Goal: Task Accomplishment & Management: Manage account settings

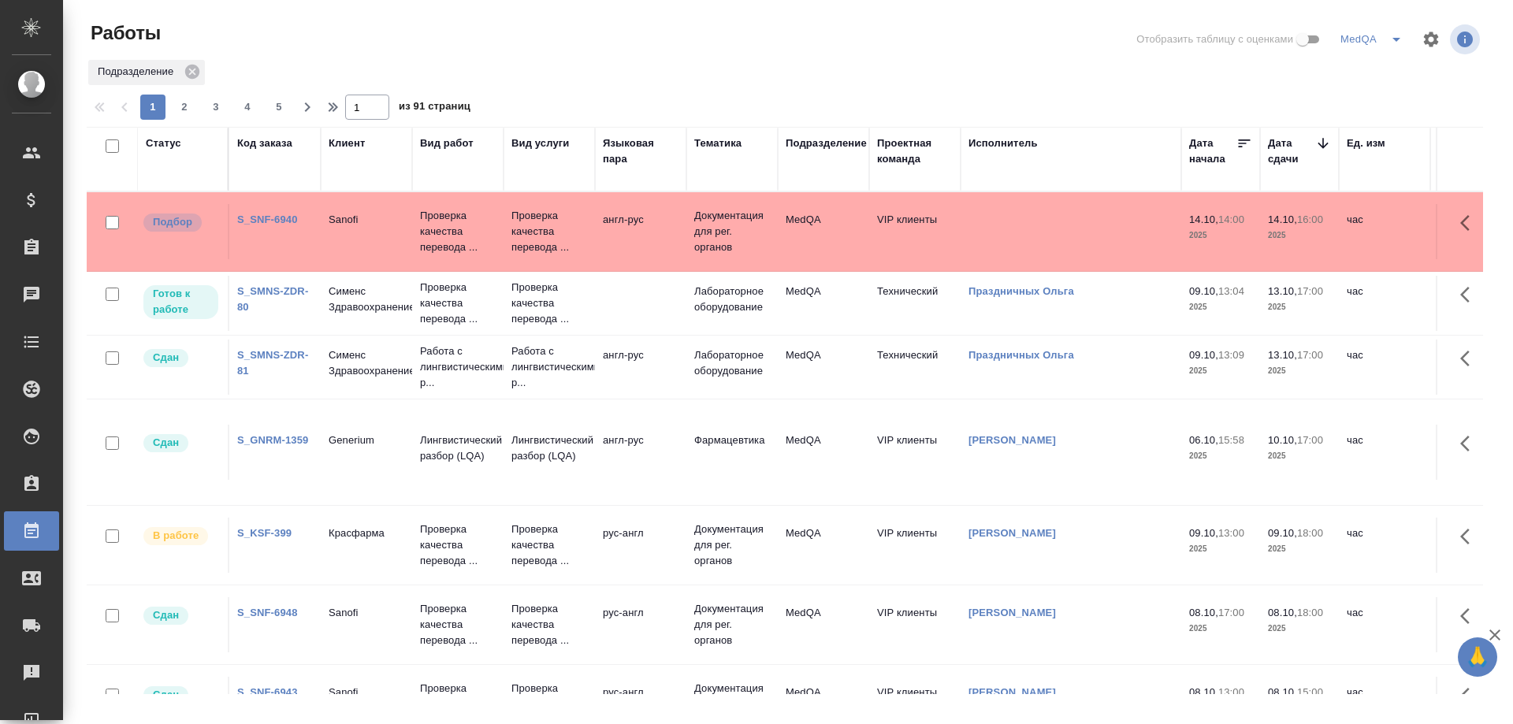
click at [282, 440] on link "S_GNRM-1359" at bounding box center [272, 440] width 71 height 12
click at [273, 531] on link "S_KSF-399" at bounding box center [264, 533] width 54 height 12
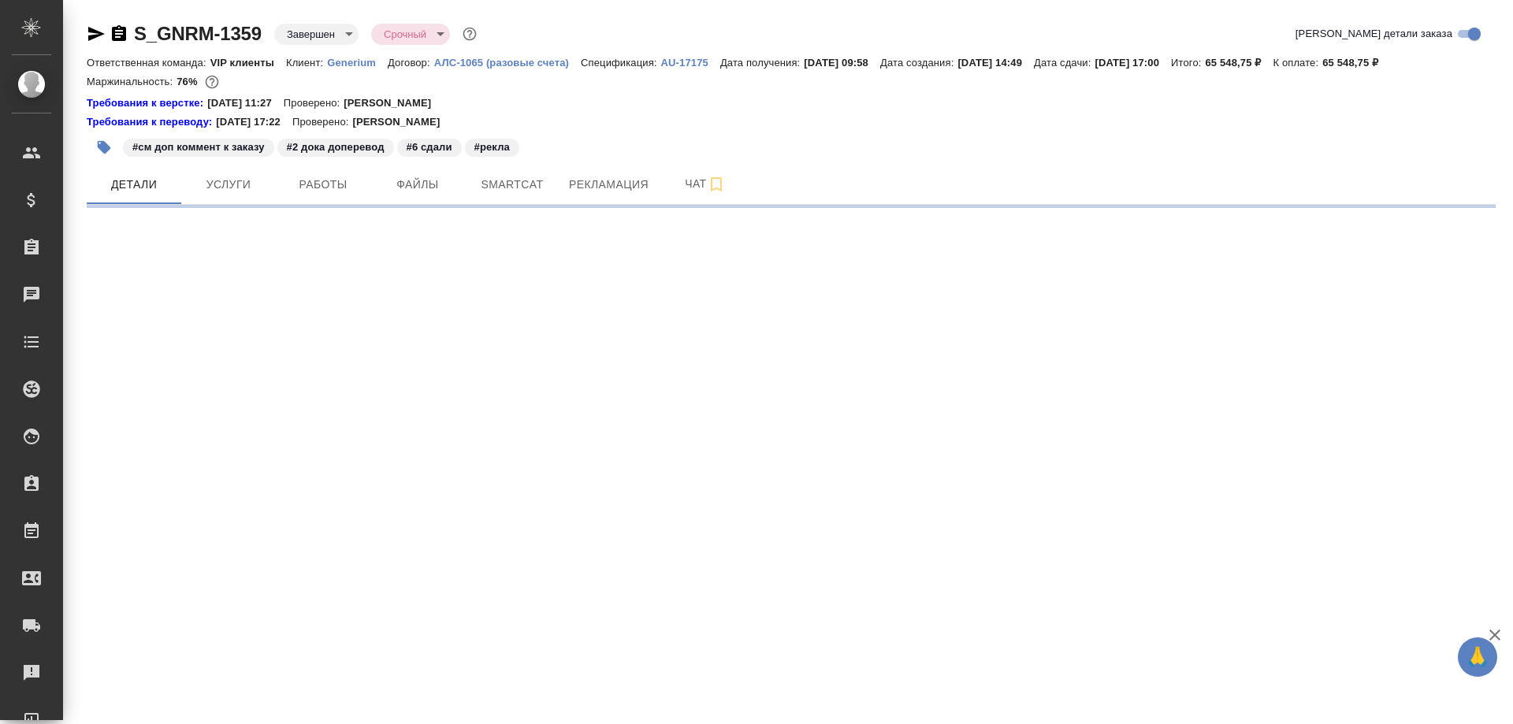
select select "RU"
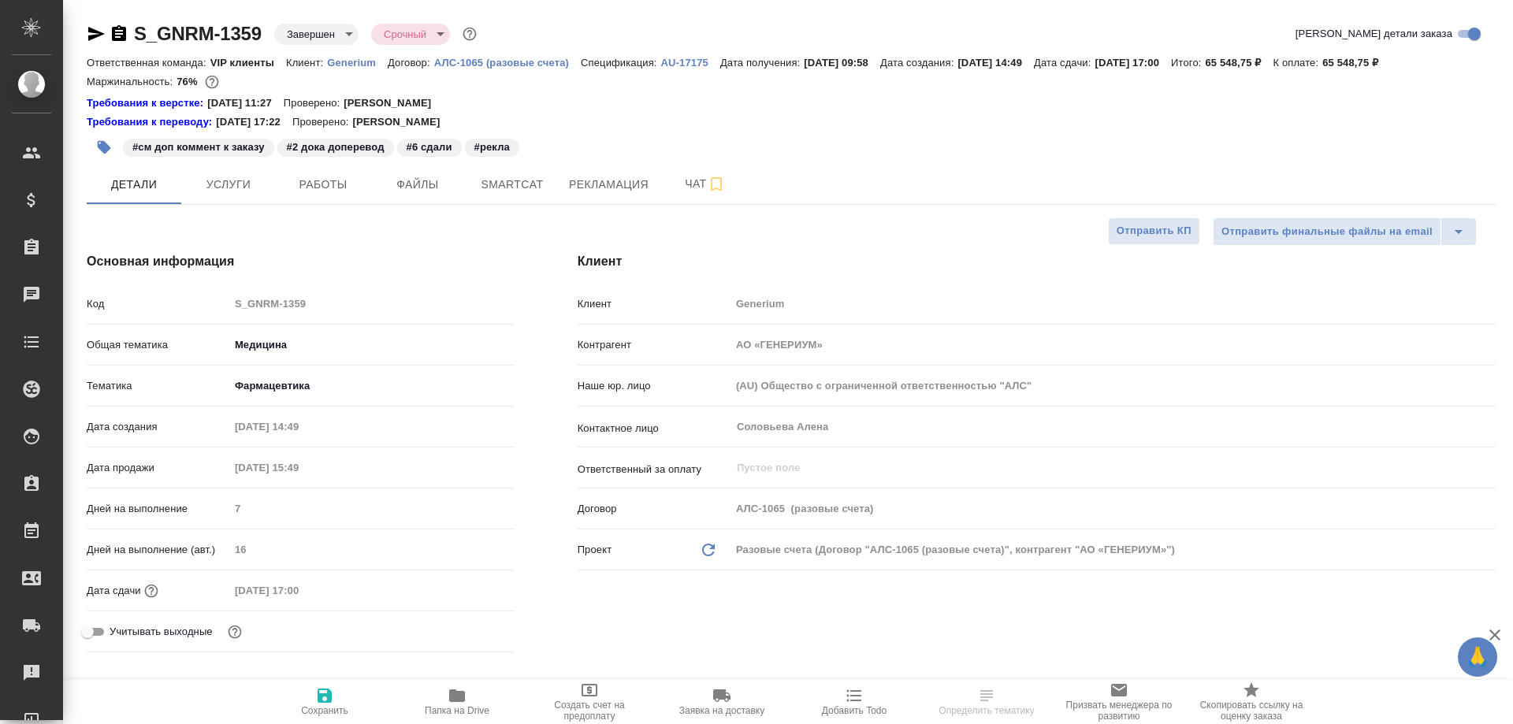
type textarea "x"
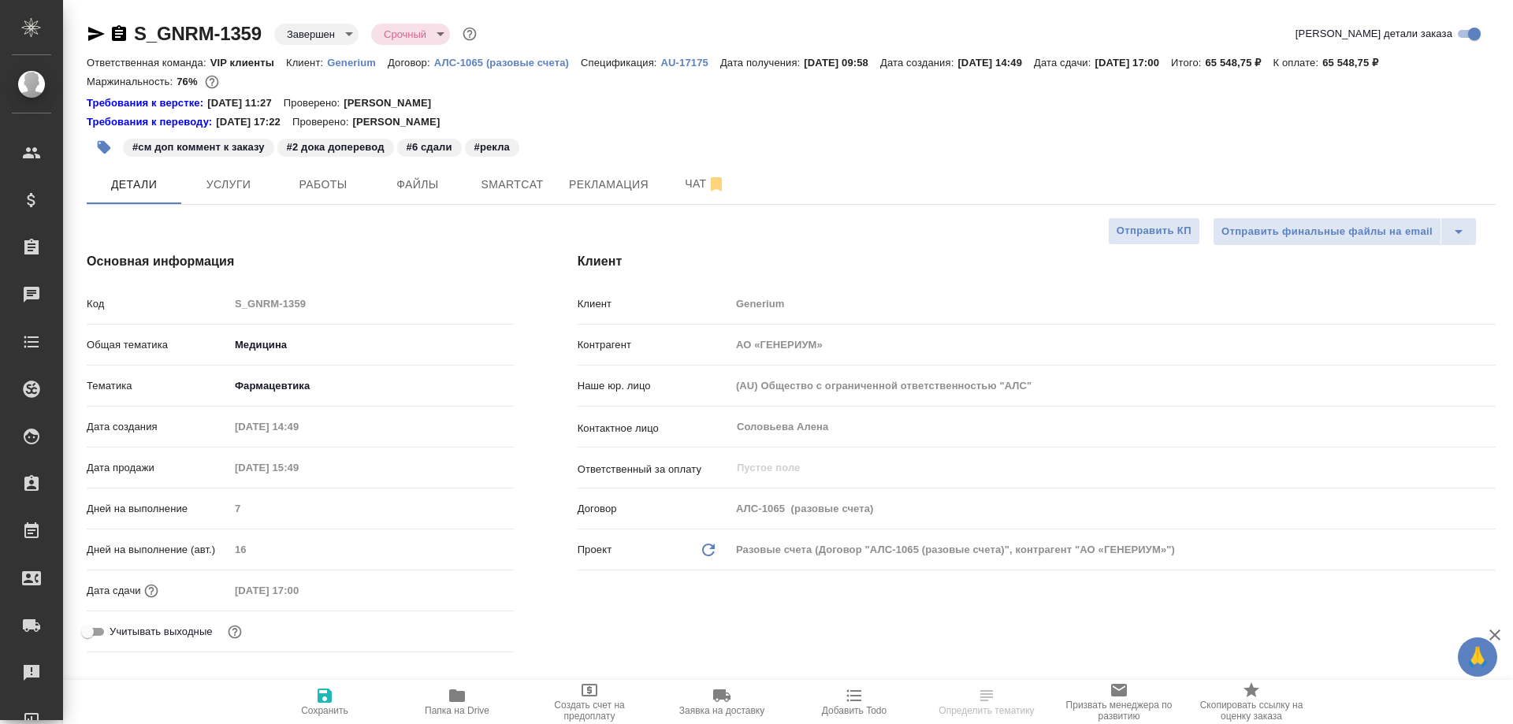
type textarea "x"
type input "Грабко Мария"
type input "Комаров Роман"
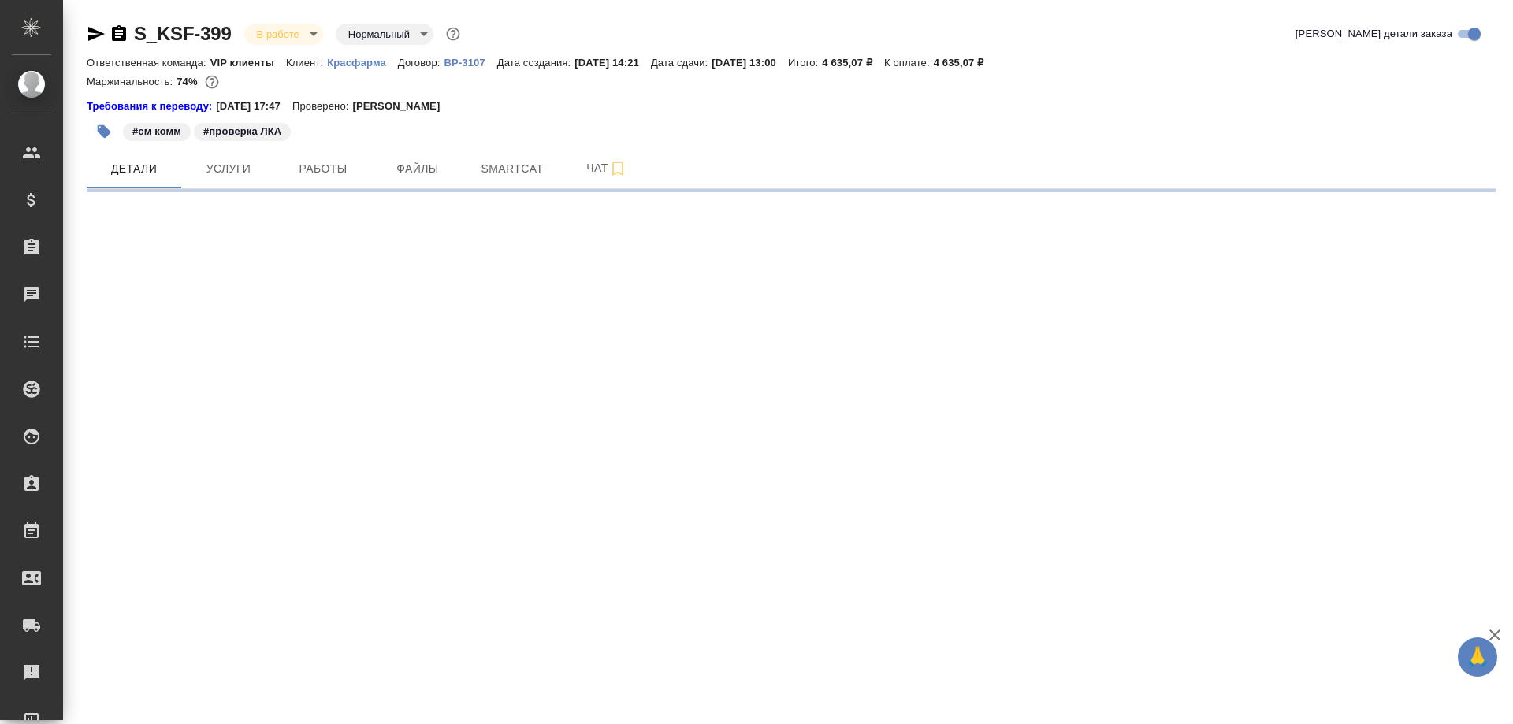
select select "RU"
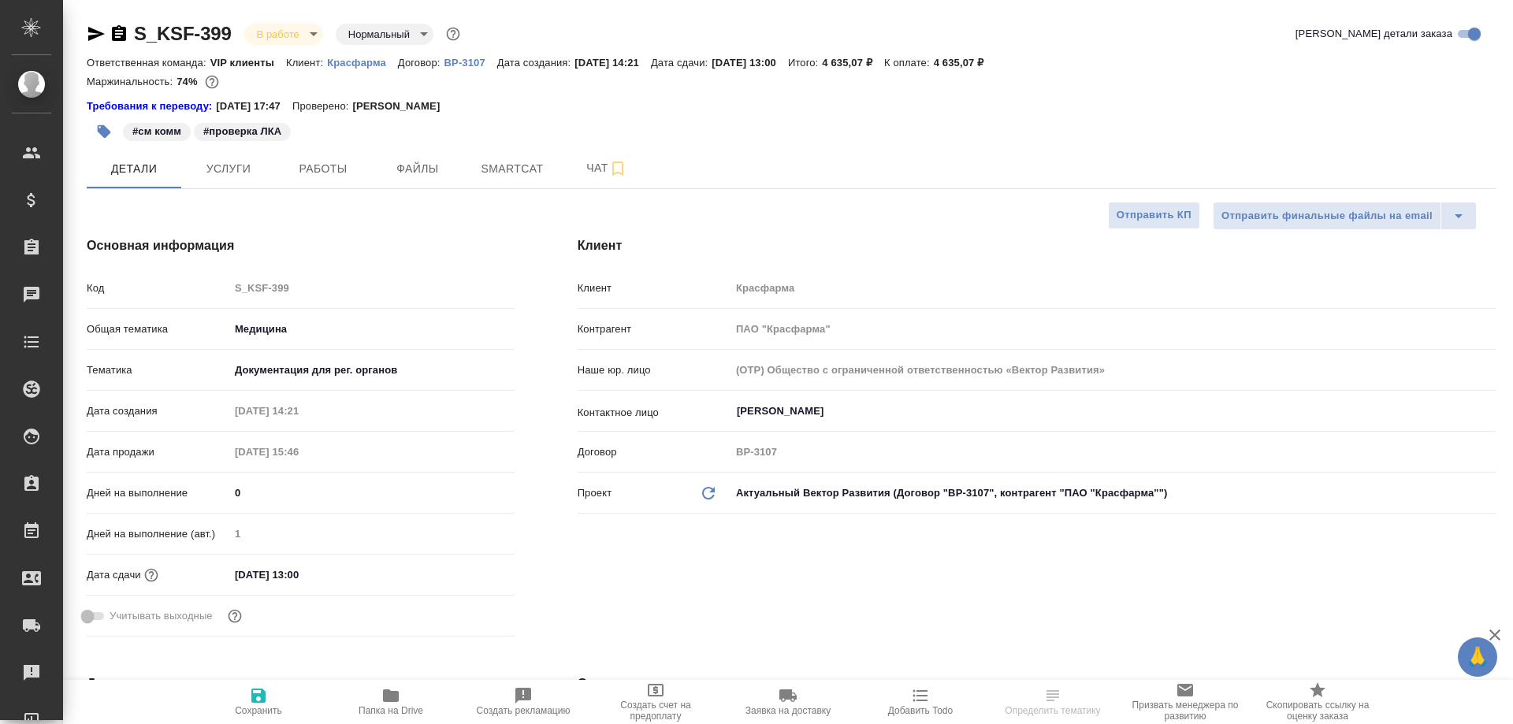
type textarea "x"
click at [328, 165] on span "Работы" at bounding box center [323, 169] width 76 height 20
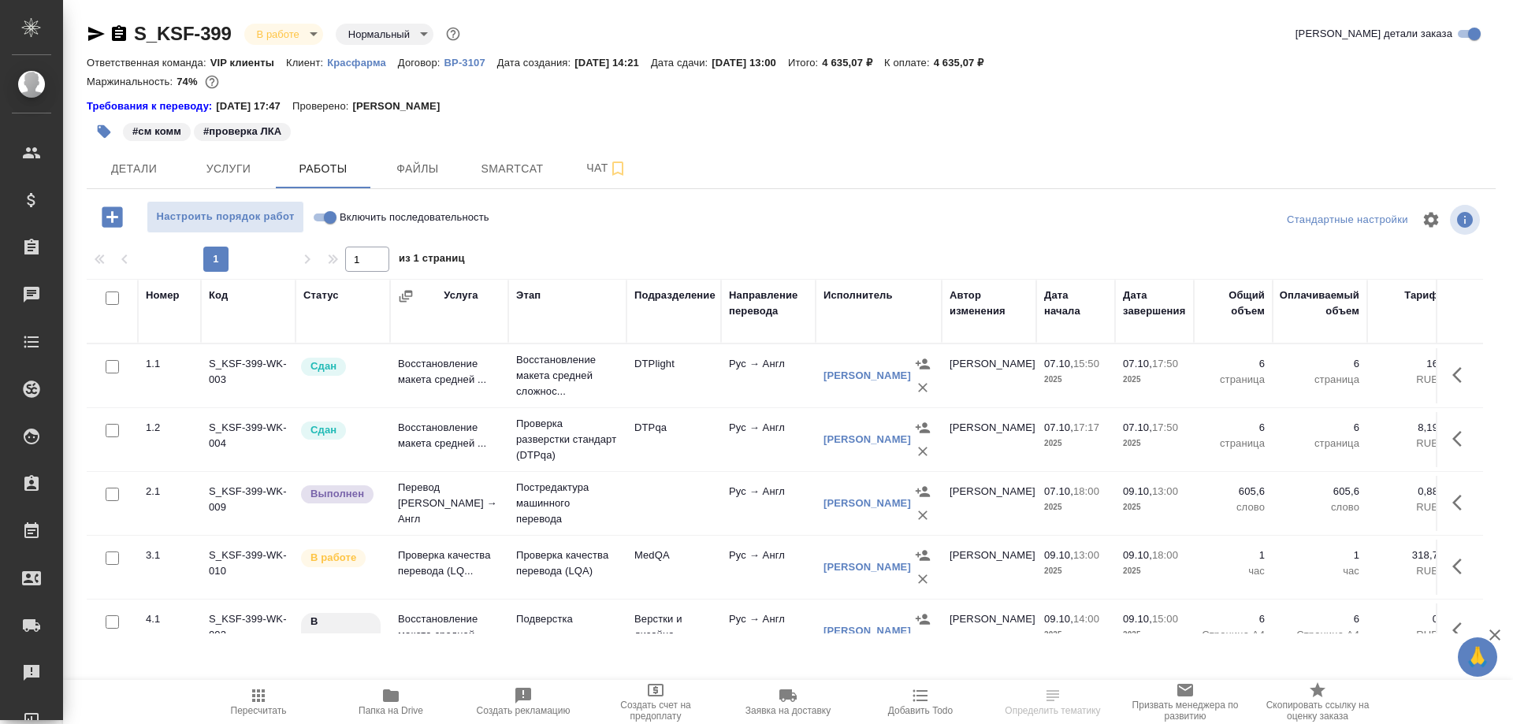
click at [433, 577] on td "Проверка качества перевода (LQ..." at bounding box center [449, 567] width 118 height 55
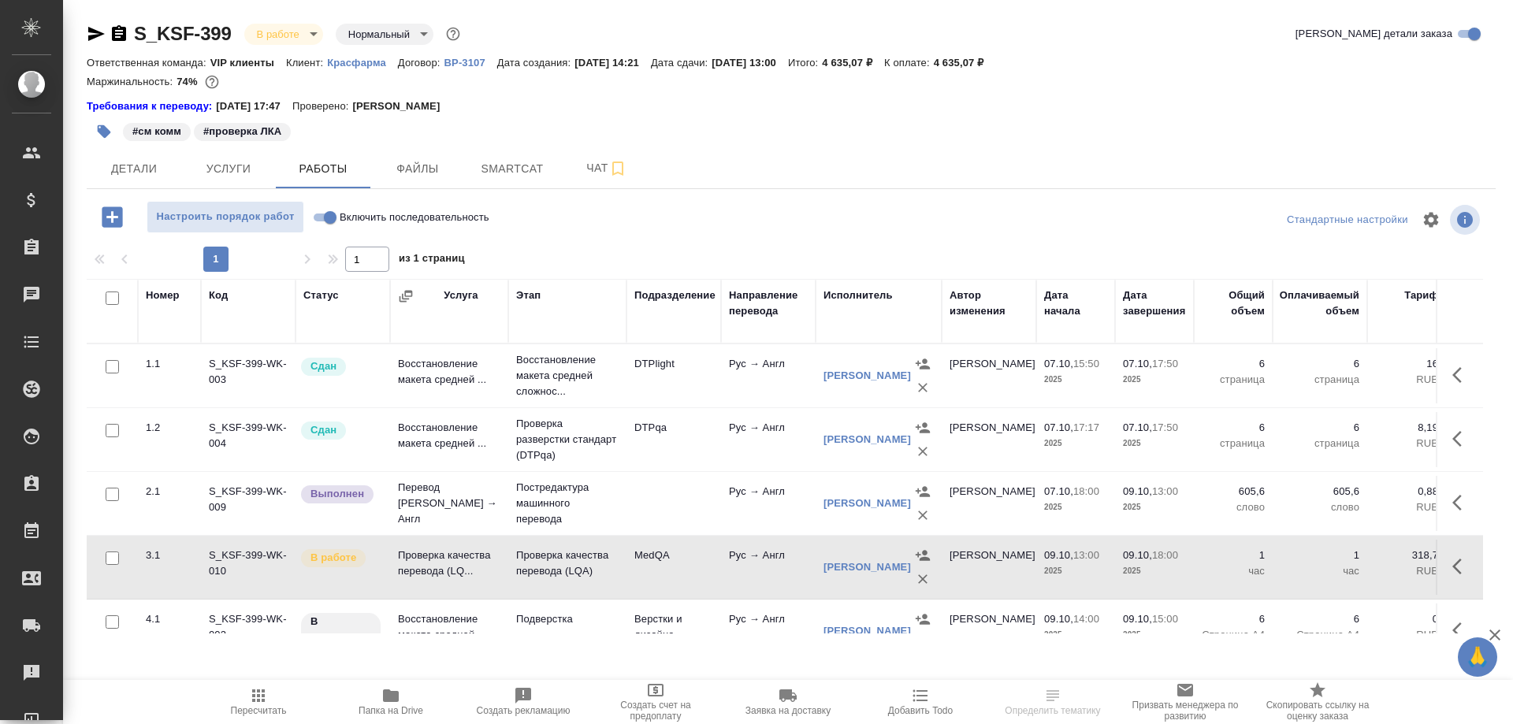
click at [433, 577] on td "Проверка качества перевода (LQ..." at bounding box center [449, 567] width 118 height 55
click at [323, 215] on input "Включить последовательность" at bounding box center [330, 217] width 57 height 19
checkbox input "true"
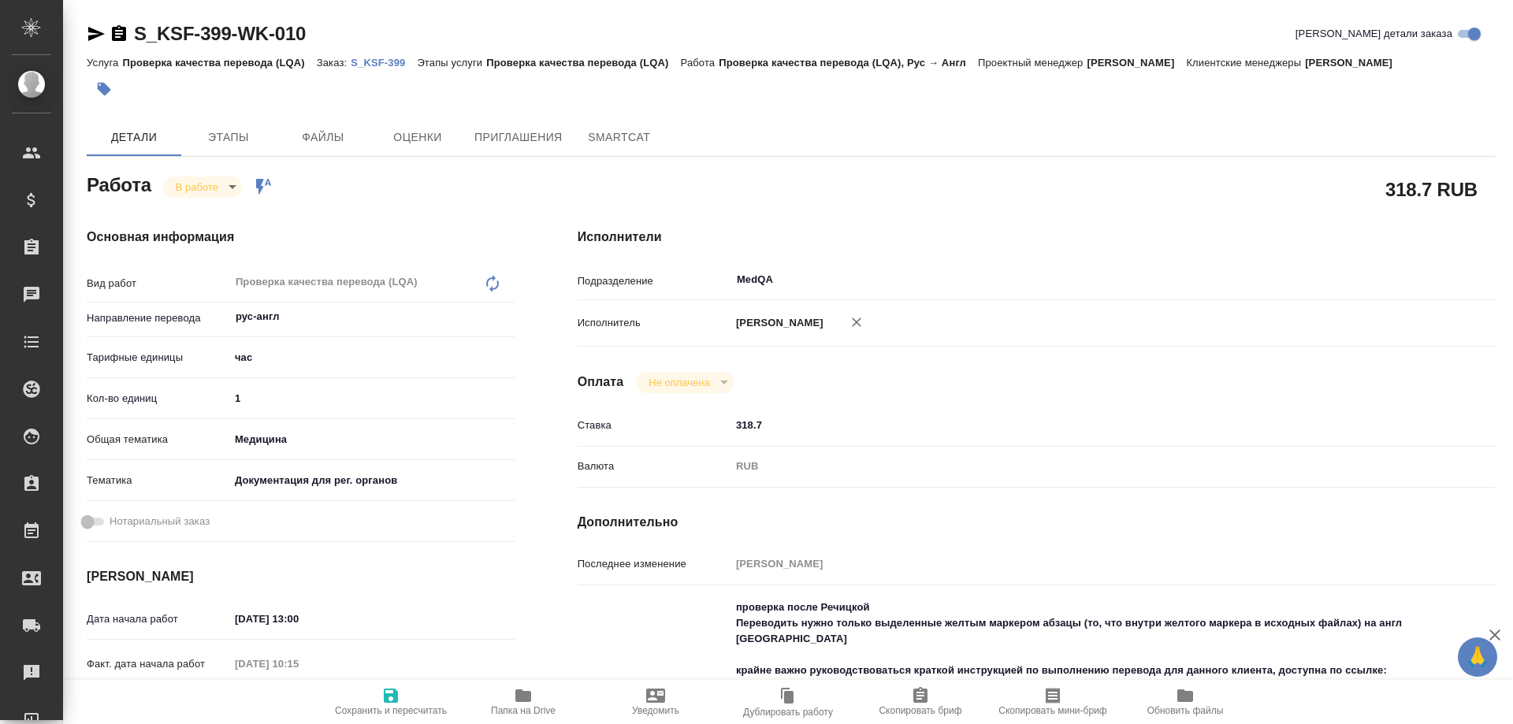
type textarea "x"
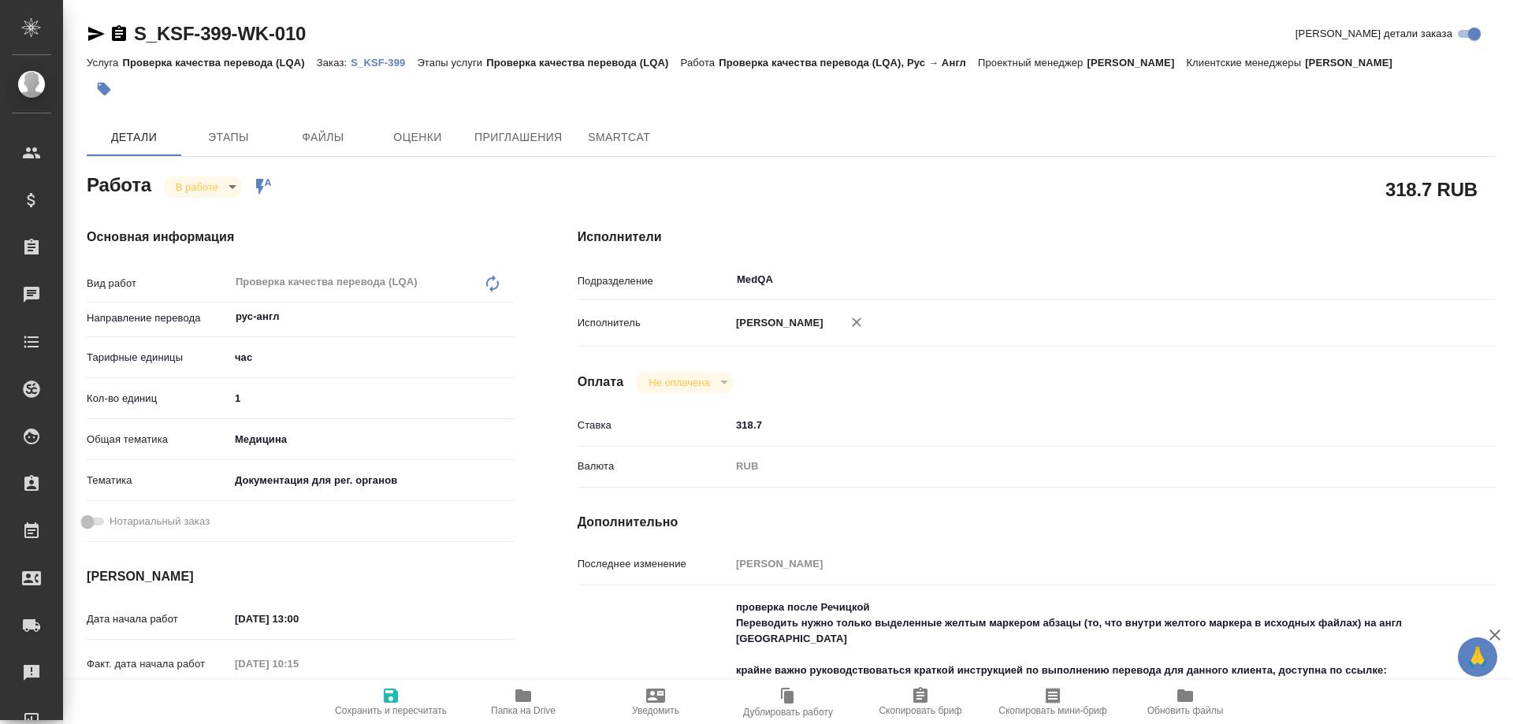
type textarea "x"
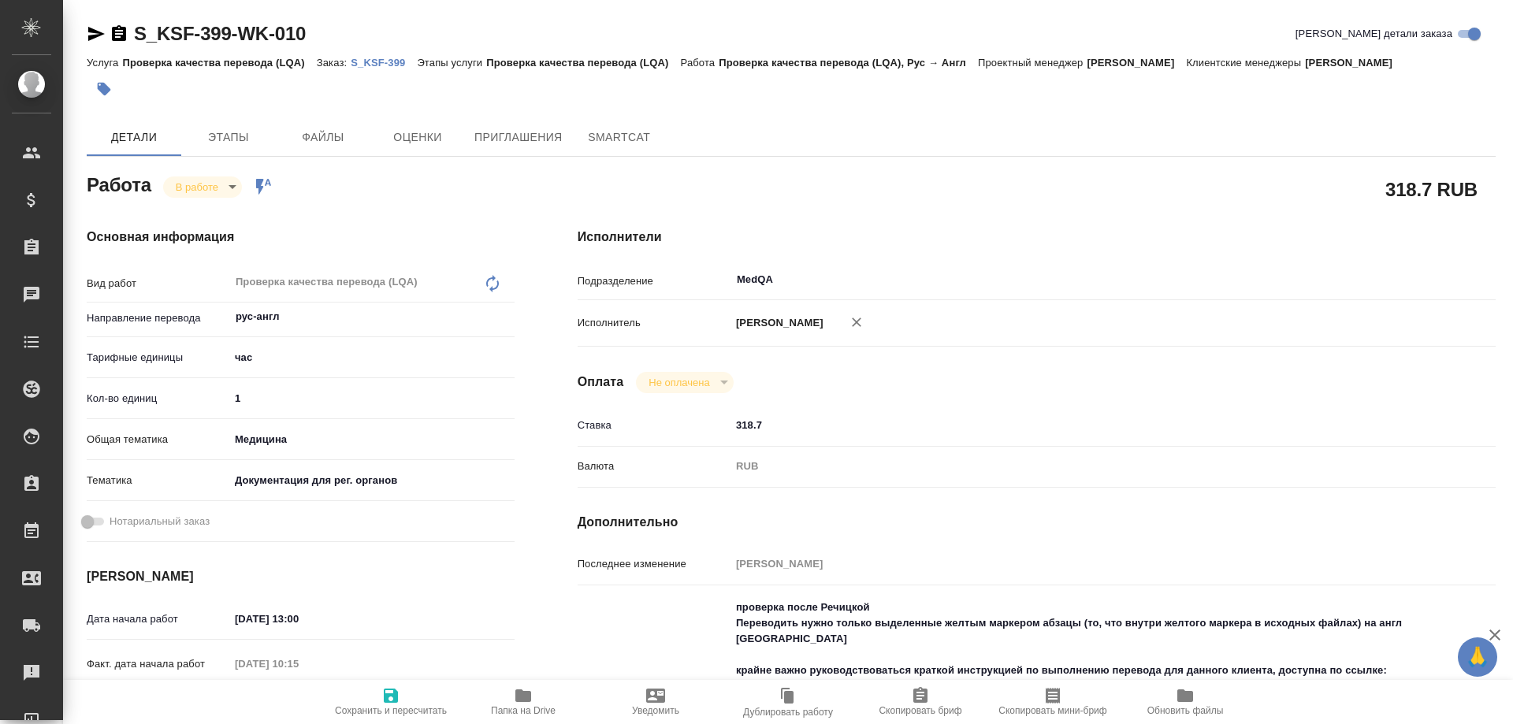
type textarea "x"
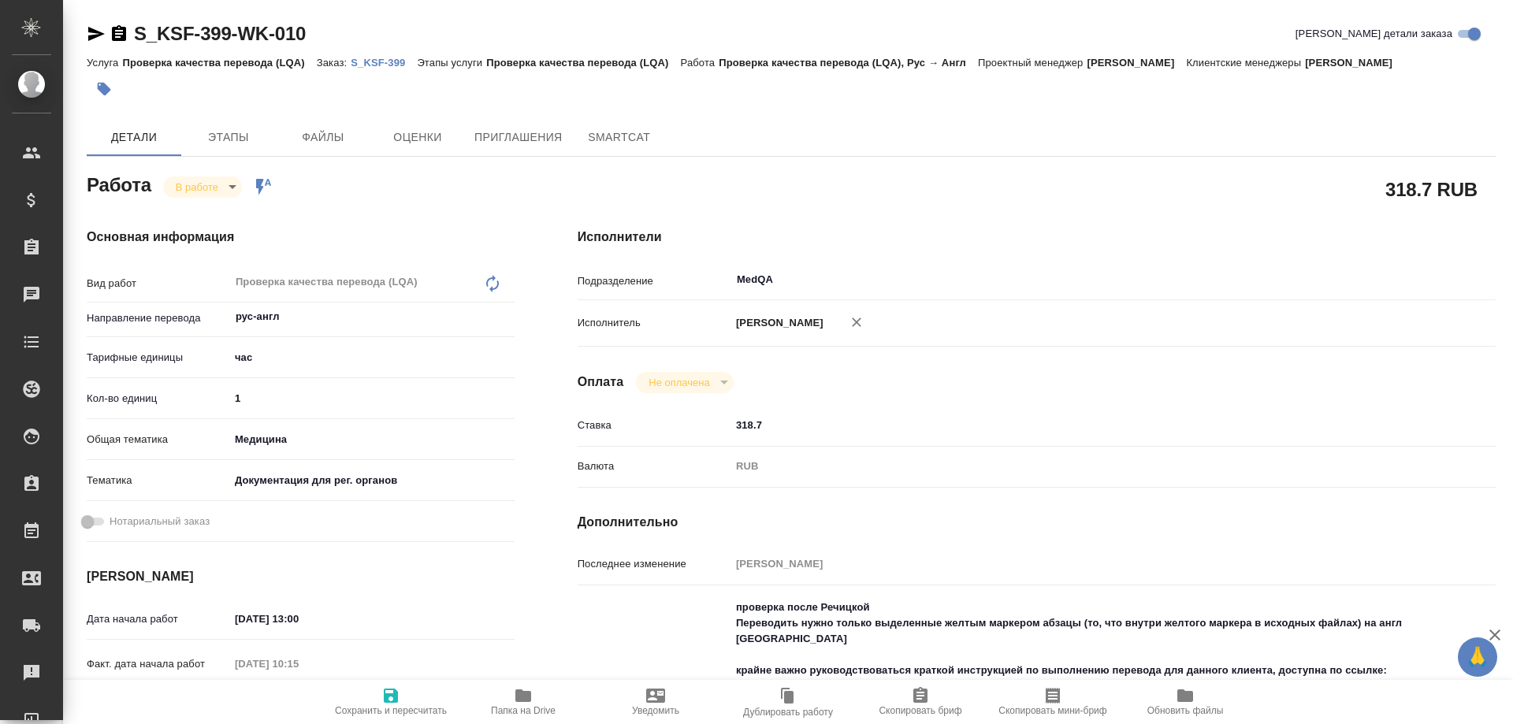
type textarea "x"
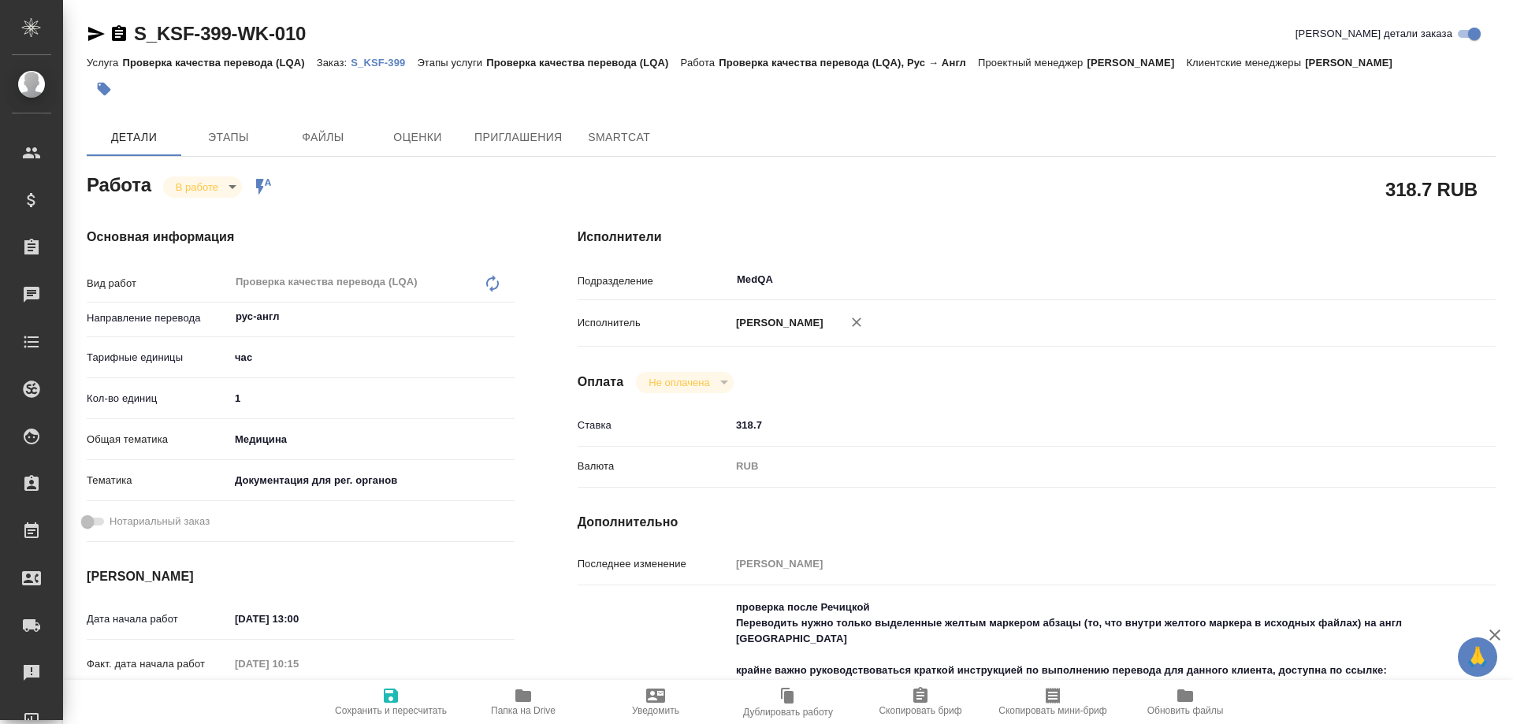
type textarea "x"
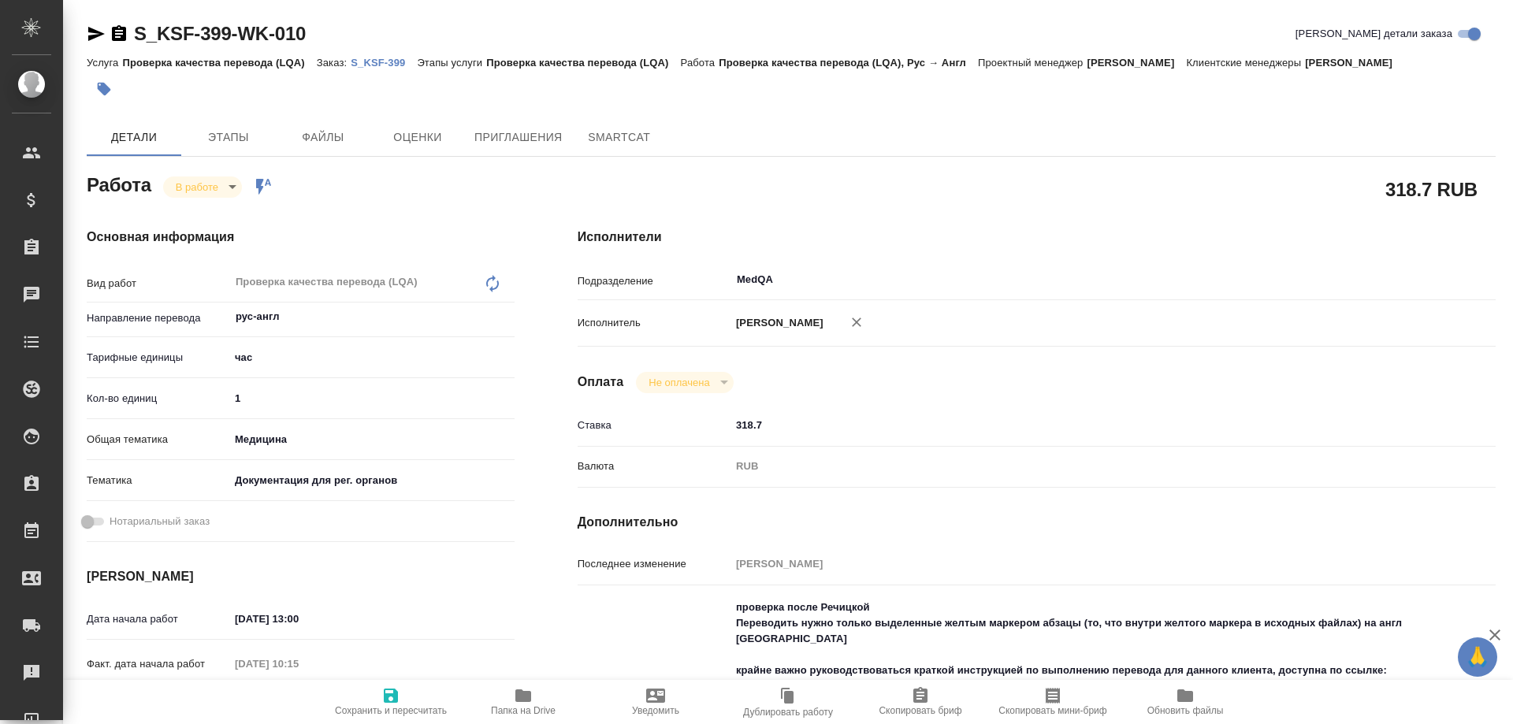
type textarea "x"
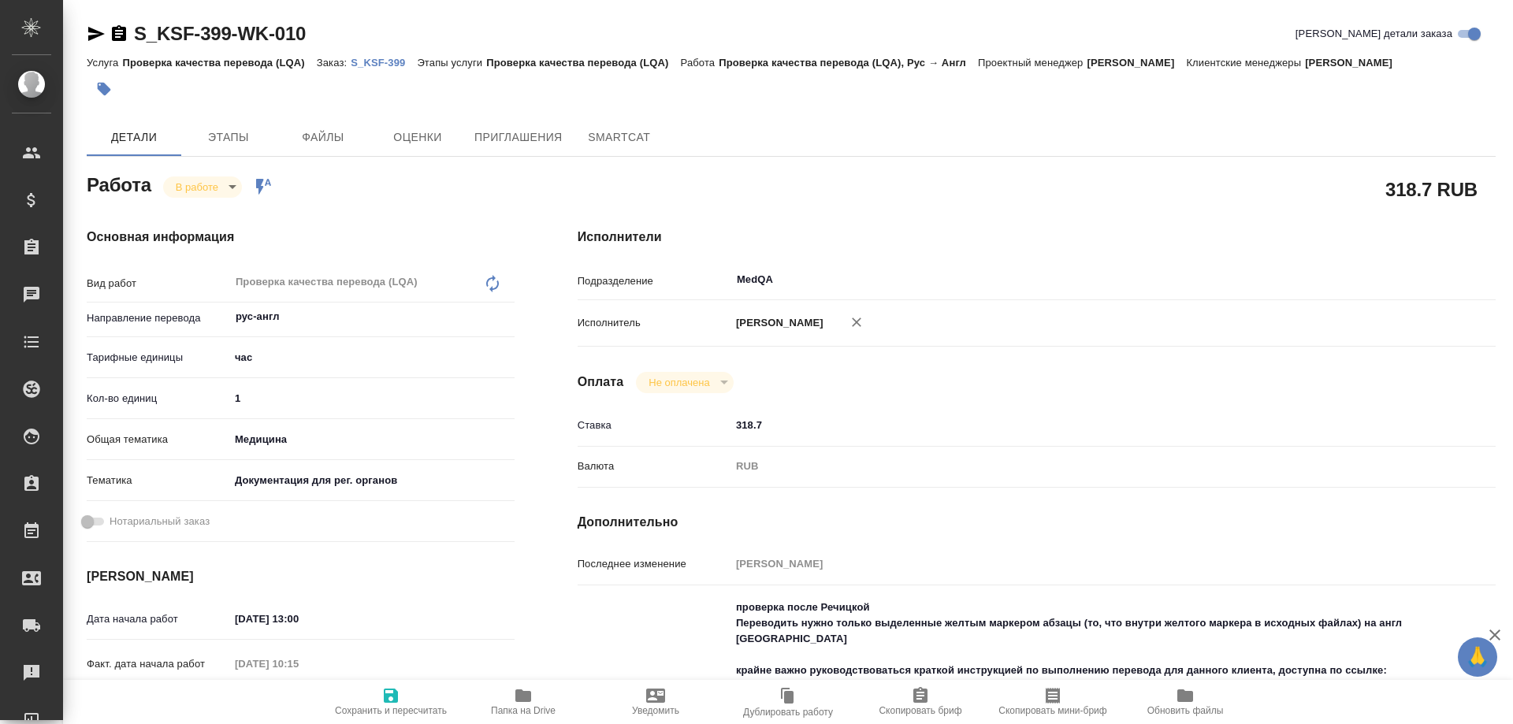
type textarea "x"
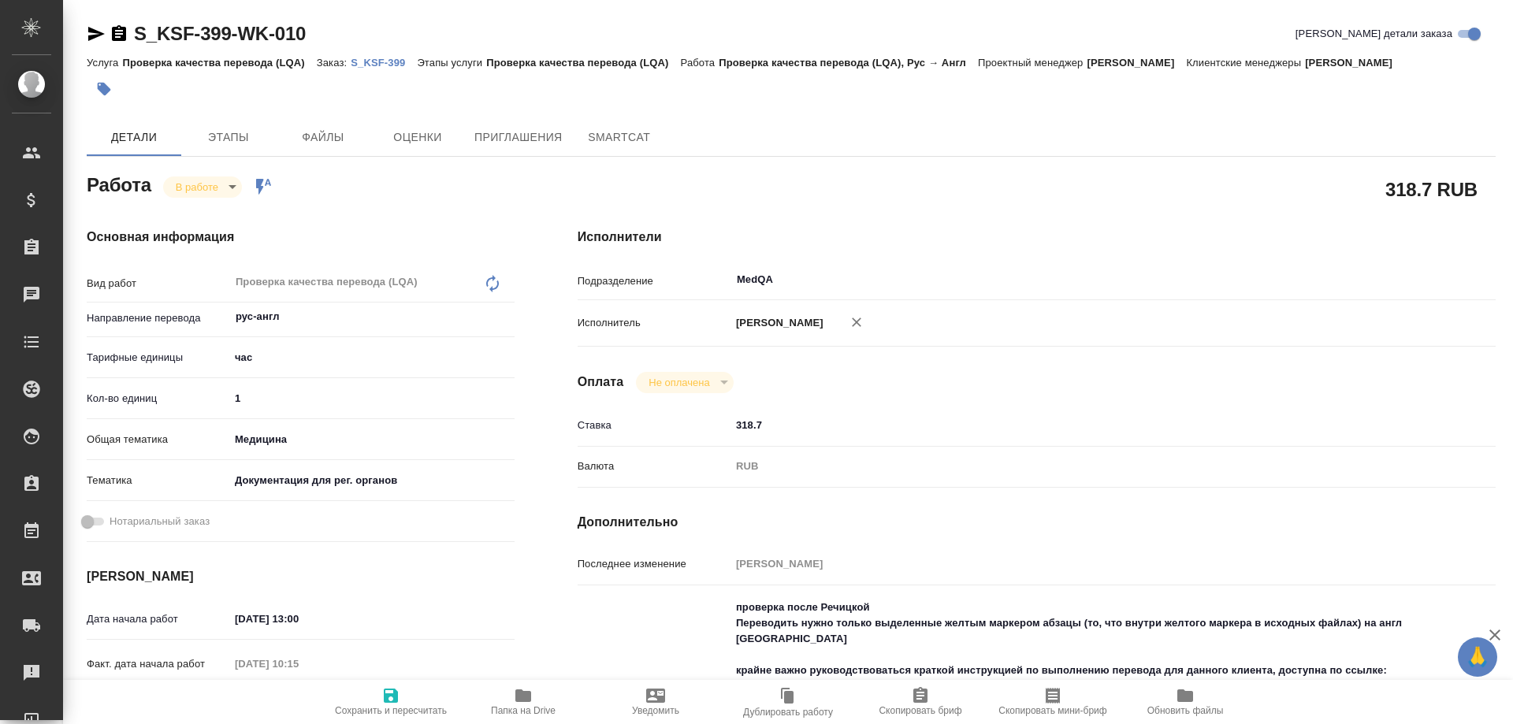
type textarea "x"
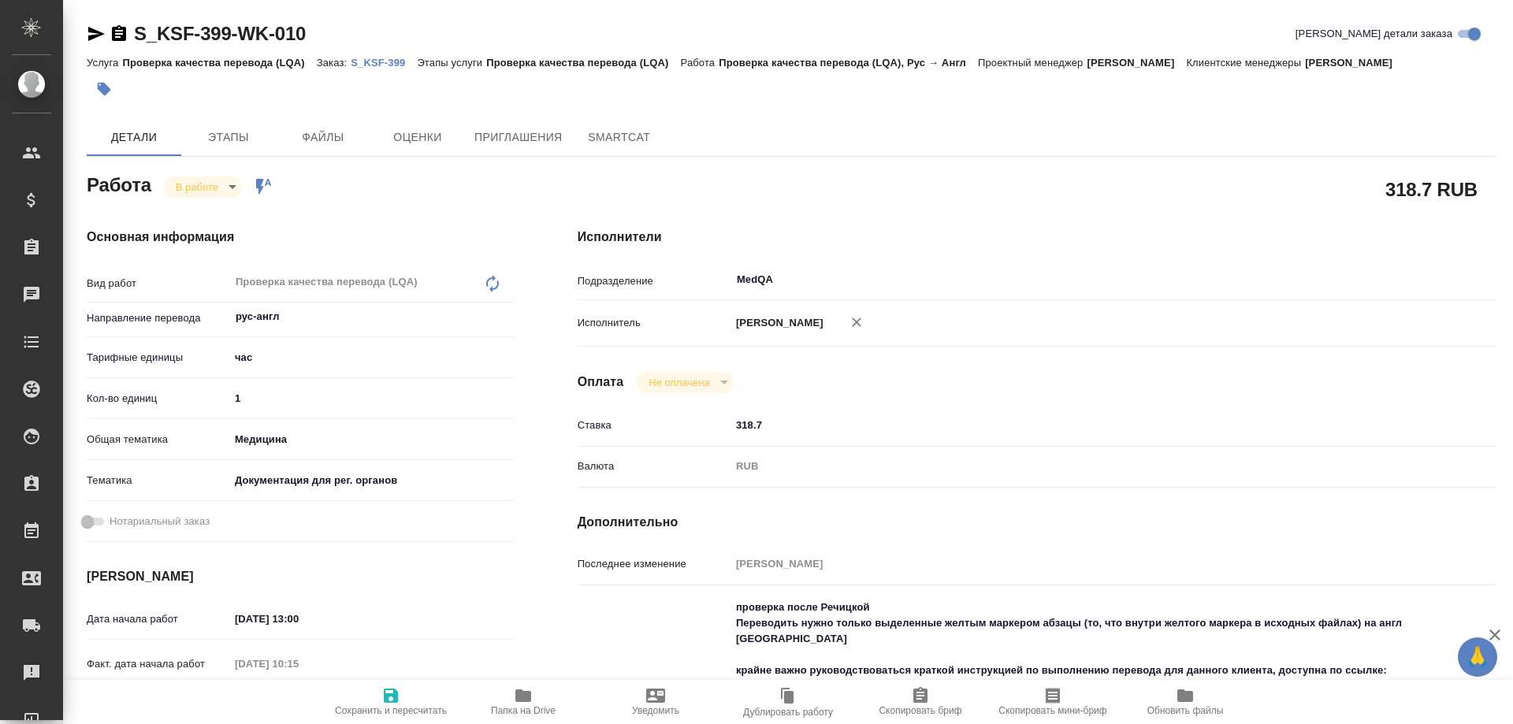
click at [526, 704] on icon "button" at bounding box center [523, 695] width 19 height 19
click at [205, 192] on body "🙏 .cls-1 fill:#fff; AWATERA Solovyova Elena Клиенты Спецификации Заказы 0 Чаты …" at bounding box center [756, 362] width 1513 height 724
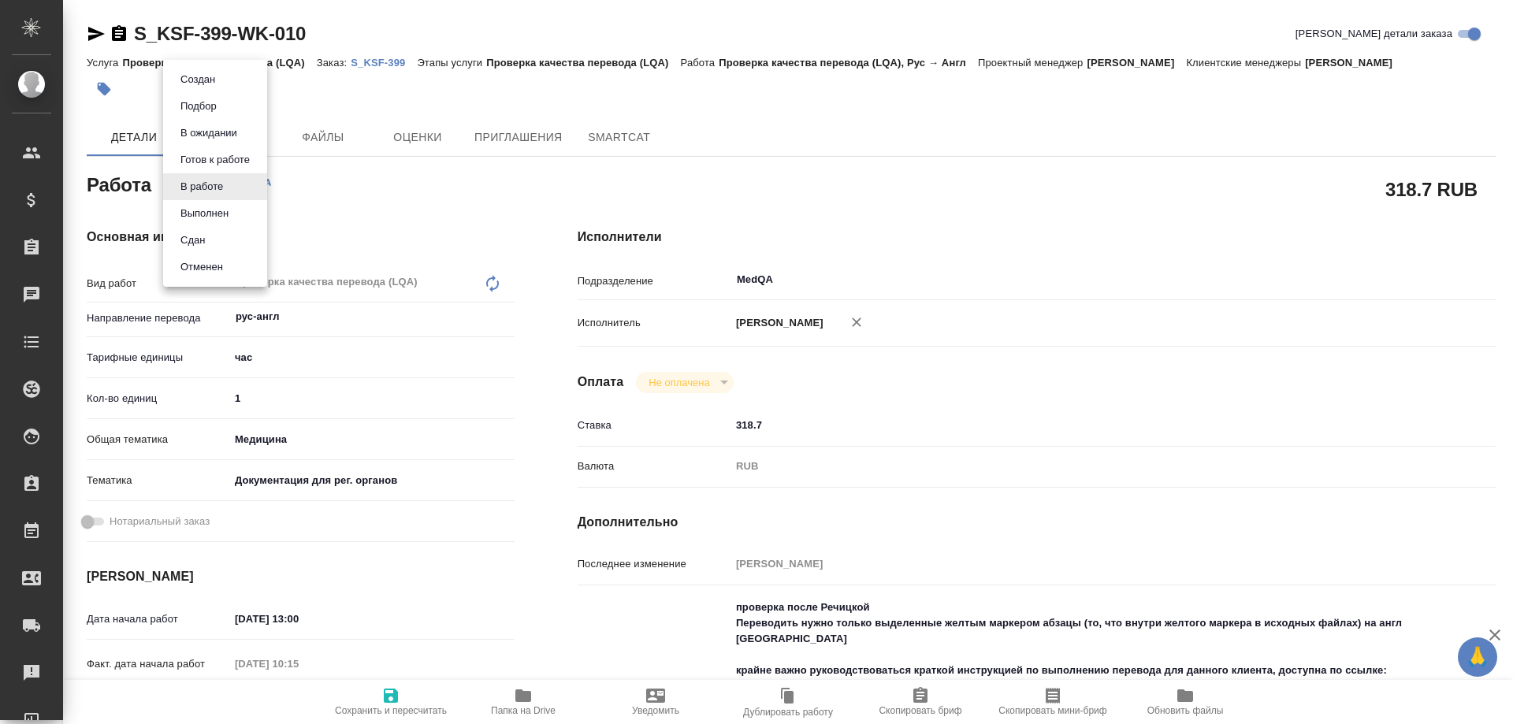
click at [213, 247] on li "Сдан" at bounding box center [215, 240] width 104 height 27
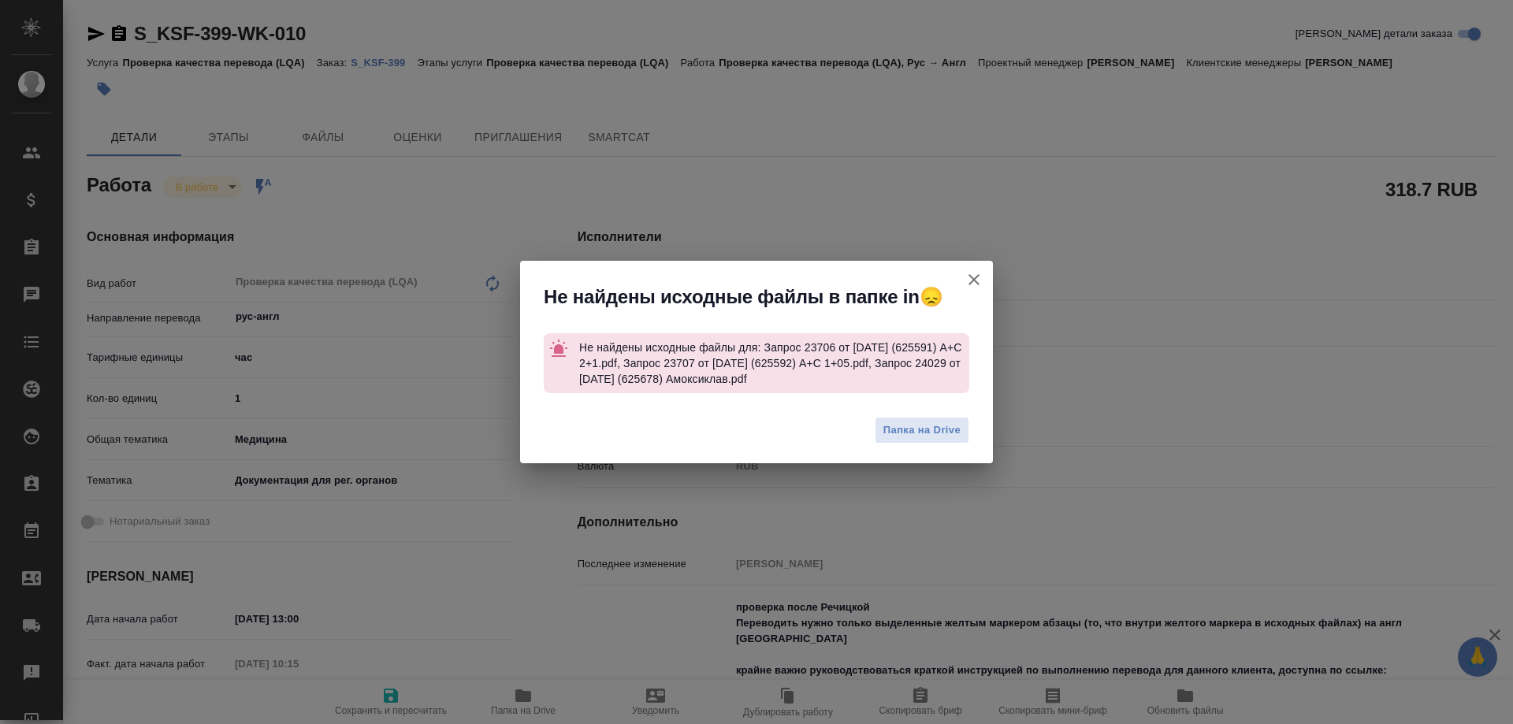
type textarea "x"
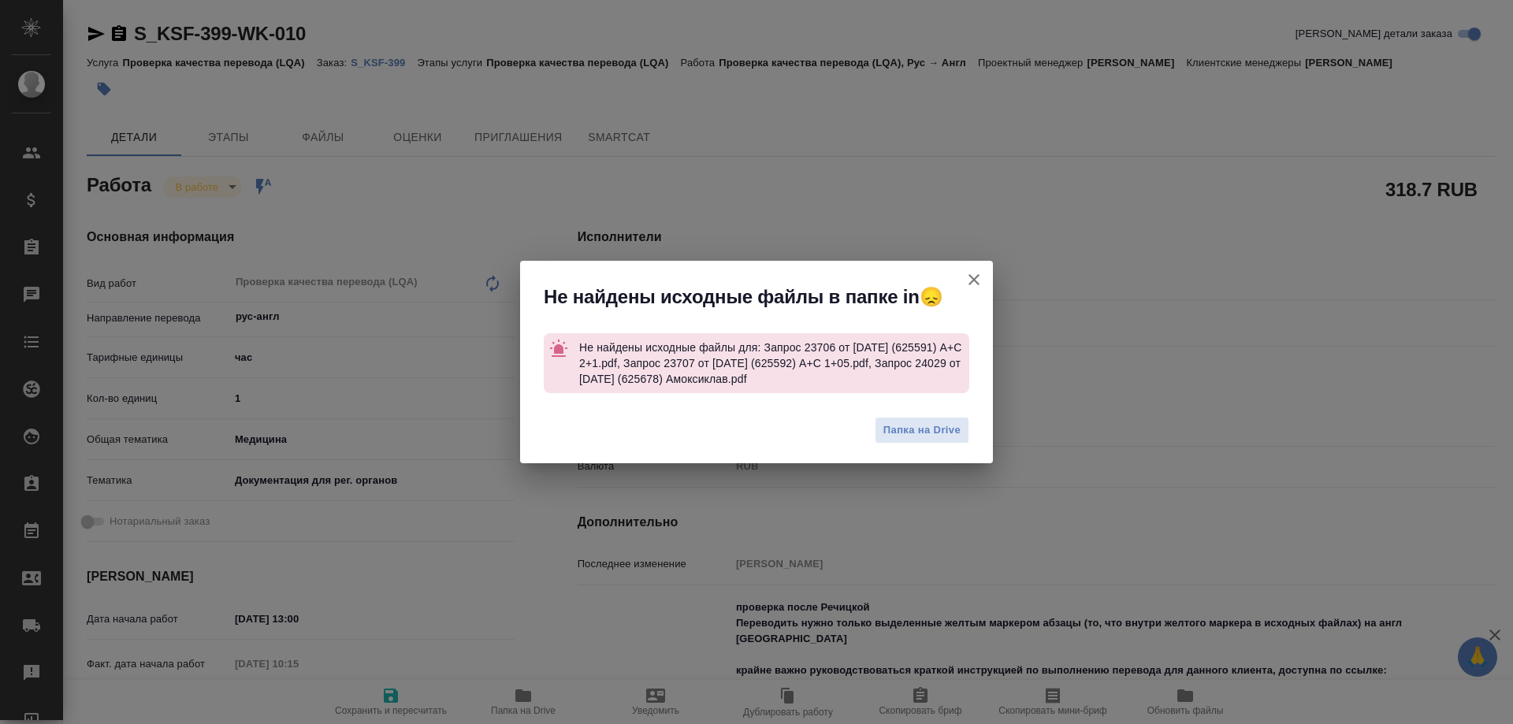
type textarea "x"
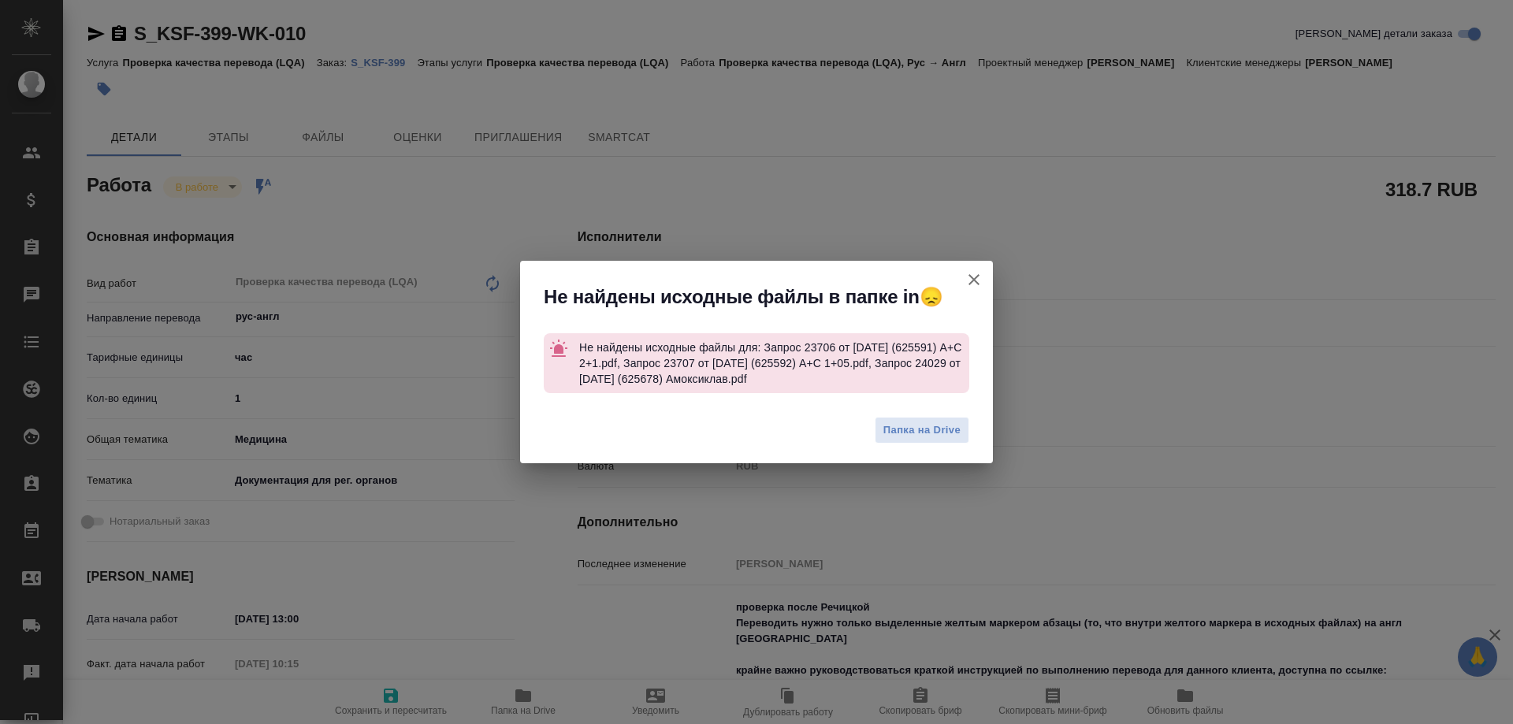
type textarea "x"
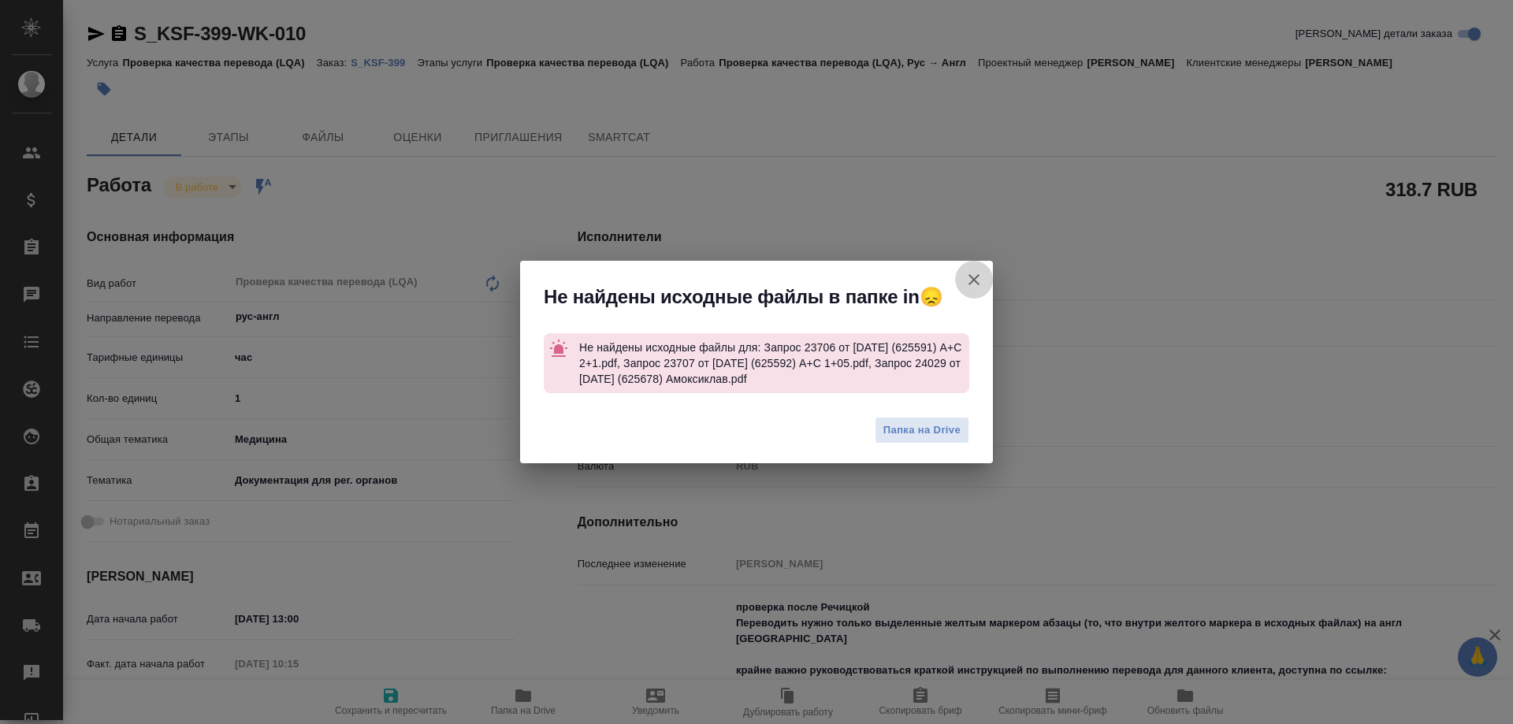
click at [974, 277] on icon "button" at bounding box center [973, 279] width 19 height 19
type textarea "x"
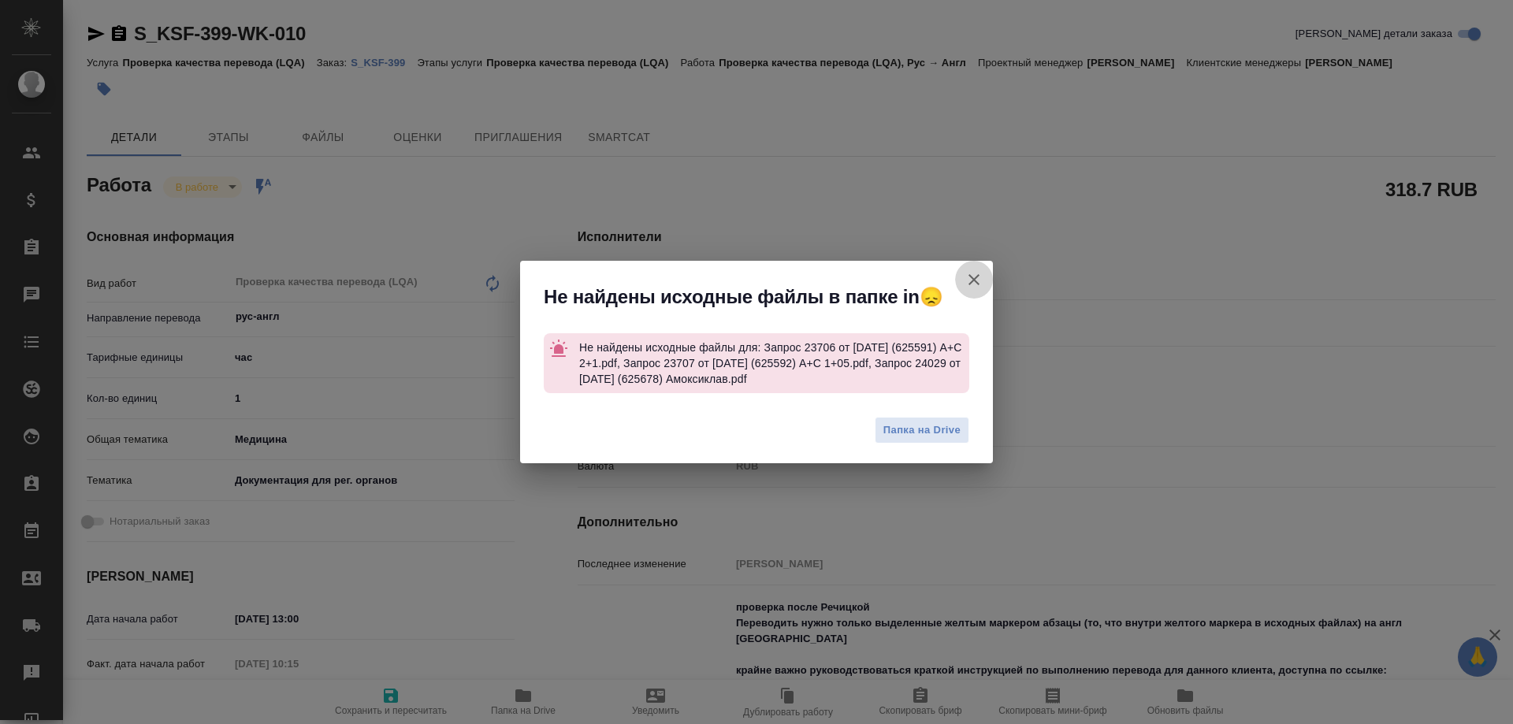
type textarea "x"
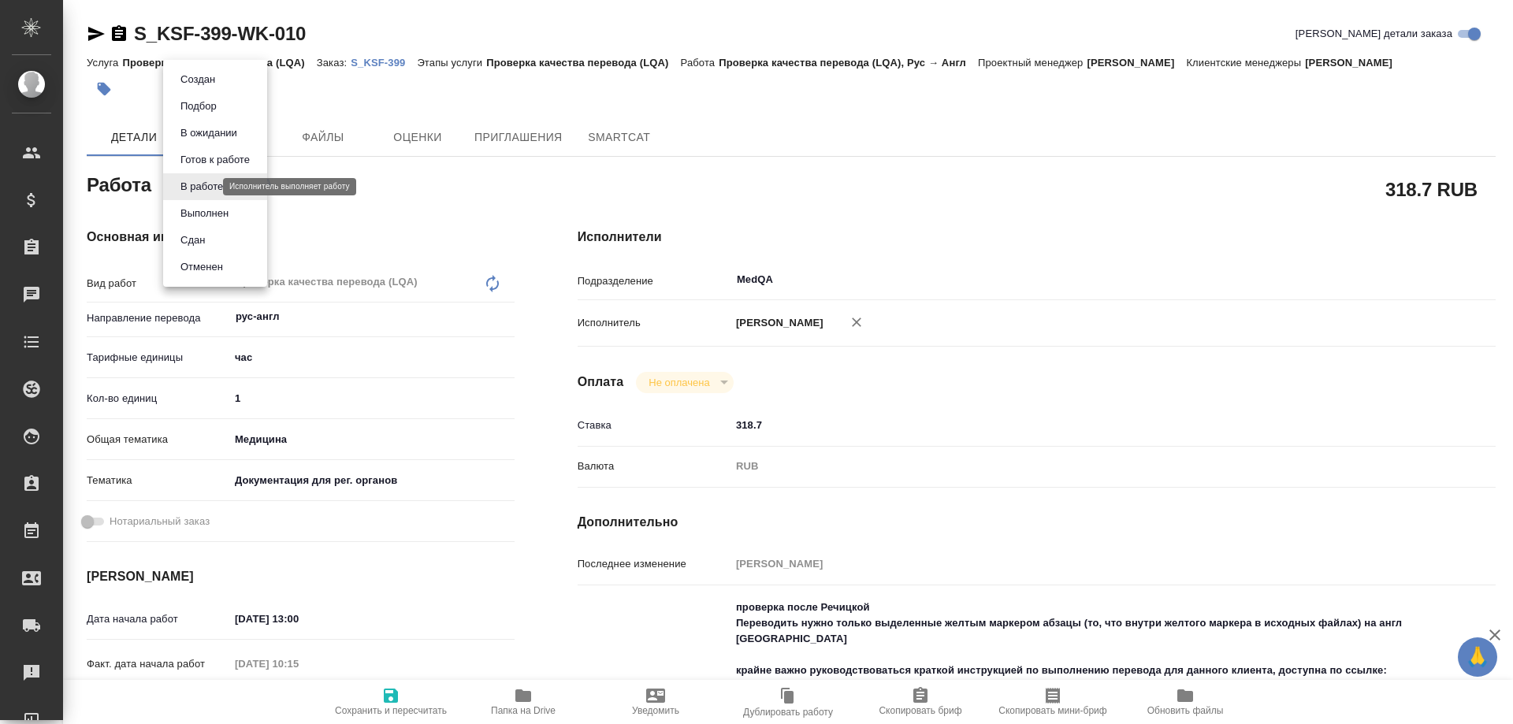
click at [209, 182] on body "🙏 .cls-1 fill:#fff; AWATERA Solovyova Elena Клиенты Спецификации Заказы 0 Чаты …" at bounding box center [756, 362] width 1513 height 724
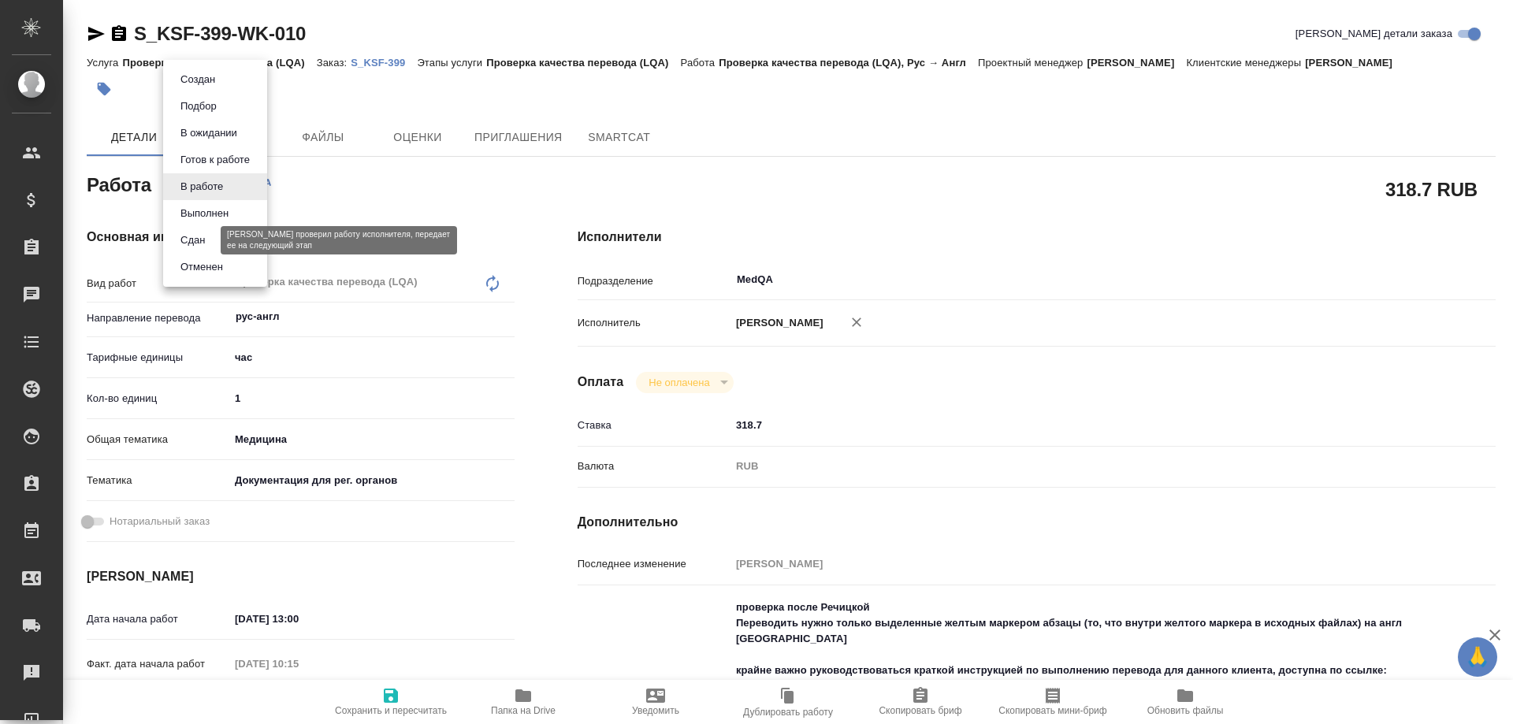
click at [202, 240] on button "Сдан" at bounding box center [193, 240] width 34 height 17
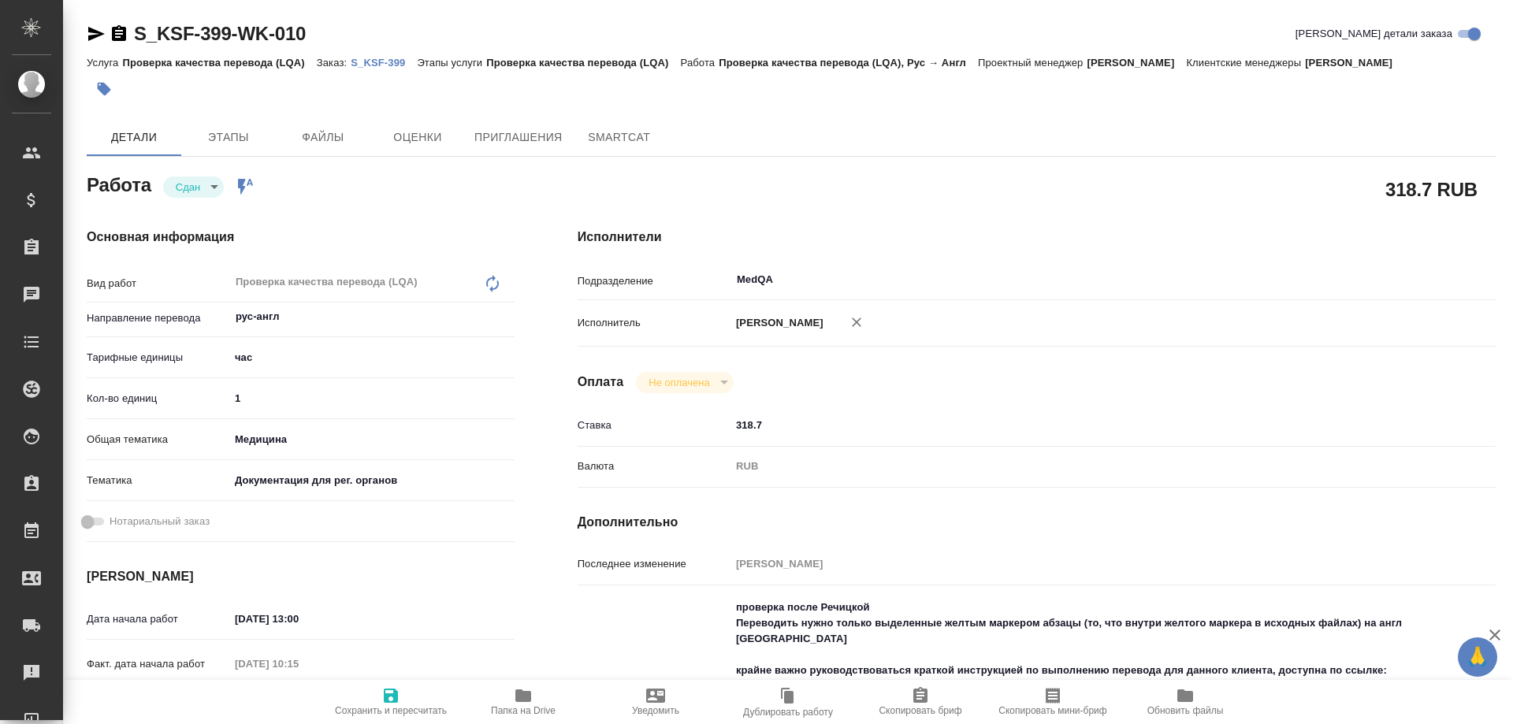
type textarea "x"
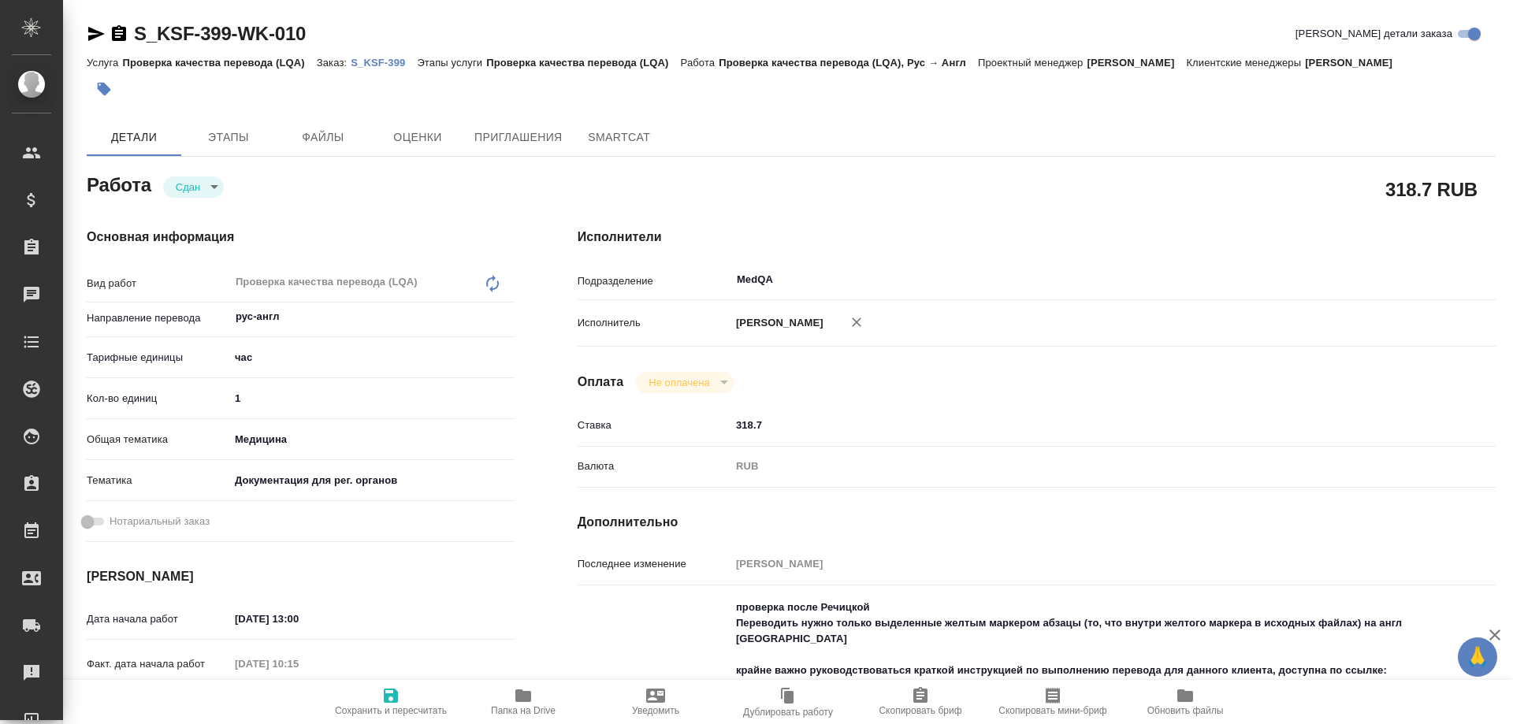
type textarea "x"
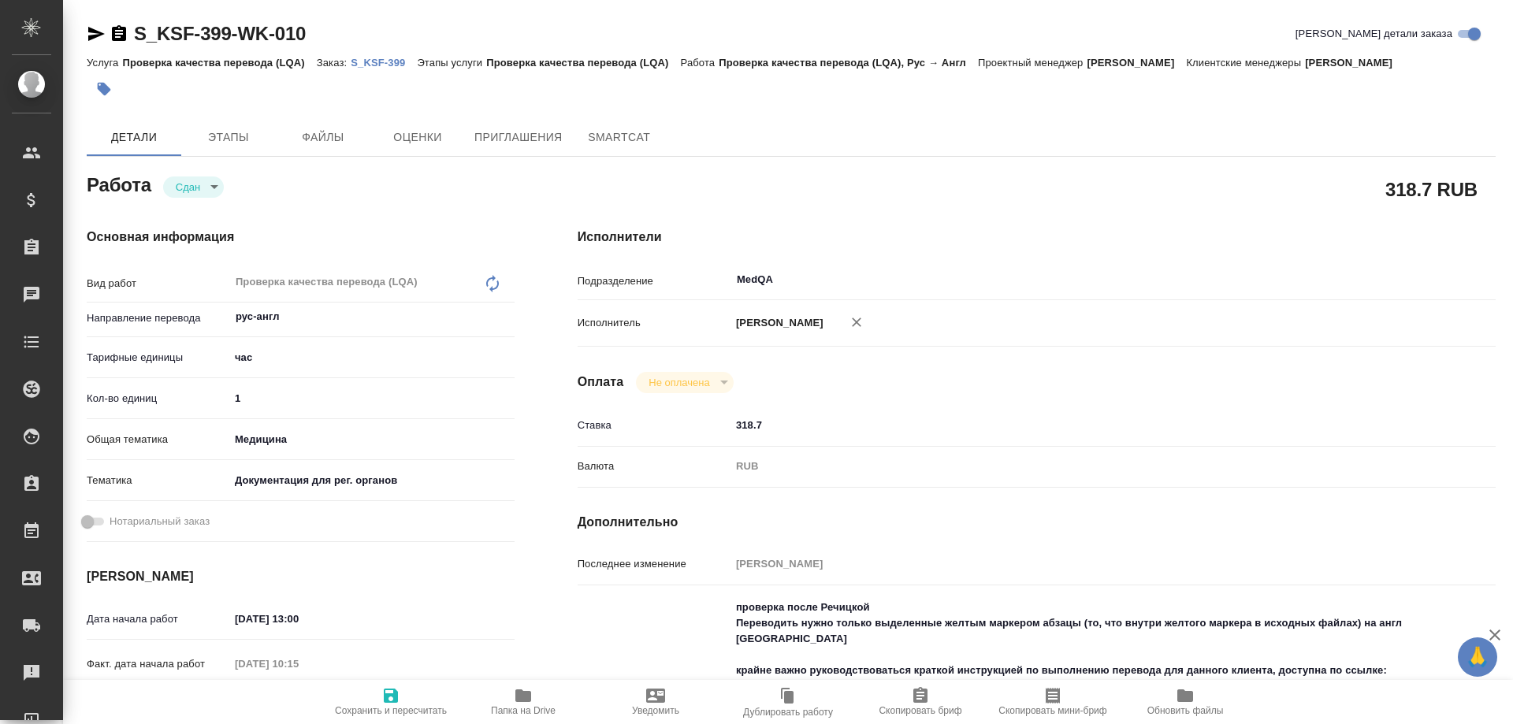
type textarea "x"
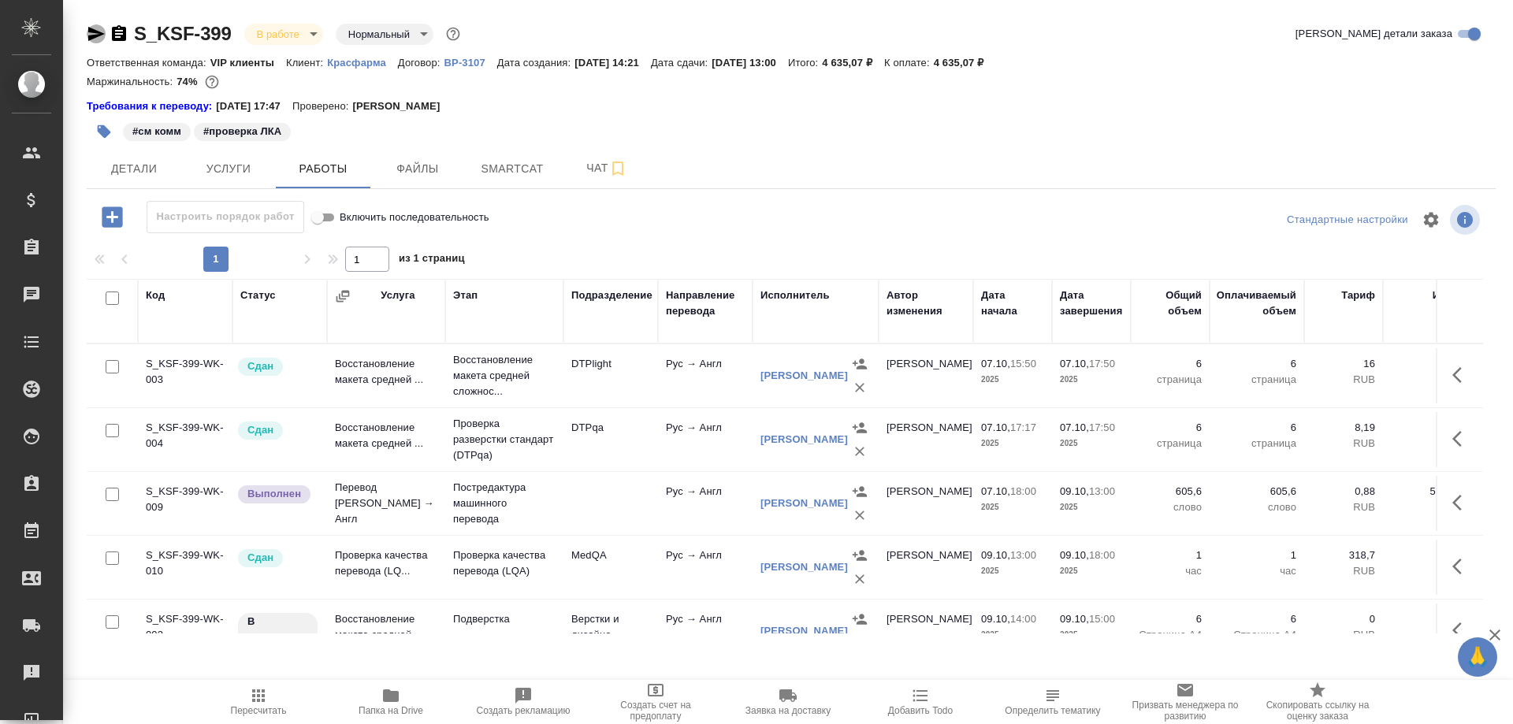
click at [95, 28] on icon "button" at bounding box center [96, 33] width 19 height 19
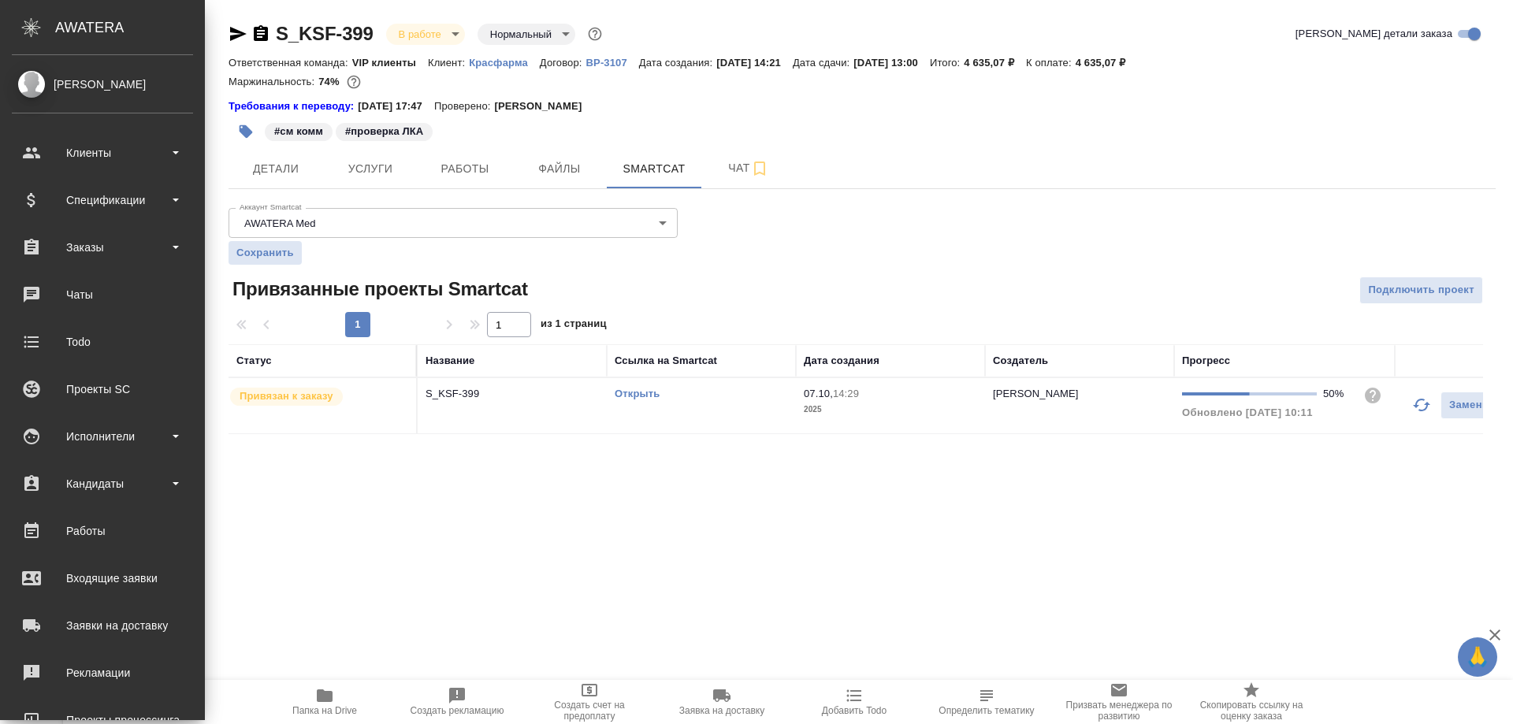
click at [88, 438] on div "Исполнители" at bounding box center [102, 437] width 181 height 24
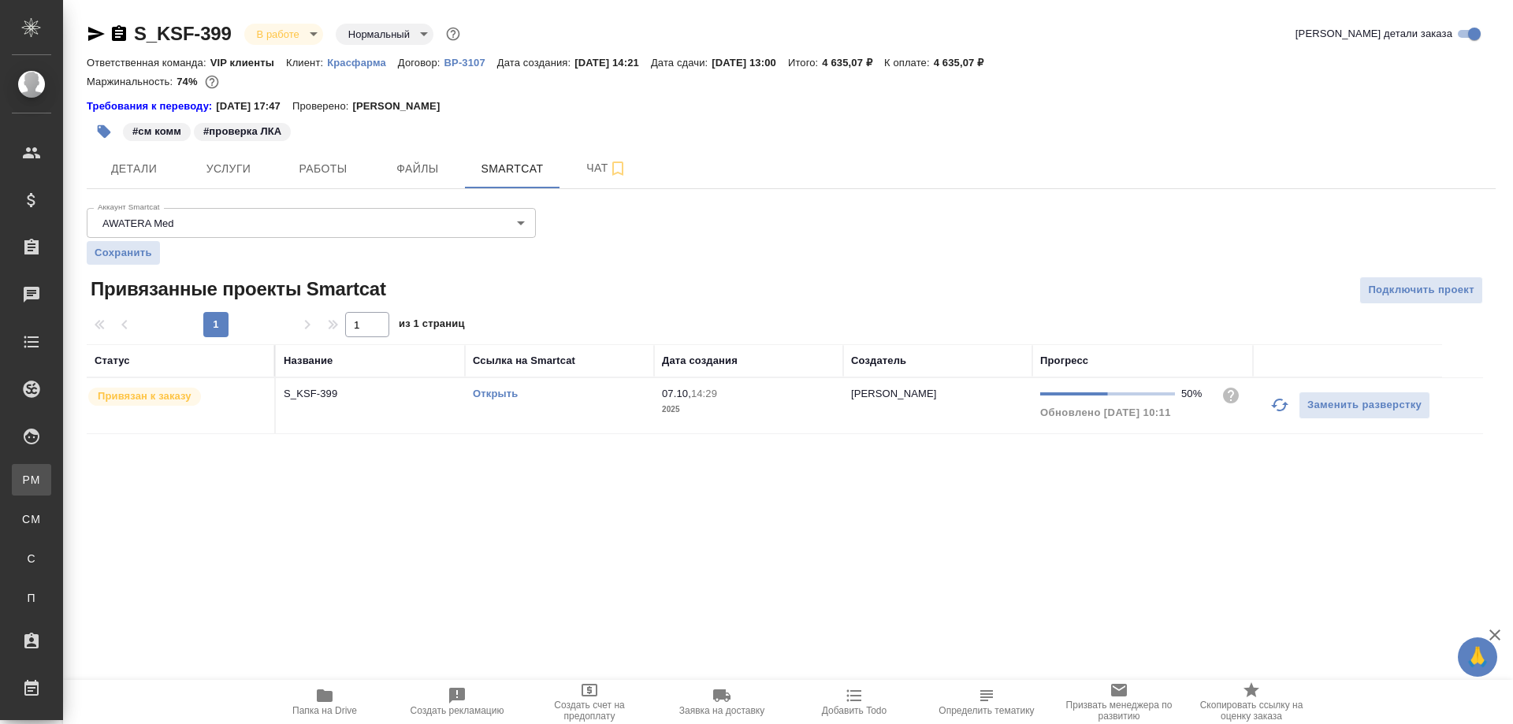
click at [51, 489] on link "PM Для PM/[GEOGRAPHIC_DATA]" at bounding box center [31, 480] width 39 height 32
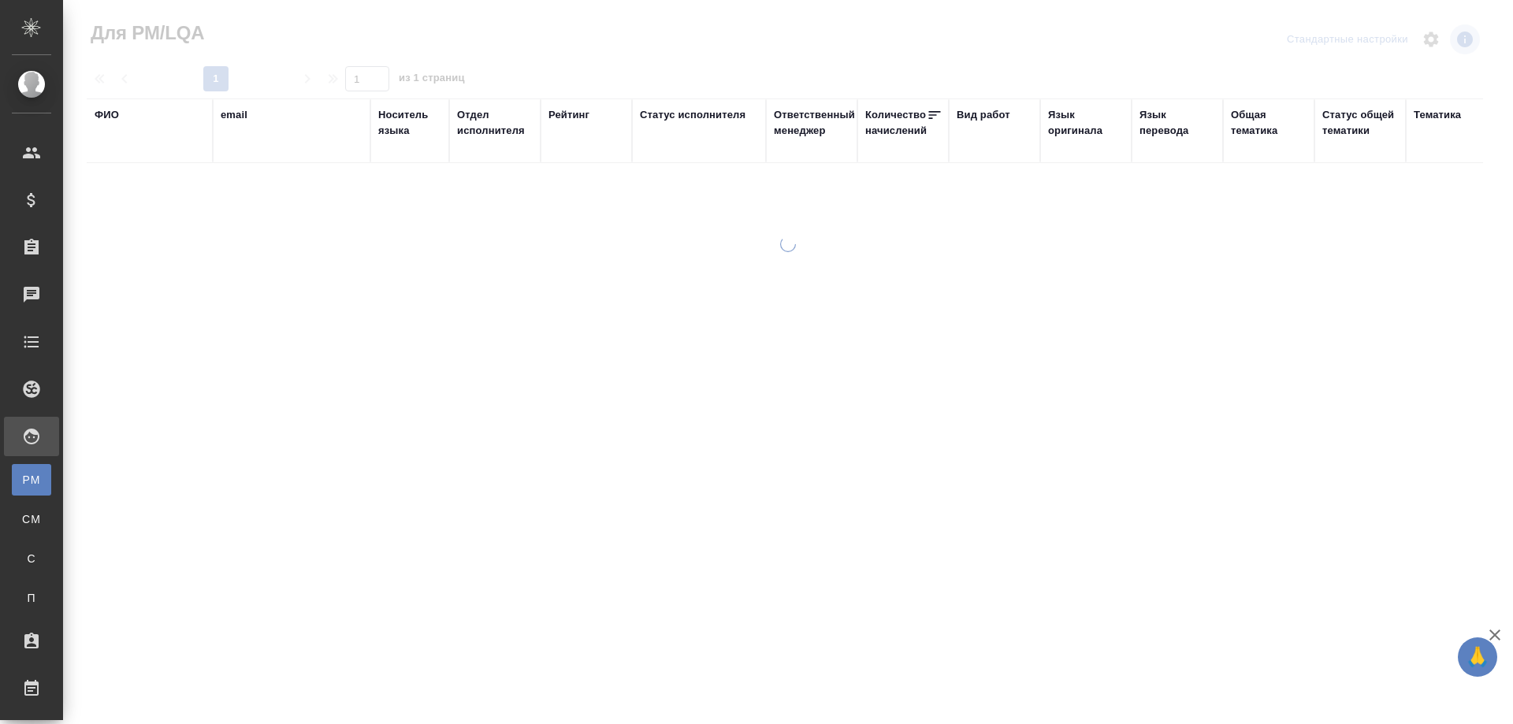
click at [112, 114] on div "ФИО" at bounding box center [107, 115] width 24 height 16
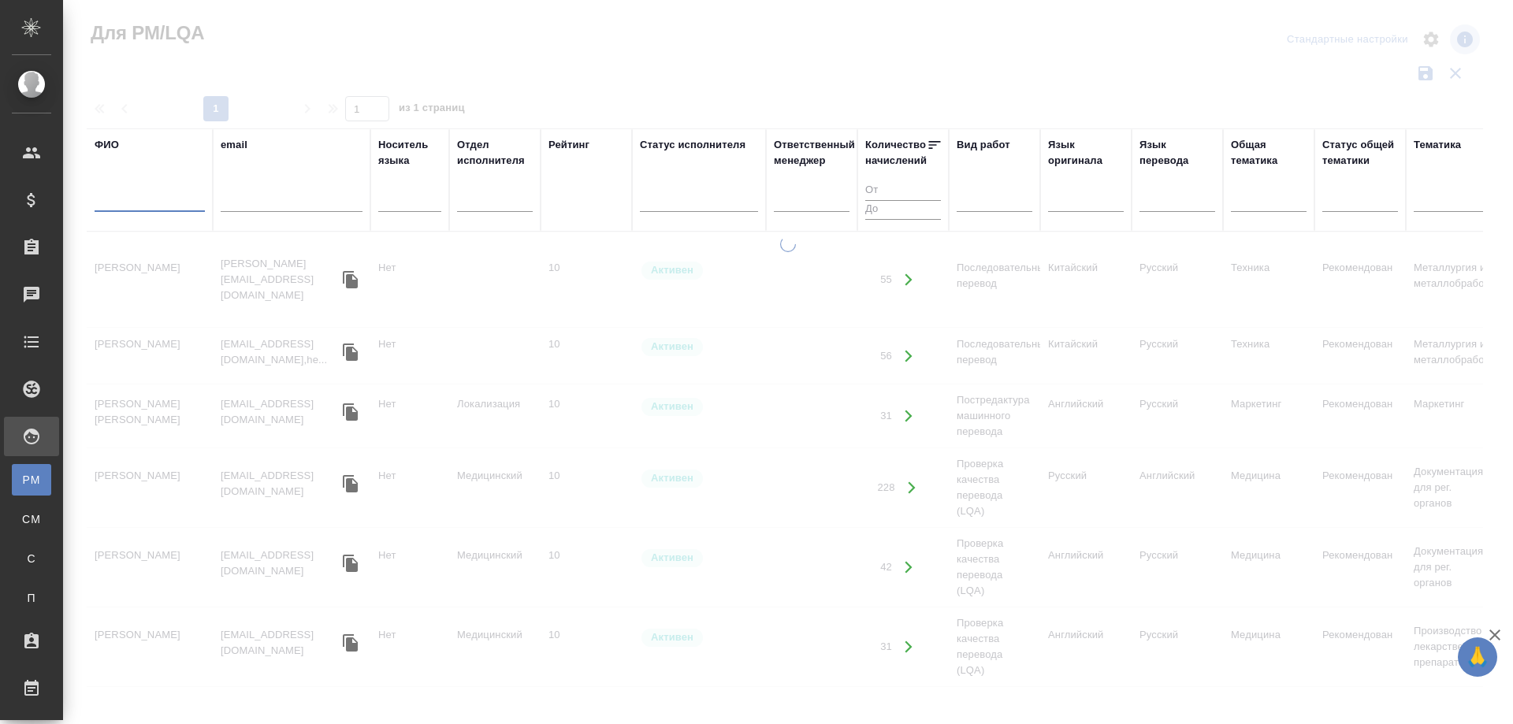
click at [131, 199] on input "text" at bounding box center [150, 202] width 110 height 20
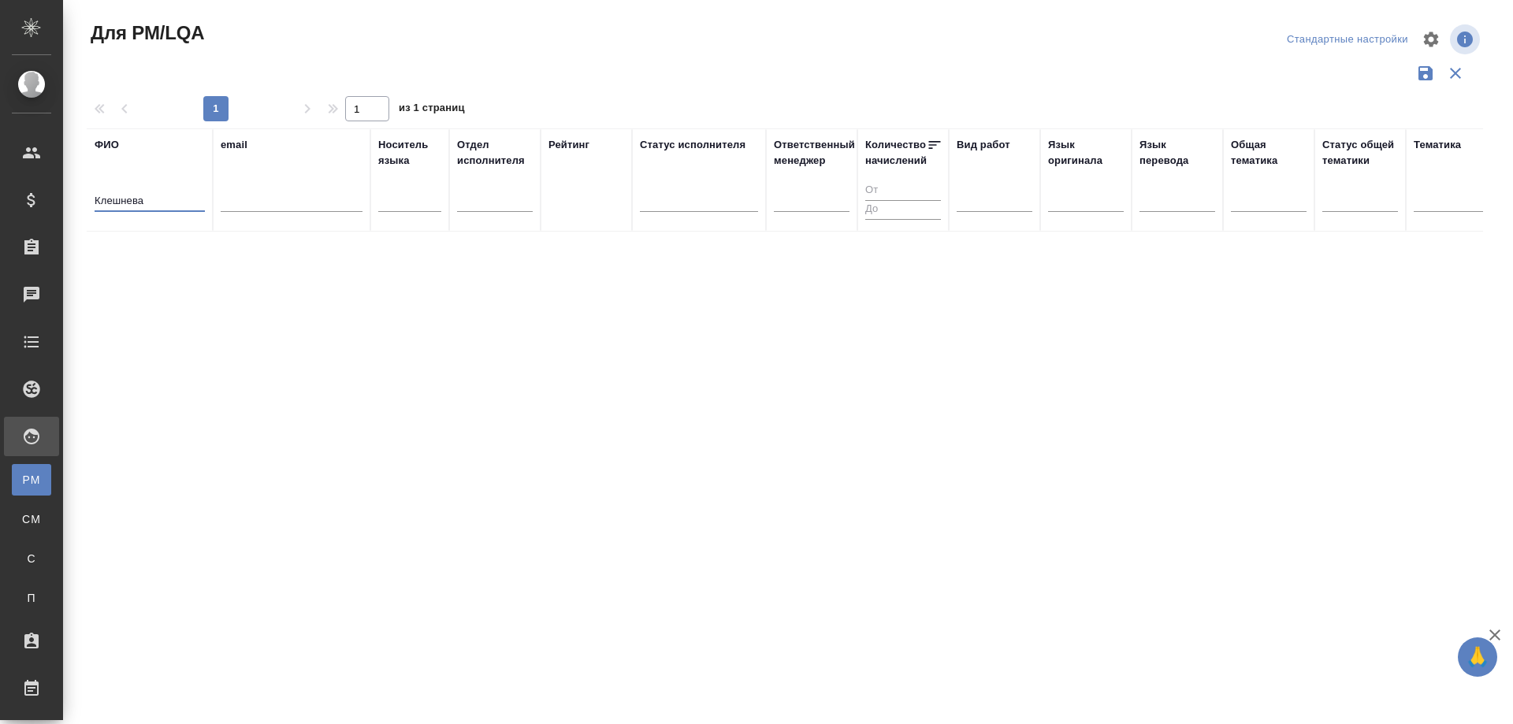
click at [152, 209] on input "Клешнева" at bounding box center [150, 202] width 110 height 20
click at [130, 206] on input "Клешнева" at bounding box center [150, 202] width 110 height 20
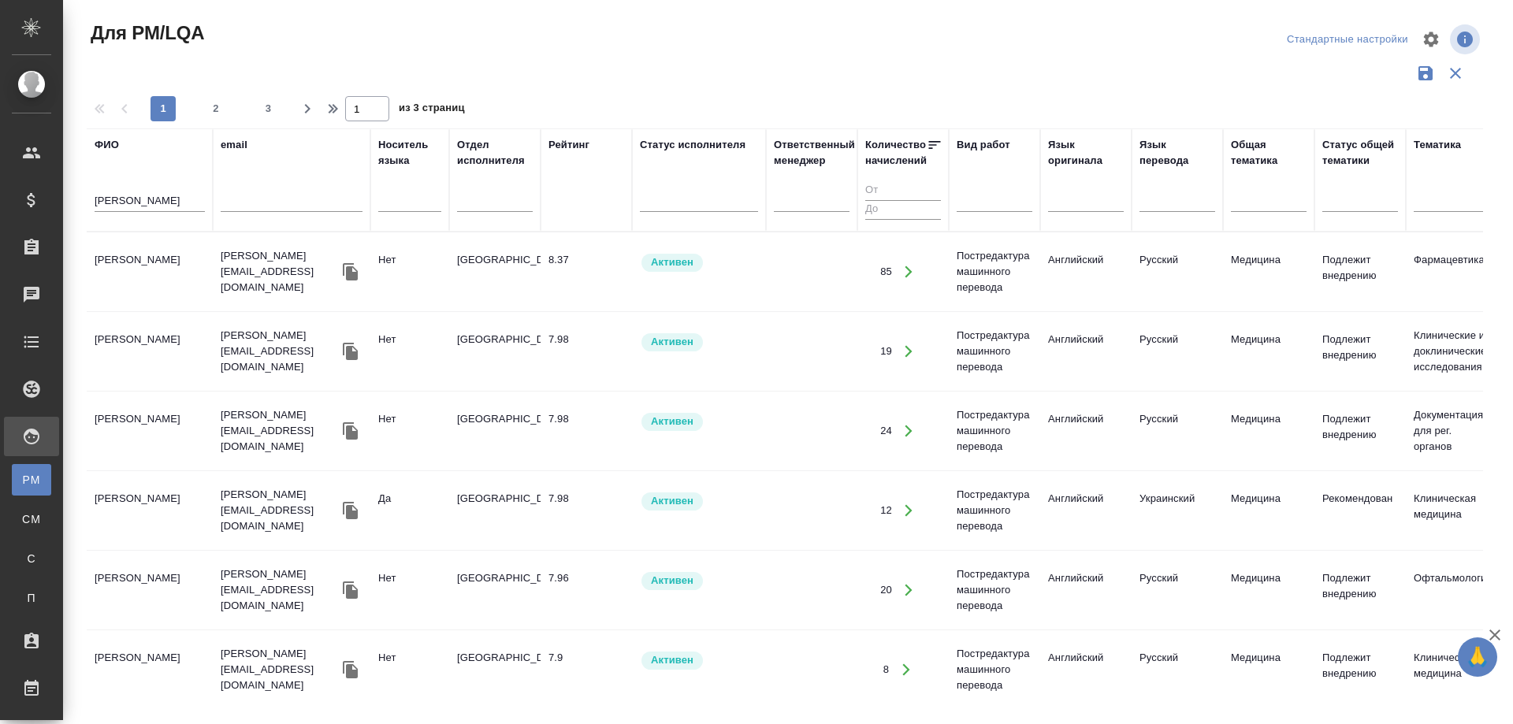
click at [143, 255] on td "Клешнёва Вера Александровна" at bounding box center [150, 271] width 126 height 55
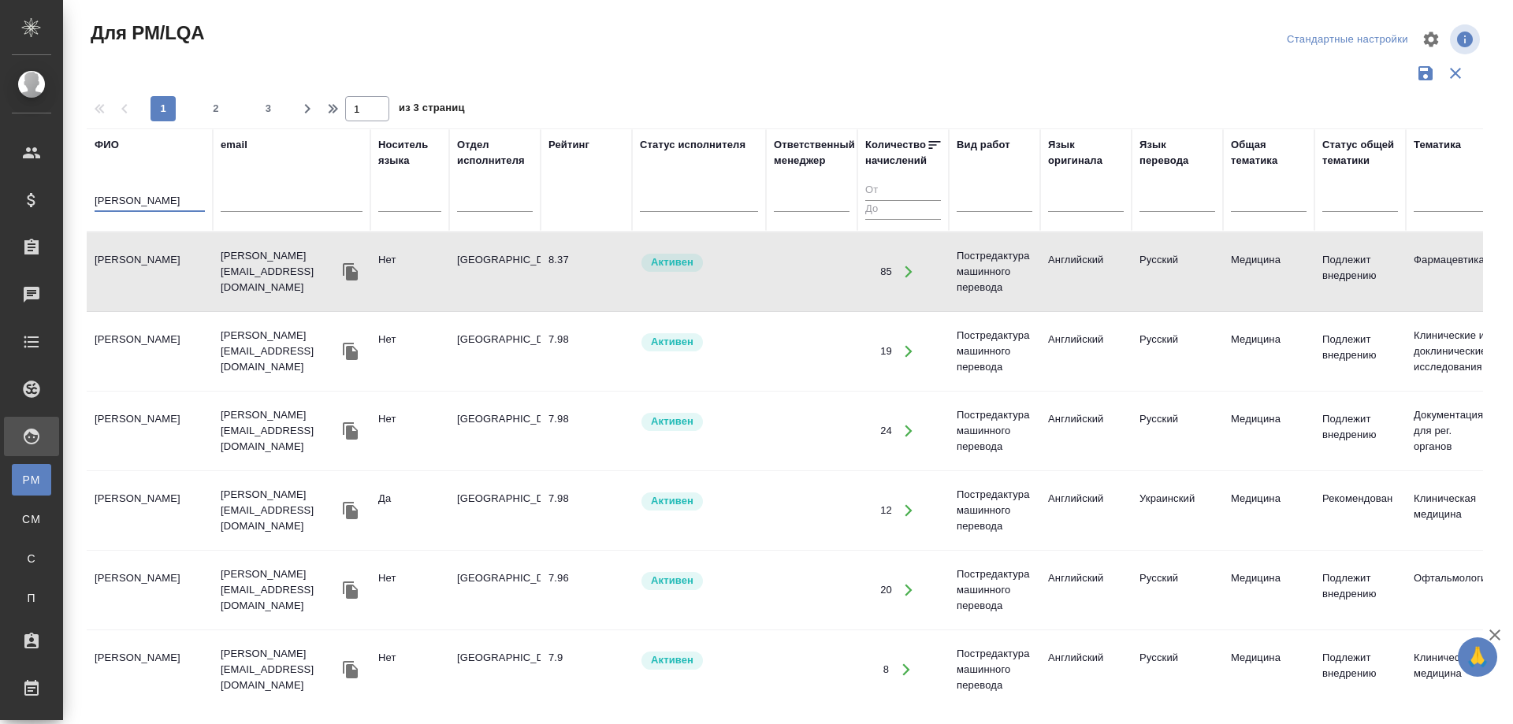
drag, startPoint x: 144, startPoint y: 203, endPoint x: 69, endPoint y: 177, distance: 79.2
click at [59, 199] on div ".cls-1 fill:#fff; AWATERA Solovyova Elena Клиенты Спецификации Заказы 0 Чаты To…" at bounding box center [756, 362] width 1513 height 724
type input "Варваринская"
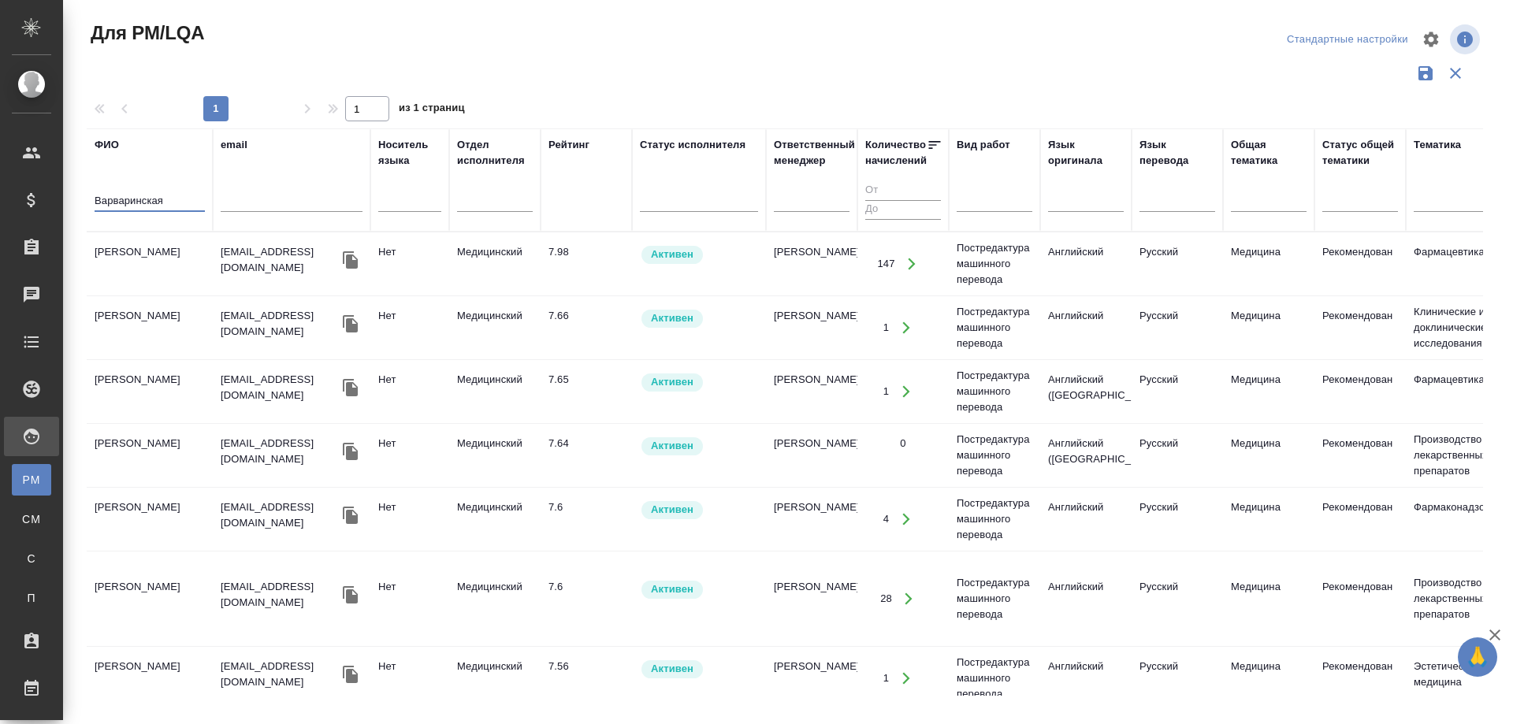
click at [135, 262] on td "Варваринская Анна Константиновна" at bounding box center [150, 263] width 126 height 55
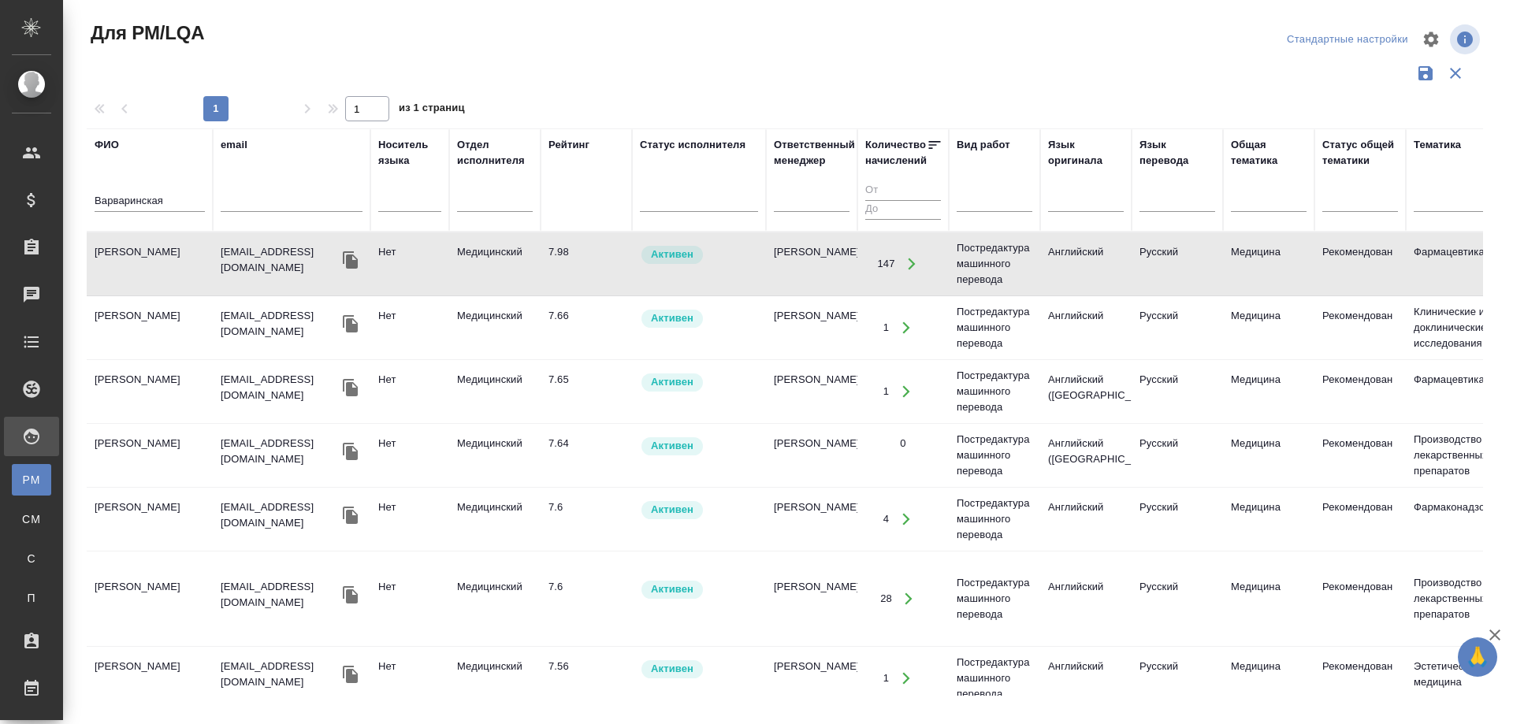
click at [135, 262] on td "Варваринская Анна Константиновна" at bounding box center [150, 263] width 126 height 55
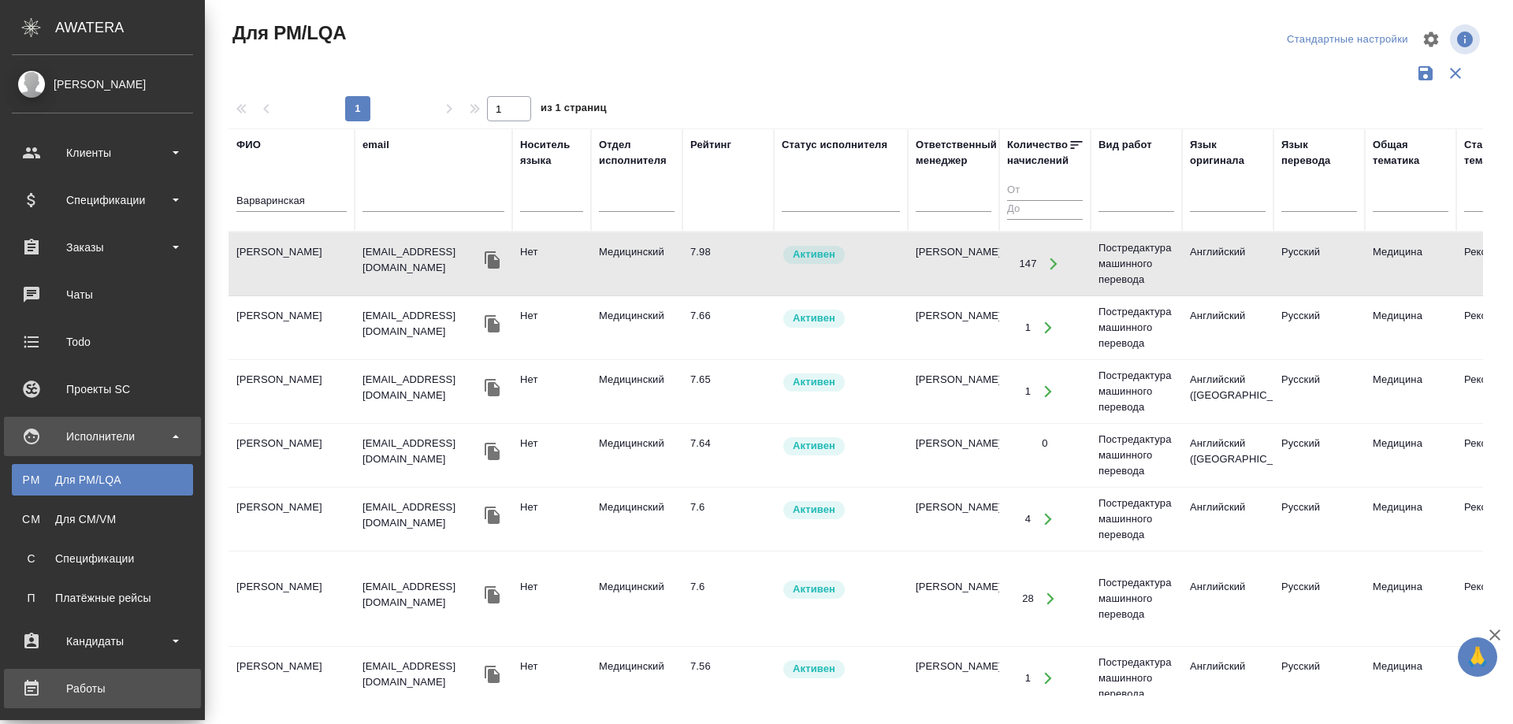
click at [98, 684] on div "Работы" at bounding box center [102, 689] width 181 height 24
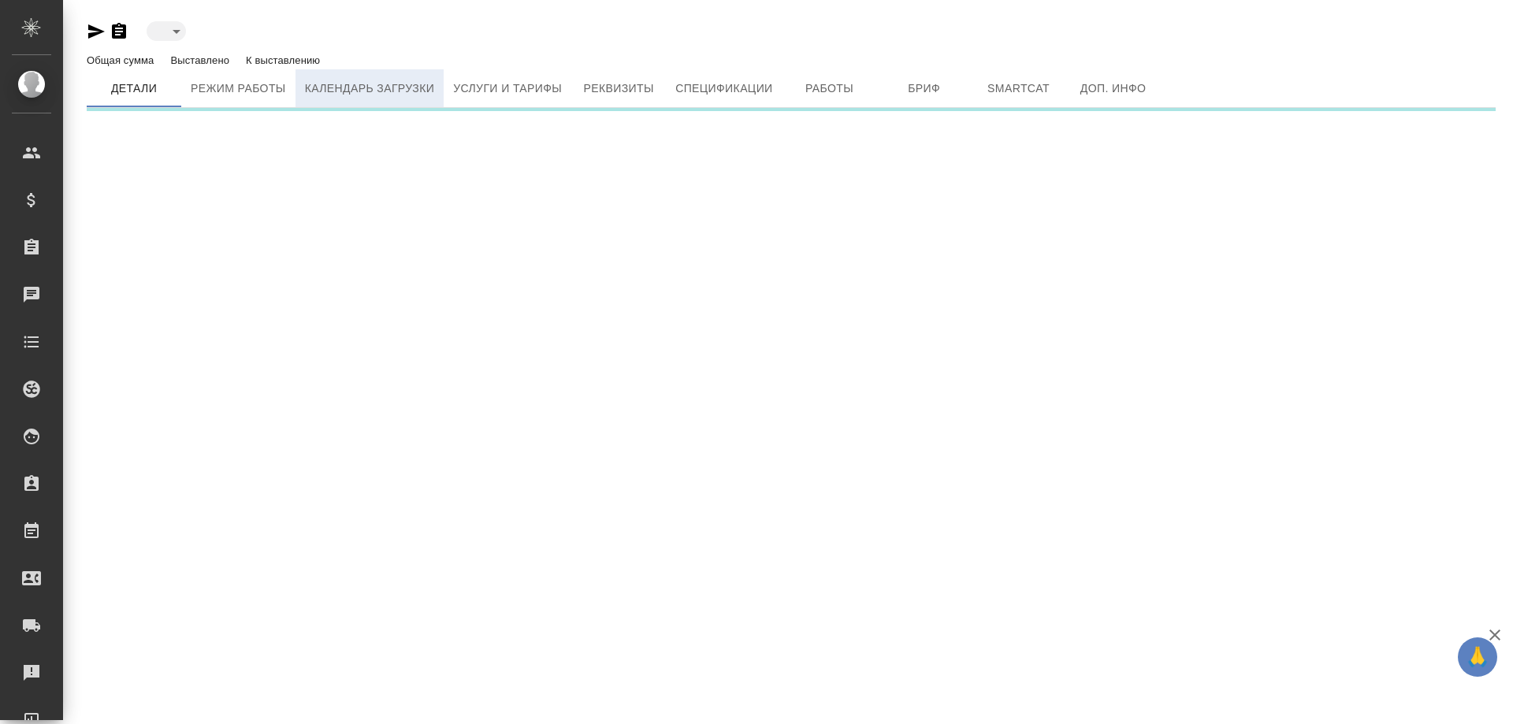
type input "active"
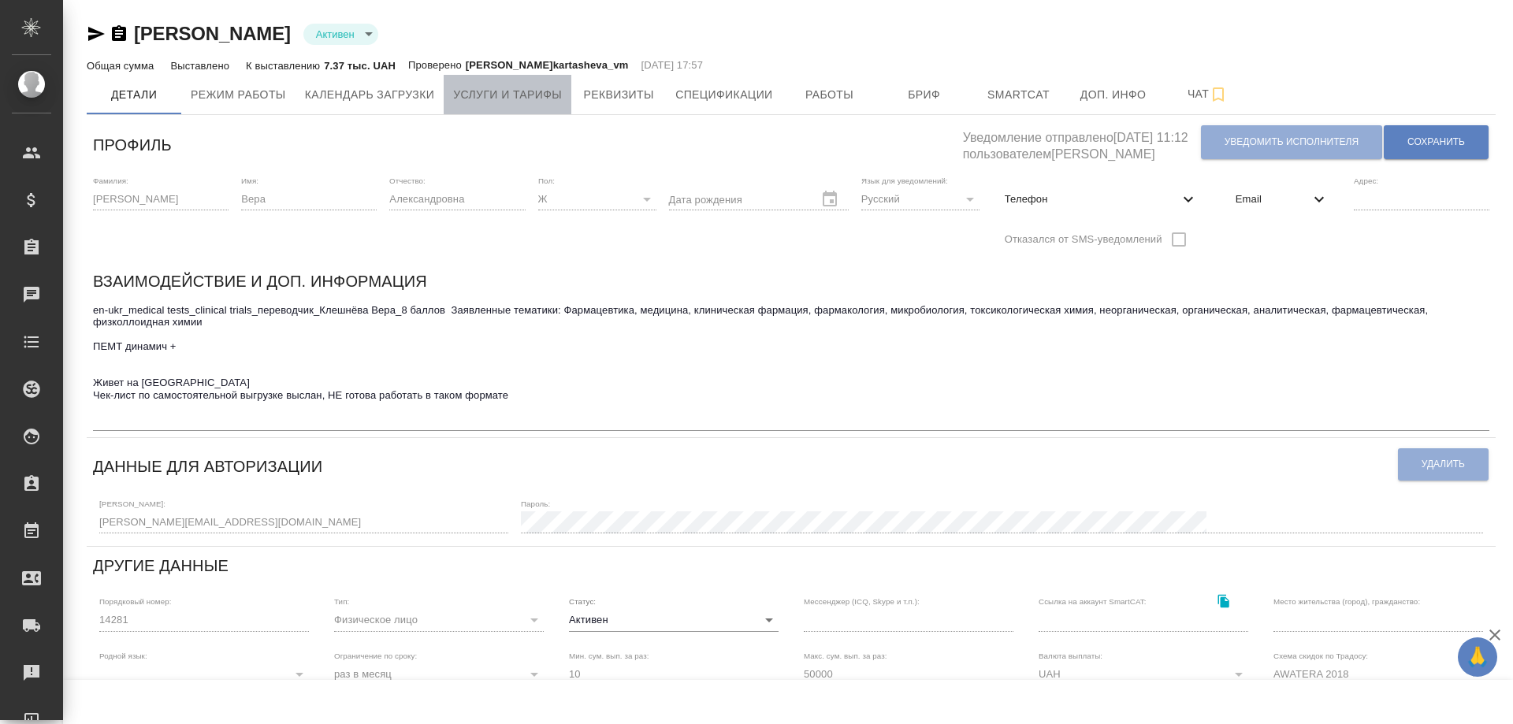
click at [521, 95] on span "Услуги и тарифы" at bounding box center [507, 95] width 109 height 20
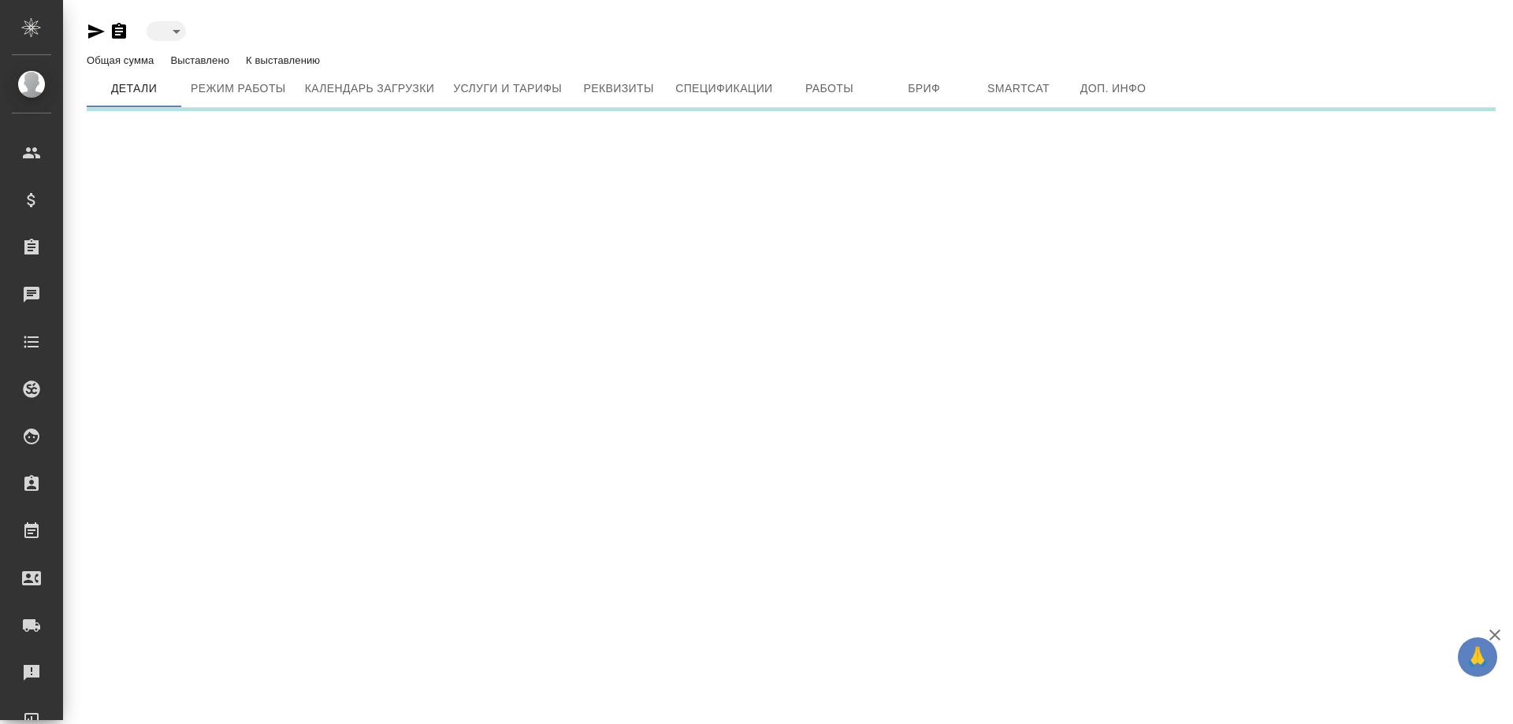
type input "active"
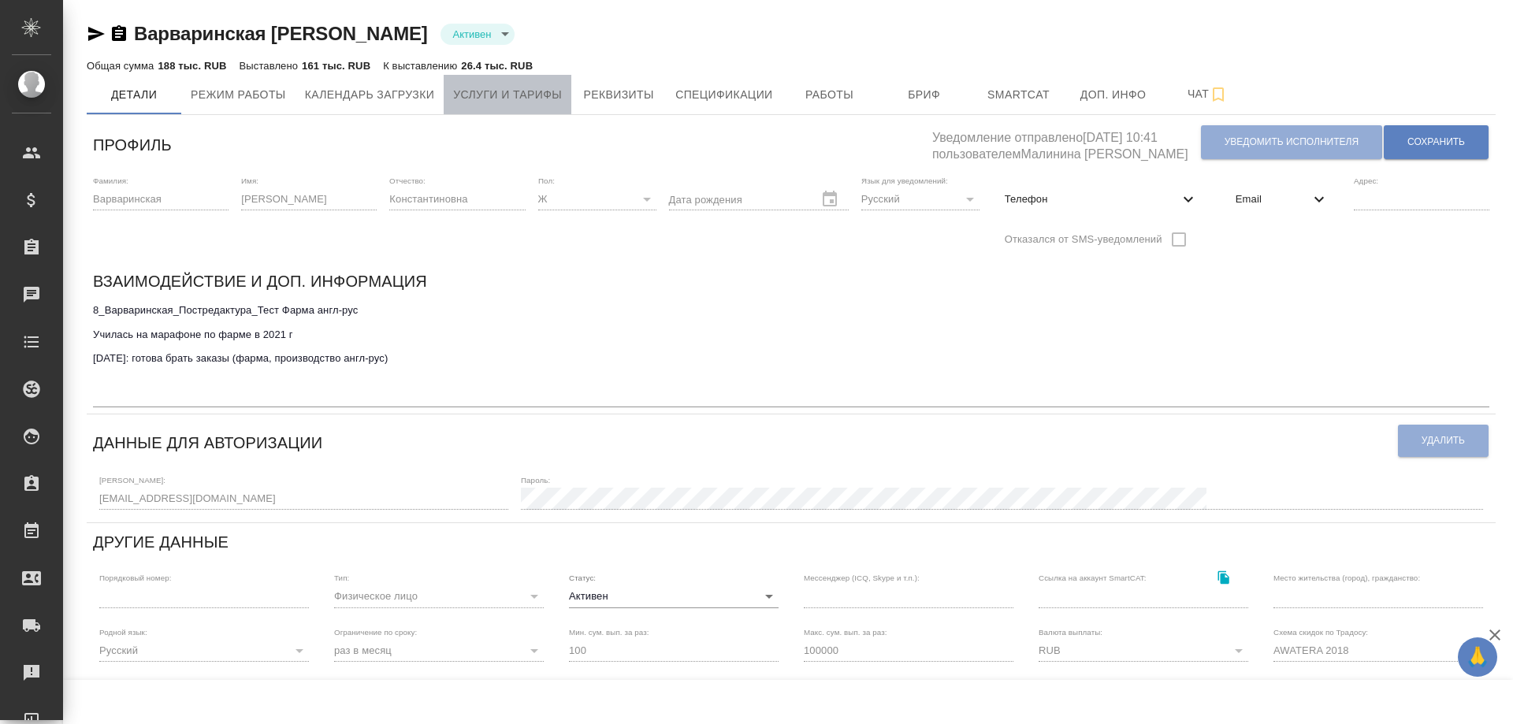
click at [494, 98] on span "Услуги и тарифы" at bounding box center [507, 95] width 109 height 20
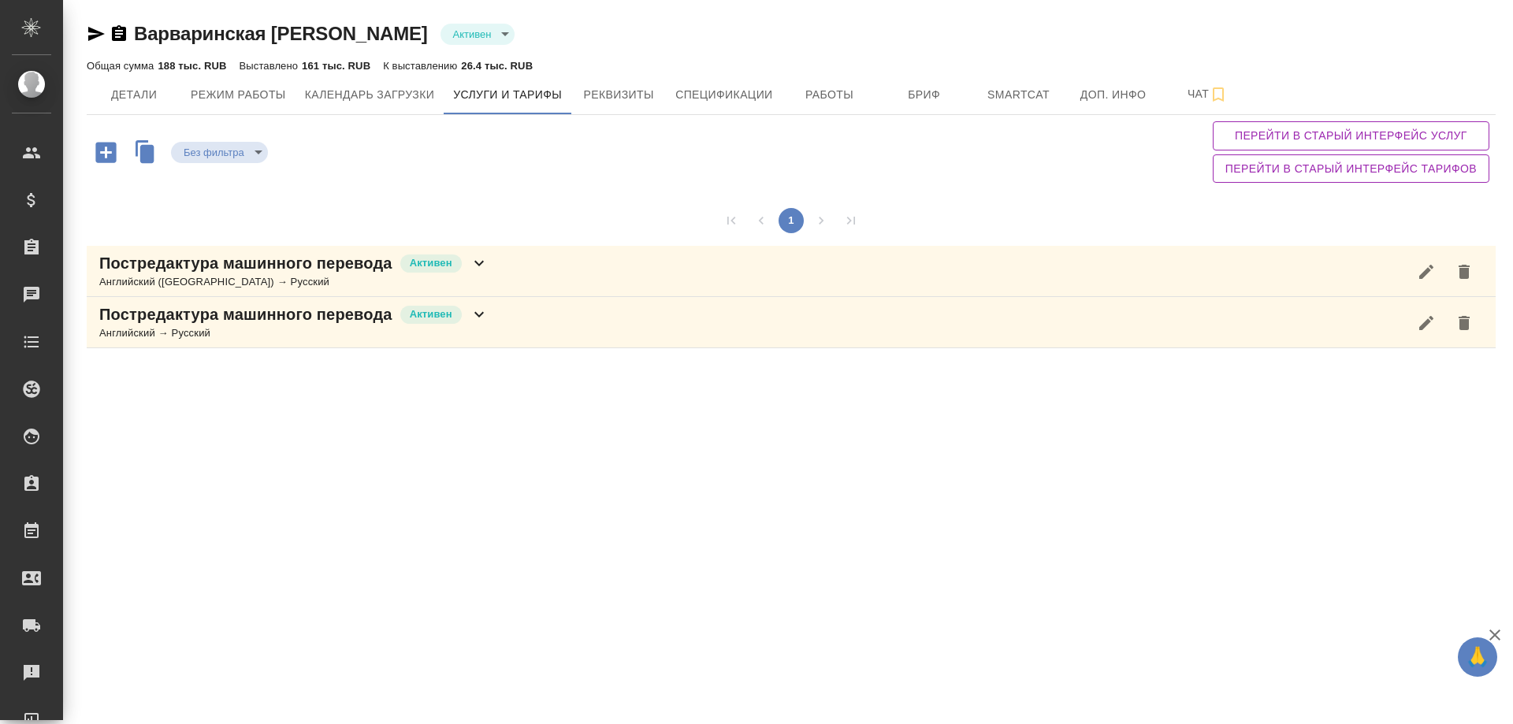
click at [475, 262] on icon at bounding box center [478, 264] width 9 height 6
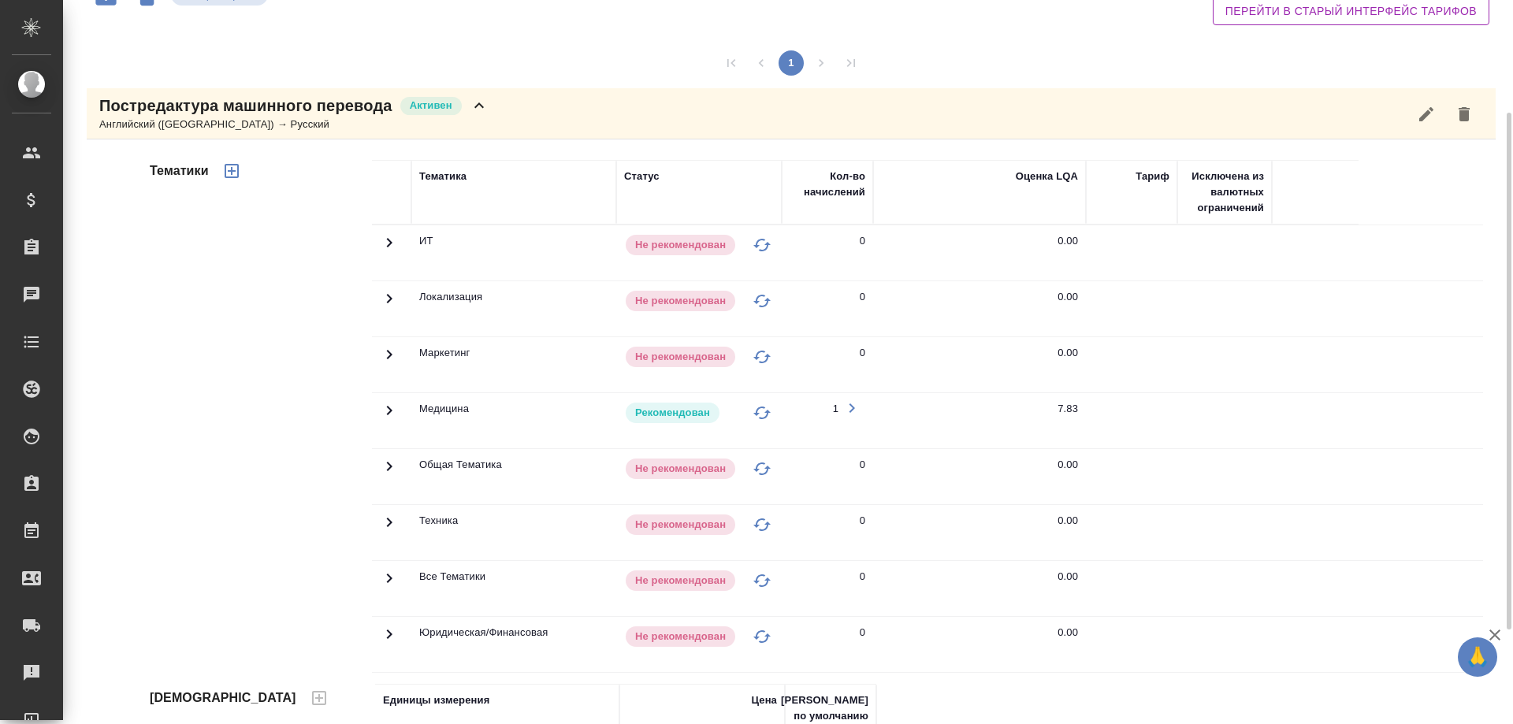
scroll to position [236, 0]
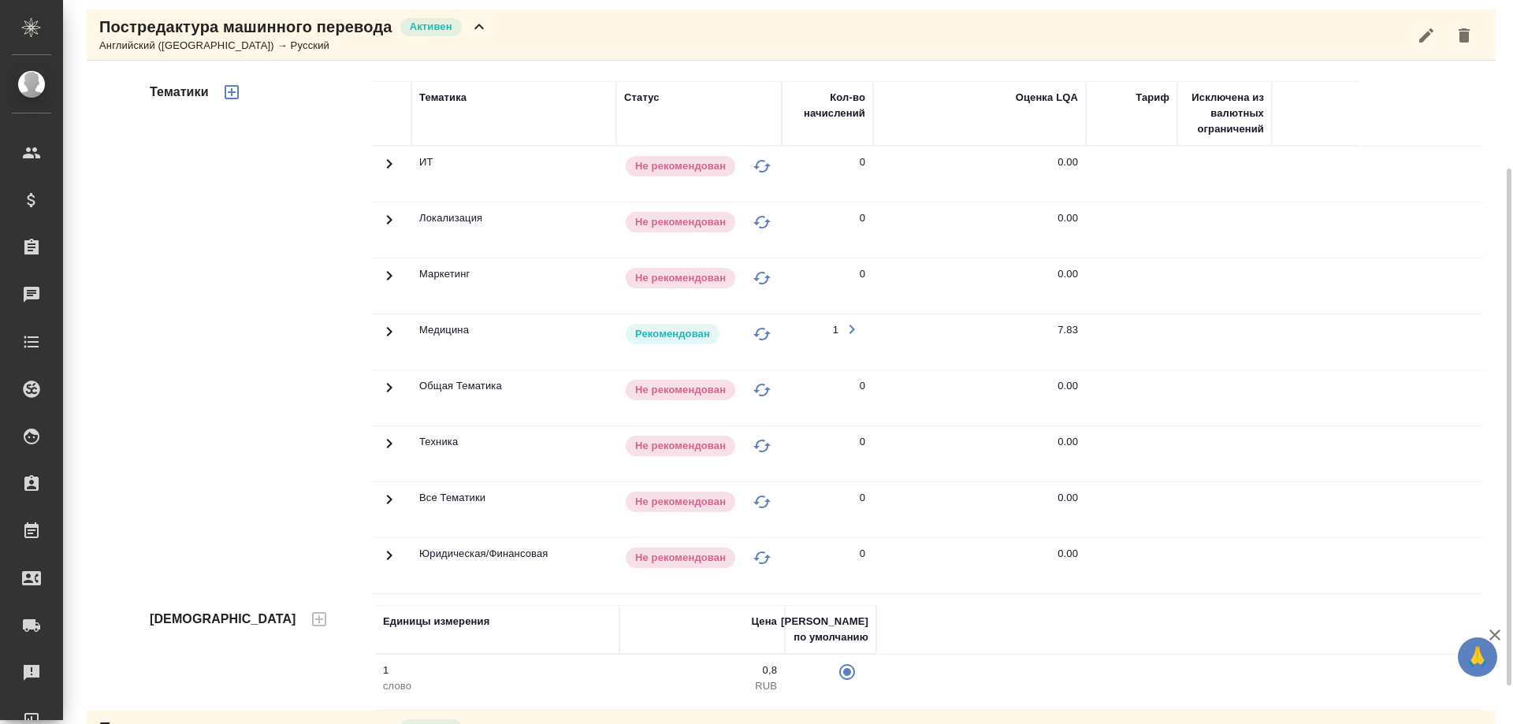
click at [387, 332] on icon at bounding box center [389, 331] width 19 height 19
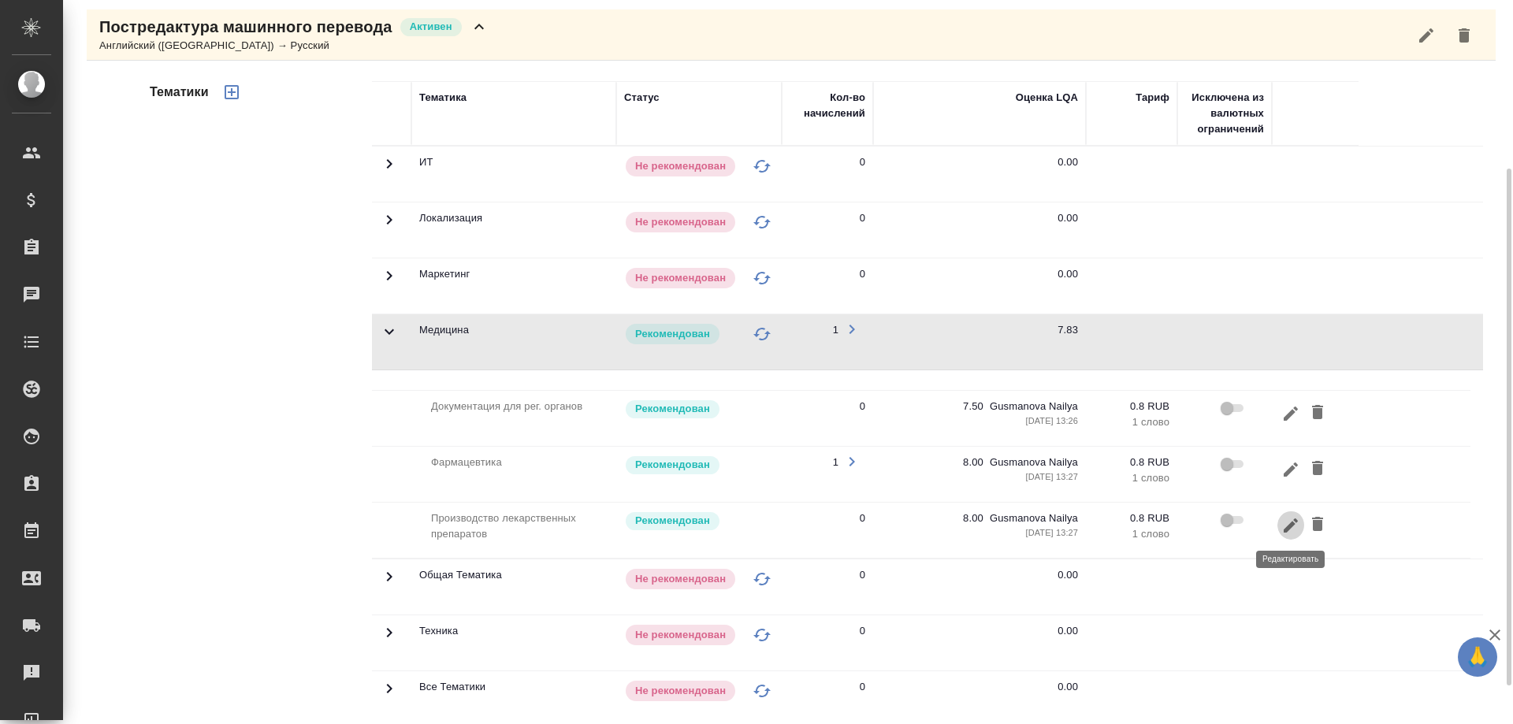
click at [1287, 526] on icon "button" at bounding box center [1291, 525] width 14 height 14
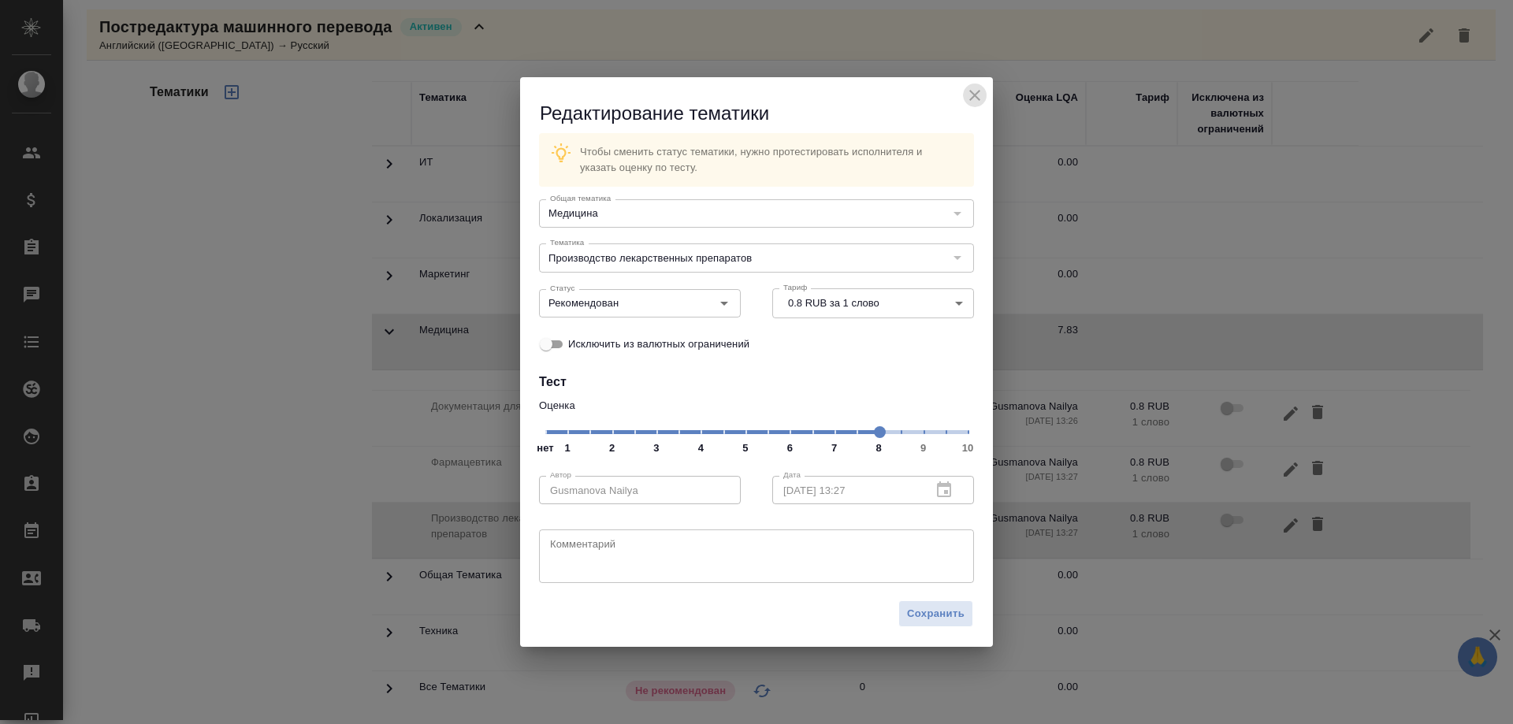
click at [972, 95] on icon "close" at bounding box center [974, 95] width 19 height 19
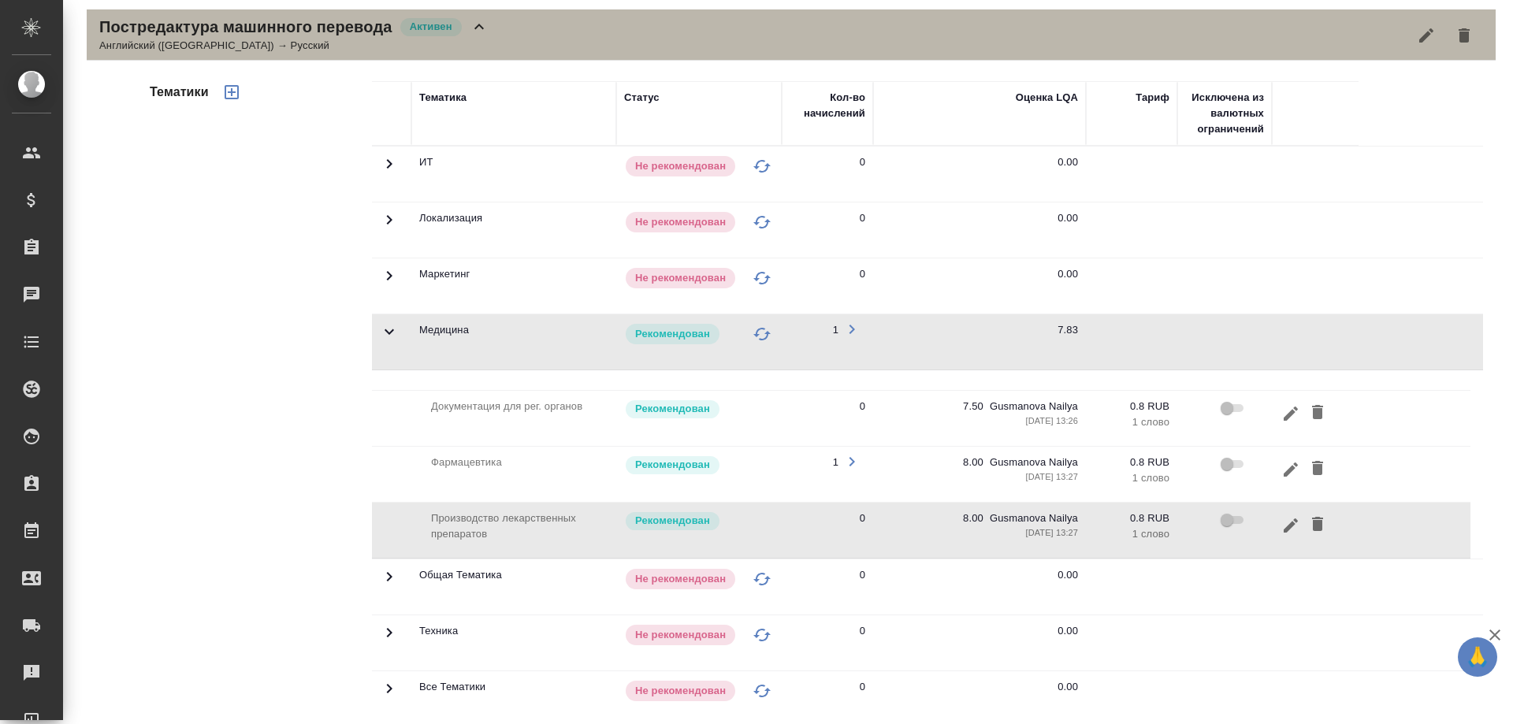
click at [484, 31] on icon at bounding box center [479, 26] width 19 height 19
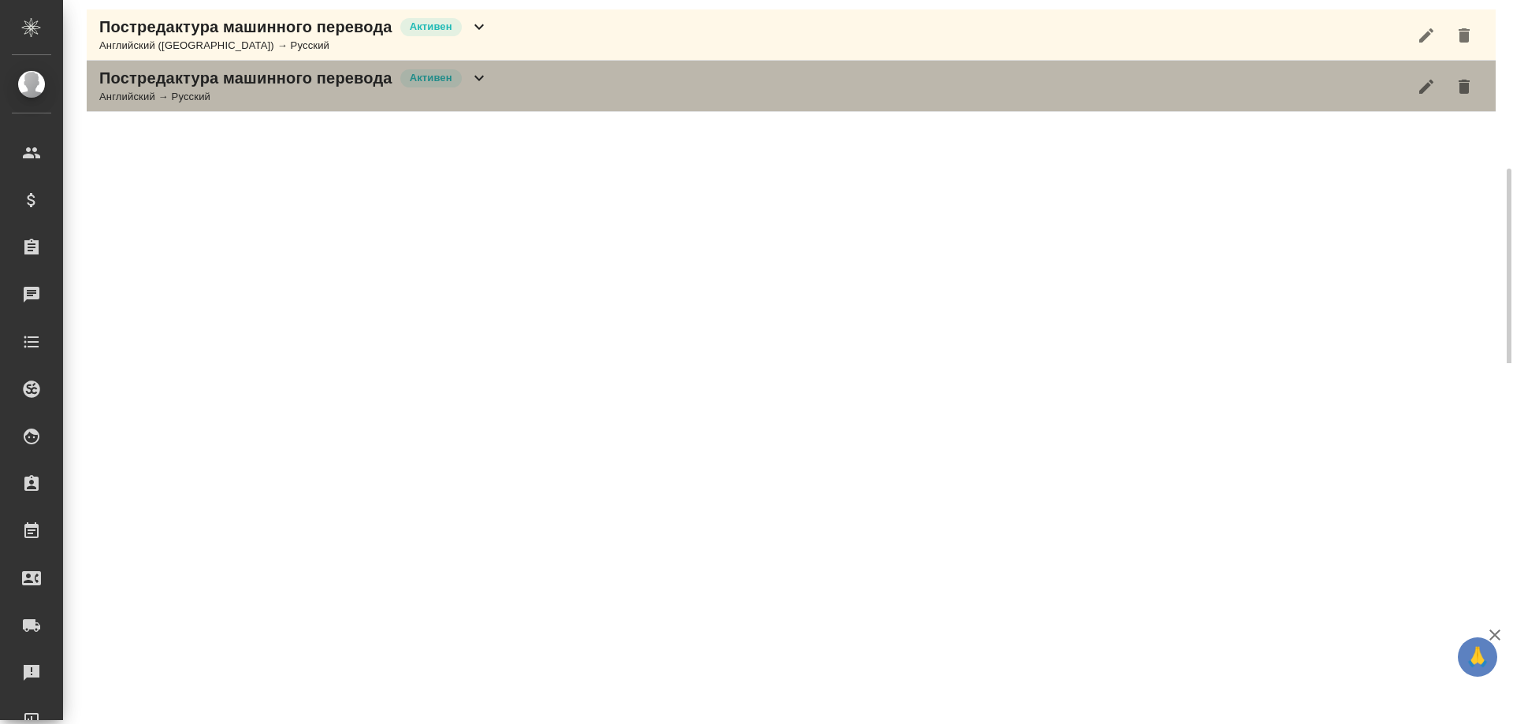
click at [476, 79] on icon at bounding box center [479, 78] width 19 height 19
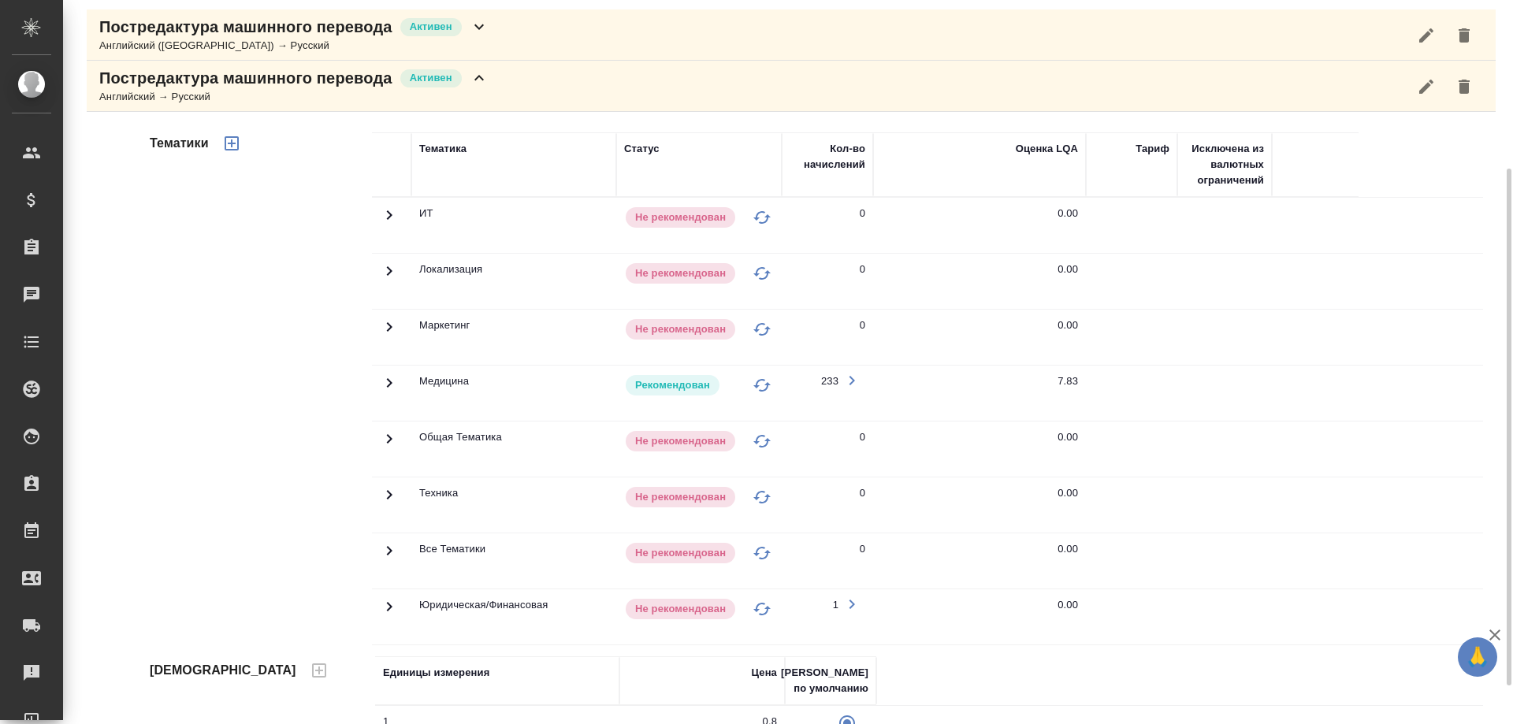
click at [385, 384] on icon at bounding box center [389, 382] width 19 height 19
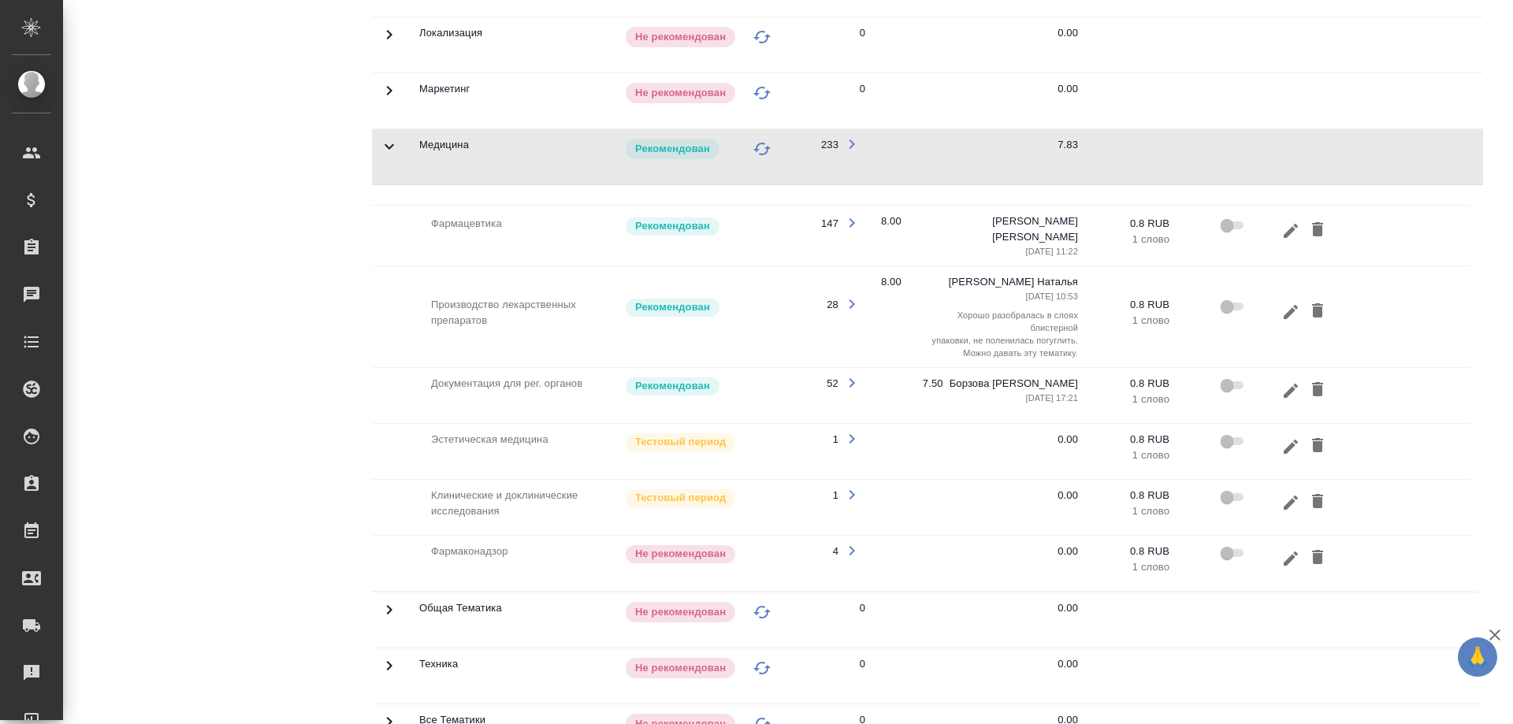
scroll to position [0, 0]
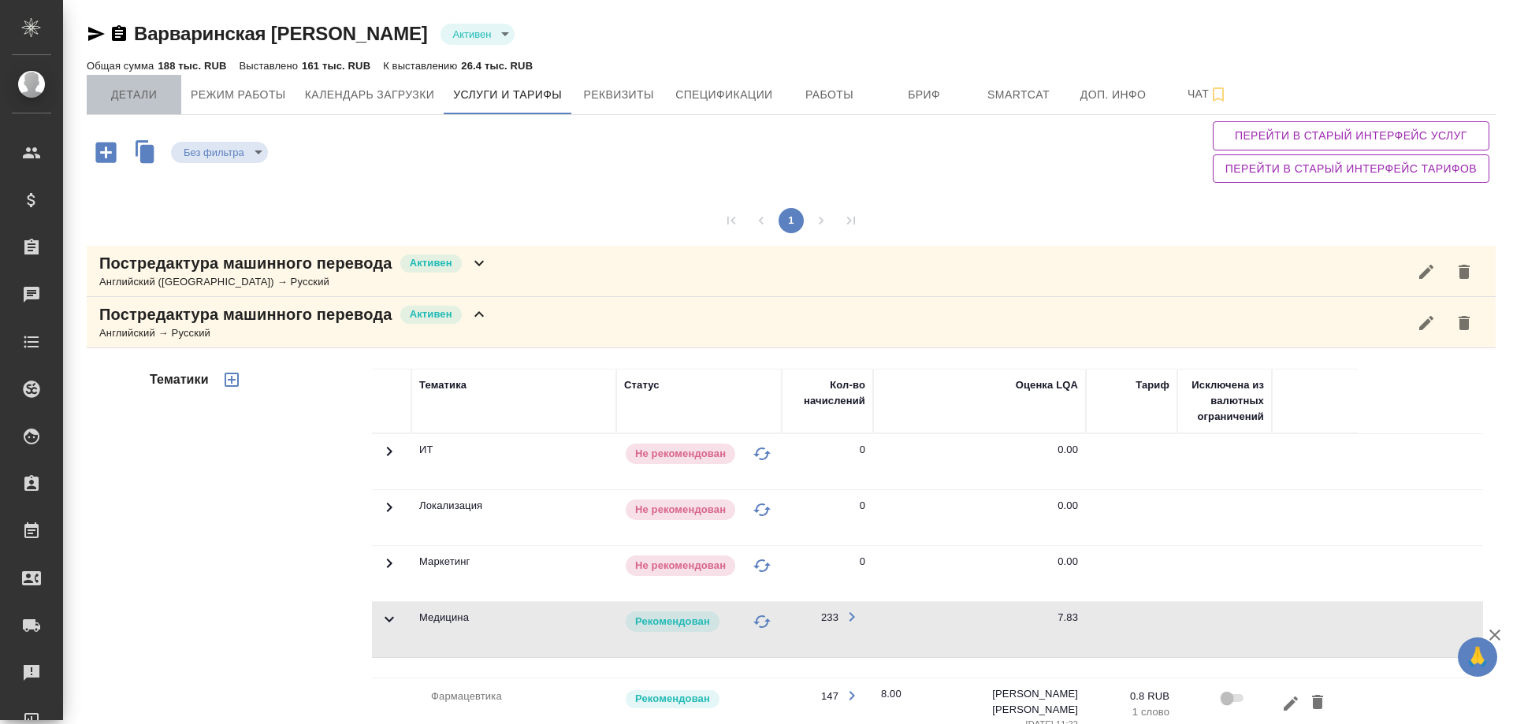
click at [116, 98] on span "Детали" at bounding box center [134, 95] width 76 height 20
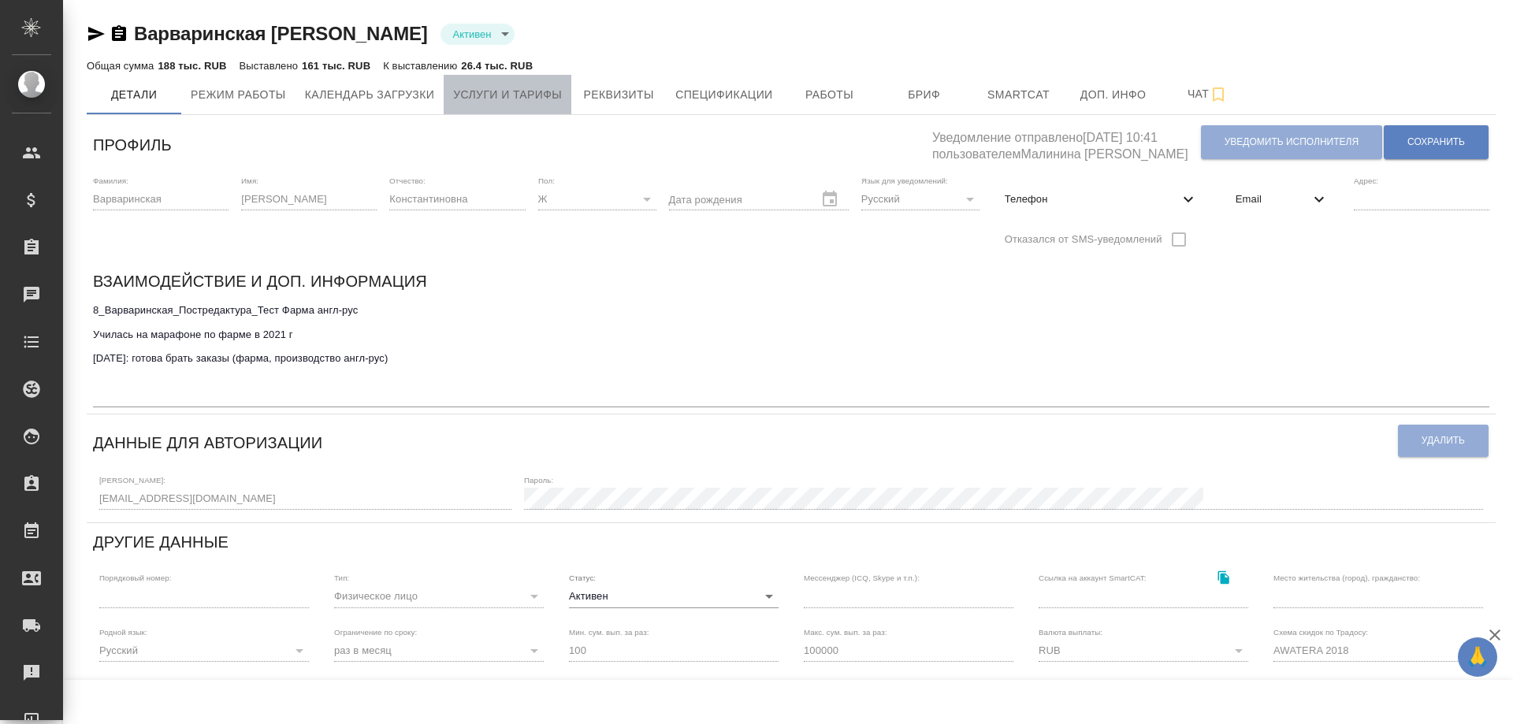
click at [467, 102] on span "Услуги и тарифы" at bounding box center [507, 95] width 109 height 20
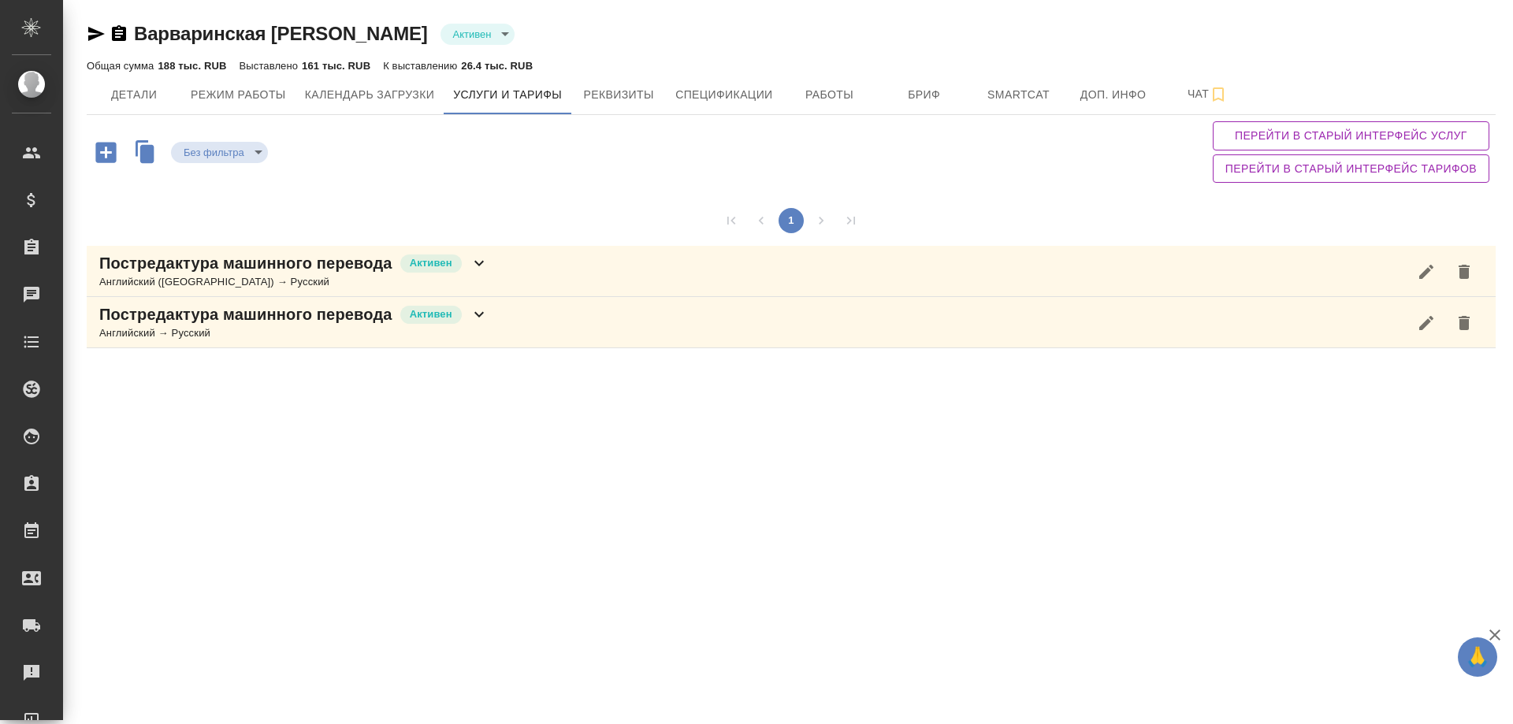
click at [478, 318] on icon at bounding box center [479, 314] width 19 height 19
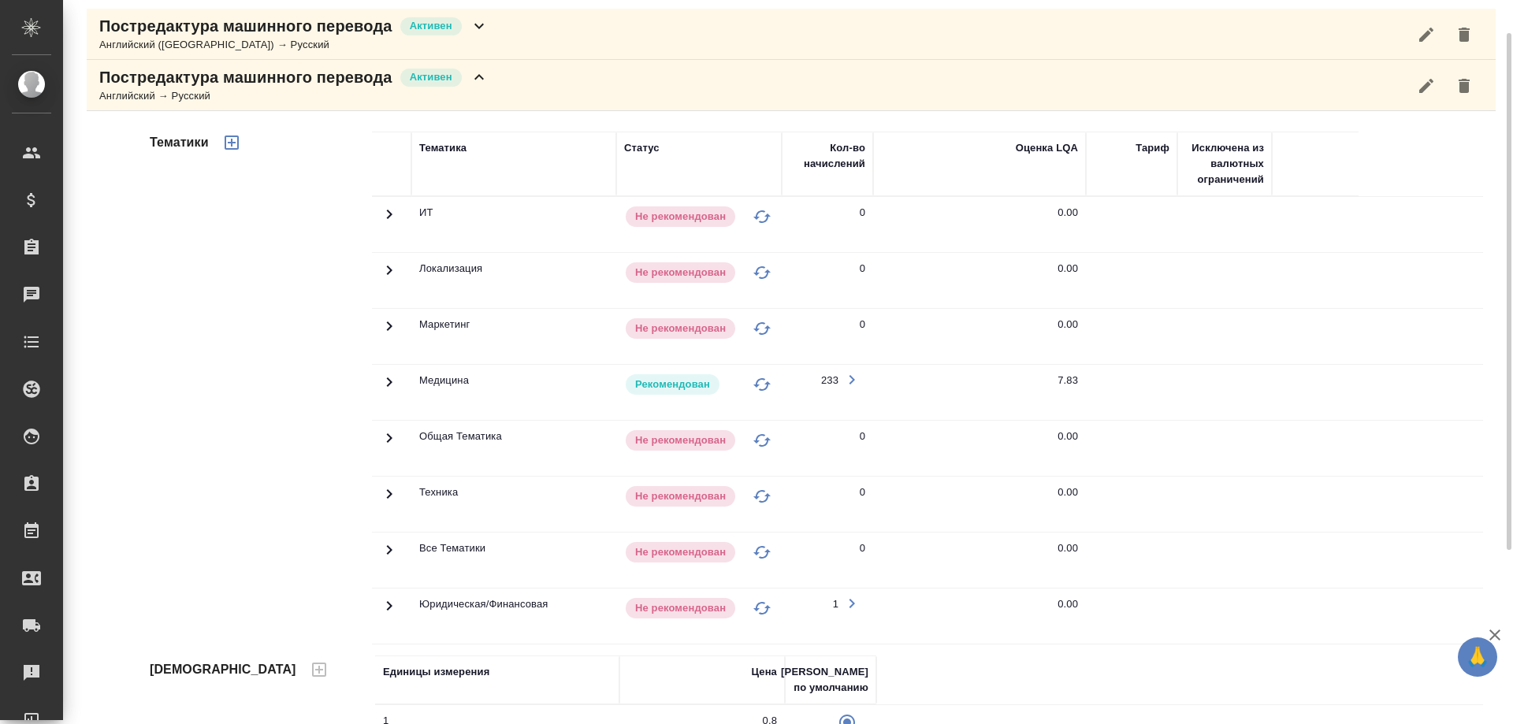
scroll to position [289, 0]
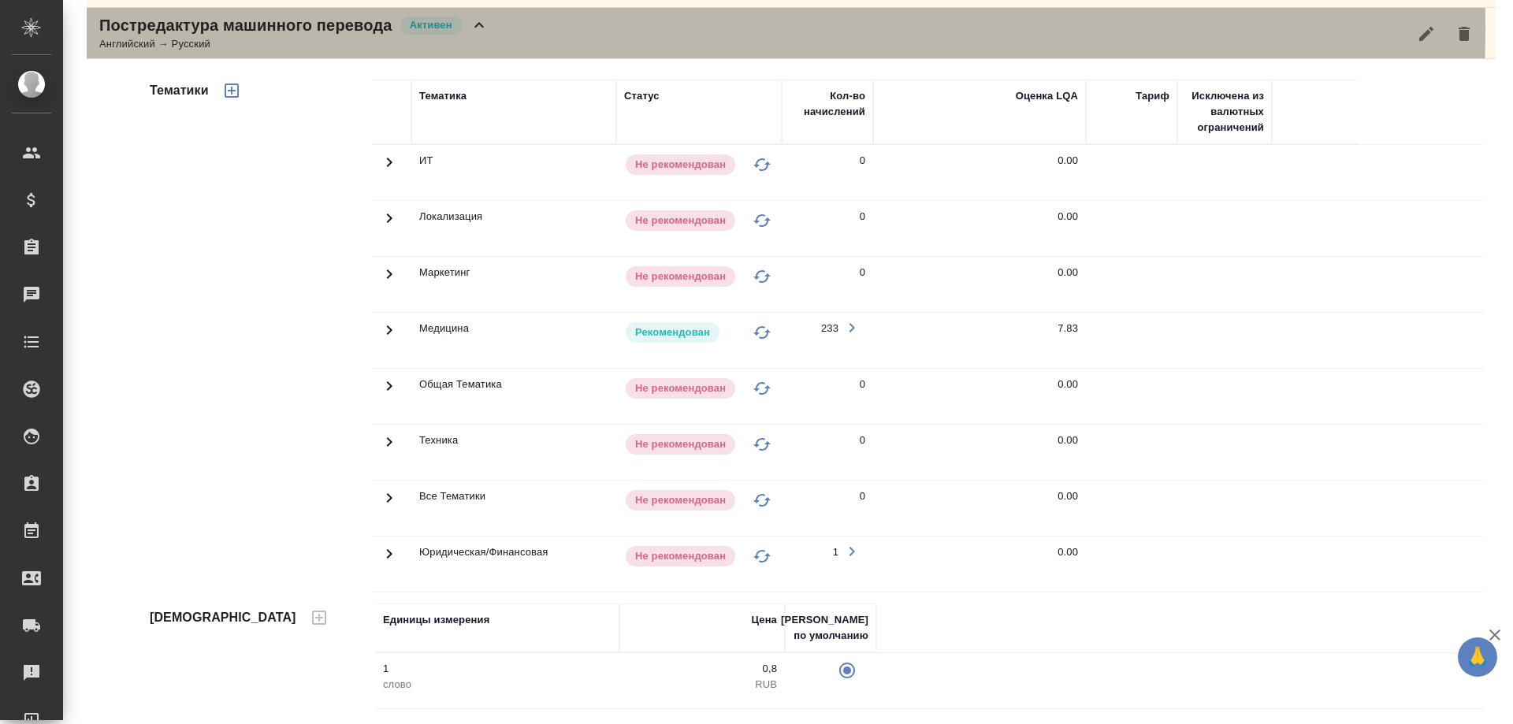
click at [485, 28] on icon at bounding box center [479, 25] width 19 height 19
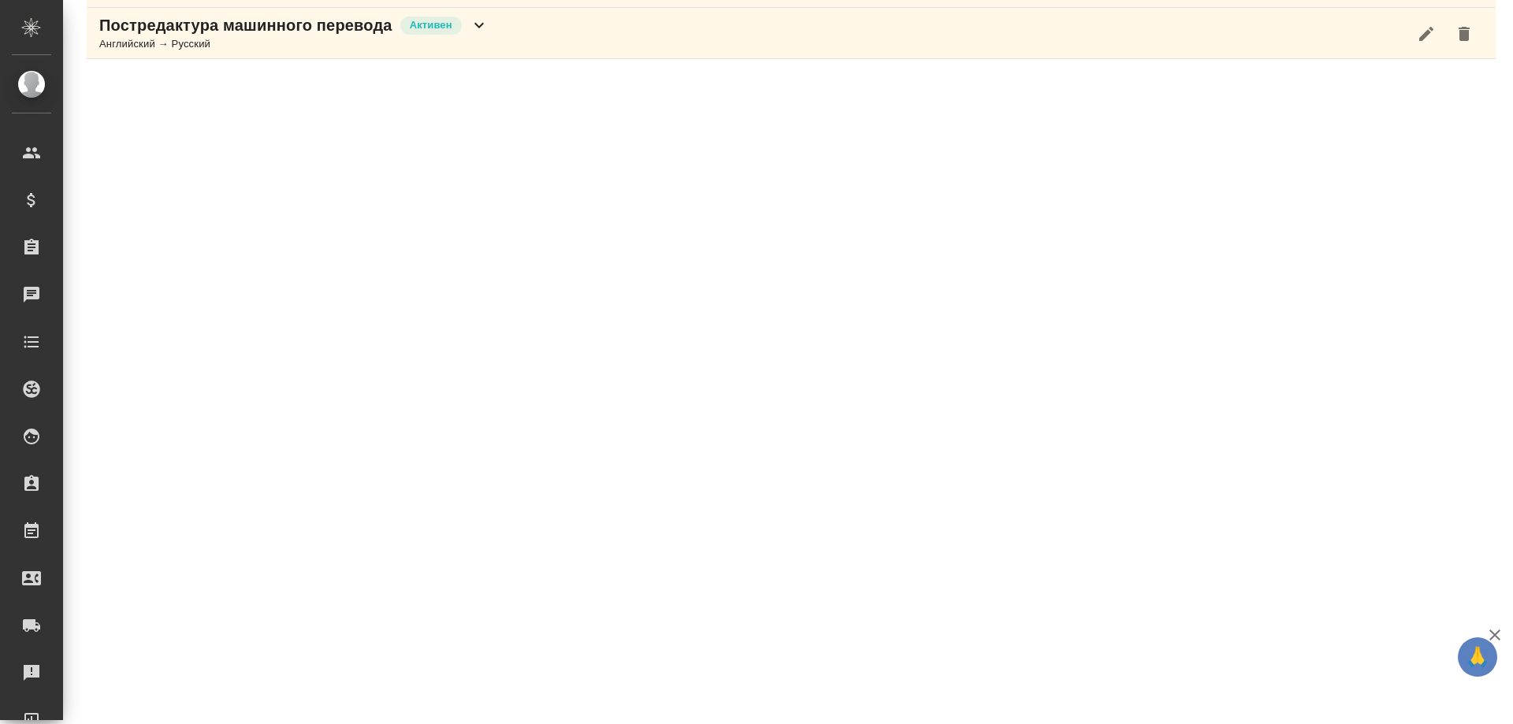
scroll to position [0, 0]
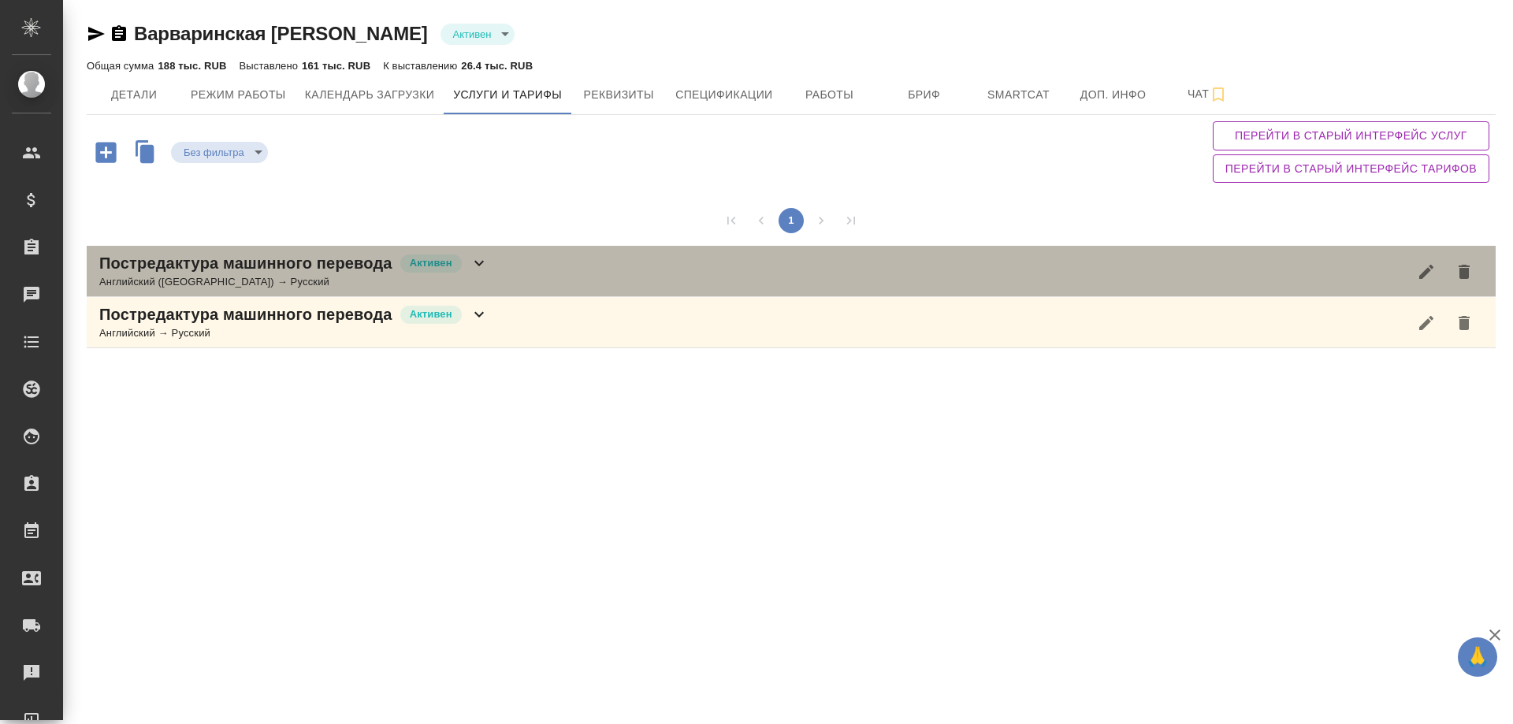
click at [484, 263] on icon at bounding box center [479, 263] width 19 height 19
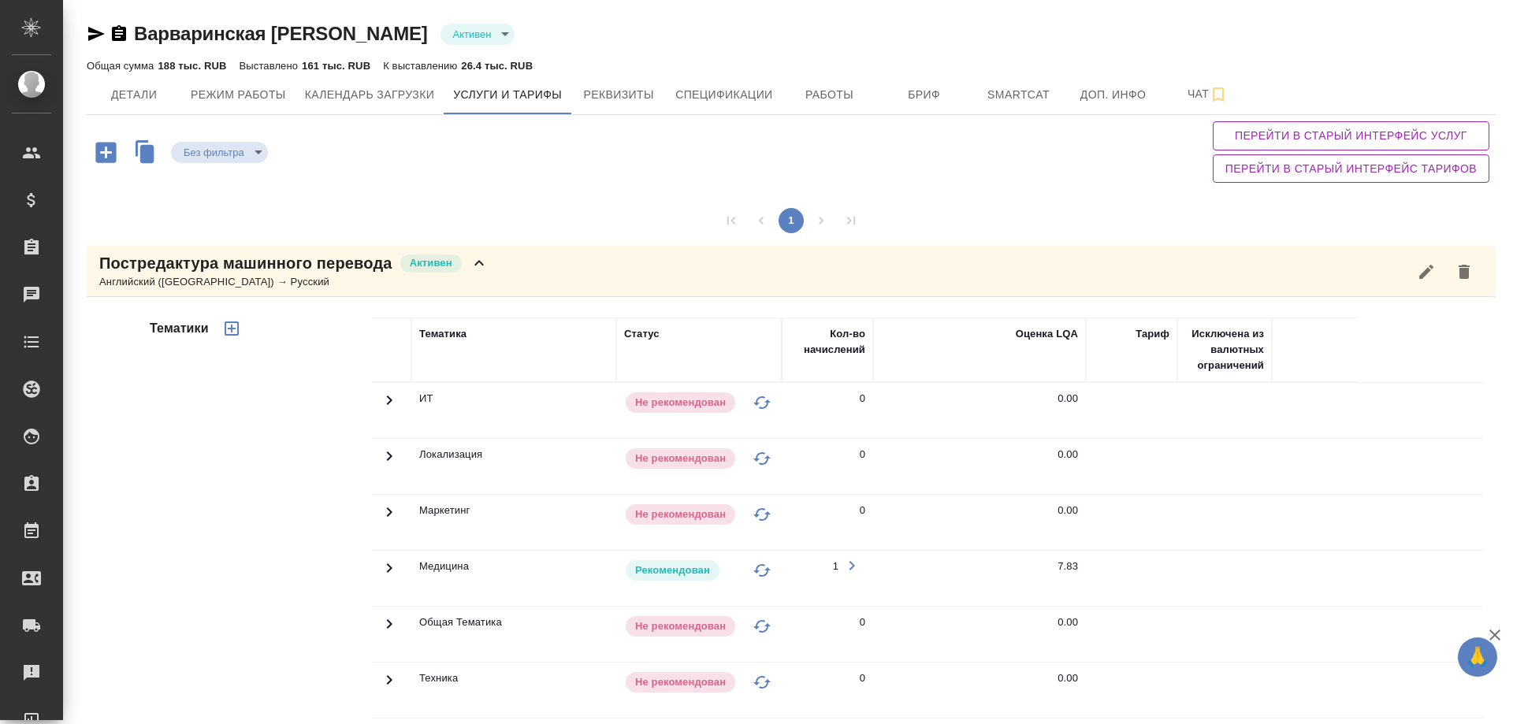
click at [381, 567] on icon at bounding box center [389, 568] width 19 height 19
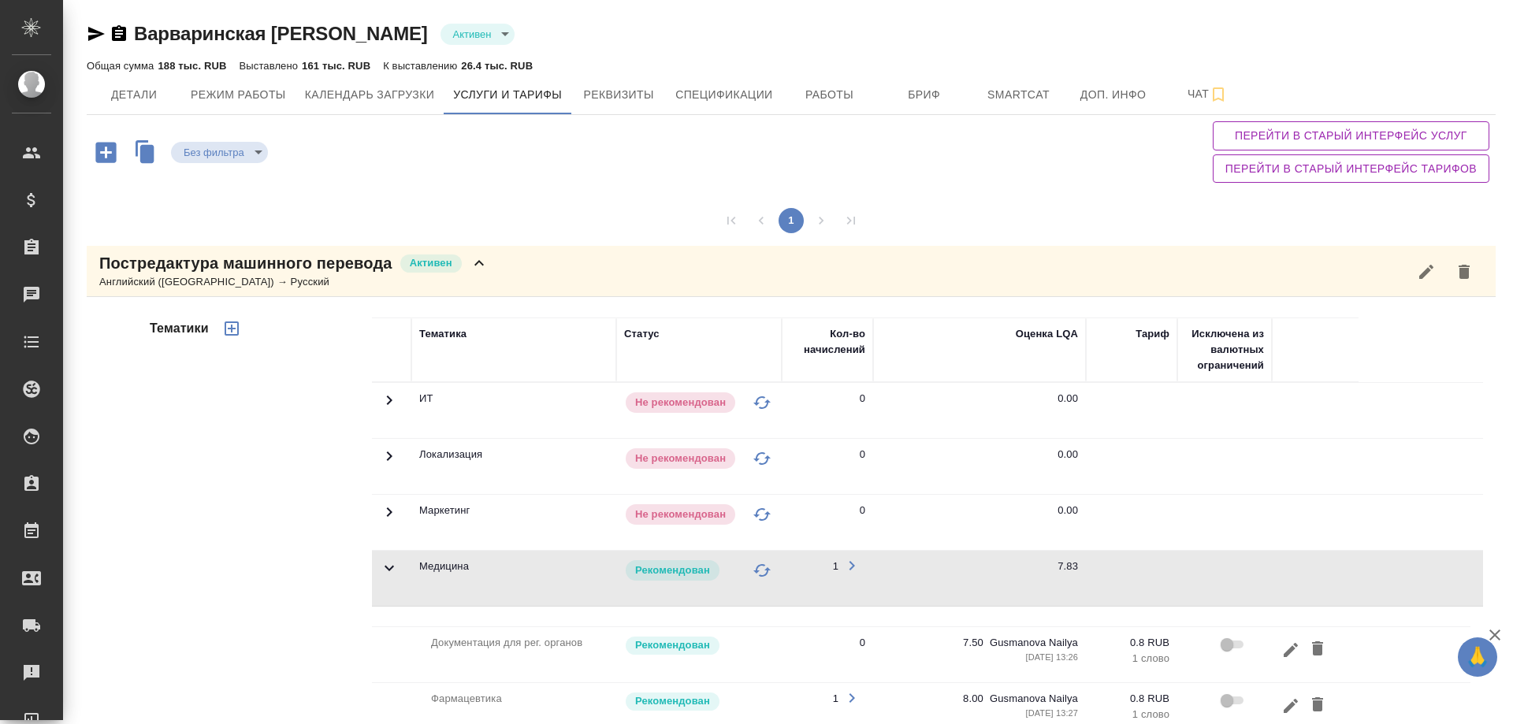
scroll to position [158, 0]
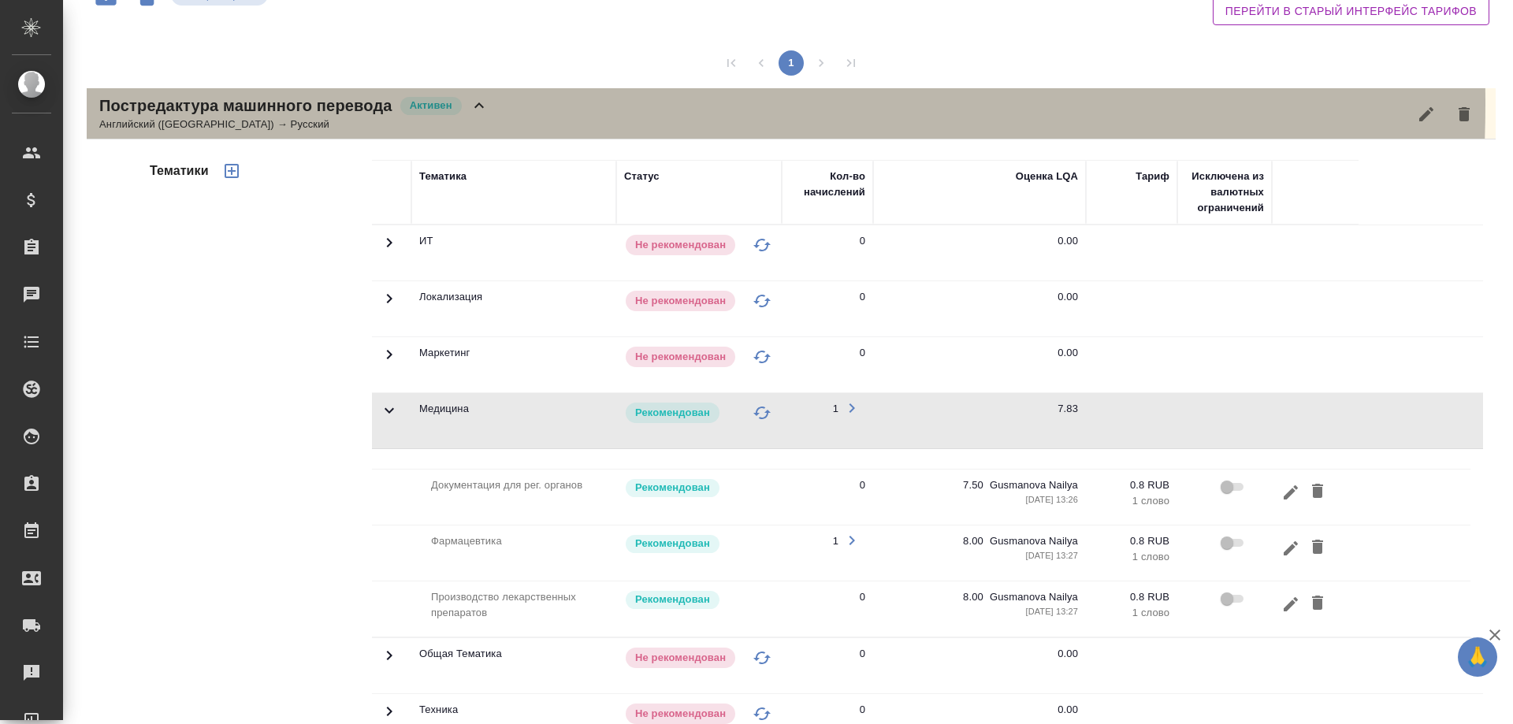
click at [476, 103] on icon at bounding box center [479, 105] width 19 height 19
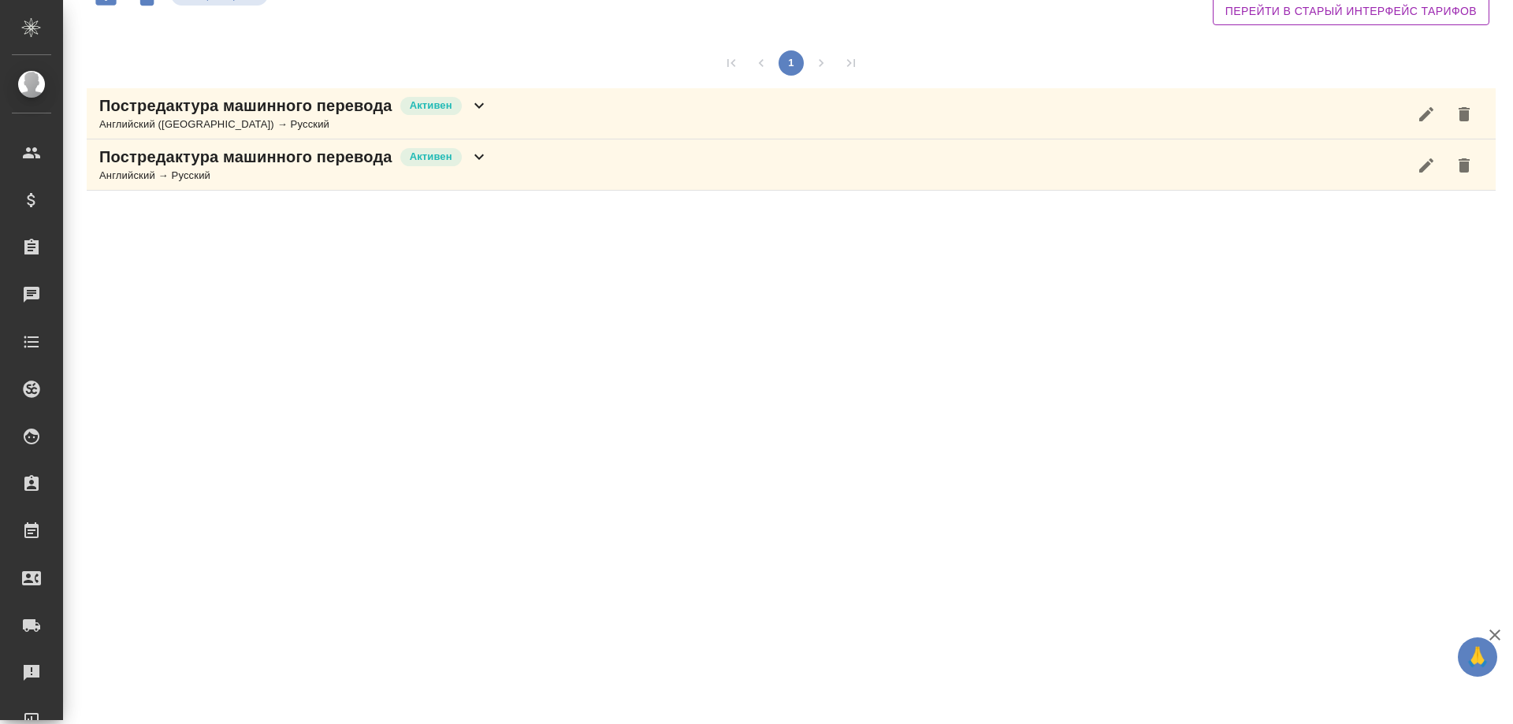
click at [481, 157] on icon at bounding box center [478, 157] width 9 height 6
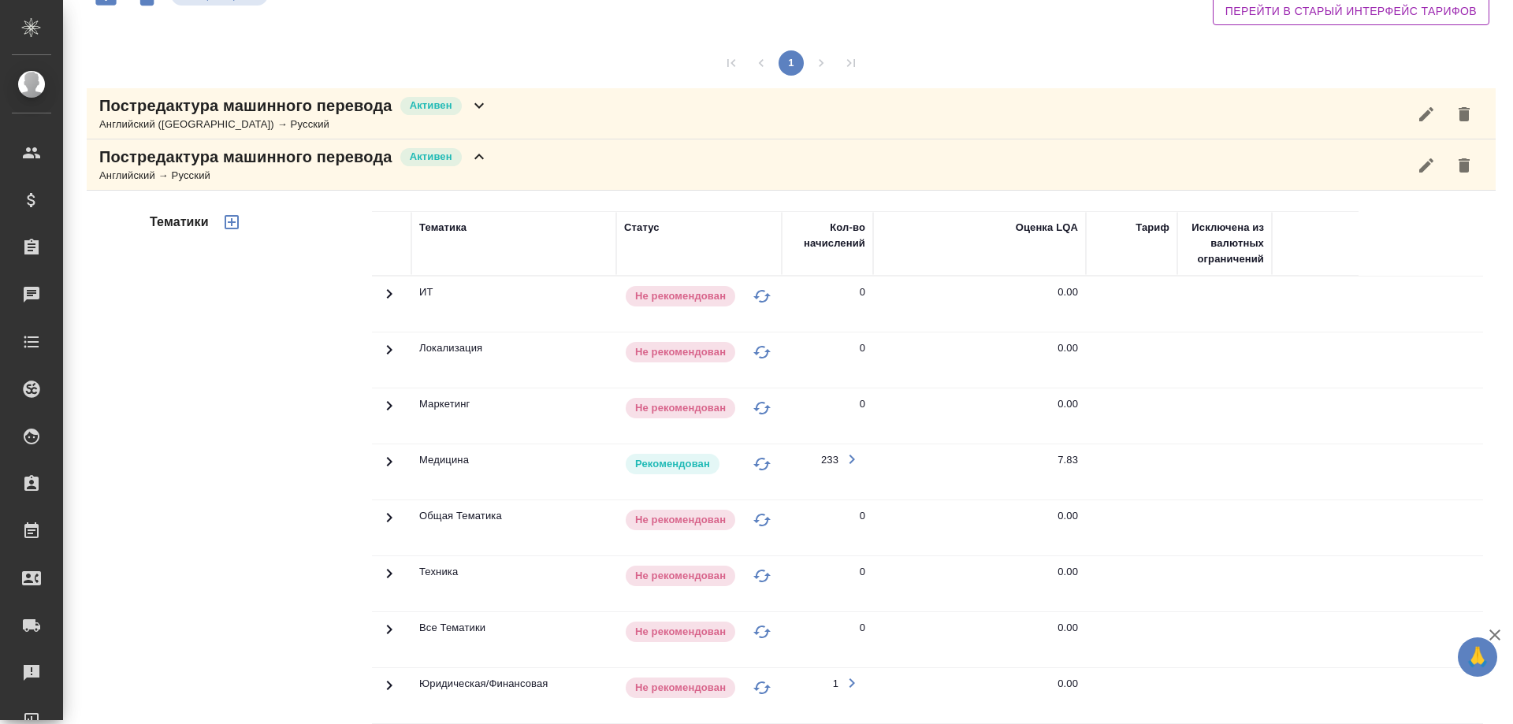
click at [372, 463] on td at bounding box center [391, 471] width 39 height 55
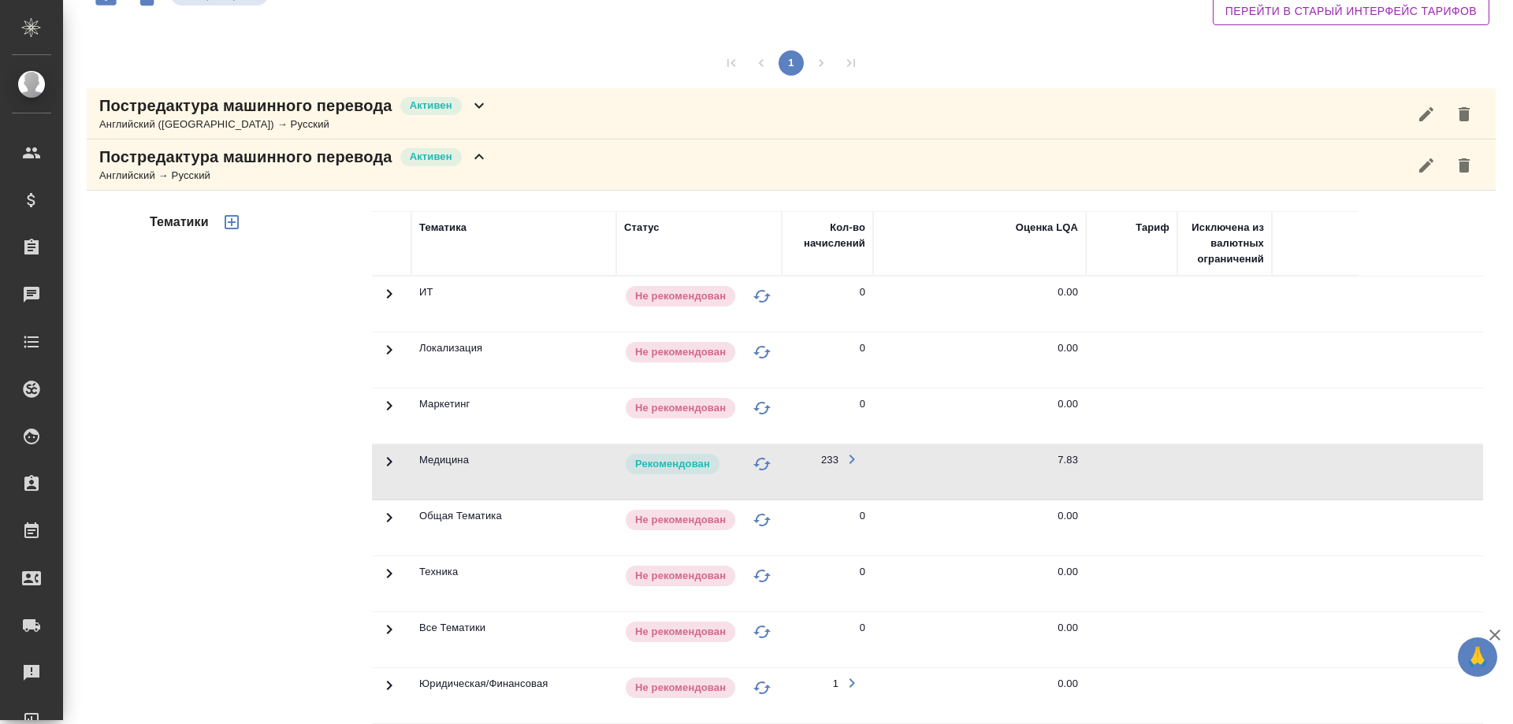
click at [381, 463] on icon at bounding box center [389, 461] width 19 height 19
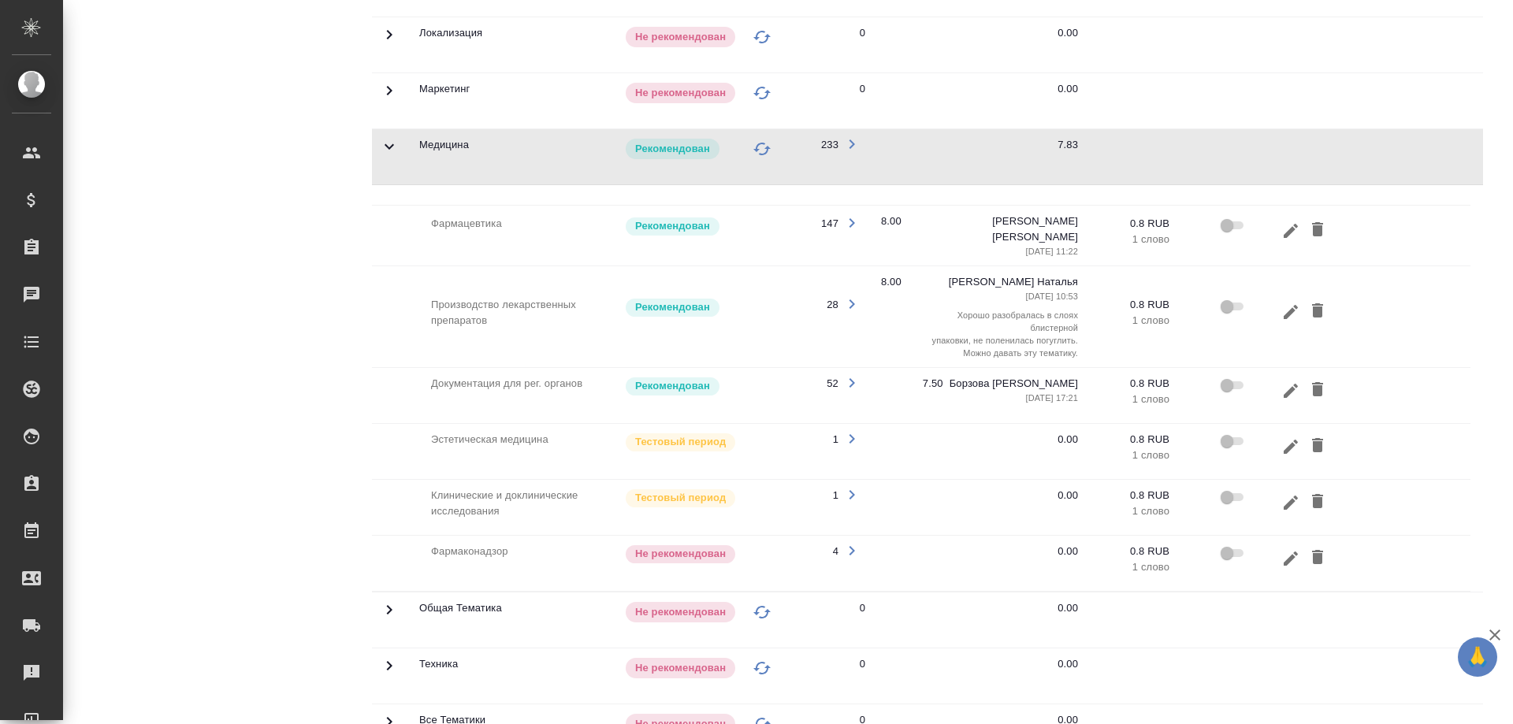
scroll to position [0, 0]
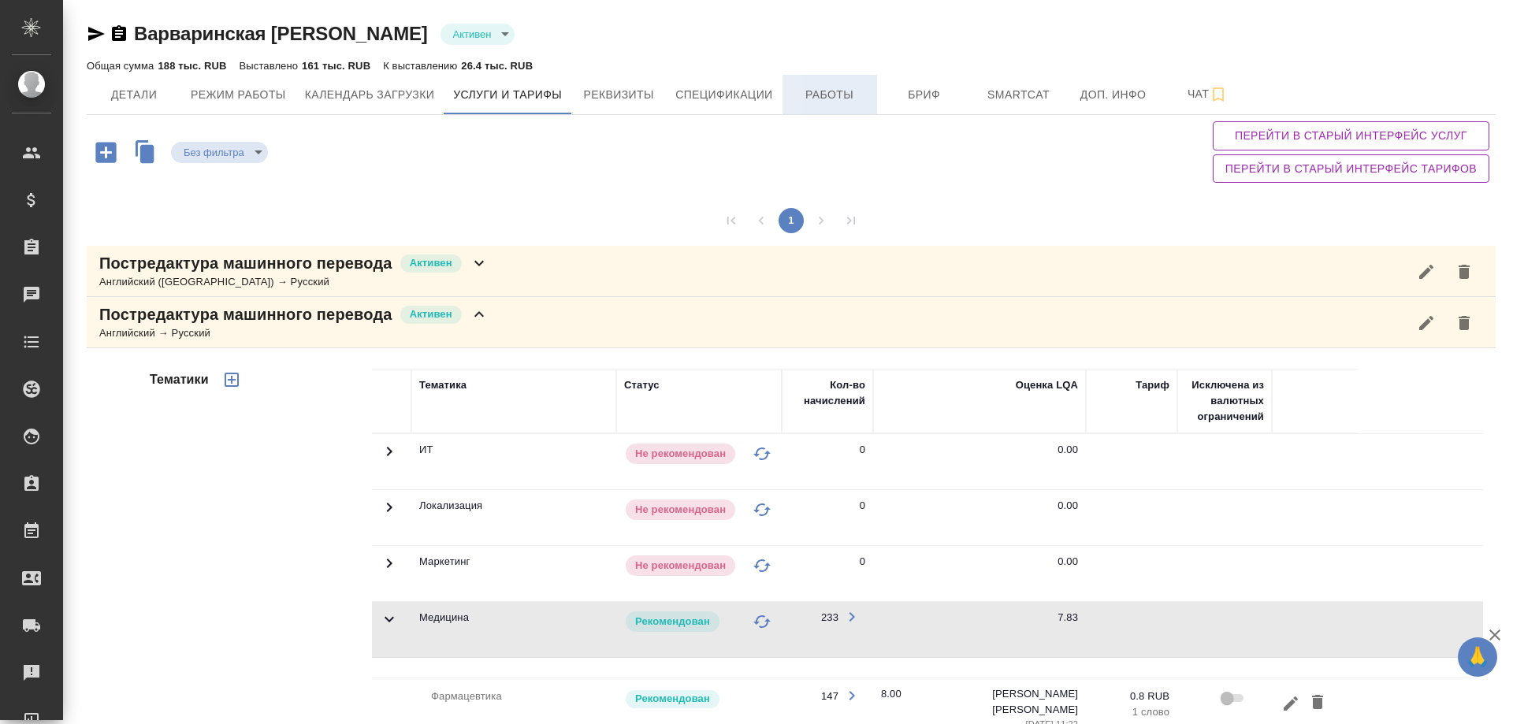
click at [820, 106] on button "Работы" at bounding box center [829, 94] width 95 height 39
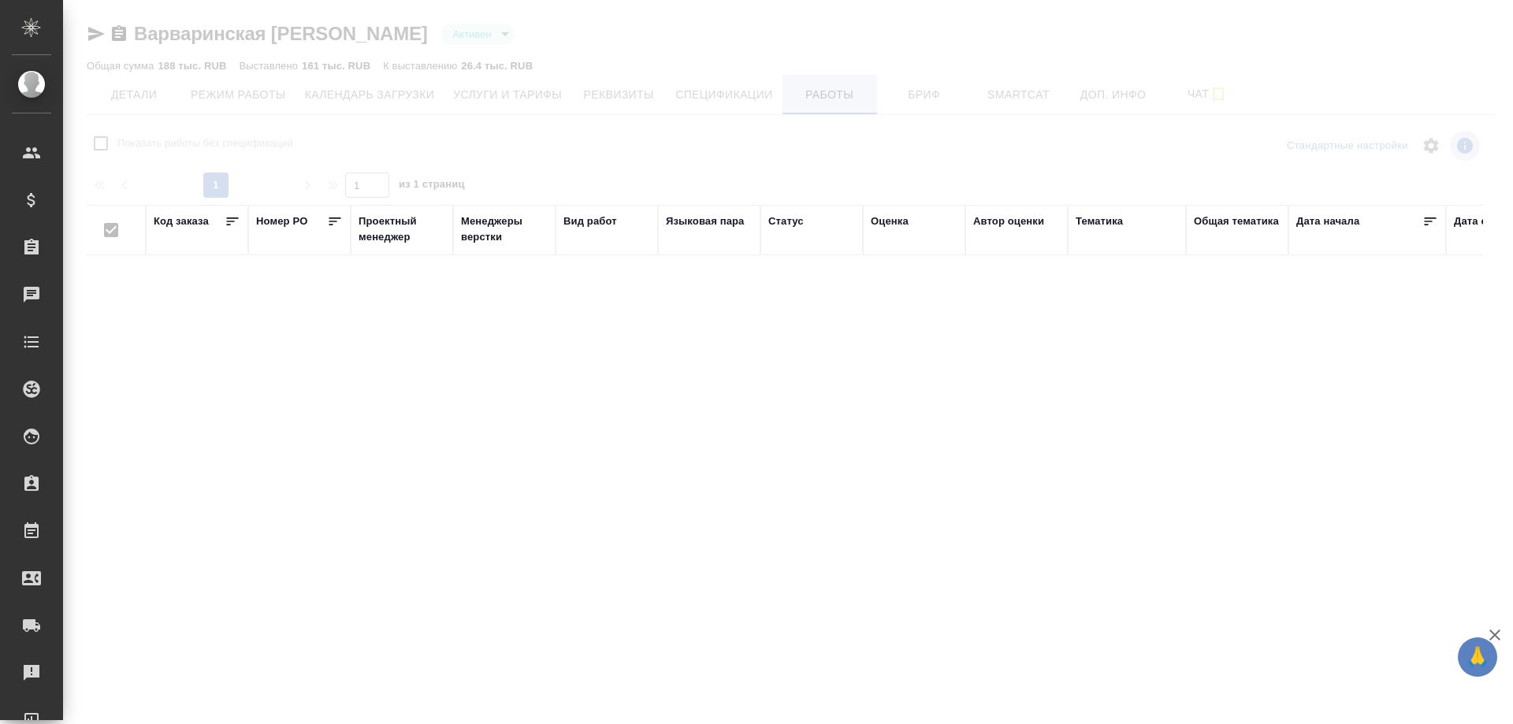
checkbox input "false"
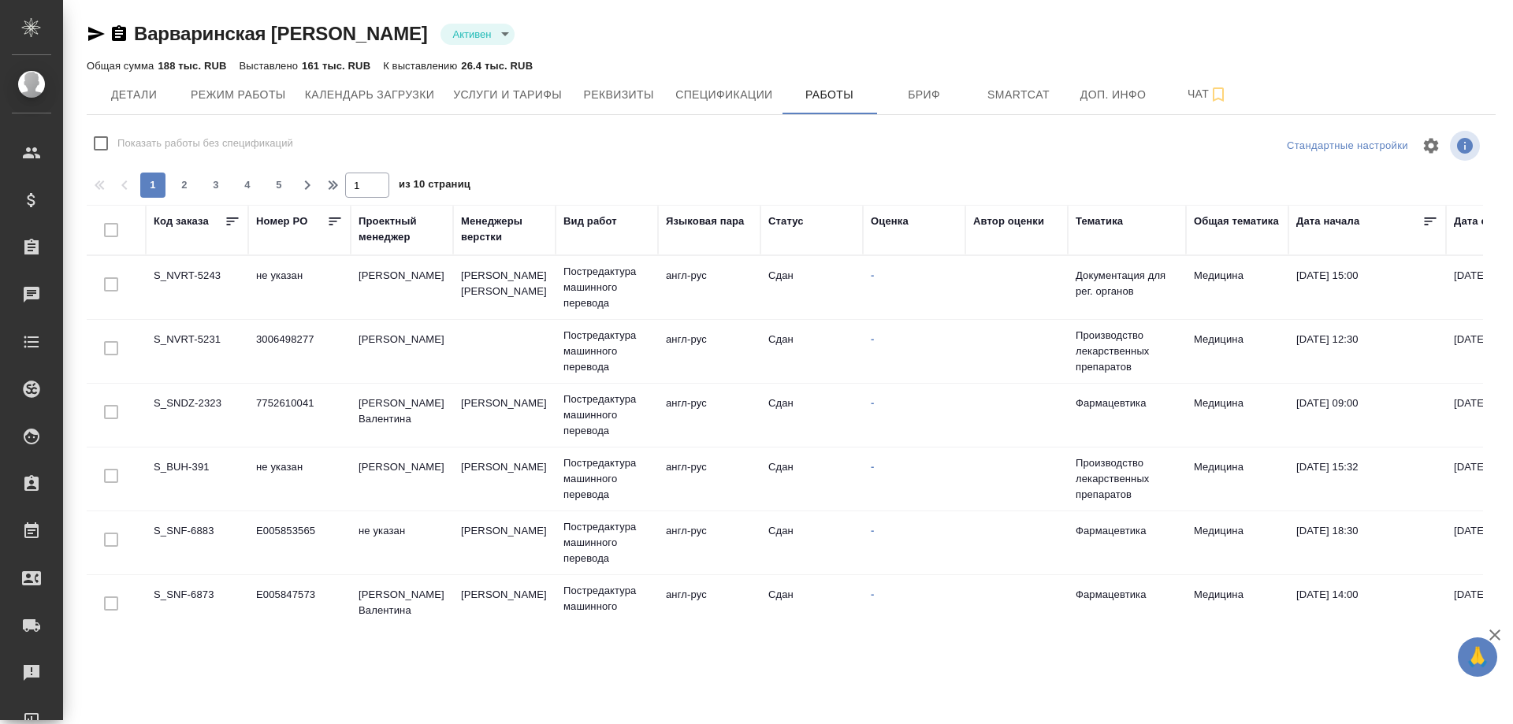
click at [1088, 221] on div "Тематика" at bounding box center [1099, 222] width 47 height 16
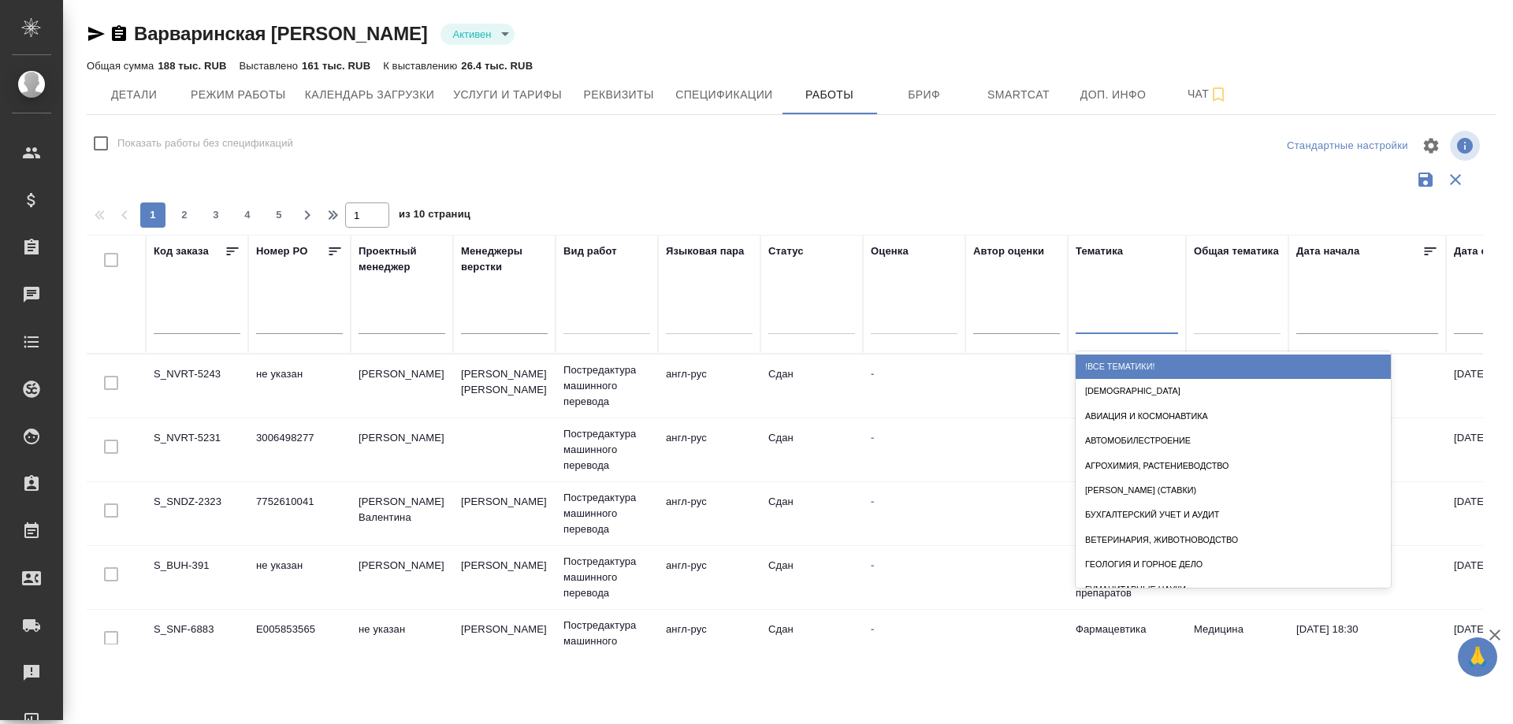
click at [1108, 328] on div at bounding box center [1127, 318] width 102 height 23
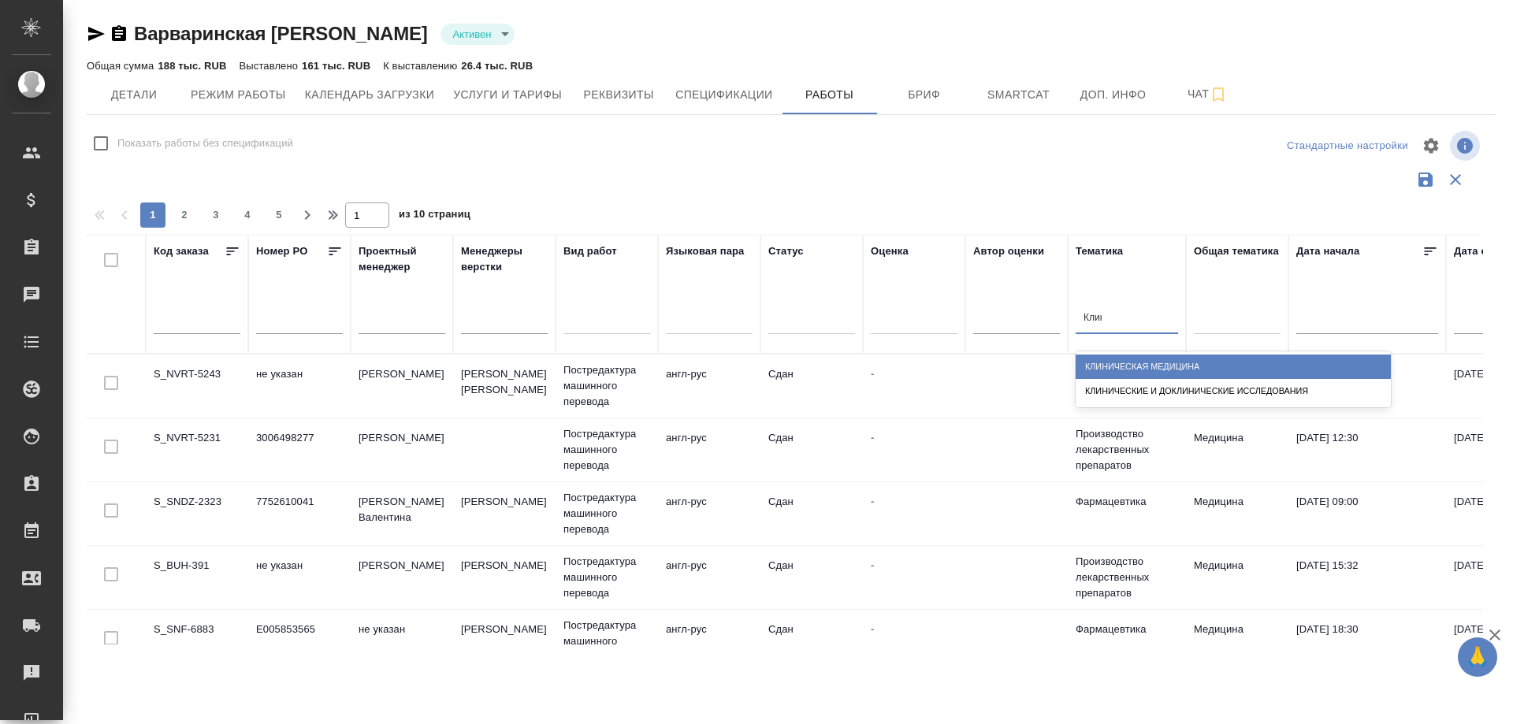
type input "Клини"
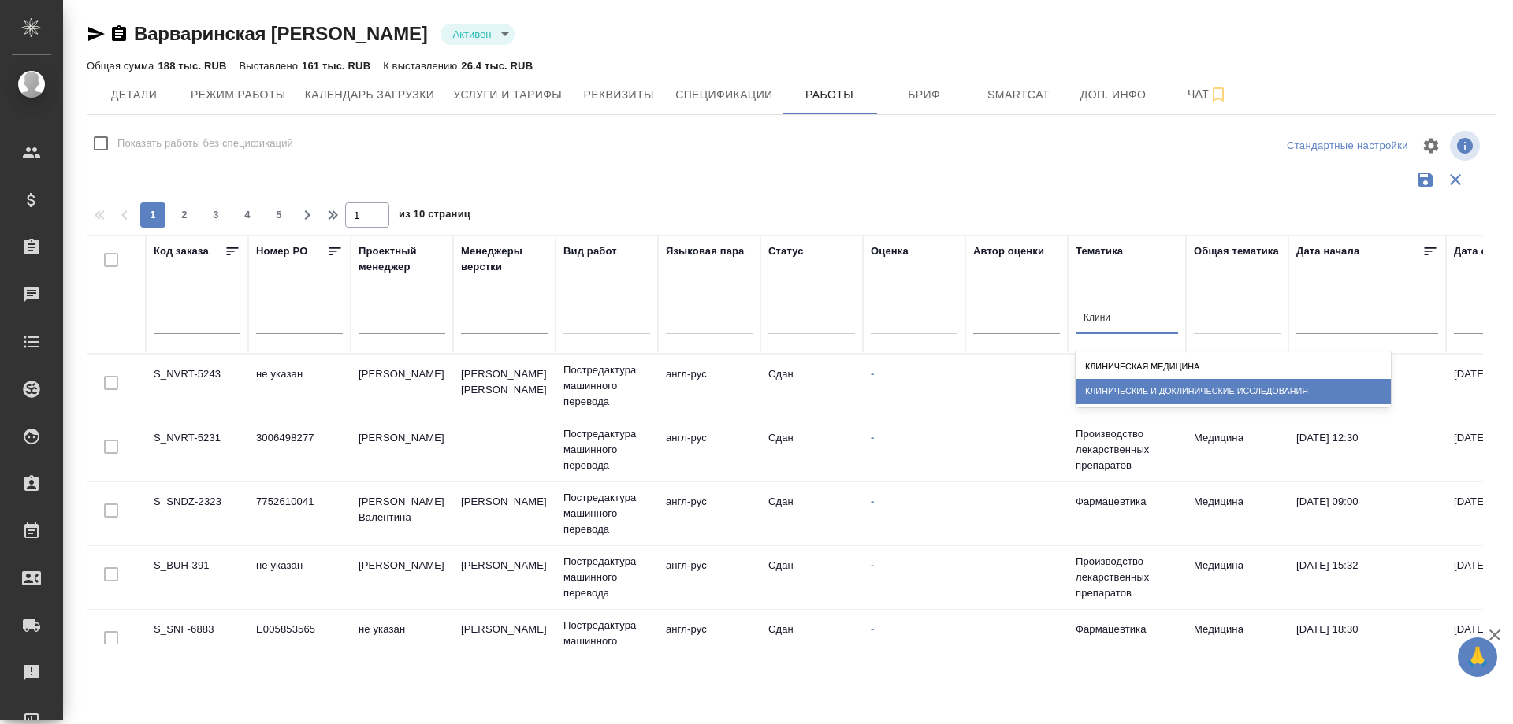
click at [1128, 388] on div "Клинические и доклинические исследования" at bounding box center [1233, 391] width 315 height 24
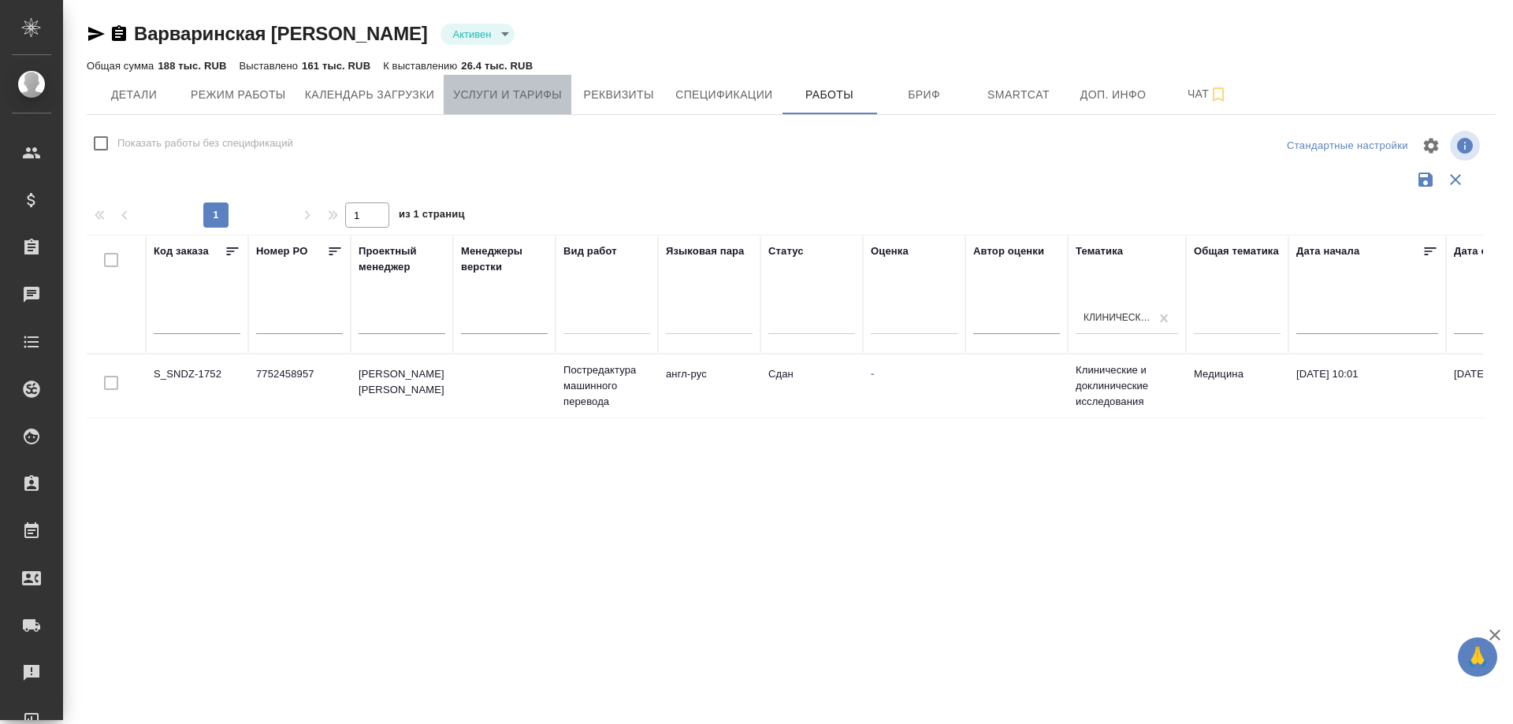
click at [485, 95] on span "Услуги и тарифы" at bounding box center [507, 95] width 109 height 20
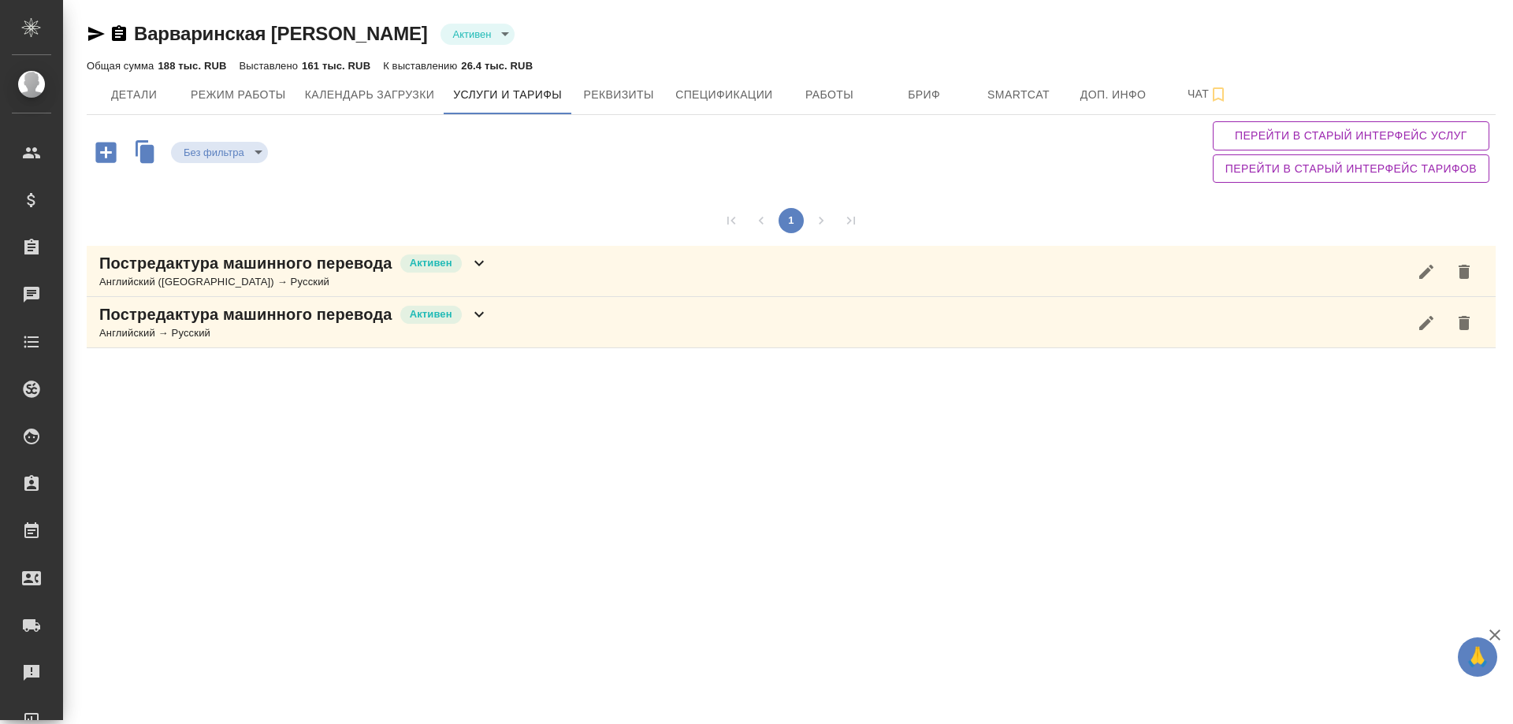
click at [481, 307] on icon at bounding box center [479, 314] width 19 height 19
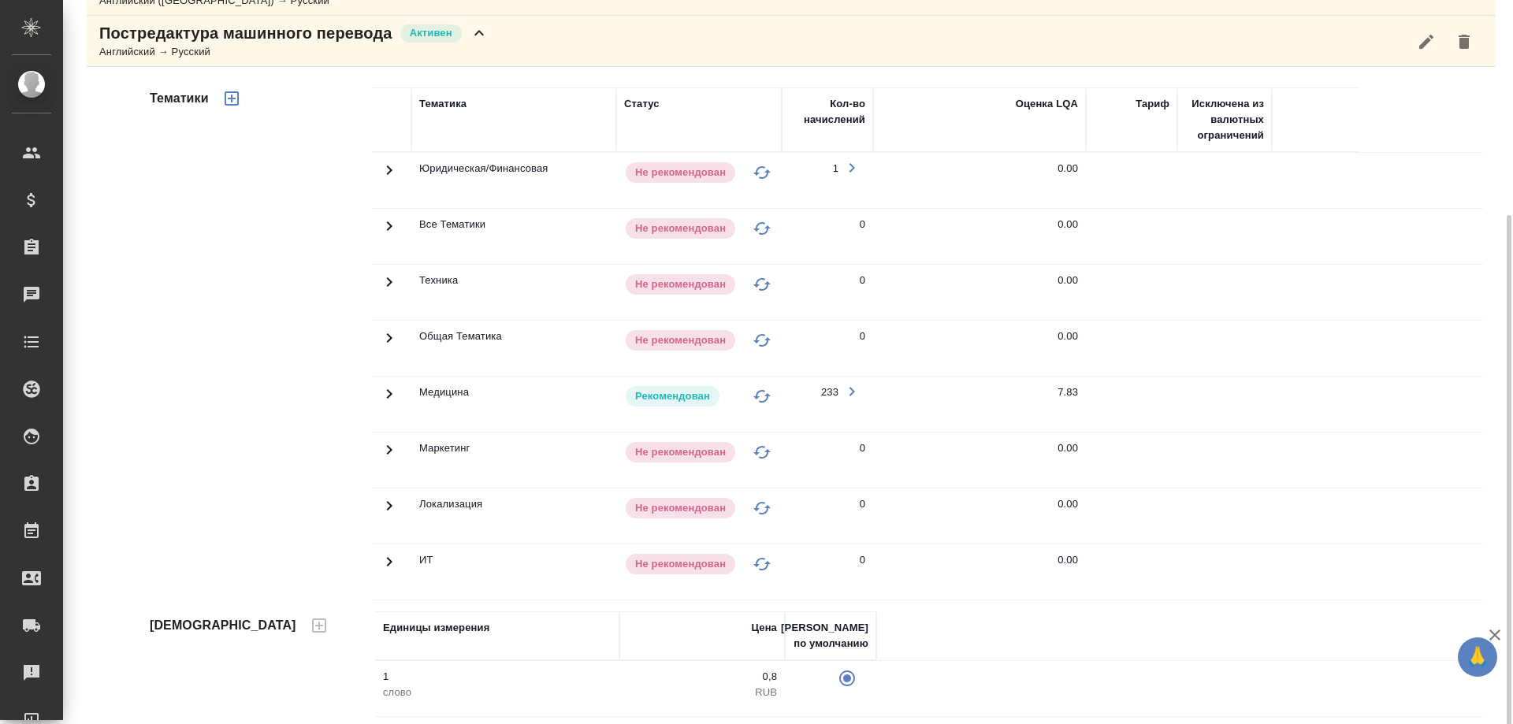
scroll to position [289, 0]
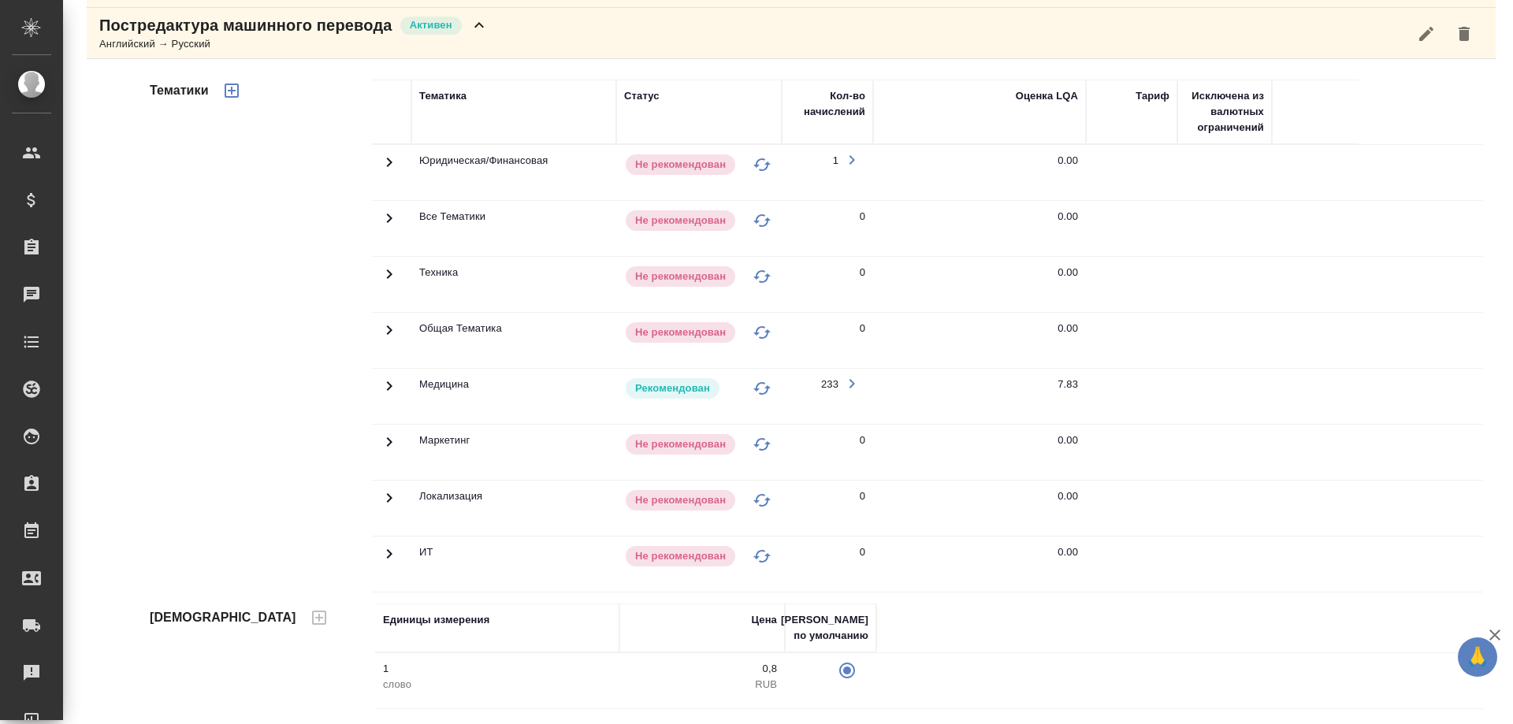
click at [388, 387] on icon at bounding box center [390, 385] width 6 height 9
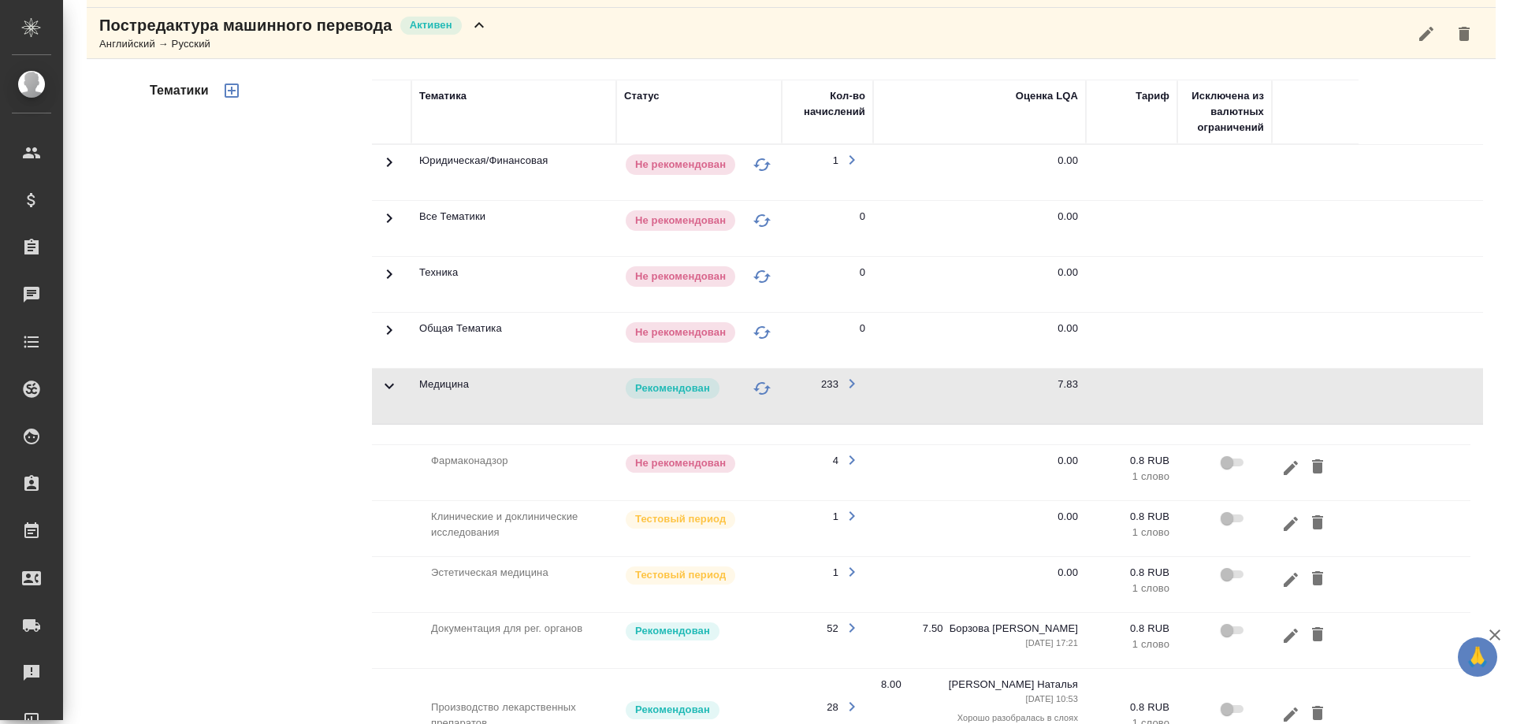
scroll to position [447, 0]
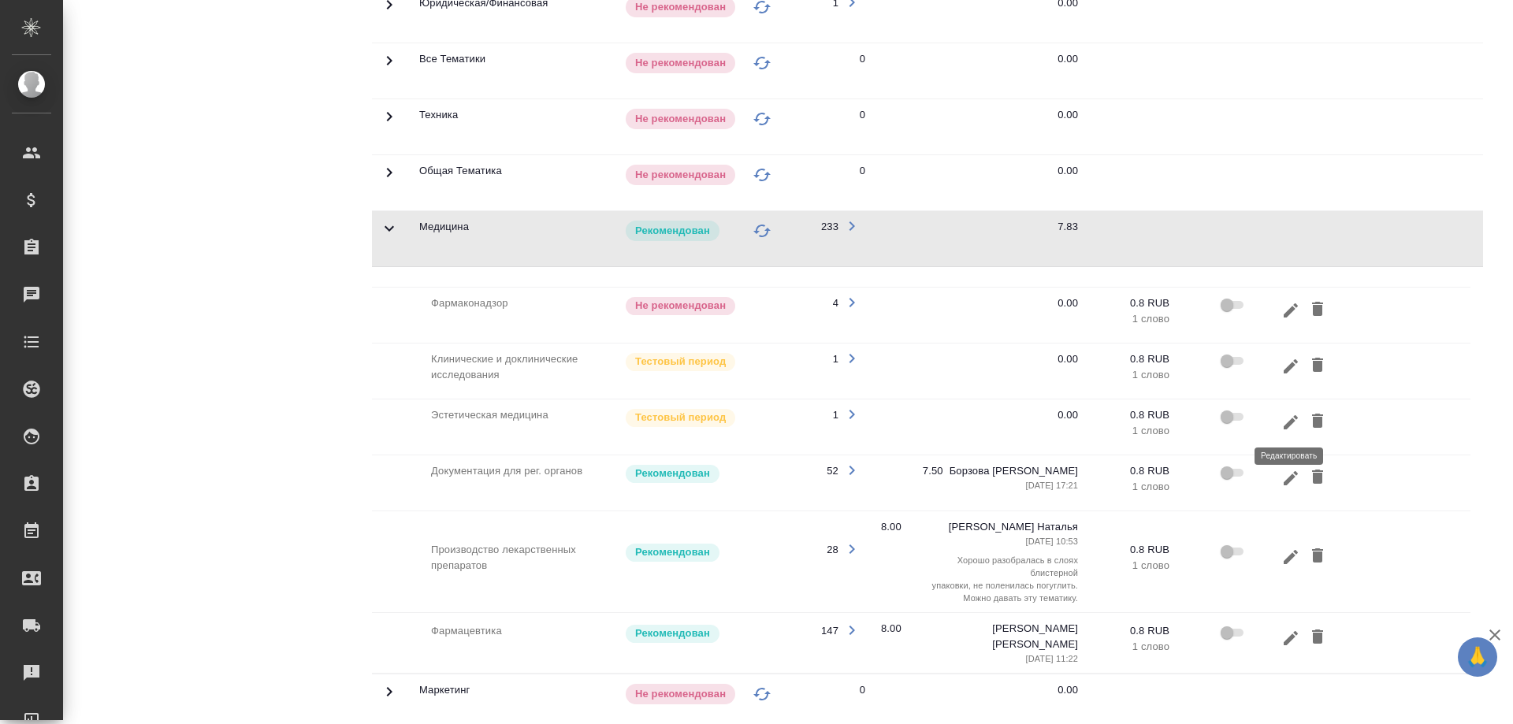
click at [1291, 423] on icon "button" at bounding box center [1290, 422] width 19 height 19
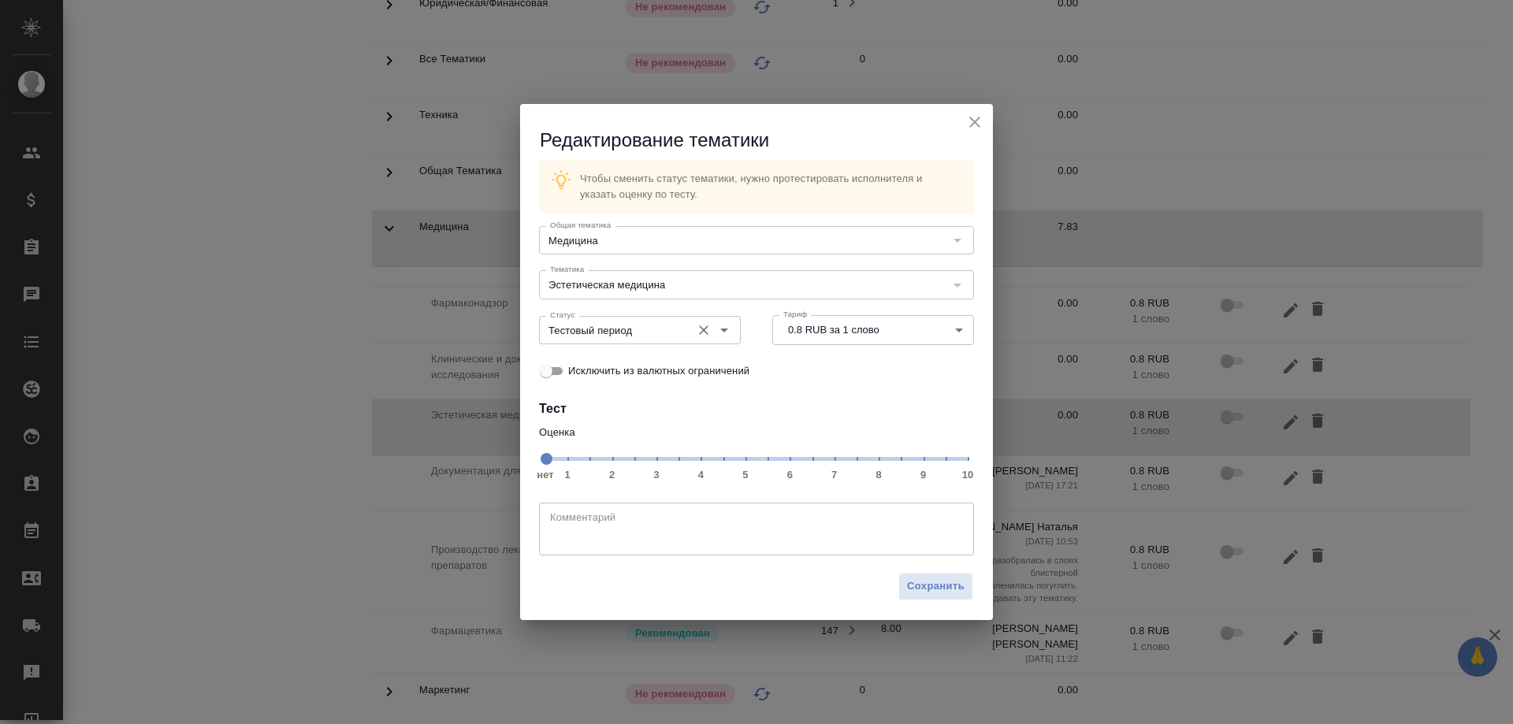
click at [725, 332] on icon "Open" at bounding box center [724, 330] width 19 height 19
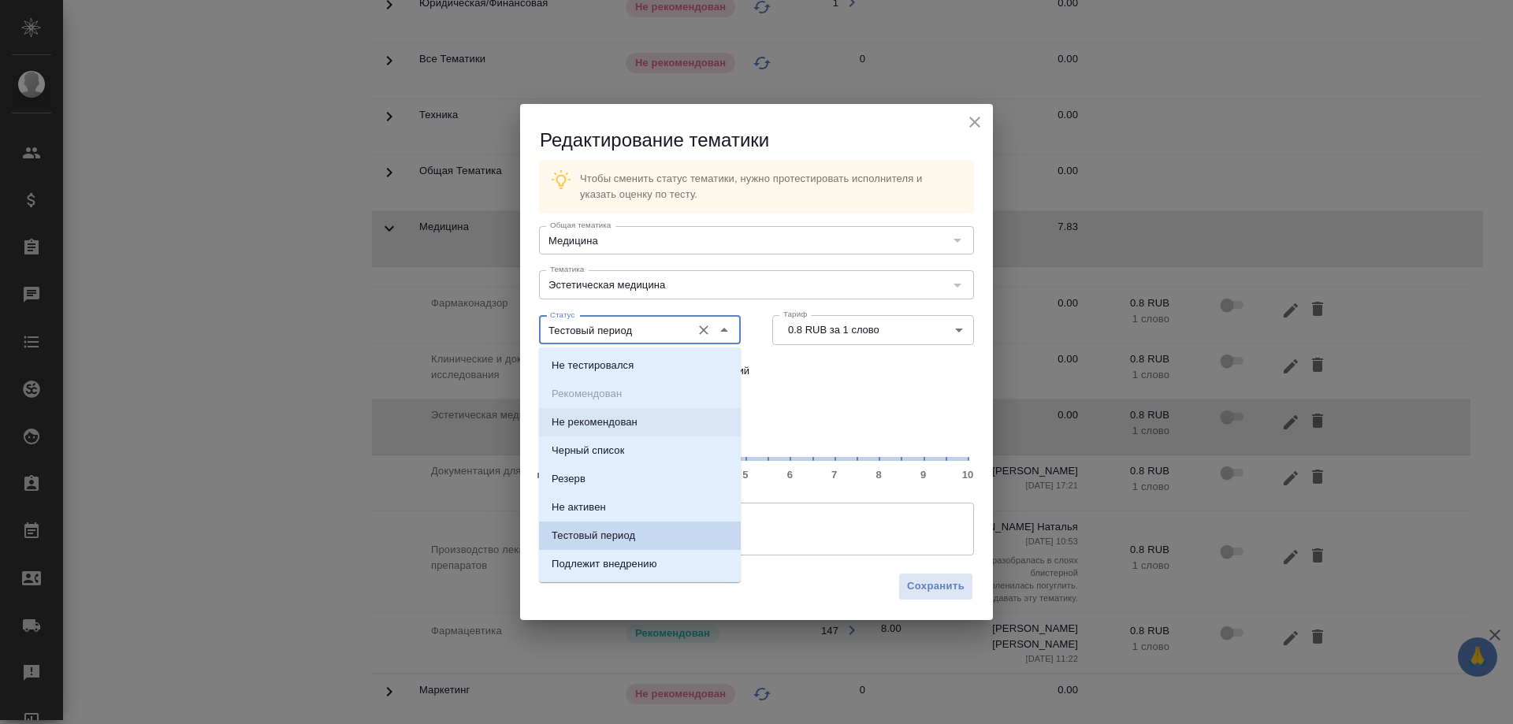
click at [605, 416] on p "Не рекомендован" at bounding box center [595, 422] width 86 height 16
type input "Не рекомендован"
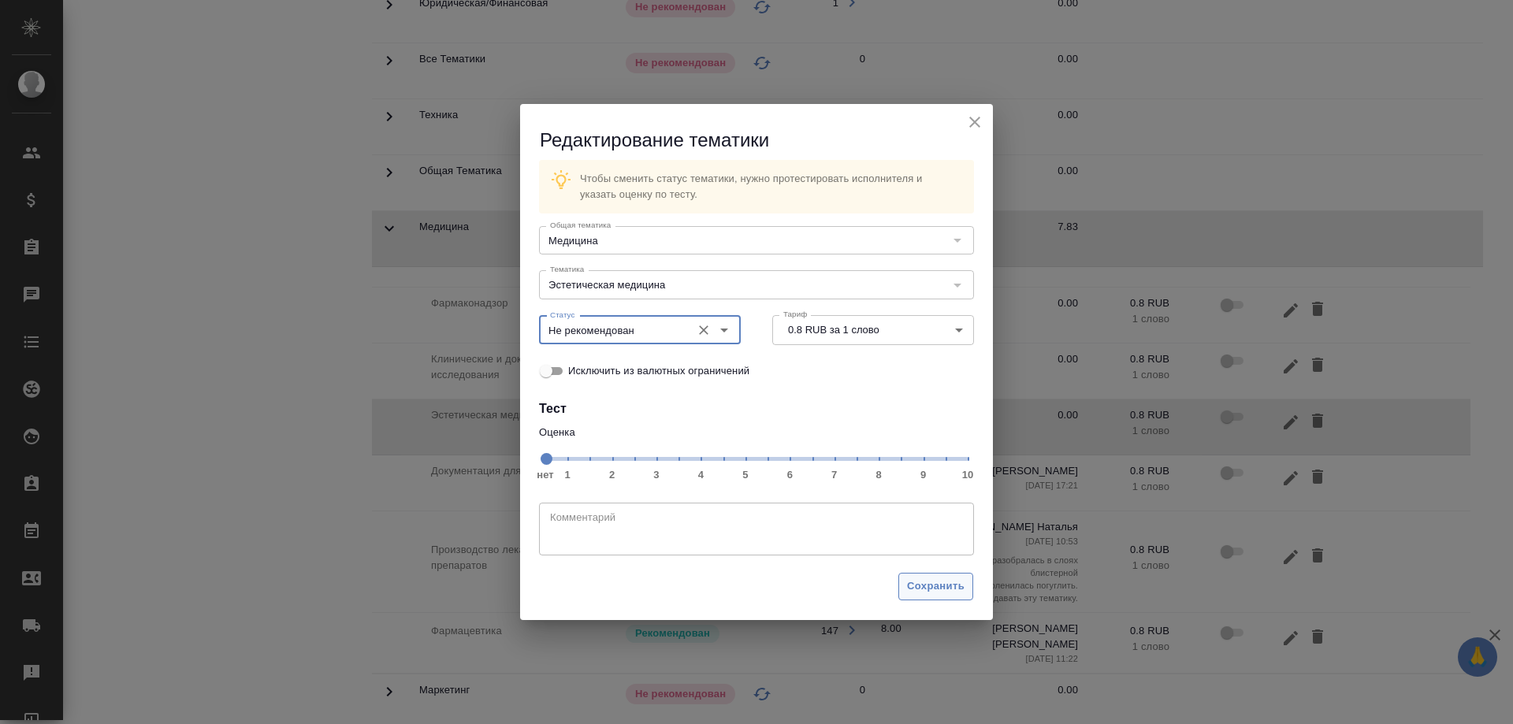
click at [948, 587] on span "Сохранить" at bounding box center [936, 587] width 58 height 18
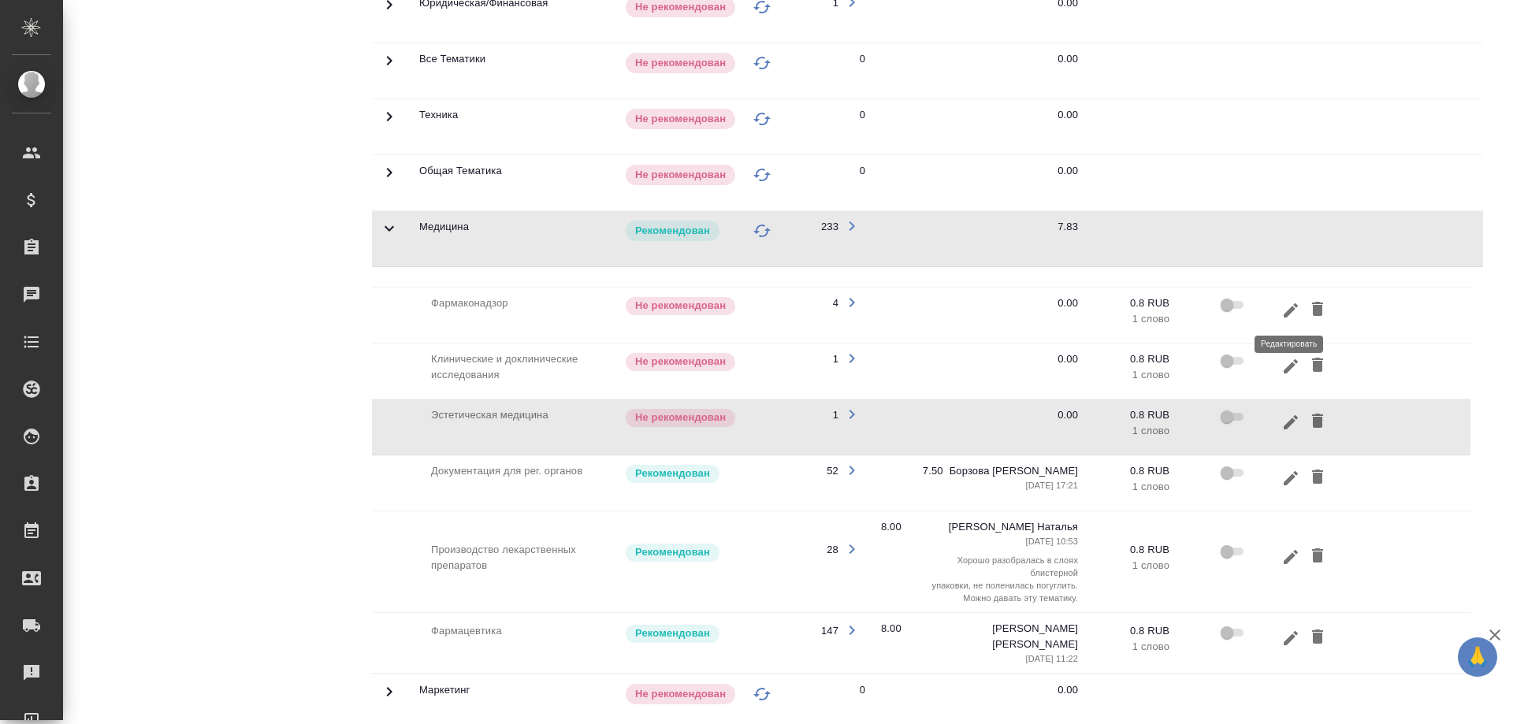
click at [1287, 306] on icon "button" at bounding box center [1290, 310] width 19 height 19
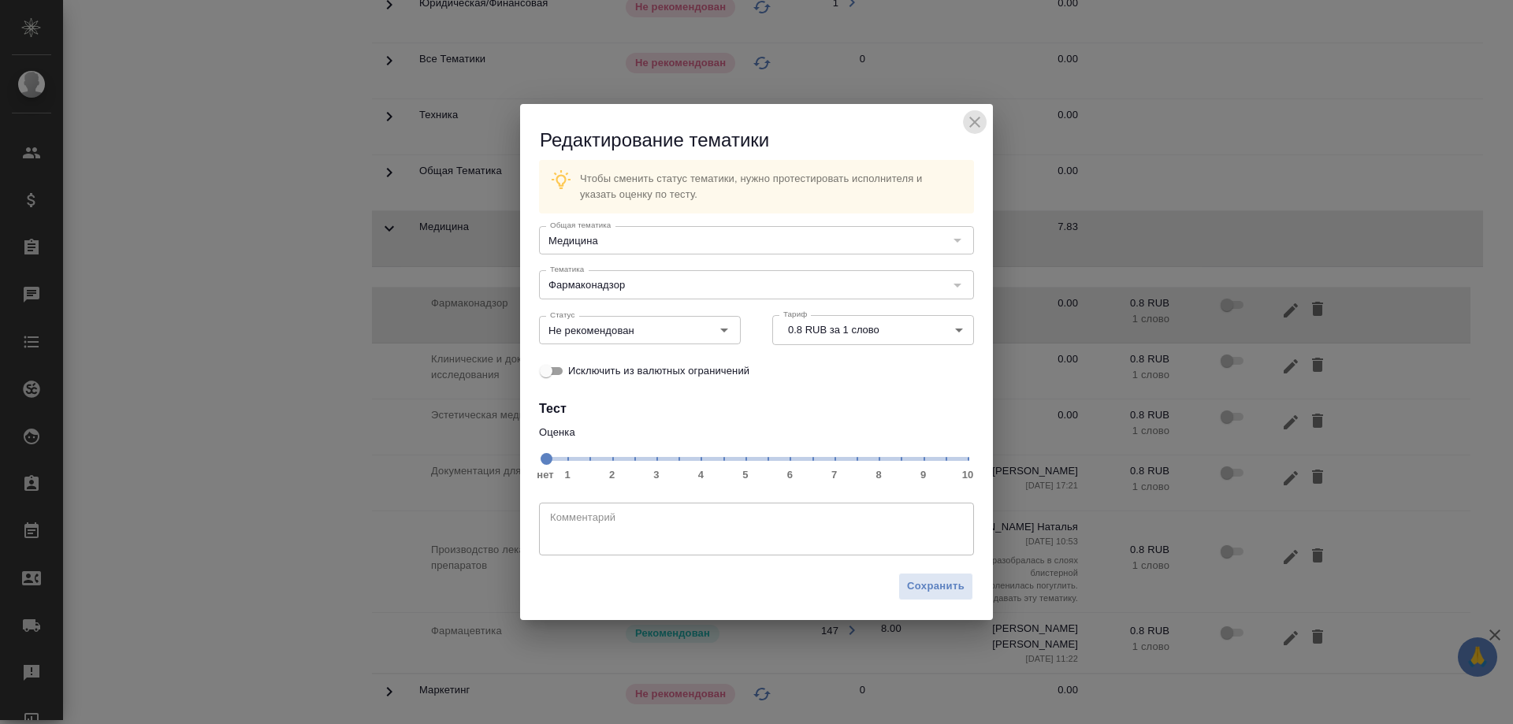
click at [975, 117] on icon "close" at bounding box center [974, 122] width 19 height 19
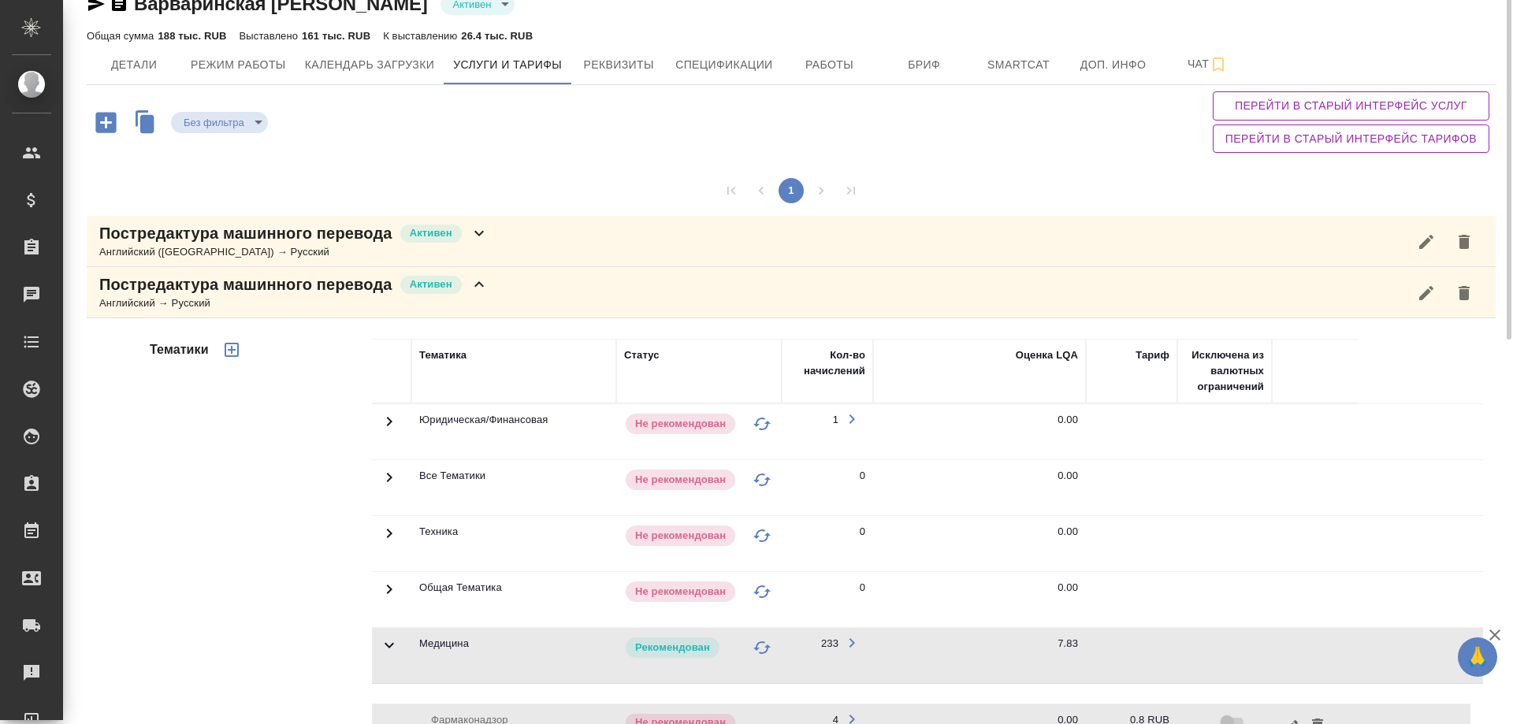
scroll to position [0, 0]
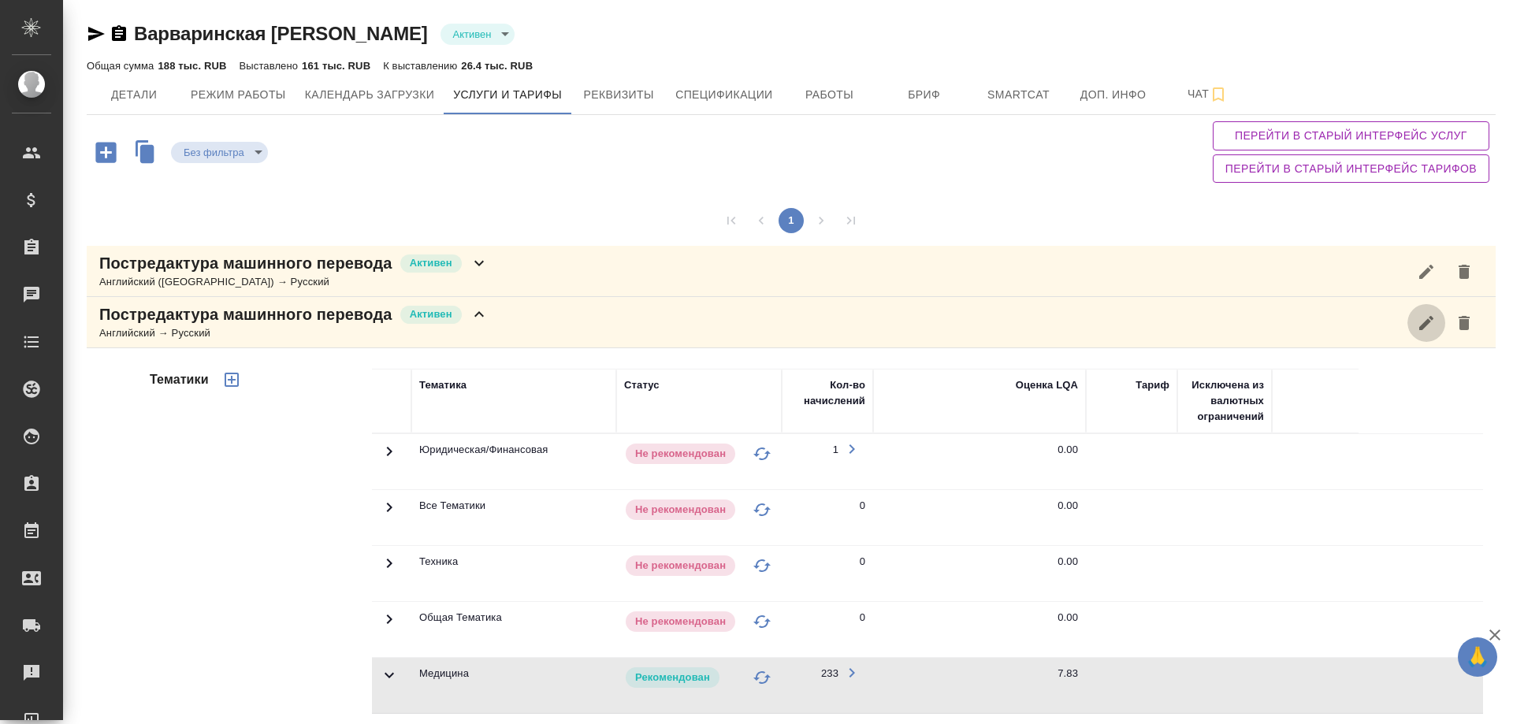
click at [1417, 325] on icon "button" at bounding box center [1426, 323] width 19 height 19
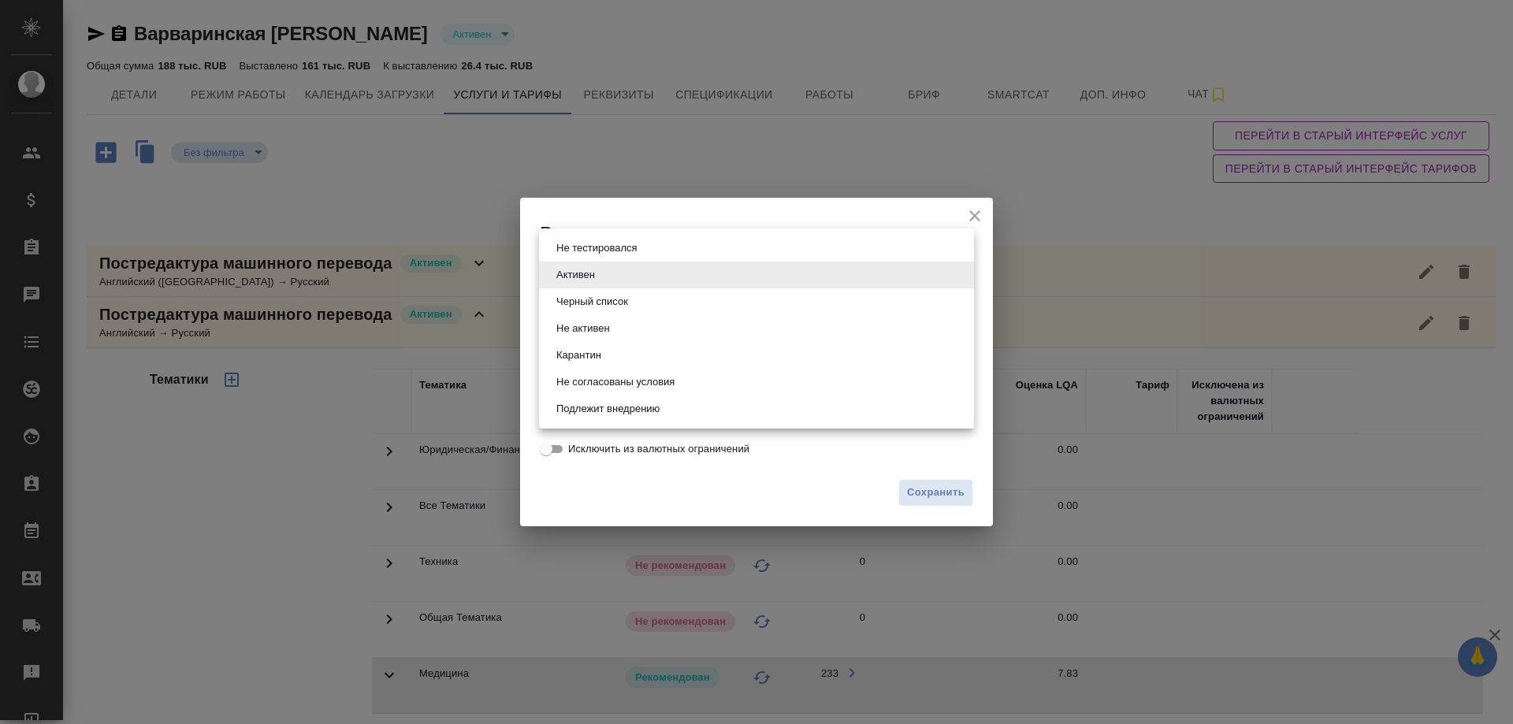
click at [955, 276] on body "🙏 .cls-1 fill:#fff; AWATERA Solovyova Elena Клиенты Спецификации Заказы 0 Чаты …" at bounding box center [756, 362] width 1513 height 724
click at [973, 217] on div at bounding box center [756, 362] width 1513 height 724
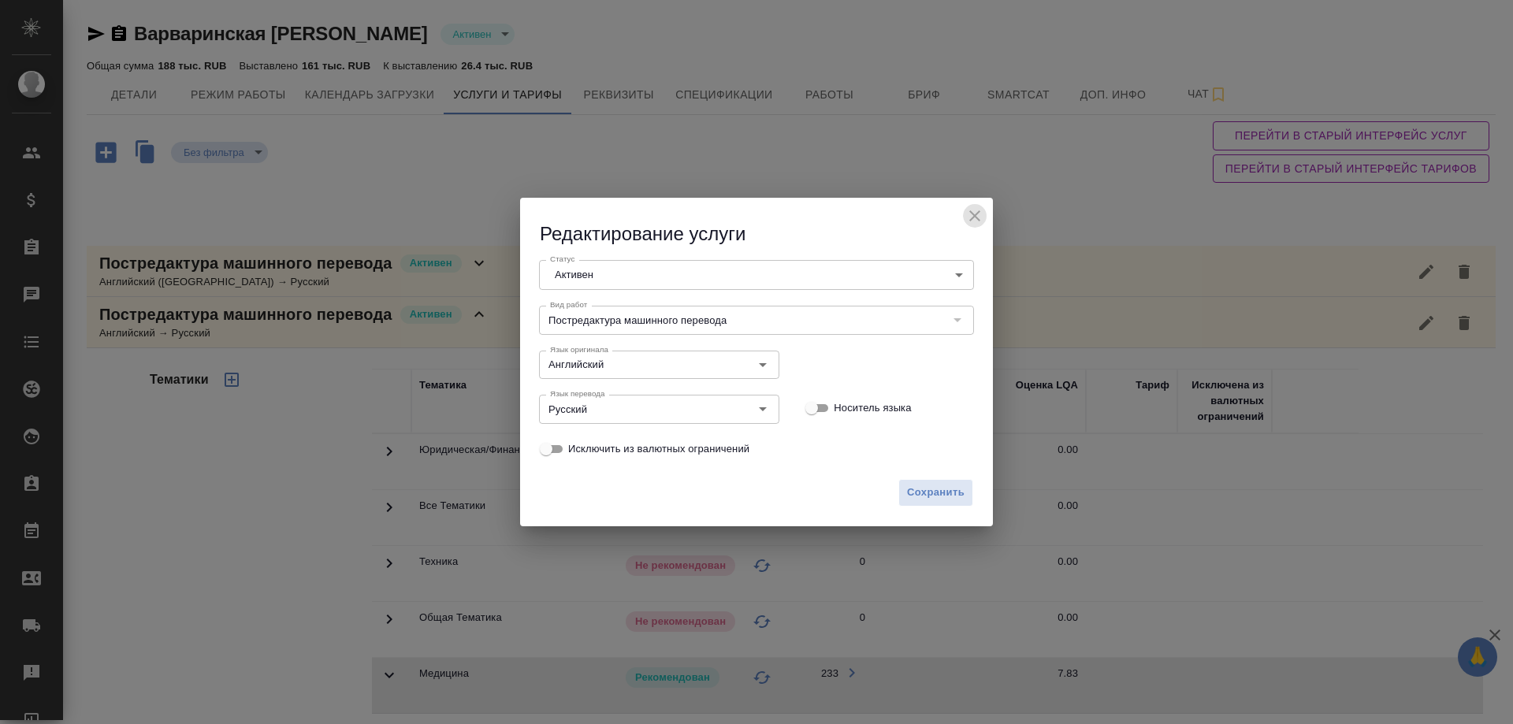
click at [973, 217] on icon "close" at bounding box center [974, 215] width 11 height 11
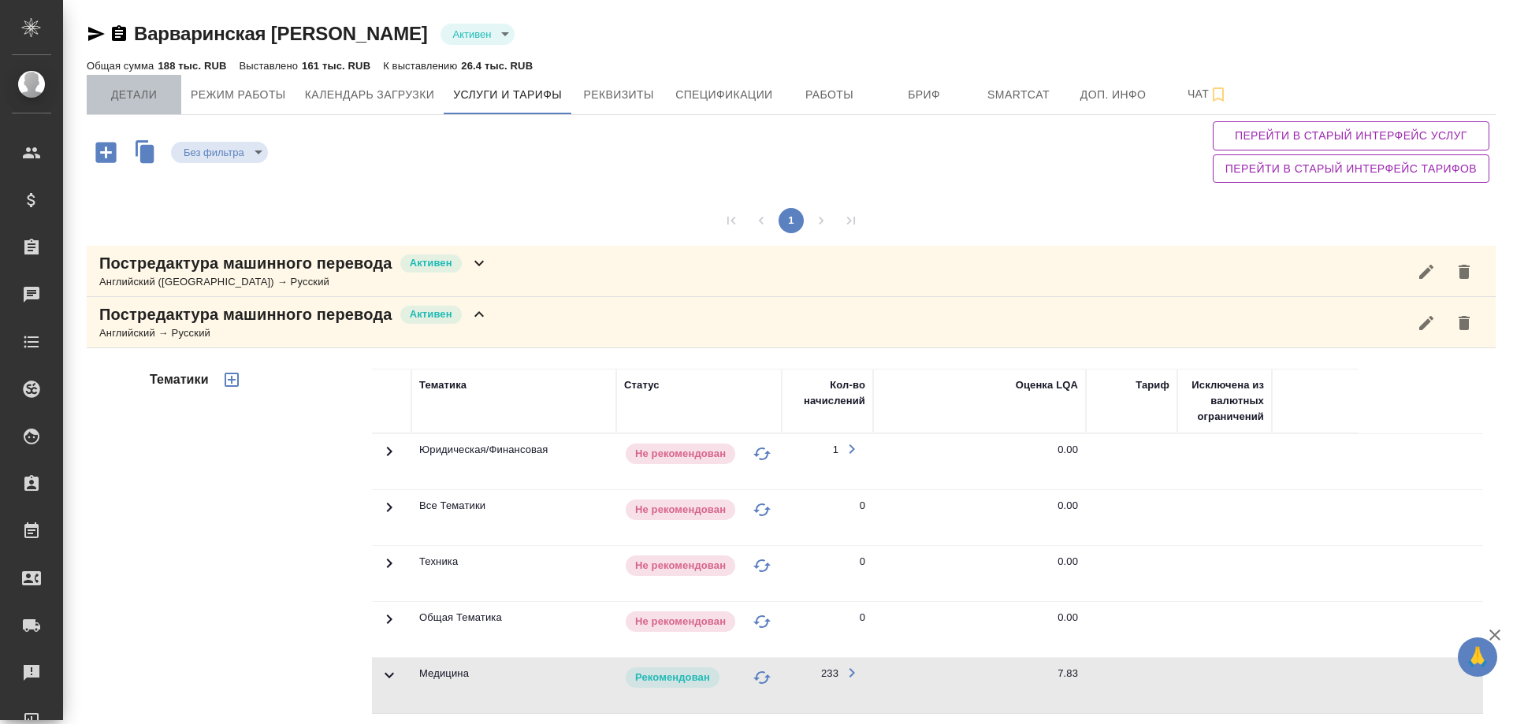
click at [136, 102] on span "Детали" at bounding box center [134, 95] width 76 height 20
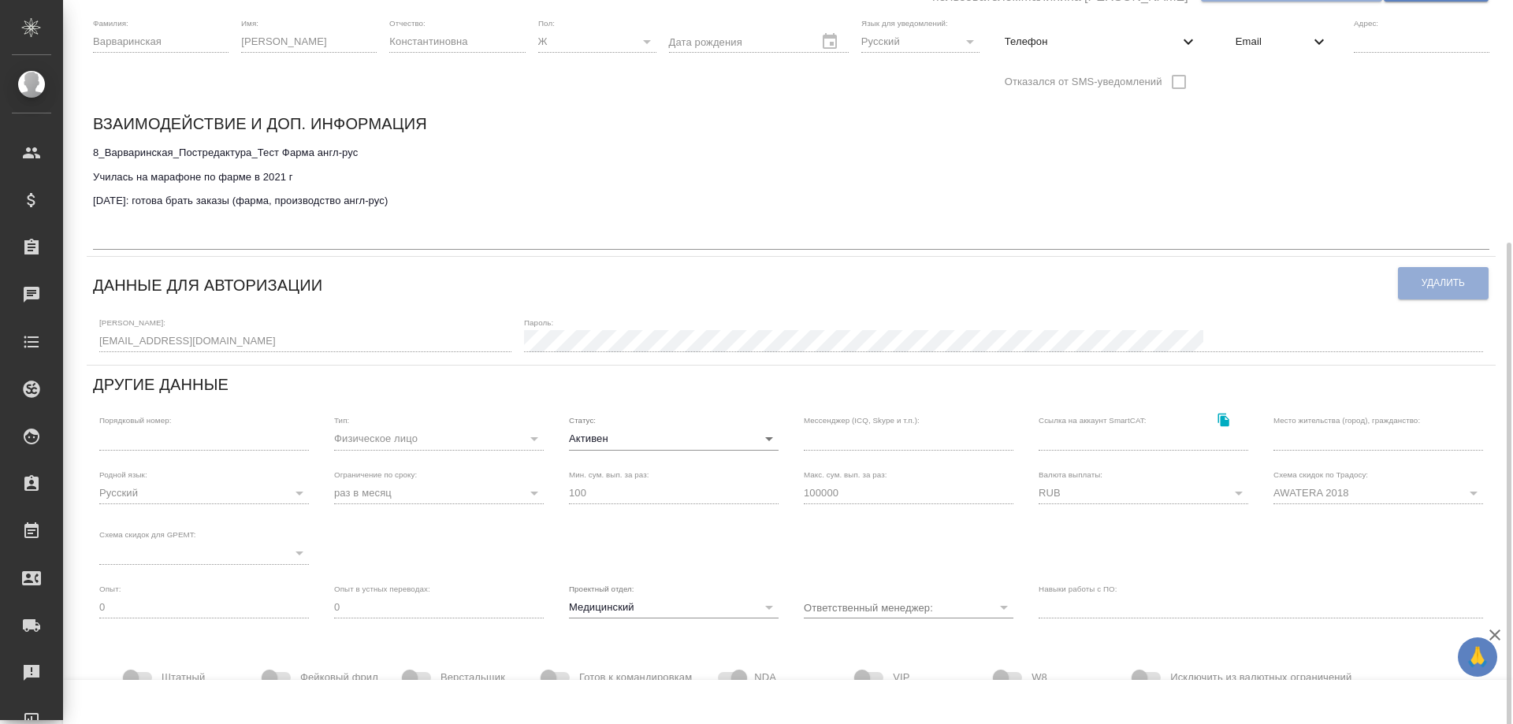
scroll to position [236, 0]
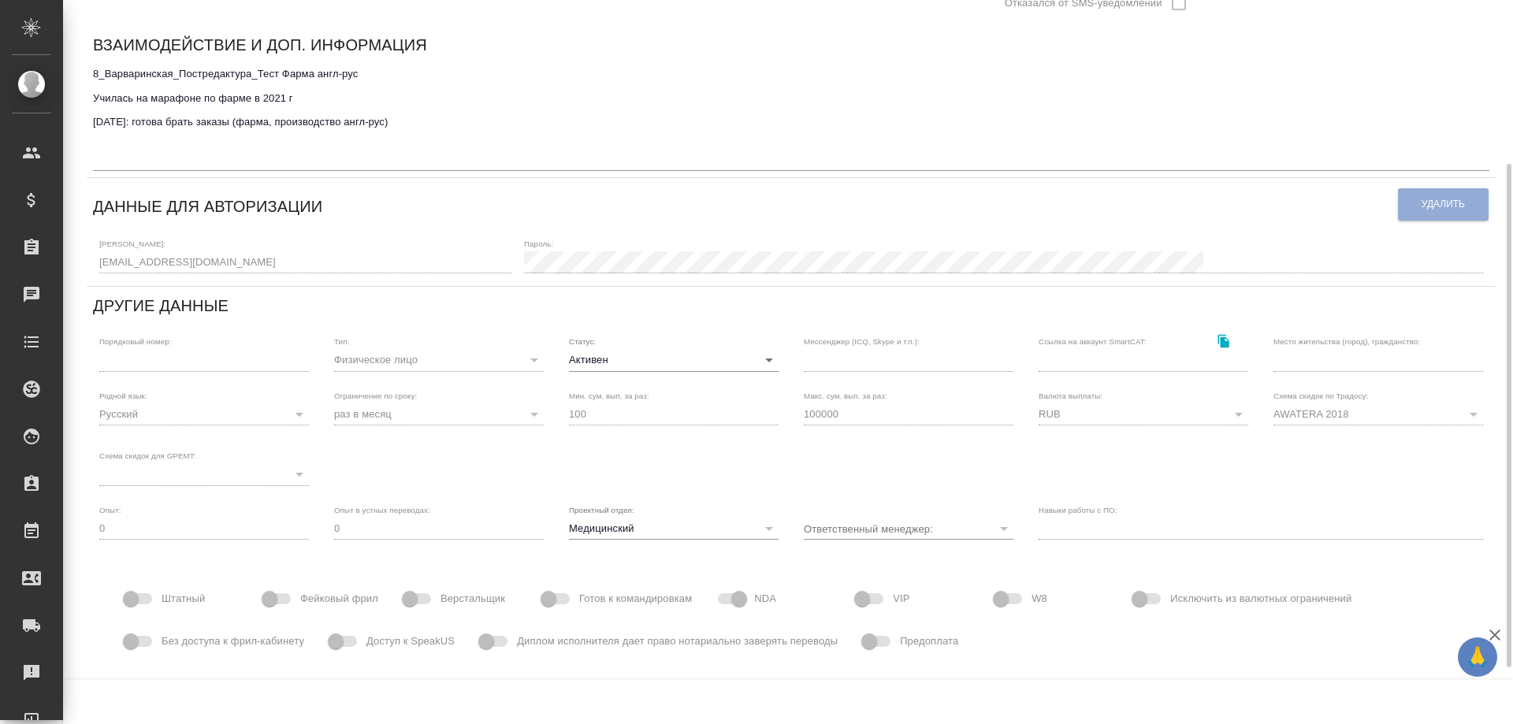
click at [671, 359] on body "🙏 .cls-1 fill:#fff; AWATERA Solovyova Elena Клиенты Спецификации Заказы 0 Чаты …" at bounding box center [756, 362] width 1513 height 724
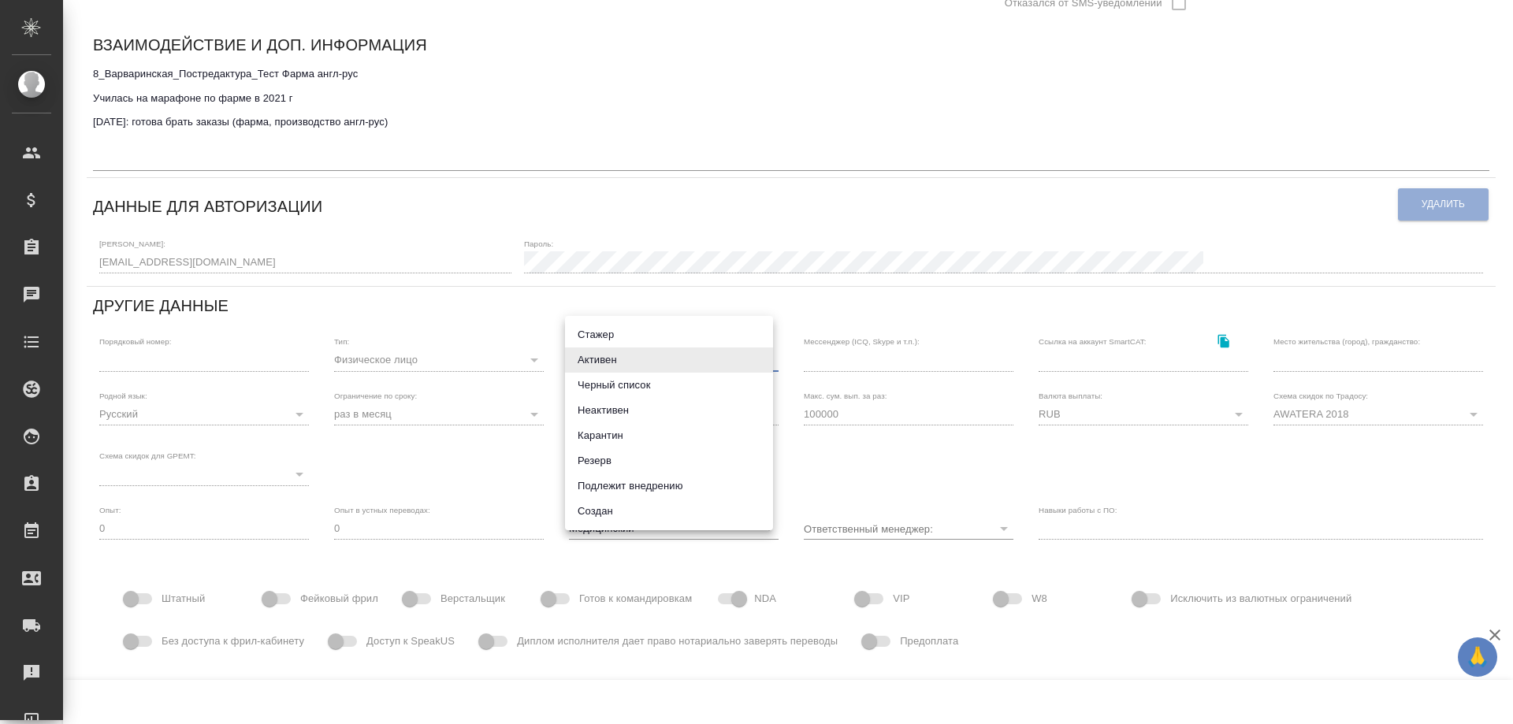
click at [665, 81] on div at bounding box center [756, 362] width 1513 height 724
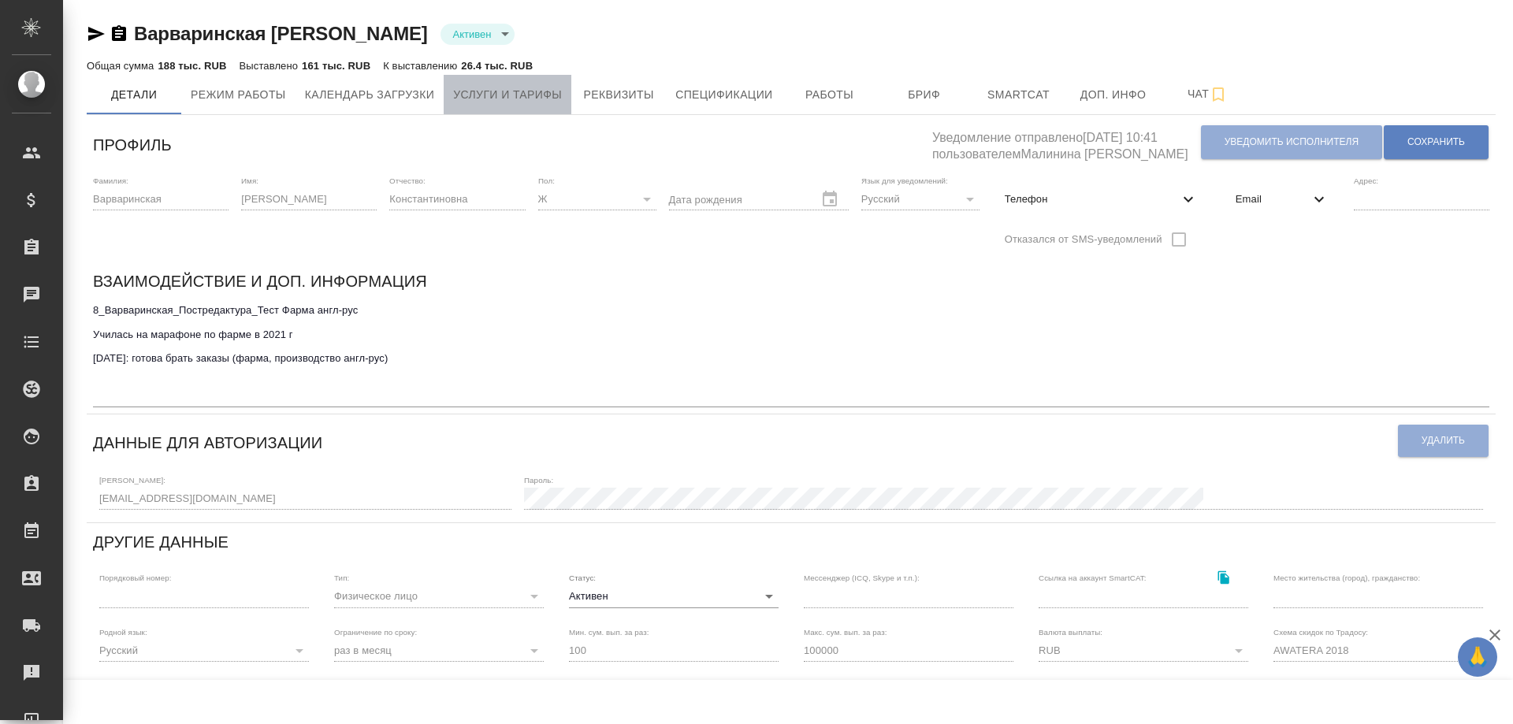
click at [492, 91] on span "Услуги и тарифы" at bounding box center [507, 95] width 109 height 20
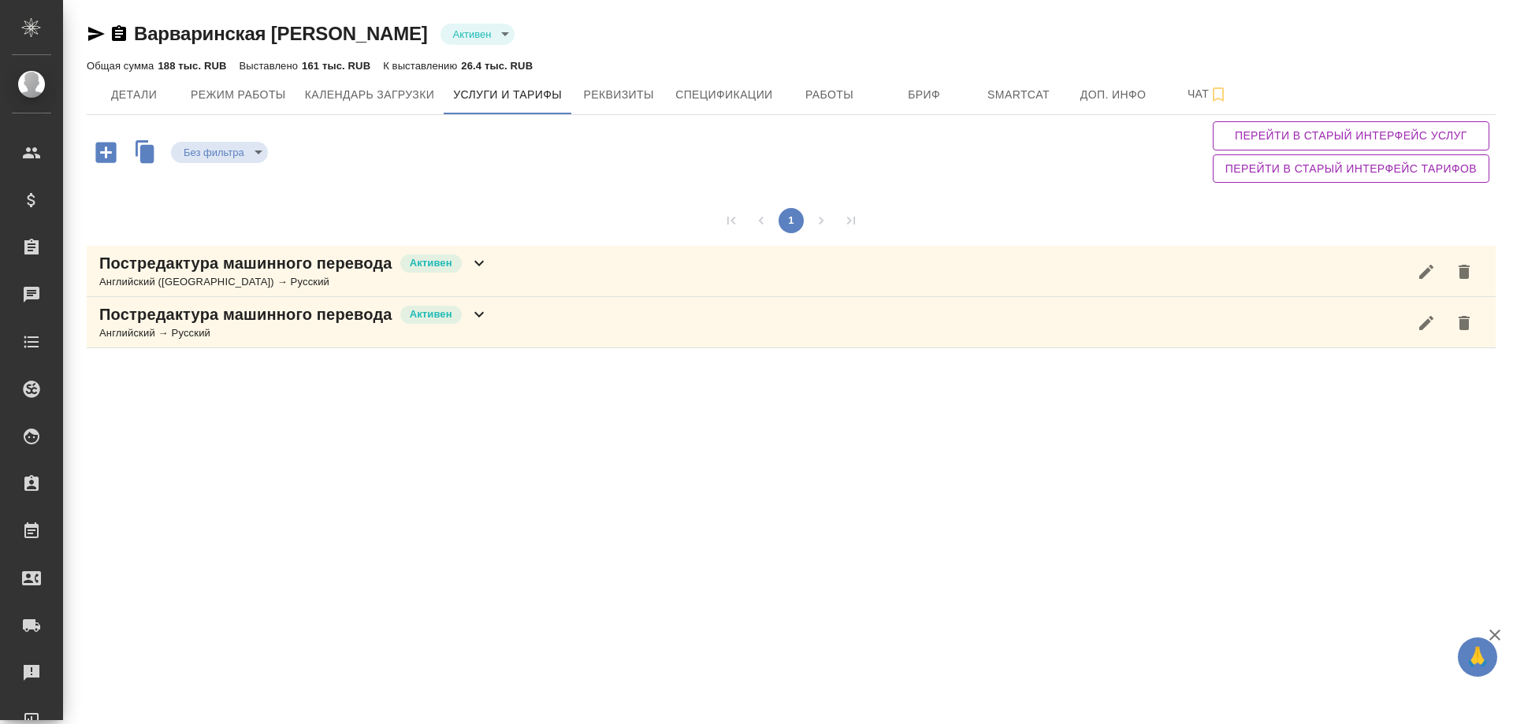
click at [473, 325] on div "Постредактура машинного перевода Активен" at bounding box center [293, 314] width 389 height 22
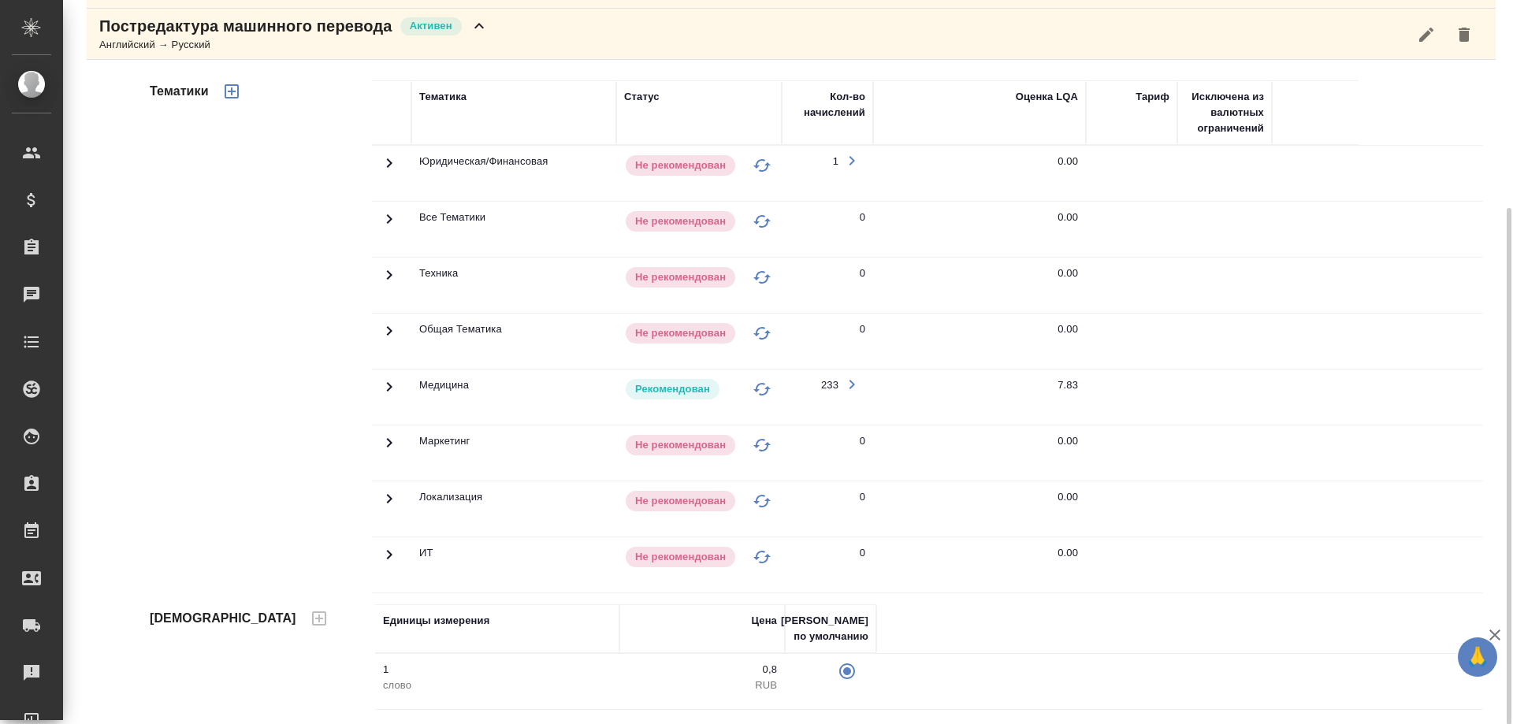
scroll to position [289, 0]
click at [385, 381] on icon at bounding box center [389, 386] width 19 height 19
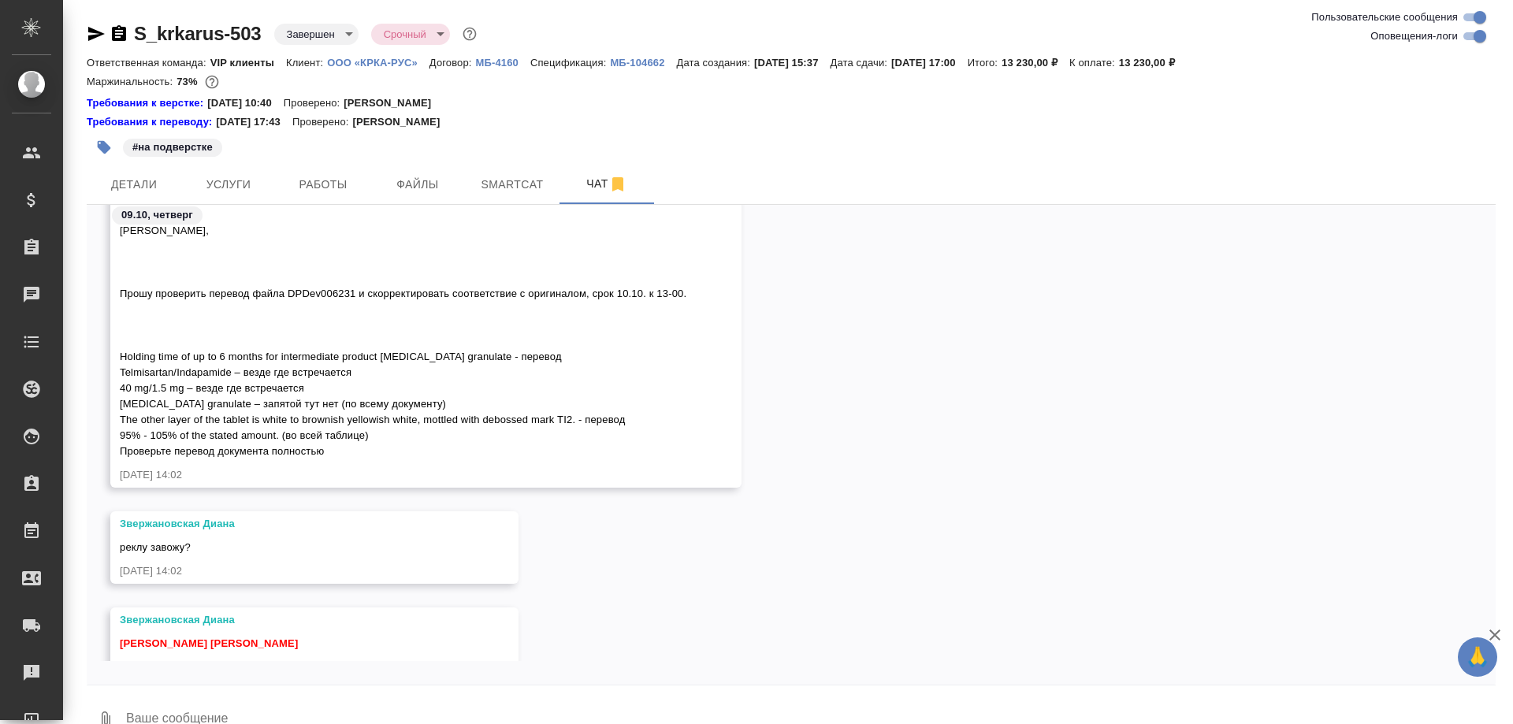
scroll to position [106740, 0]
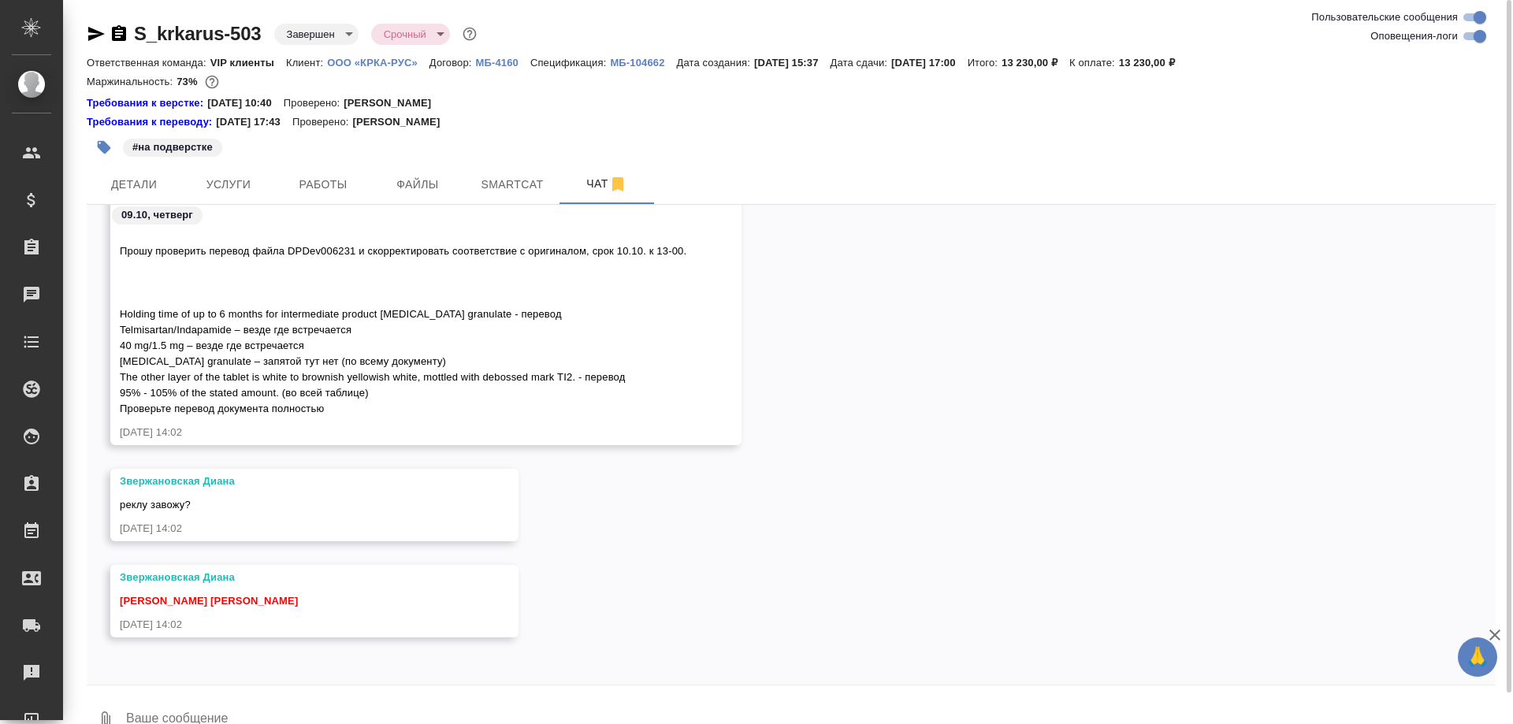
click at [292, 689] on div at bounding box center [791, 689] width 1409 height 8
drag, startPoint x: 294, startPoint y: 527, endPoint x: 1080, endPoint y: 291, distance: 821.1
click at [1080, 291] on div "Звержановская Диана замечания прилетели: Уважаемая Диана, Прошу проверить перев…" at bounding box center [791, 295] width 1409 height 348
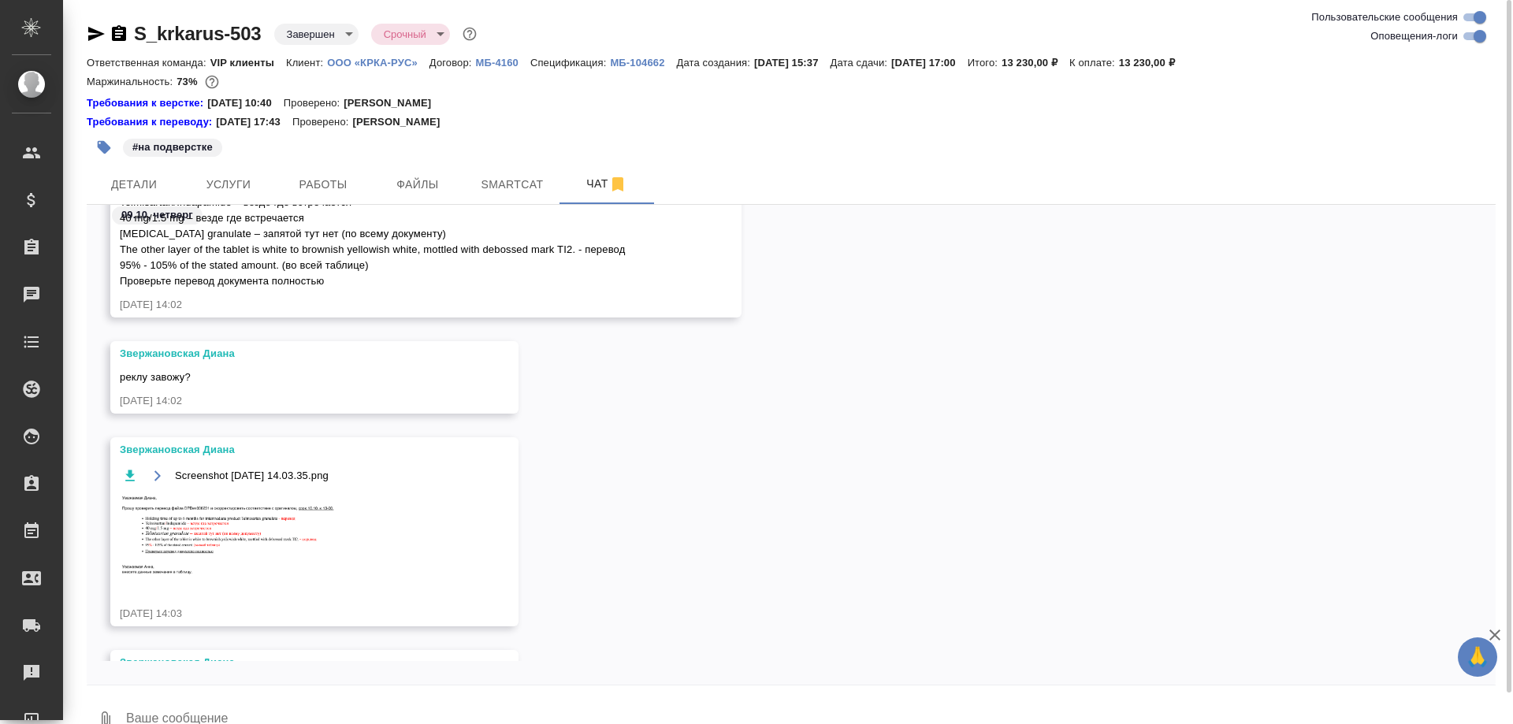
scroll to position [106953, 0]
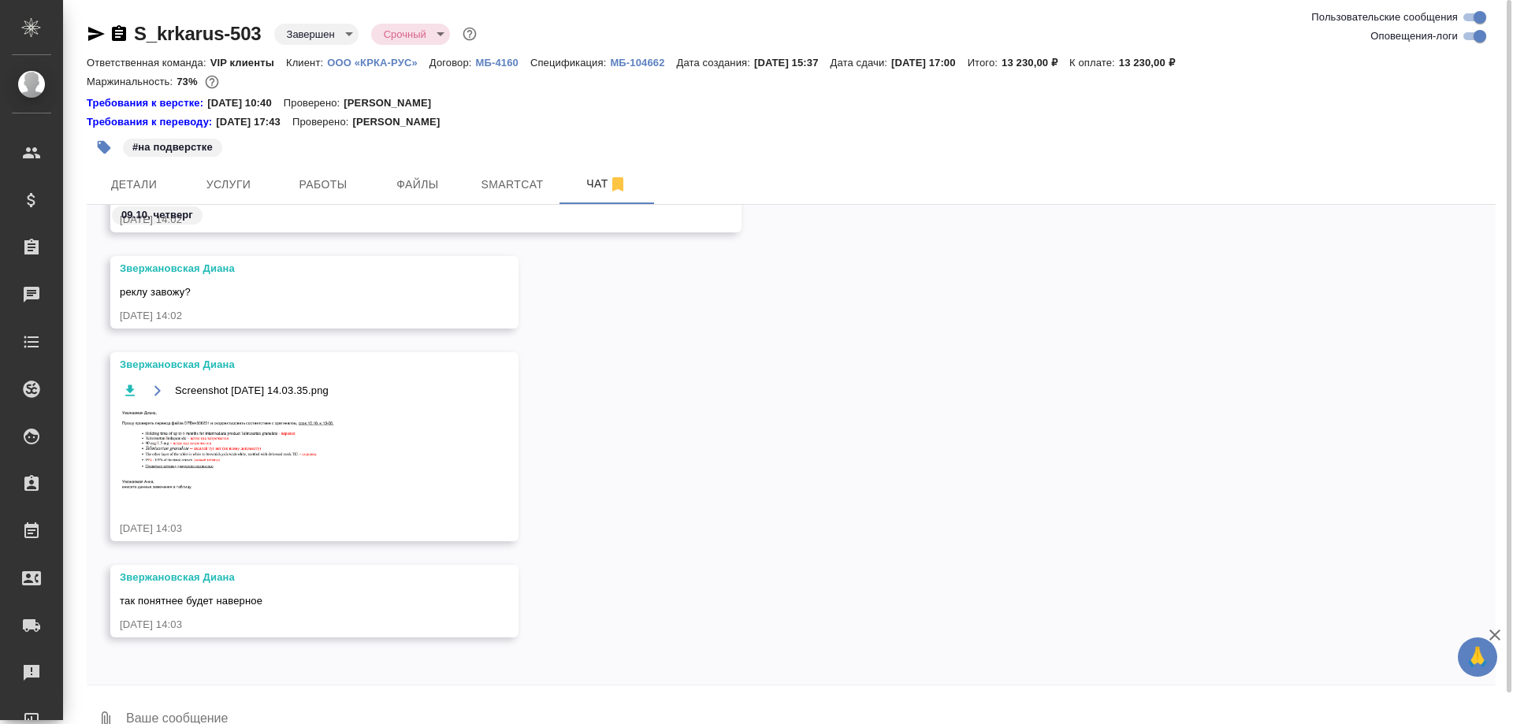
drag, startPoint x: 313, startPoint y: 307, endPoint x: 224, endPoint y: 269, distance: 96.7
click at [224, 269] on div "Звержановская Диана" at bounding box center [292, 269] width 344 height 16
click at [258, 273] on div "Звержановская Диана" at bounding box center [292, 269] width 344 height 16
click at [253, 270] on div "Звержановская Диана" at bounding box center [292, 269] width 344 height 16
click at [247, 267] on div "Звержановская Диана" at bounding box center [292, 269] width 344 height 16
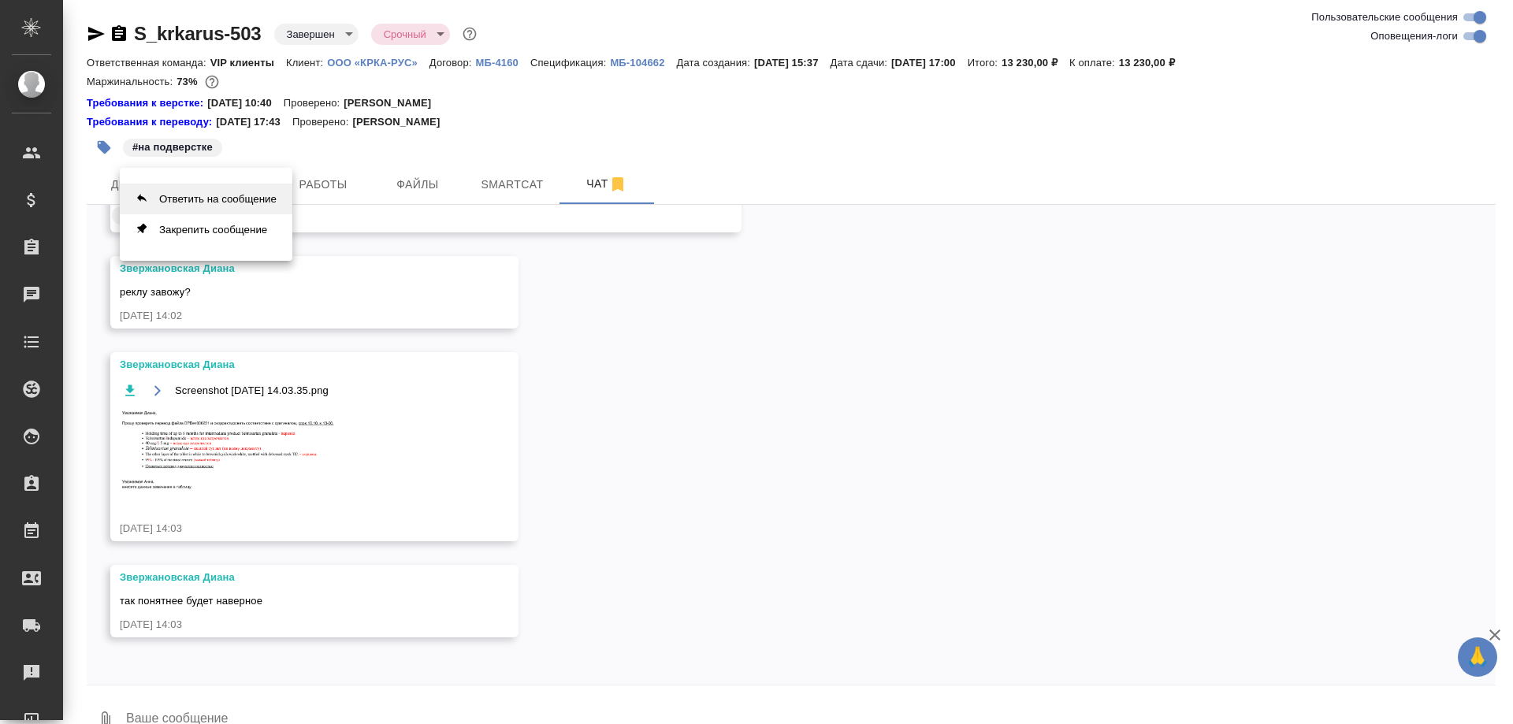
click at [198, 203] on button "Ответить на сообщение" at bounding box center [206, 199] width 173 height 31
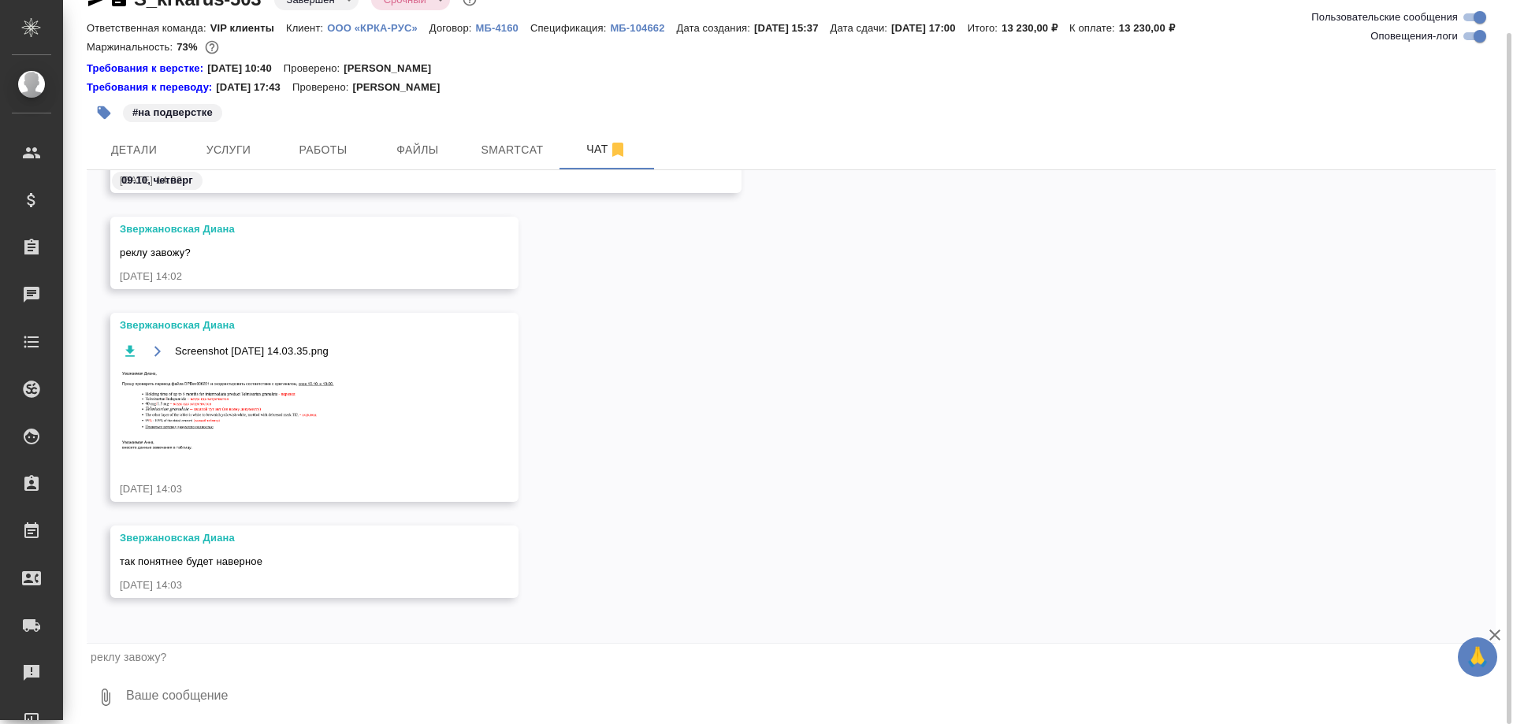
scroll to position [106960, 0]
click at [225, 697] on textarea at bounding box center [809, 698] width 1371 height 54
type textarea "Да, заводи"
click at [1482, 700] on icon "submit" at bounding box center [1482, 696] width 17 height 14
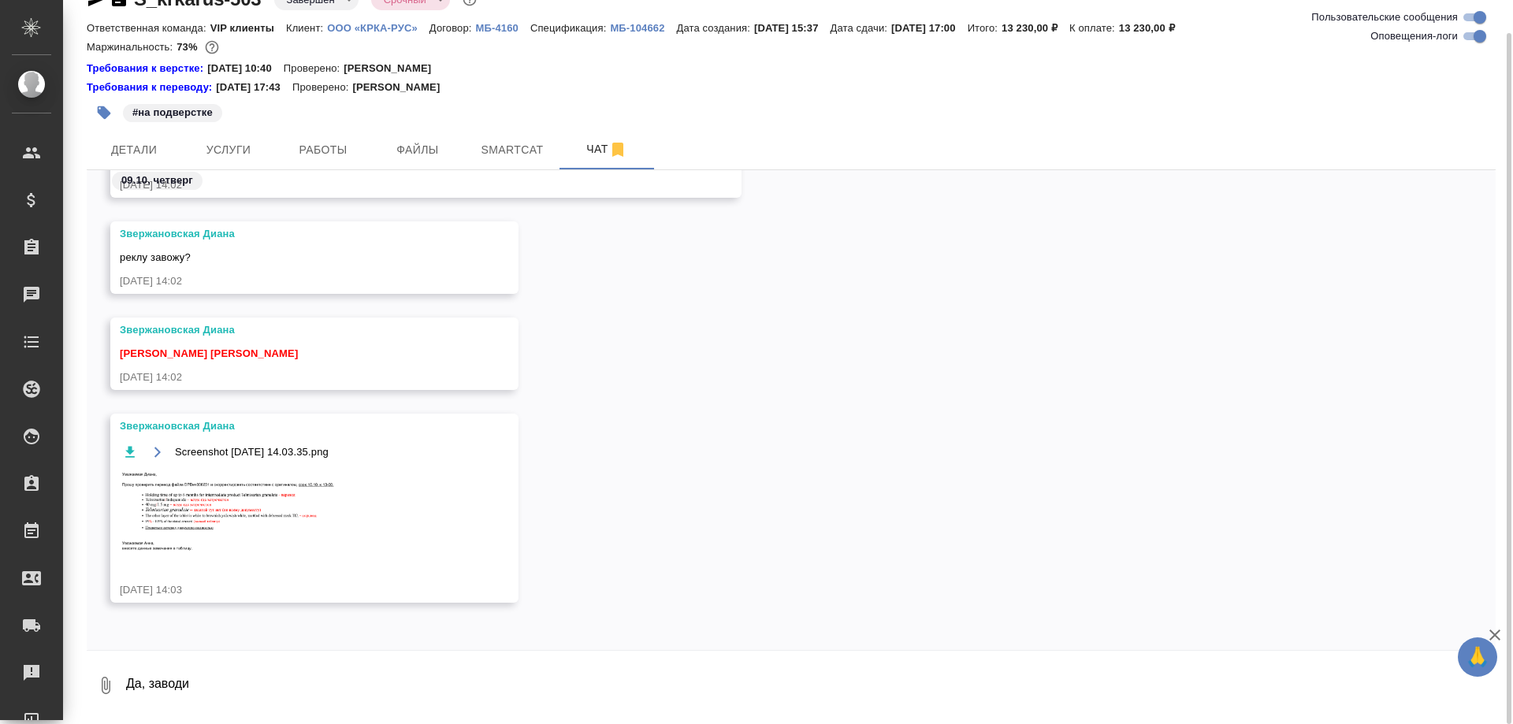
scroll to position [107157, 0]
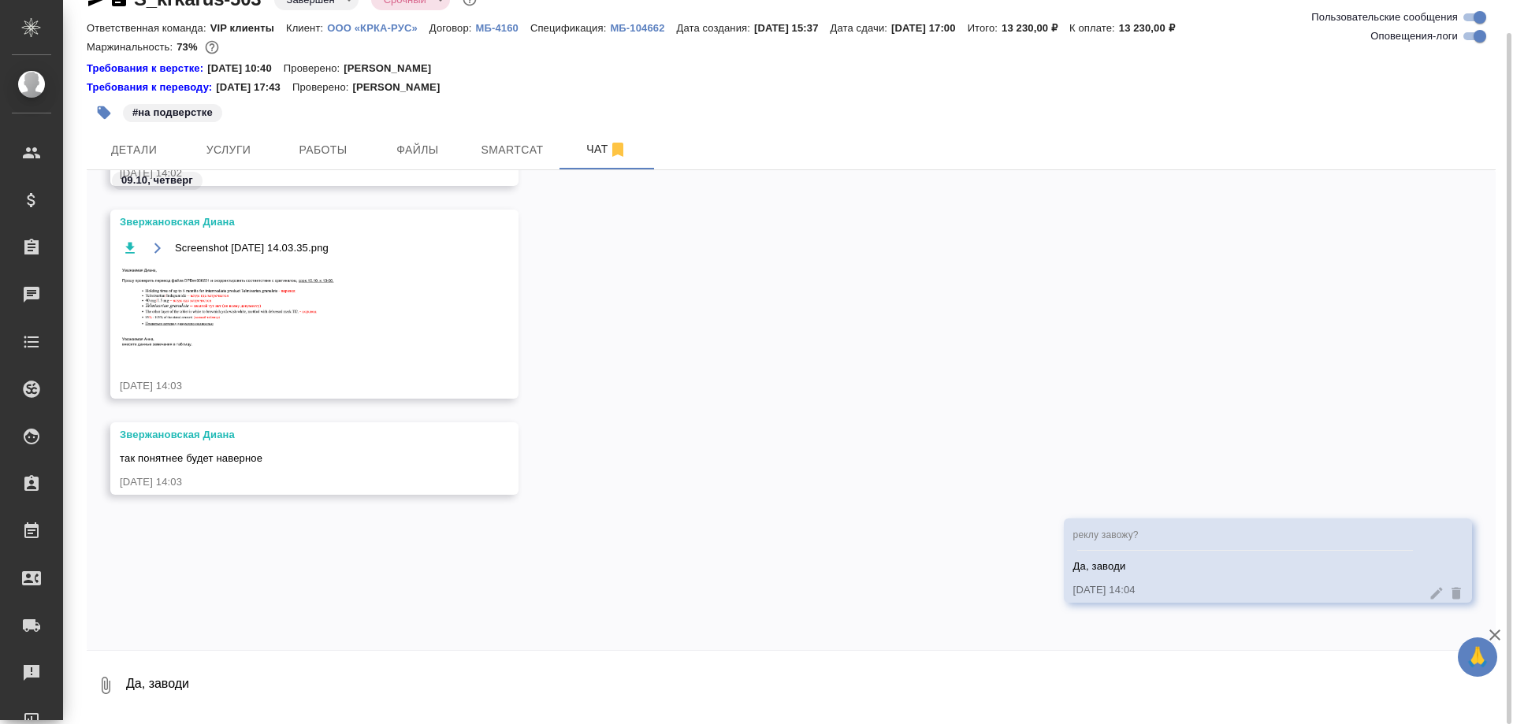
click at [192, 319] on img at bounding box center [238, 308] width 236 height 85
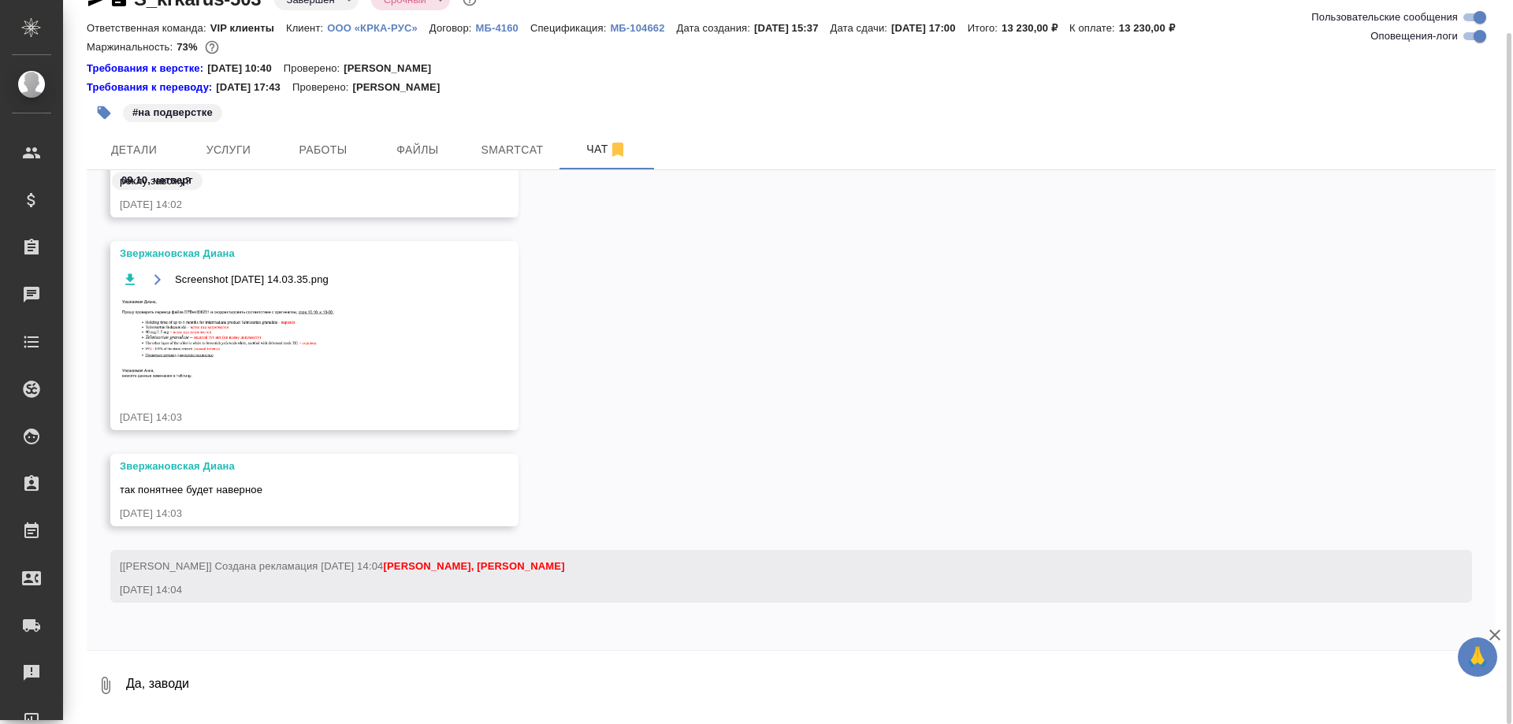
scroll to position [107045, 0]
click at [318, 147] on span "Работы" at bounding box center [323, 150] width 76 height 20
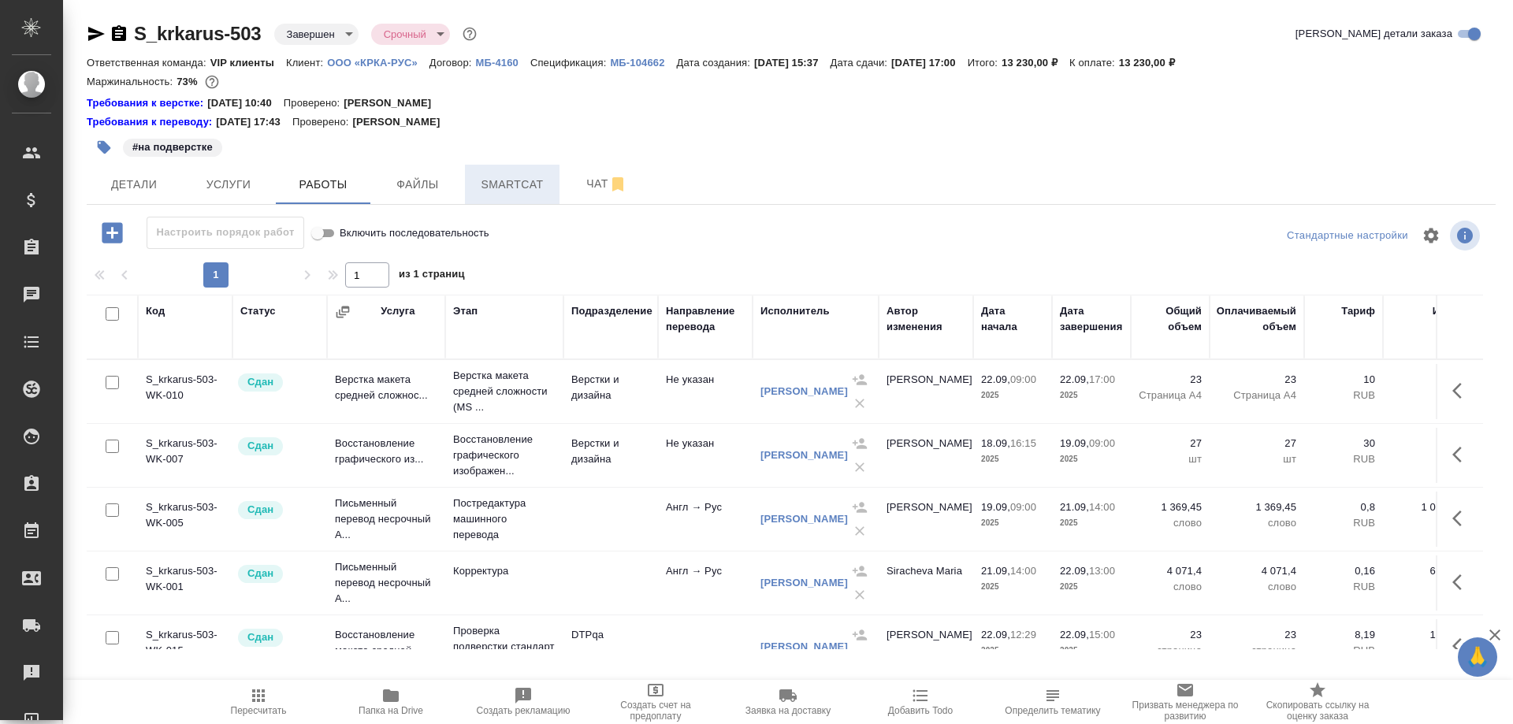
click at [515, 191] on span "Smartcat" at bounding box center [512, 185] width 76 height 20
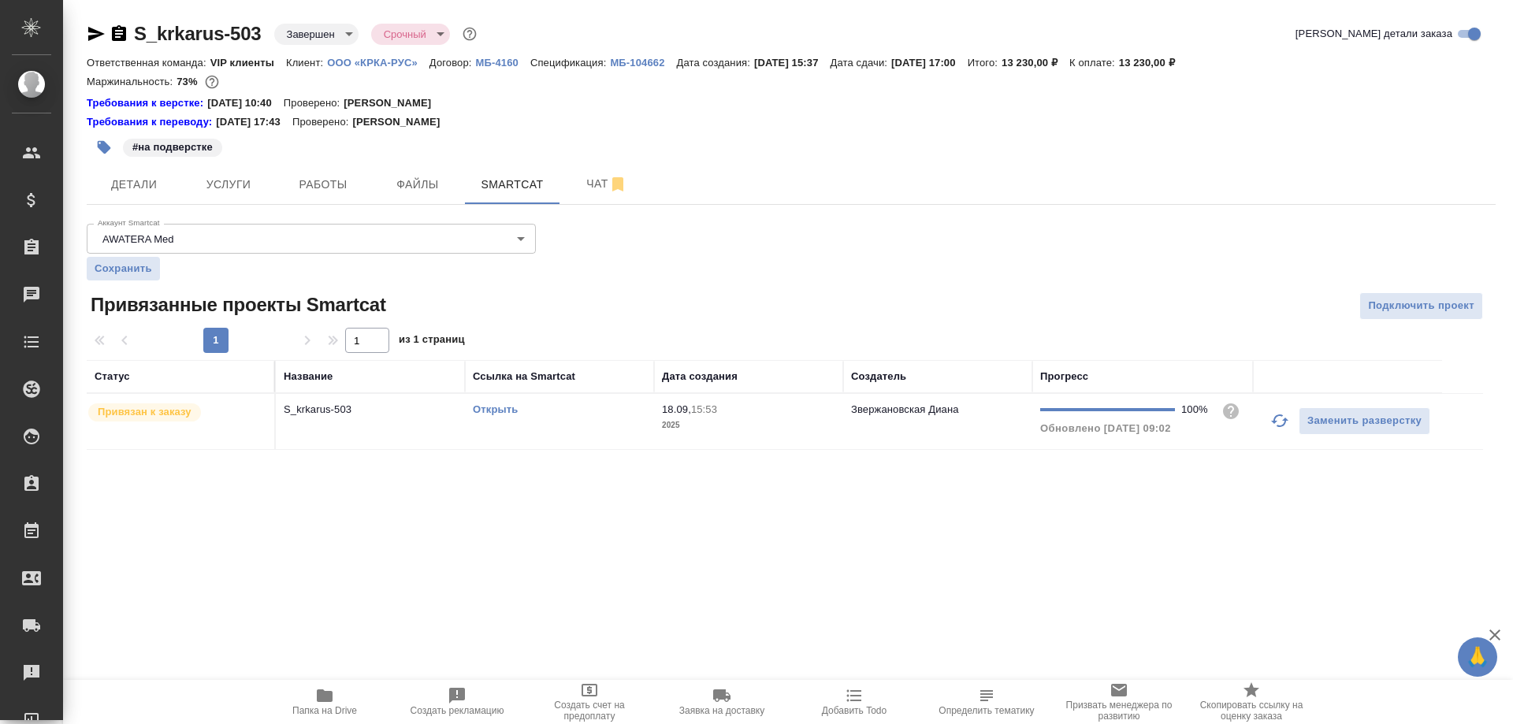
click at [487, 415] on link "Открыть" at bounding box center [495, 409] width 45 height 12
click at [336, 184] on span "Работы" at bounding box center [323, 185] width 76 height 20
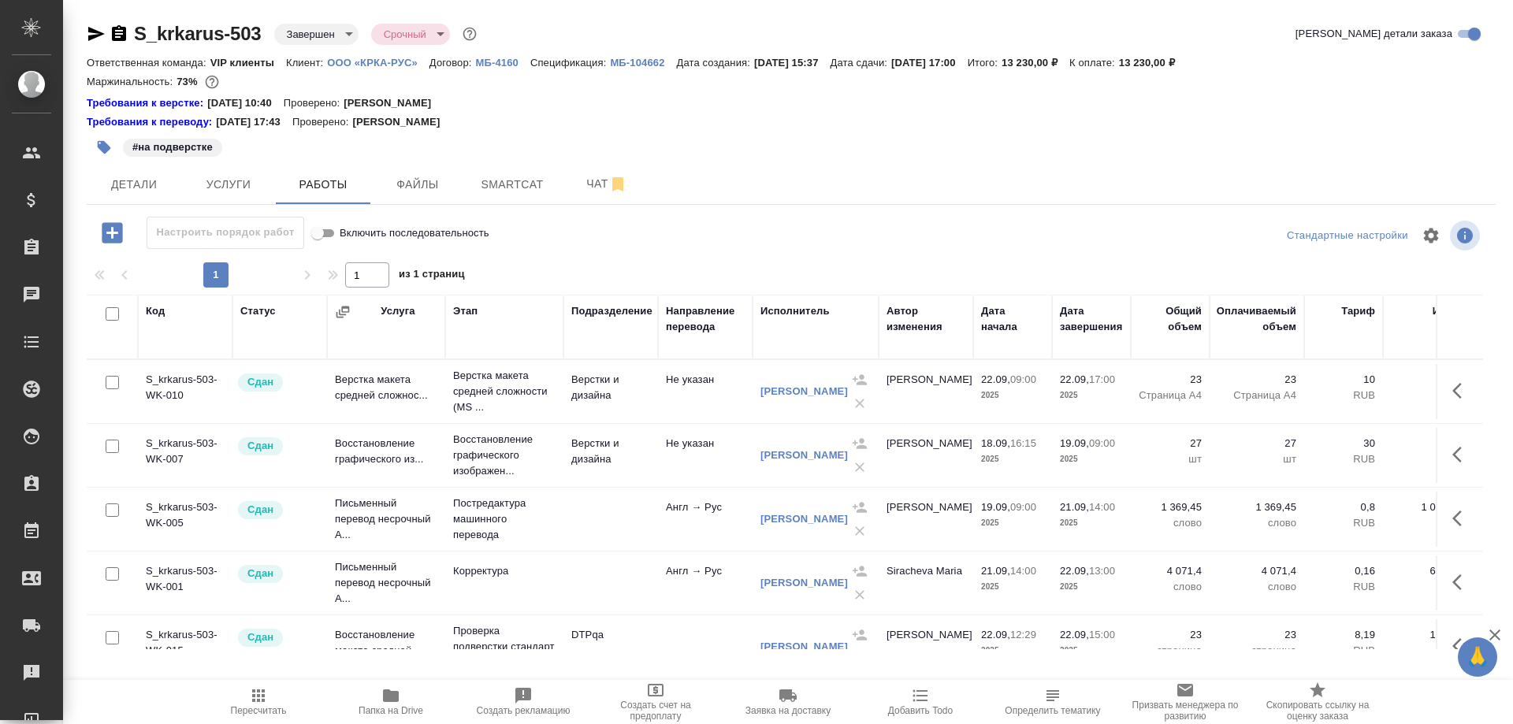
click at [378, 693] on span "Папка на Drive" at bounding box center [390, 701] width 113 height 30
click at [596, 184] on span "Чат" at bounding box center [607, 184] width 76 height 20
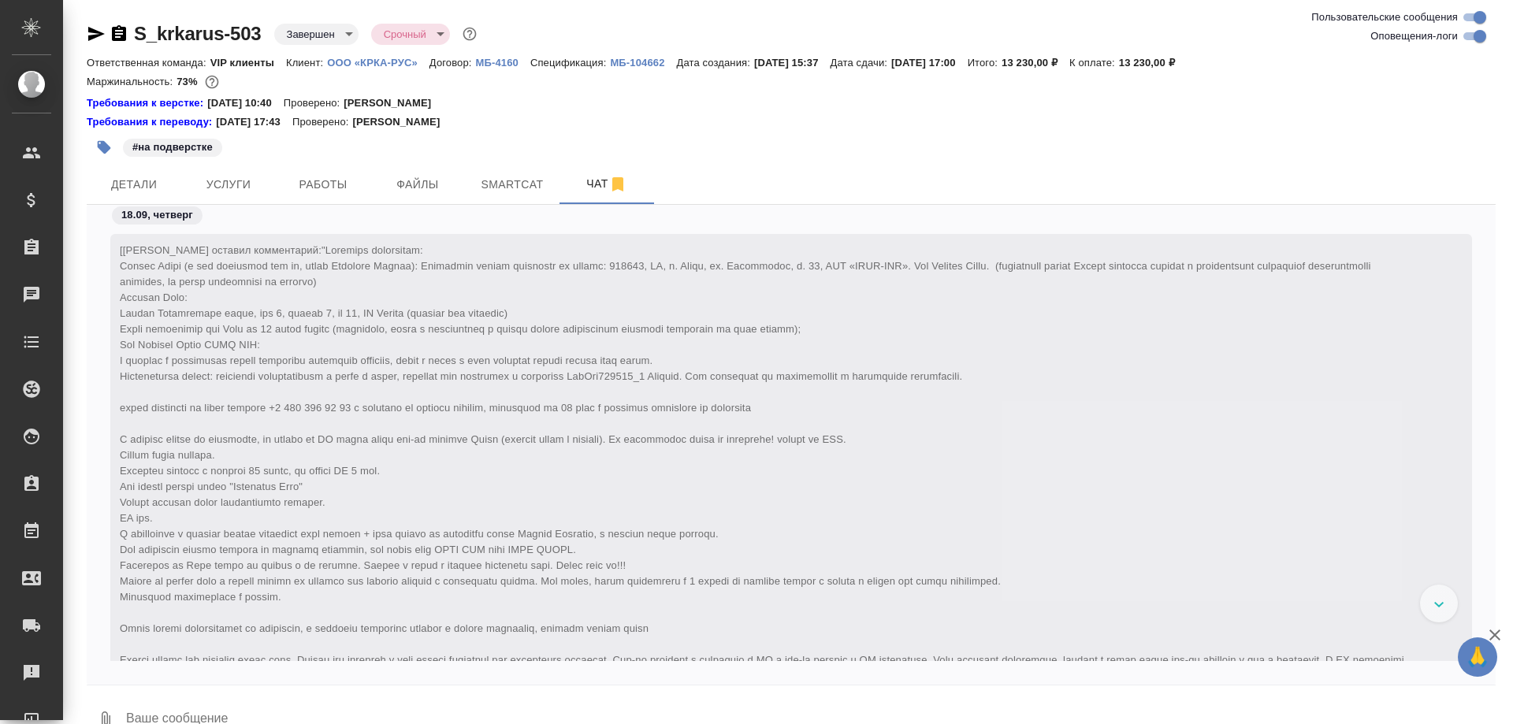
scroll to position [118246, 0]
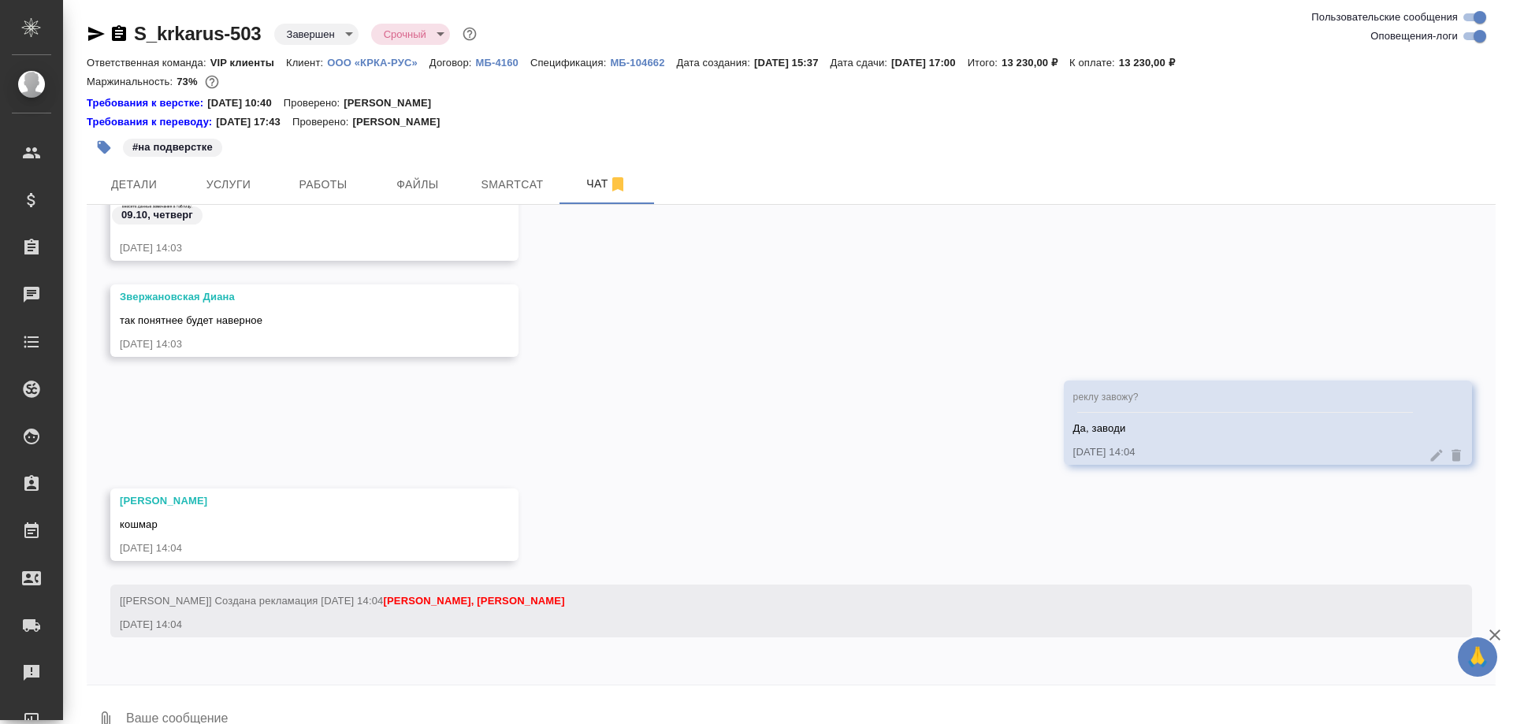
click at [302, 683] on div "09.10, четверг Звержановская Диана Screenshot 2025-10-09 at 14.03.35.png 09.10.…" at bounding box center [791, 445] width 1409 height 480
click at [310, 706] on textarea at bounding box center [809, 720] width 1371 height 54
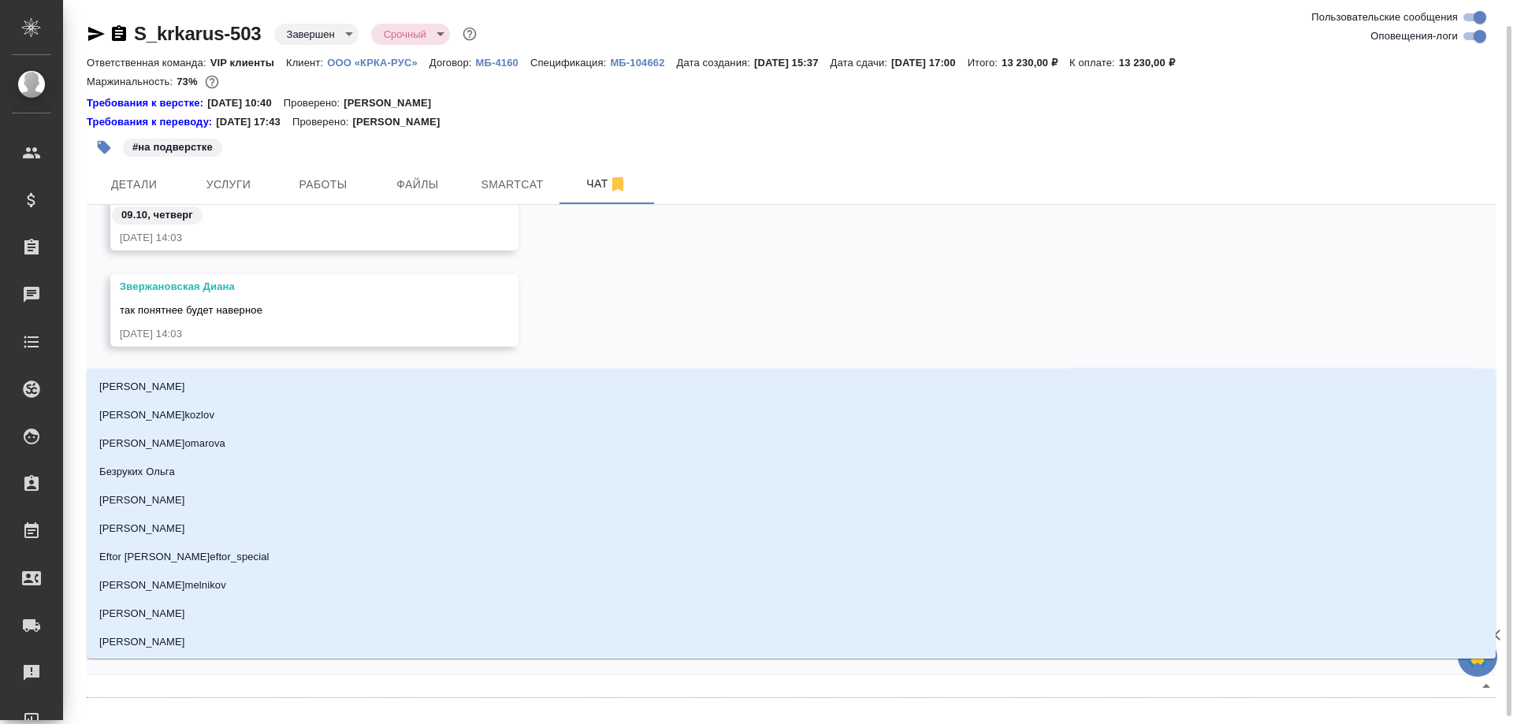
scroll to position [13, 0]
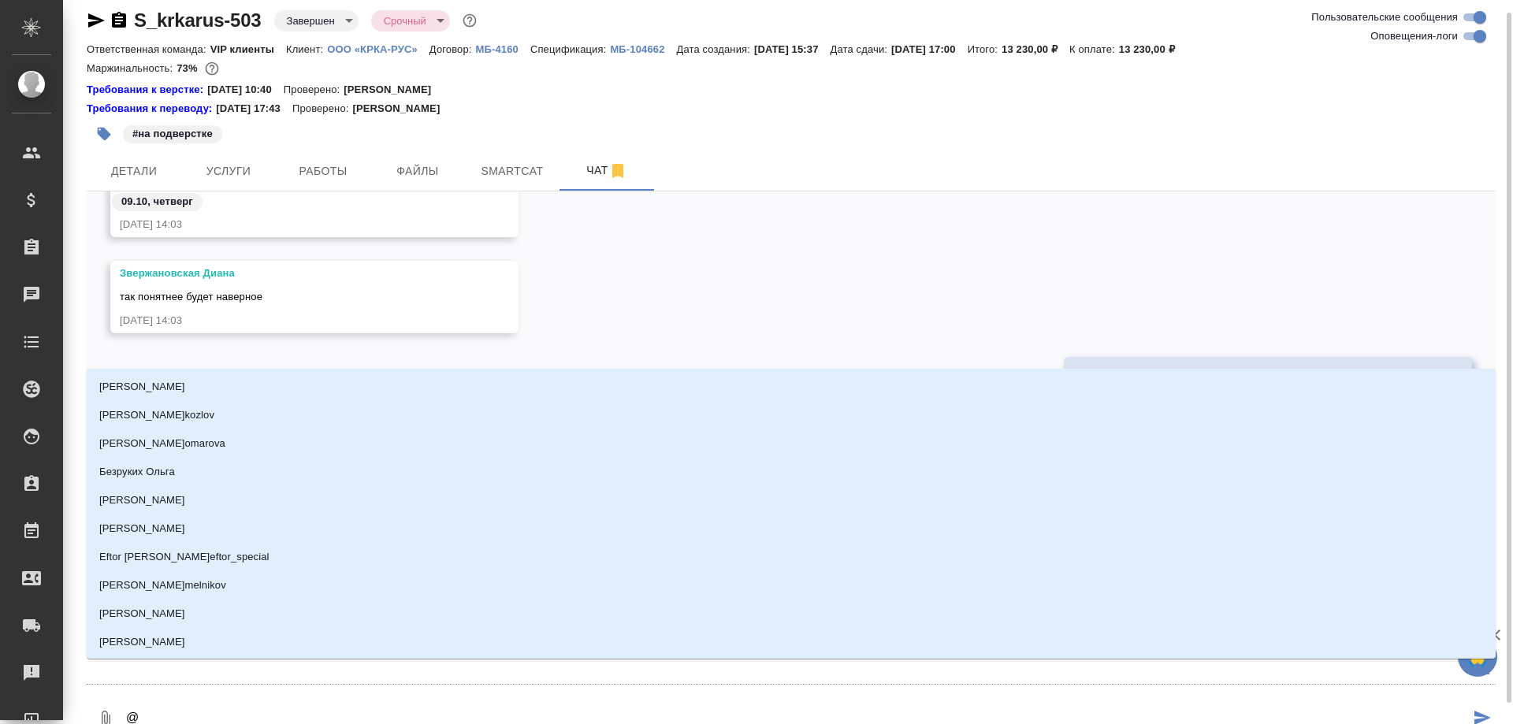
type textarea "@Г"
type input "Г"
type textarea "@Гл"
type input "Гл"
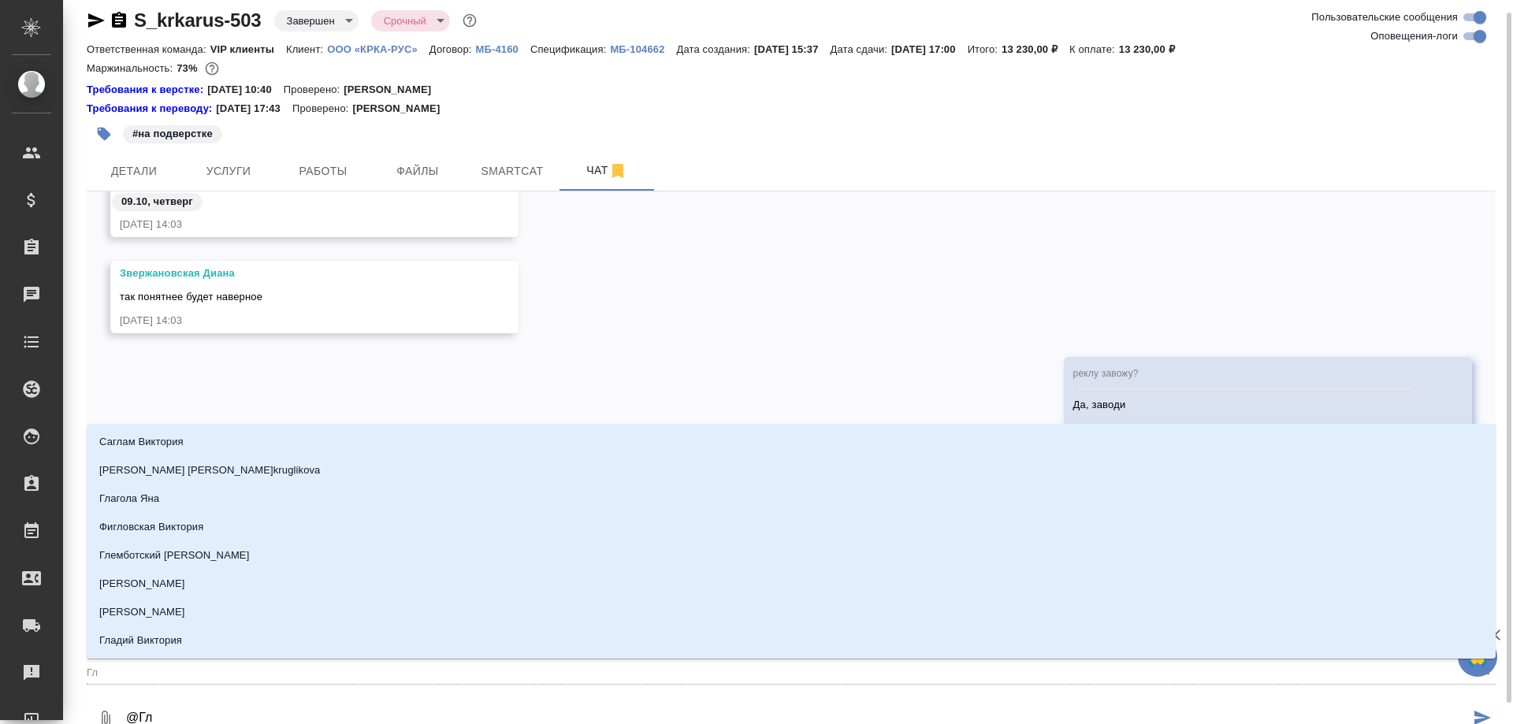
type textarea "@Гла"
type input "Гла"
type textarea "@Глад"
type input "Глад"
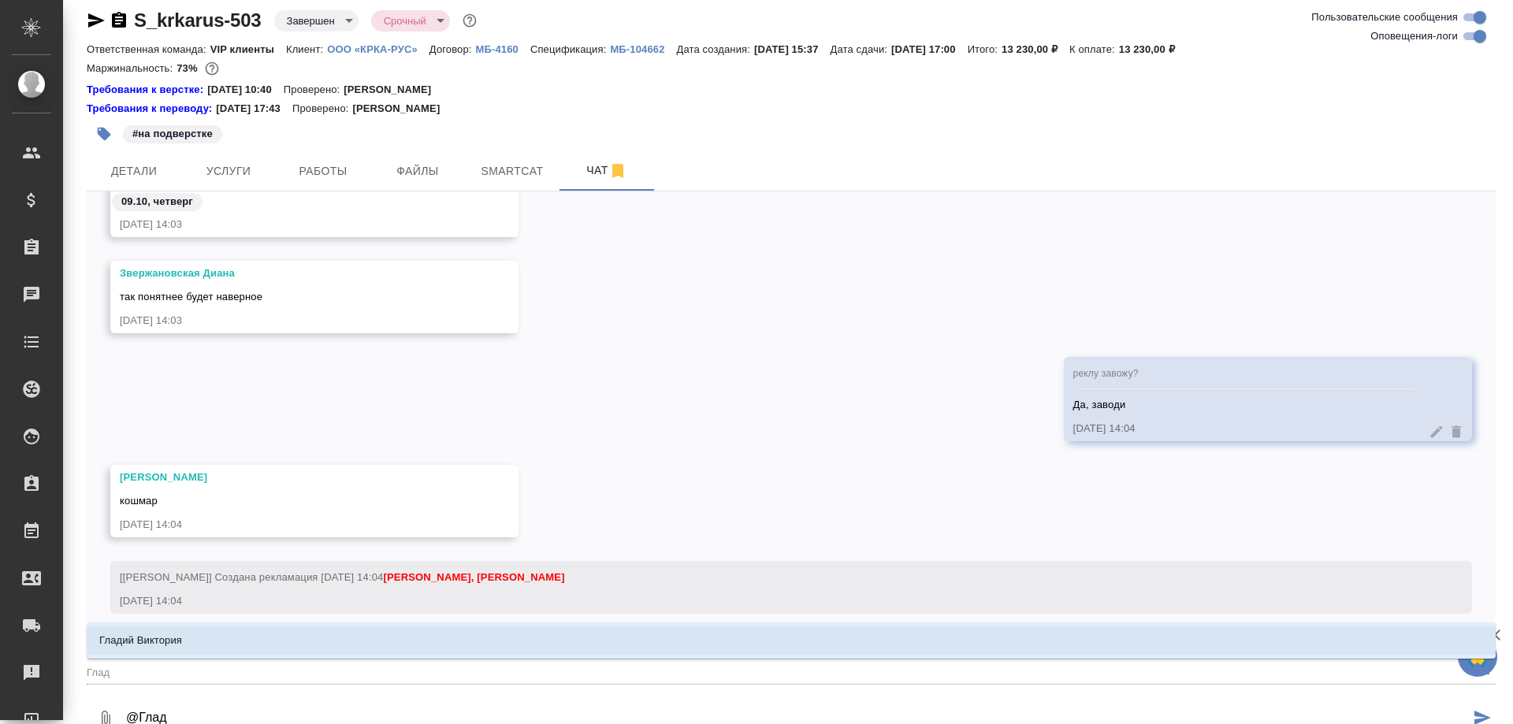
click at [308, 647] on li "Гладий Виктория" at bounding box center [791, 640] width 1409 height 28
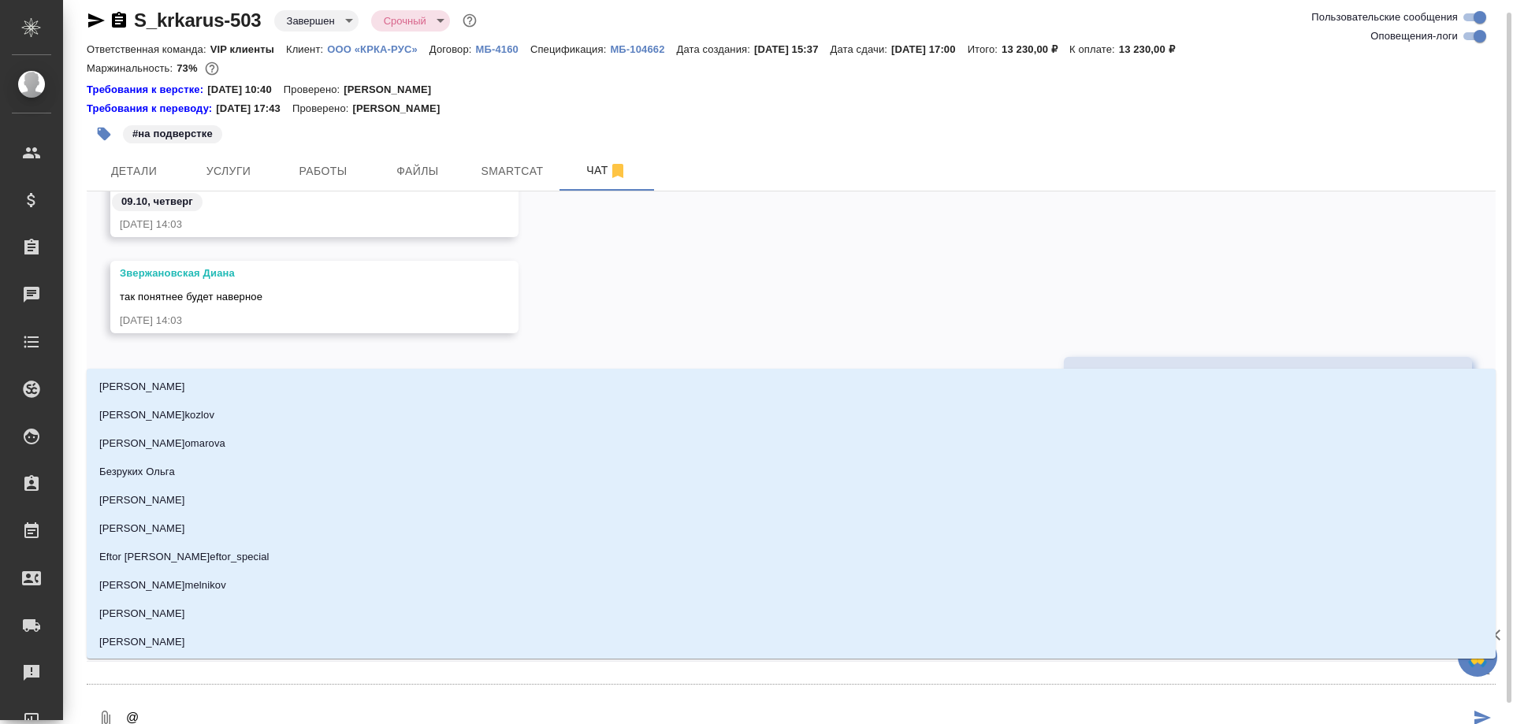
type textarea "@Г"
type input "Г"
type textarea "@Гр"
type input "Гр"
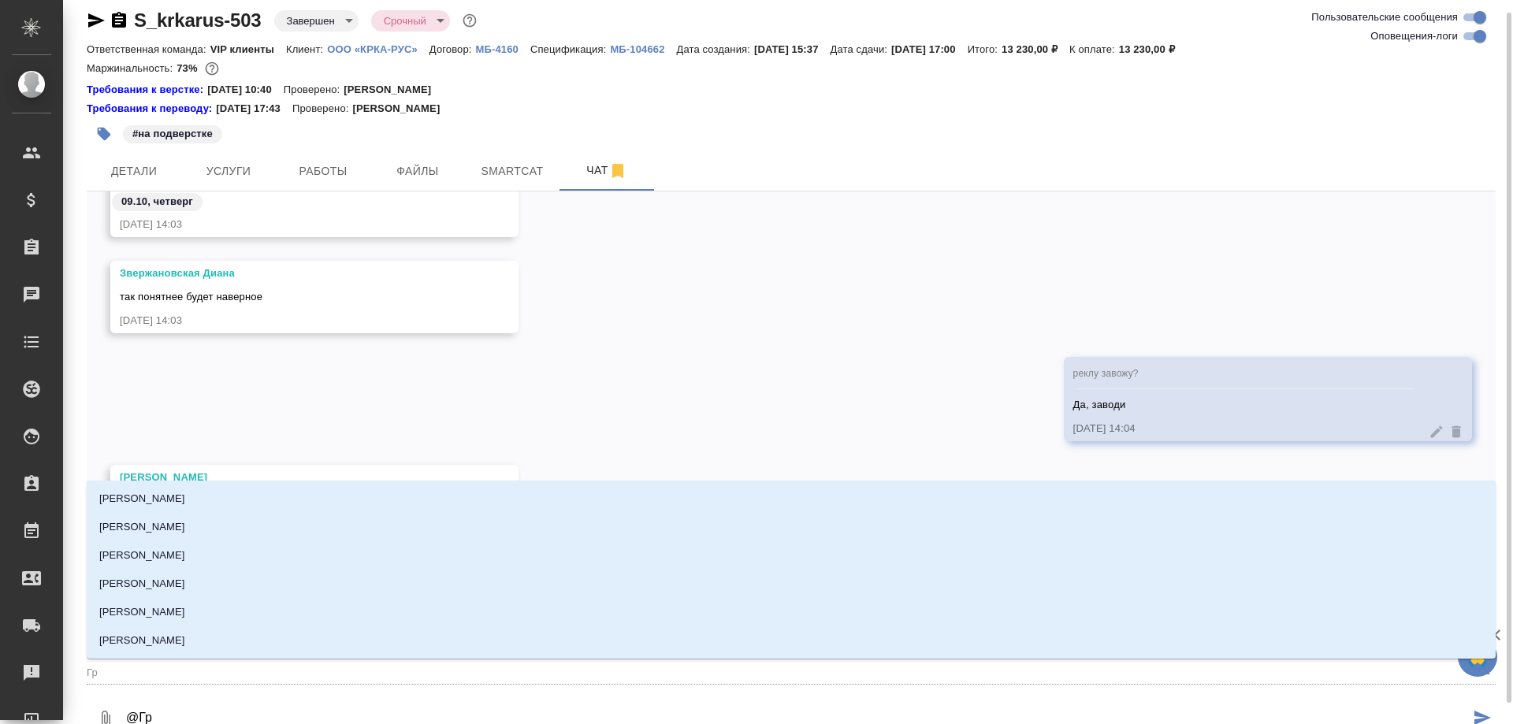
type textarea "@Гра"
type input "Гра"
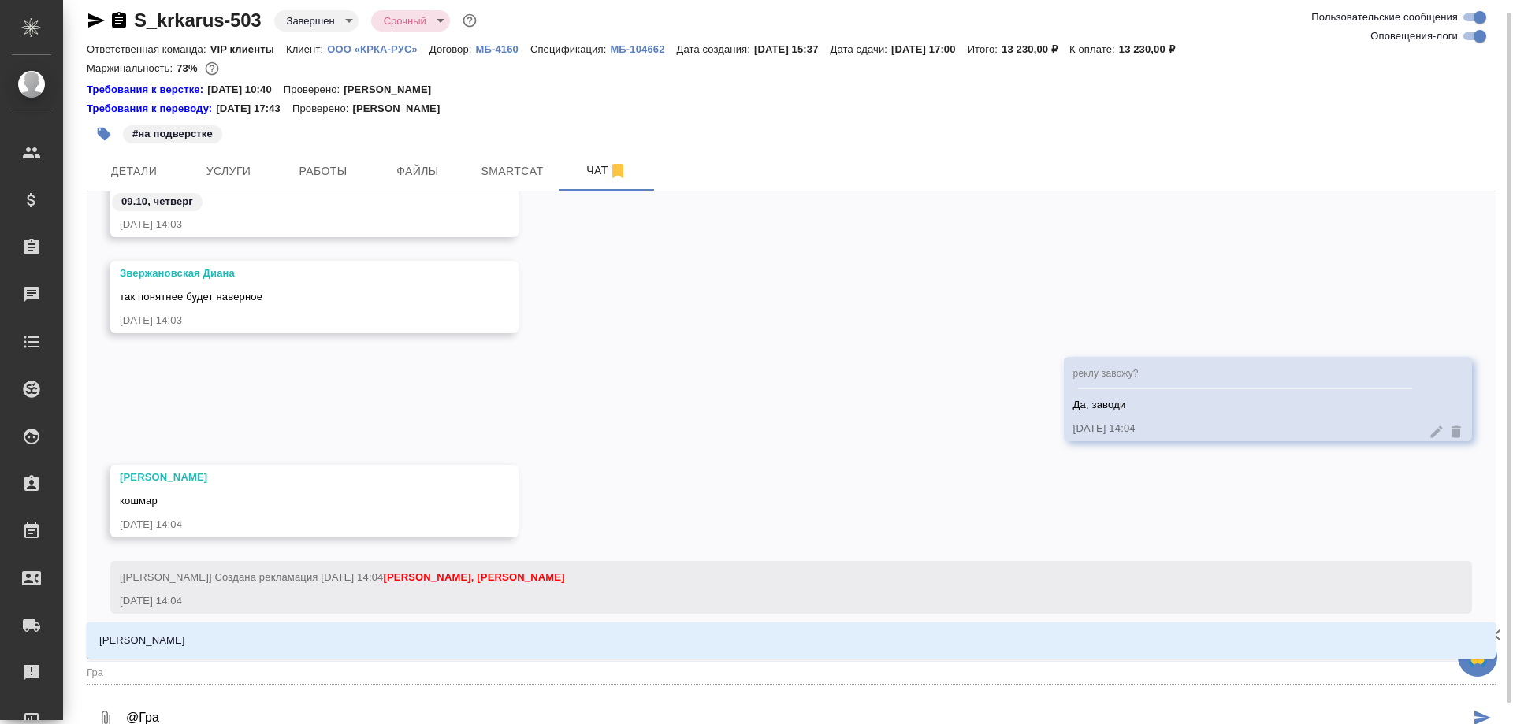
type textarea "@Граб"
type input "Граб"
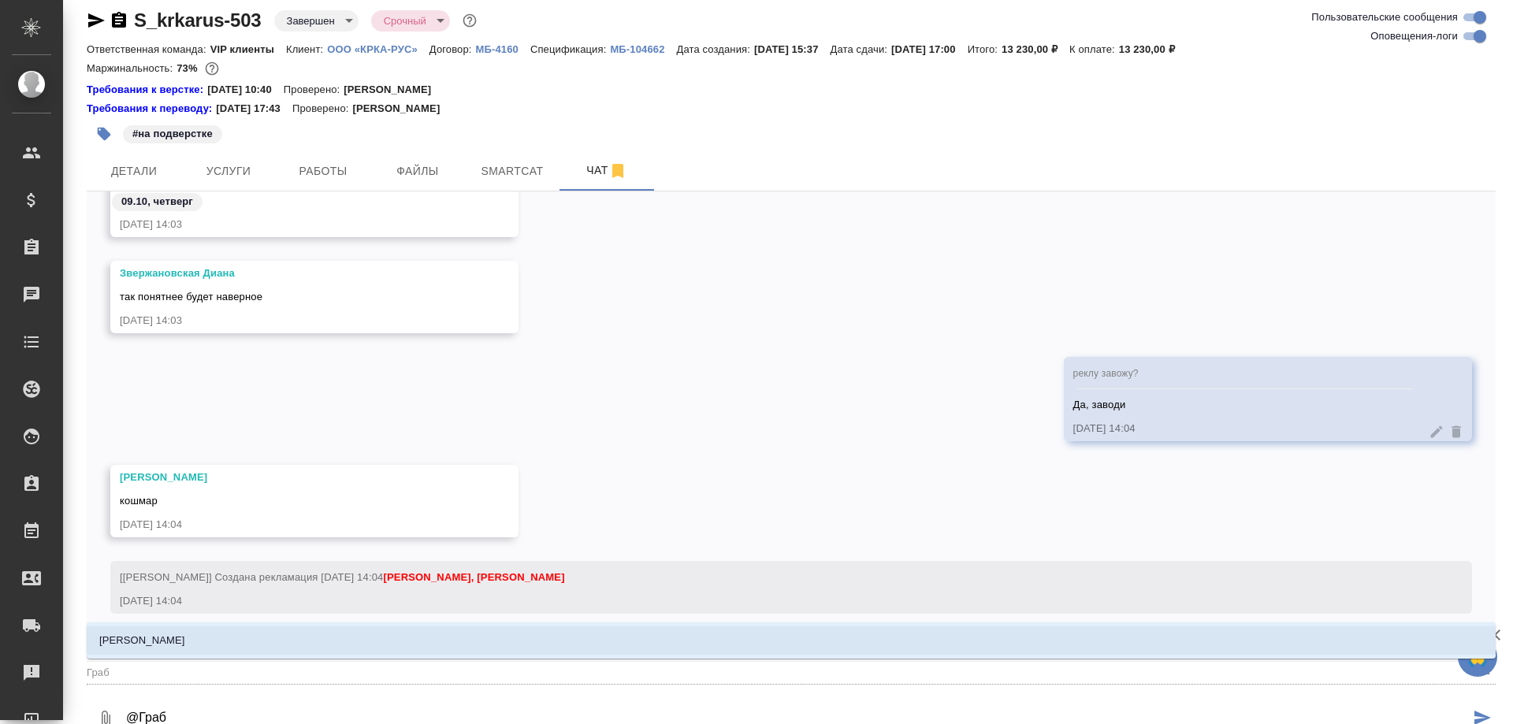
click at [310, 652] on li "[PERSON_NAME]" at bounding box center [791, 640] width 1409 height 28
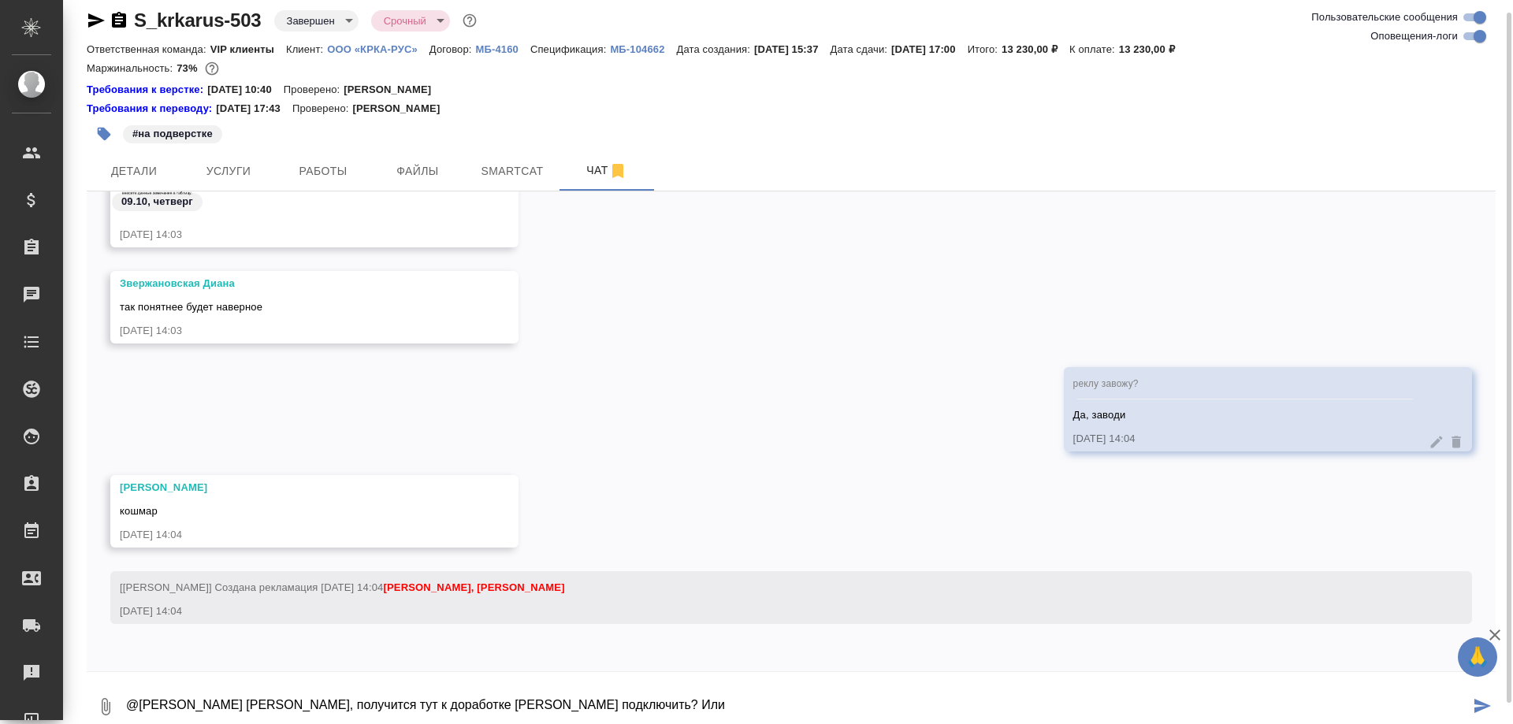
type textarea "@Грабко Мария Маша, получится тут к доработке Вику подключить? Или"
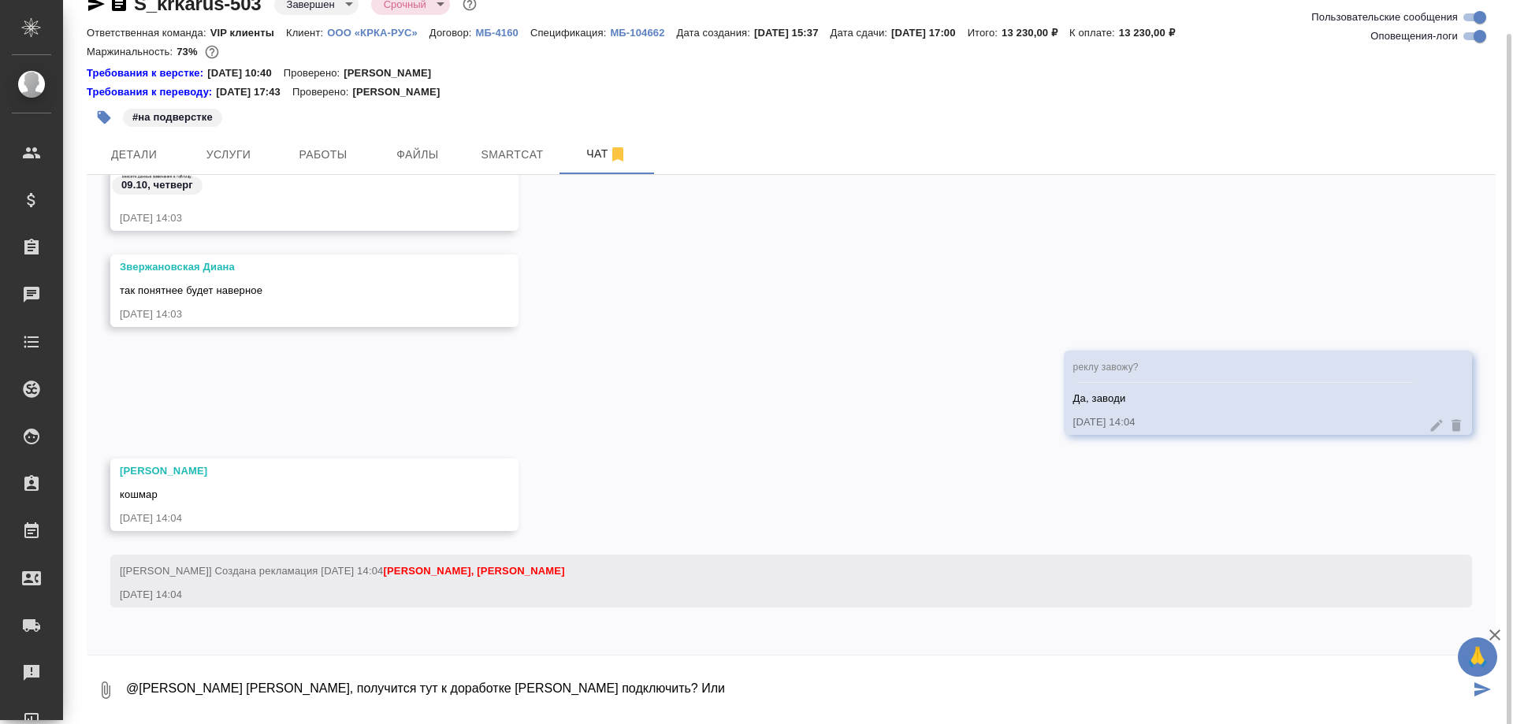
scroll to position [32, 0]
drag, startPoint x: 586, startPoint y: 702, endPoint x: 109, endPoint y: 709, distance: 477.5
click at [109, 709] on div "0 @Грабко Мария Маша, получится тут к доработке Вику подключить? Или" at bounding box center [791, 688] width 1409 height 54
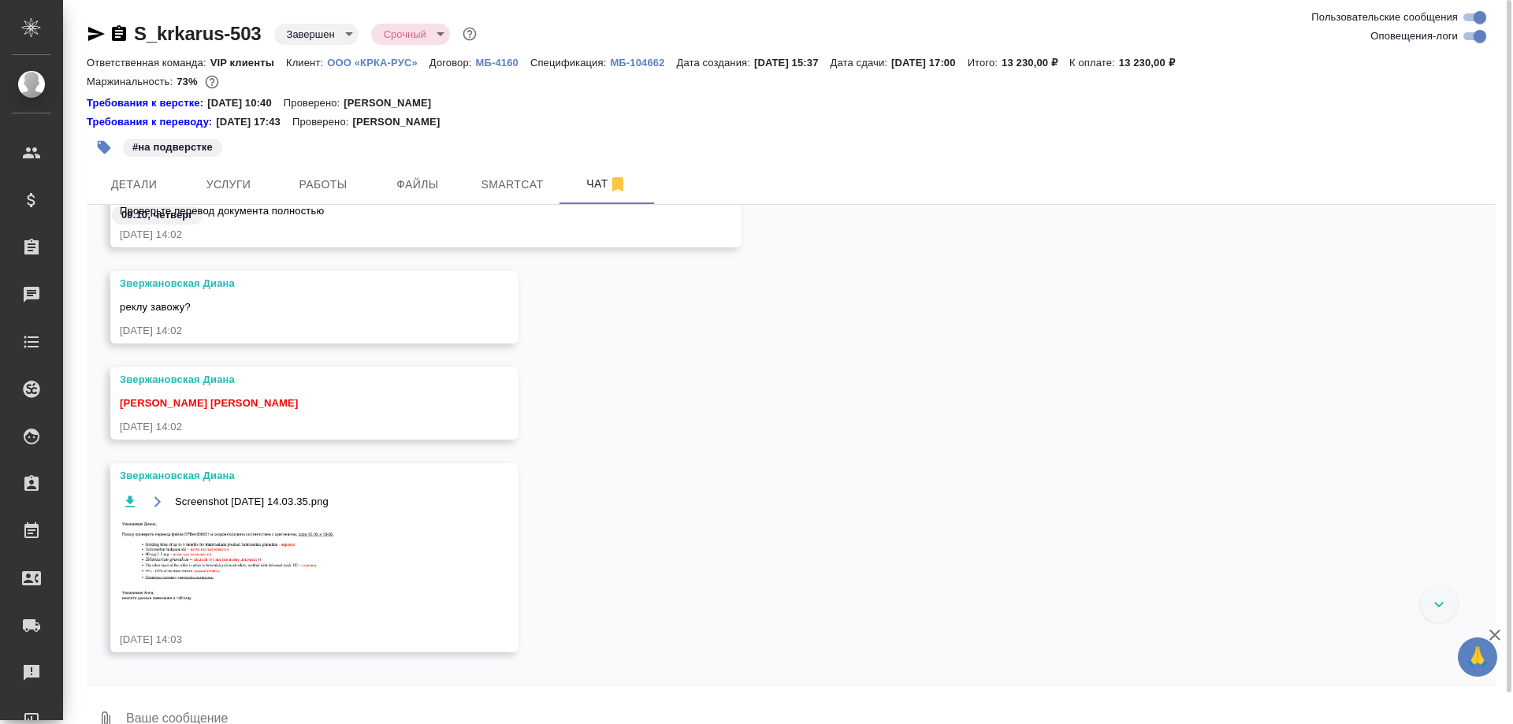
scroll to position [115541, 0]
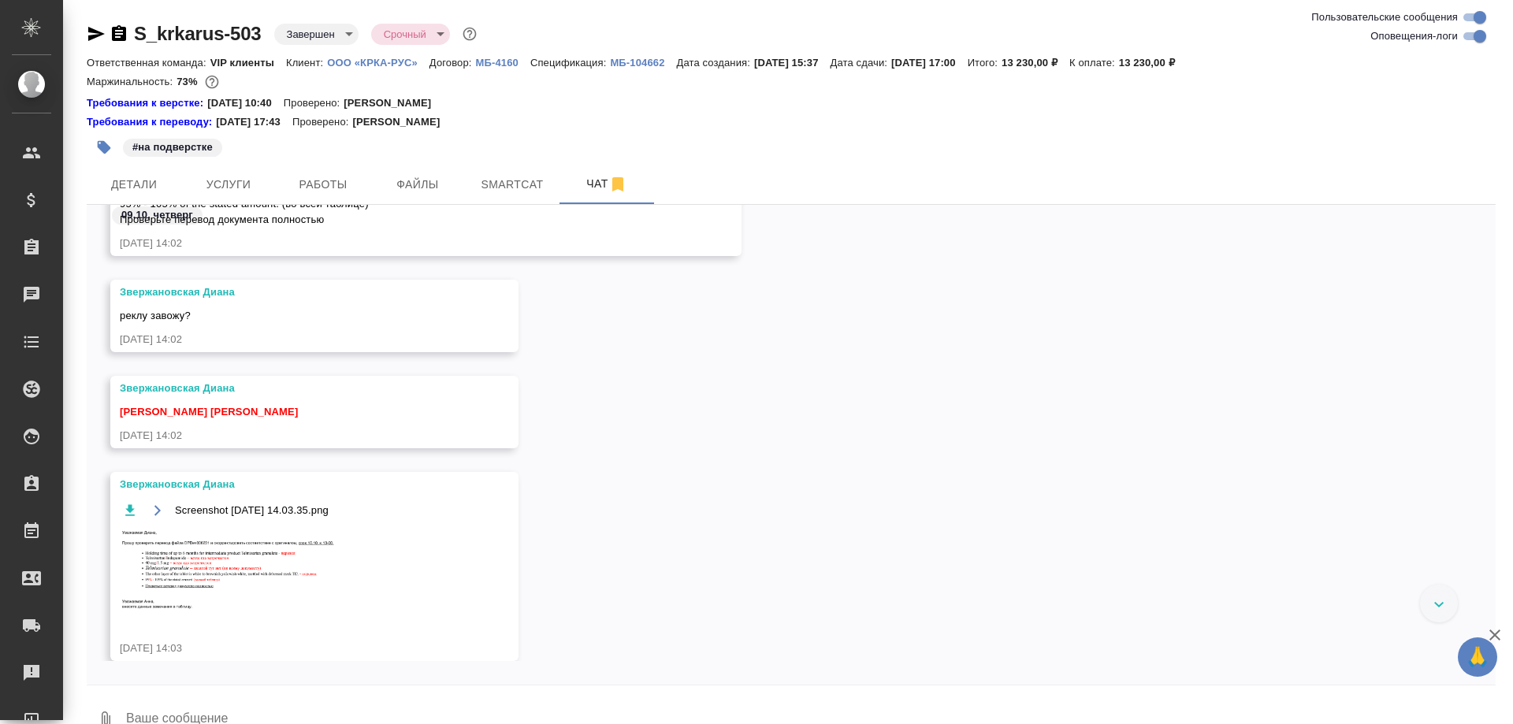
click at [250, 581] on img at bounding box center [238, 570] width 236 height 85
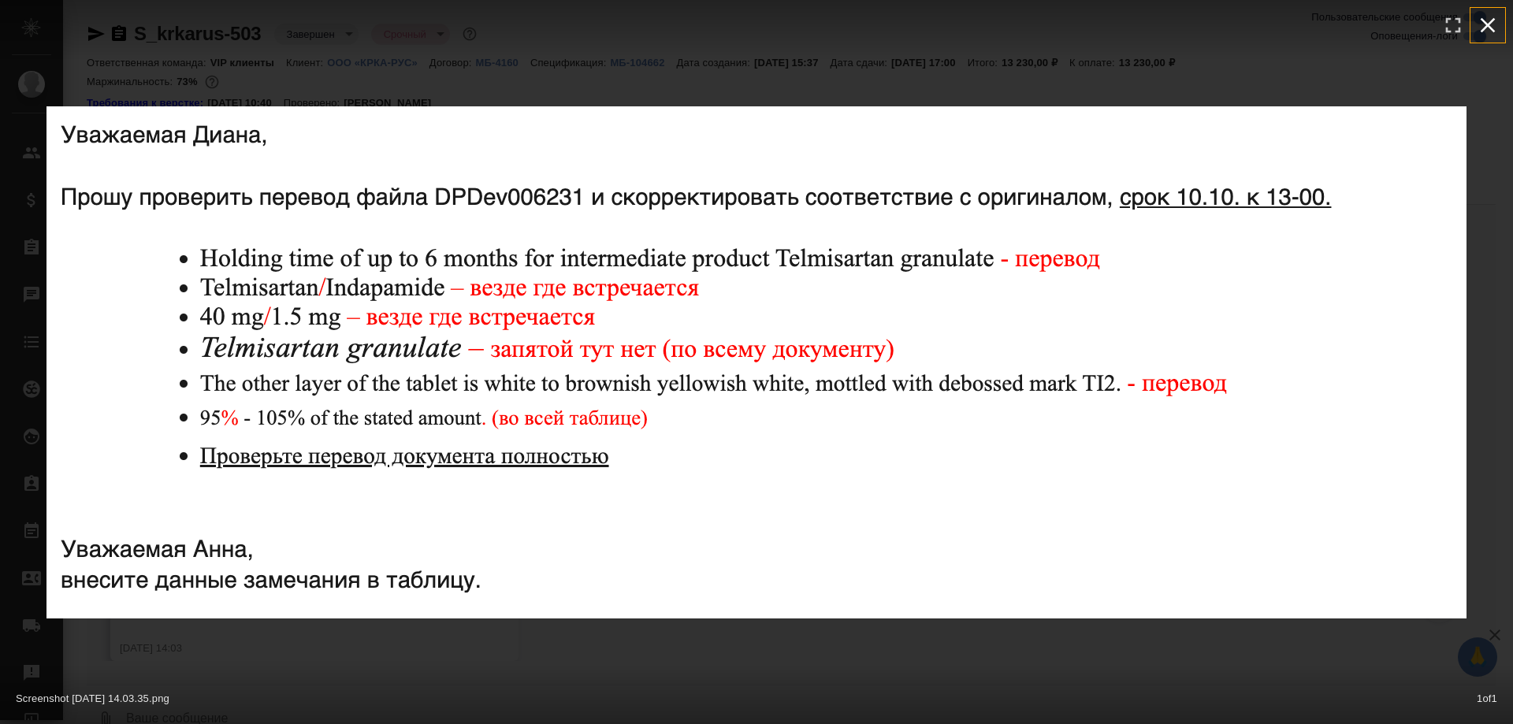
click at [1488, 20] on icon "button" at bounding box center [1487, 25] width 25 height 25
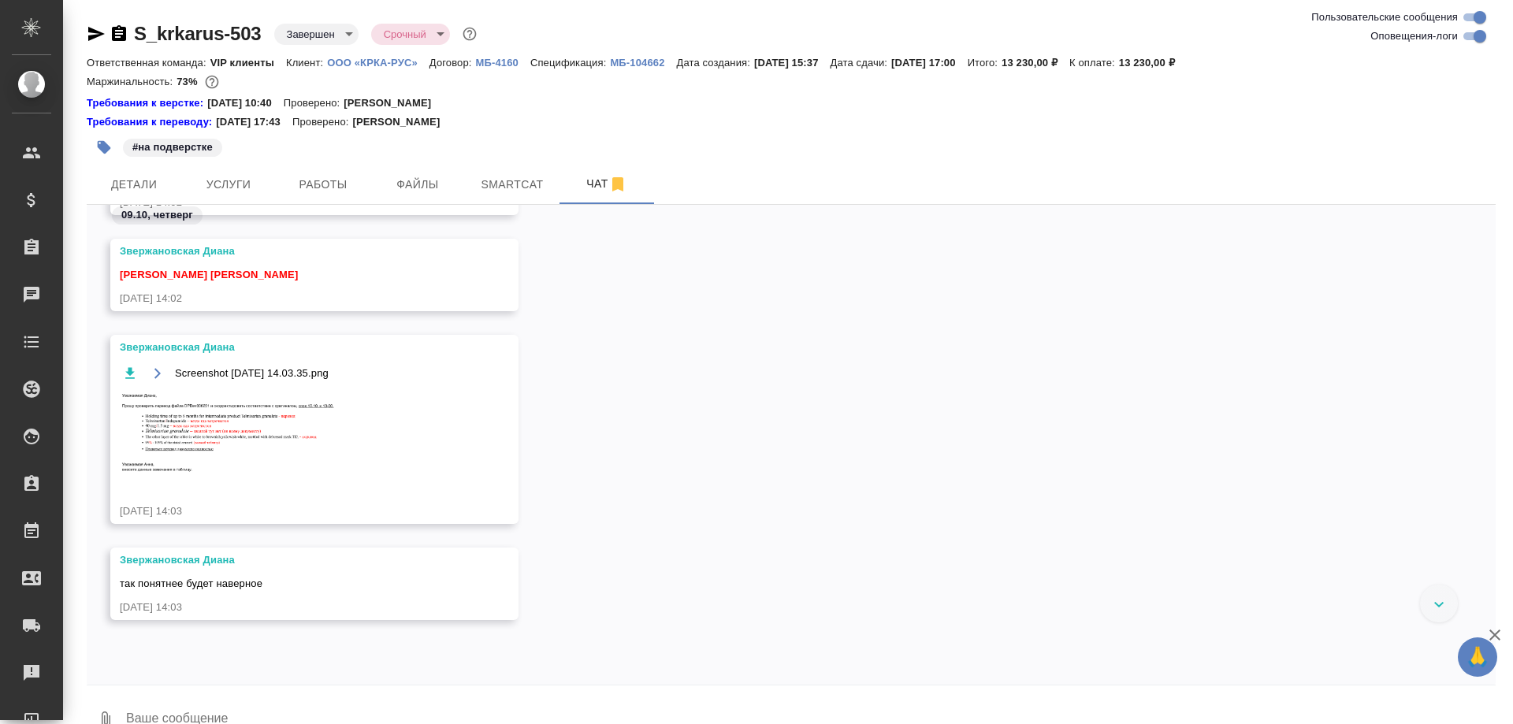
scroll to position [115942, 0]
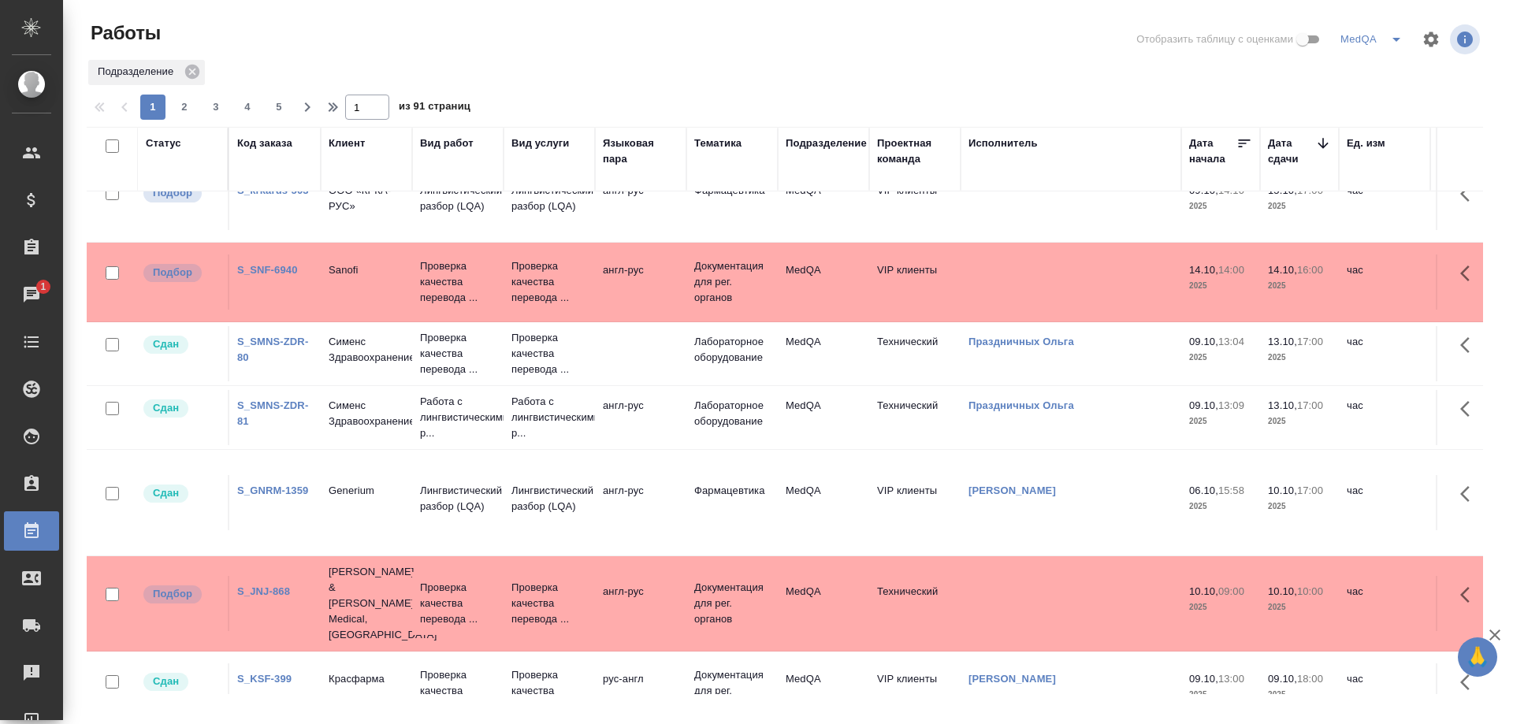
scroll to position [79, 0]
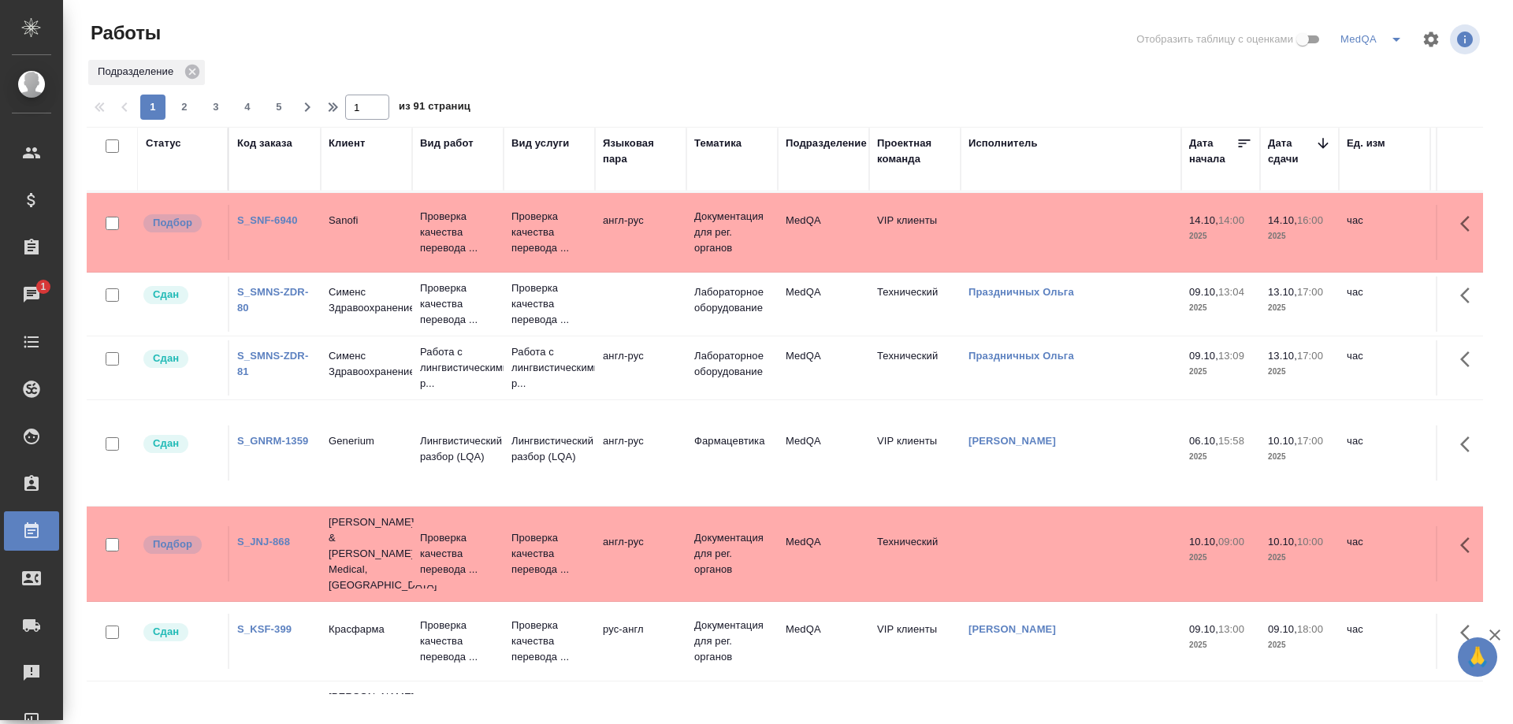
click at [273, 536] on link "S_JNJ-868" at bounding box center [263, 542] width 53 height 12
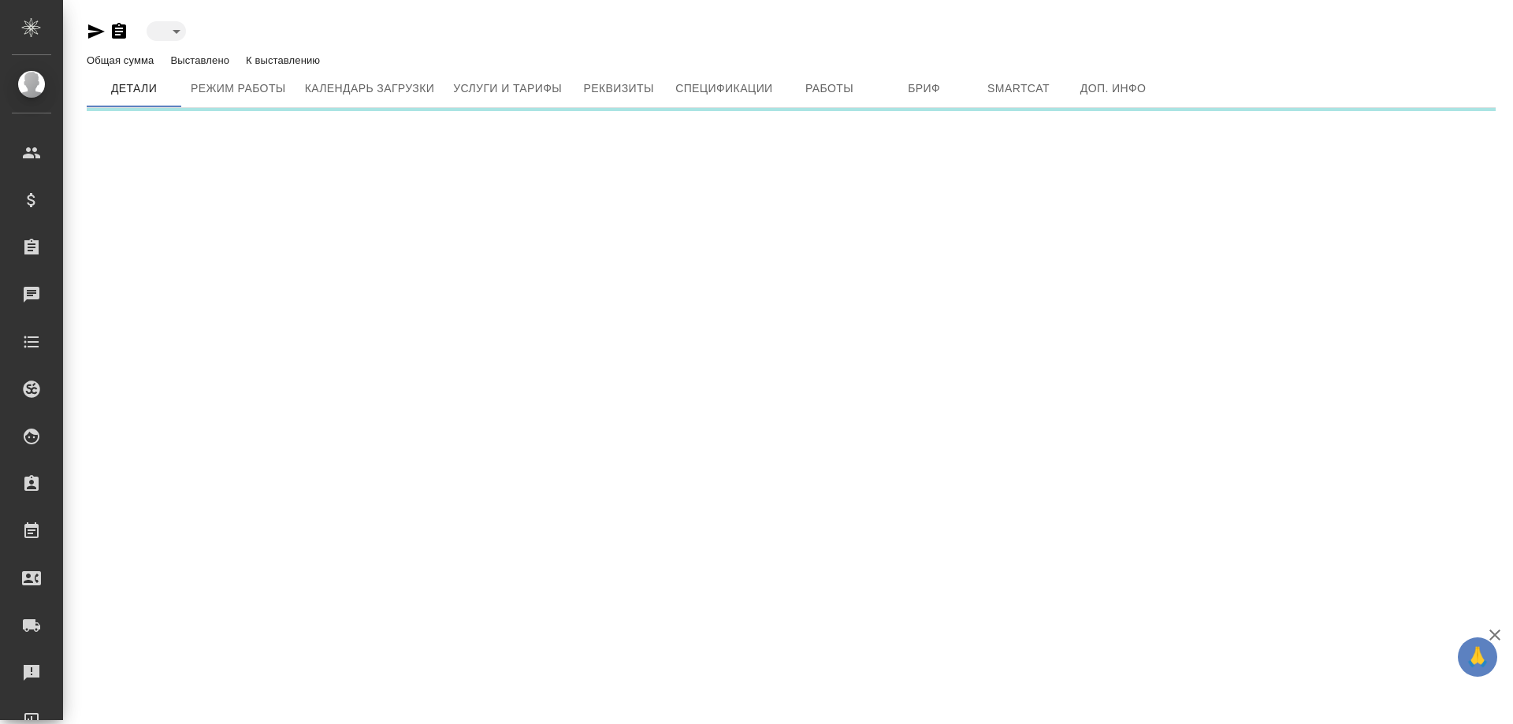
type input "inactive"
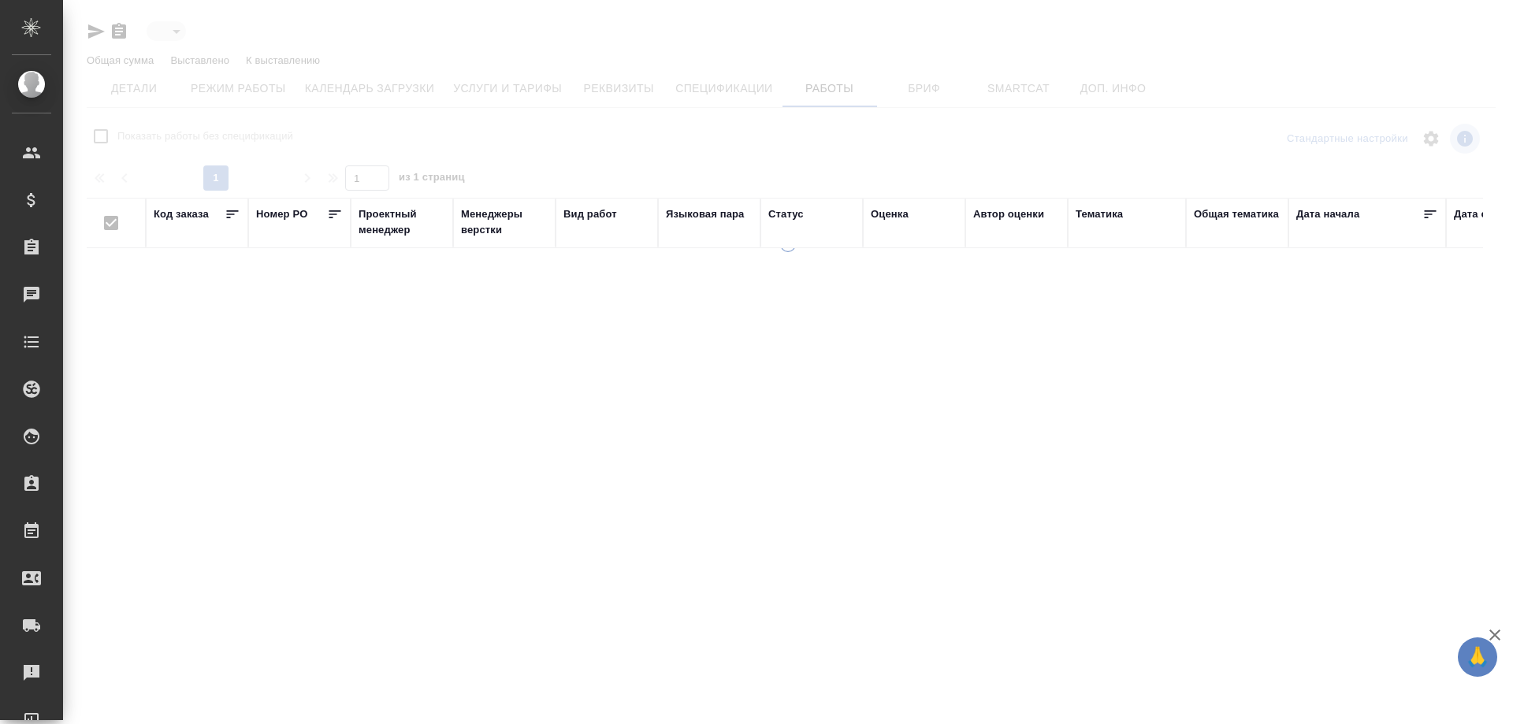
type input "toBeImplemented"
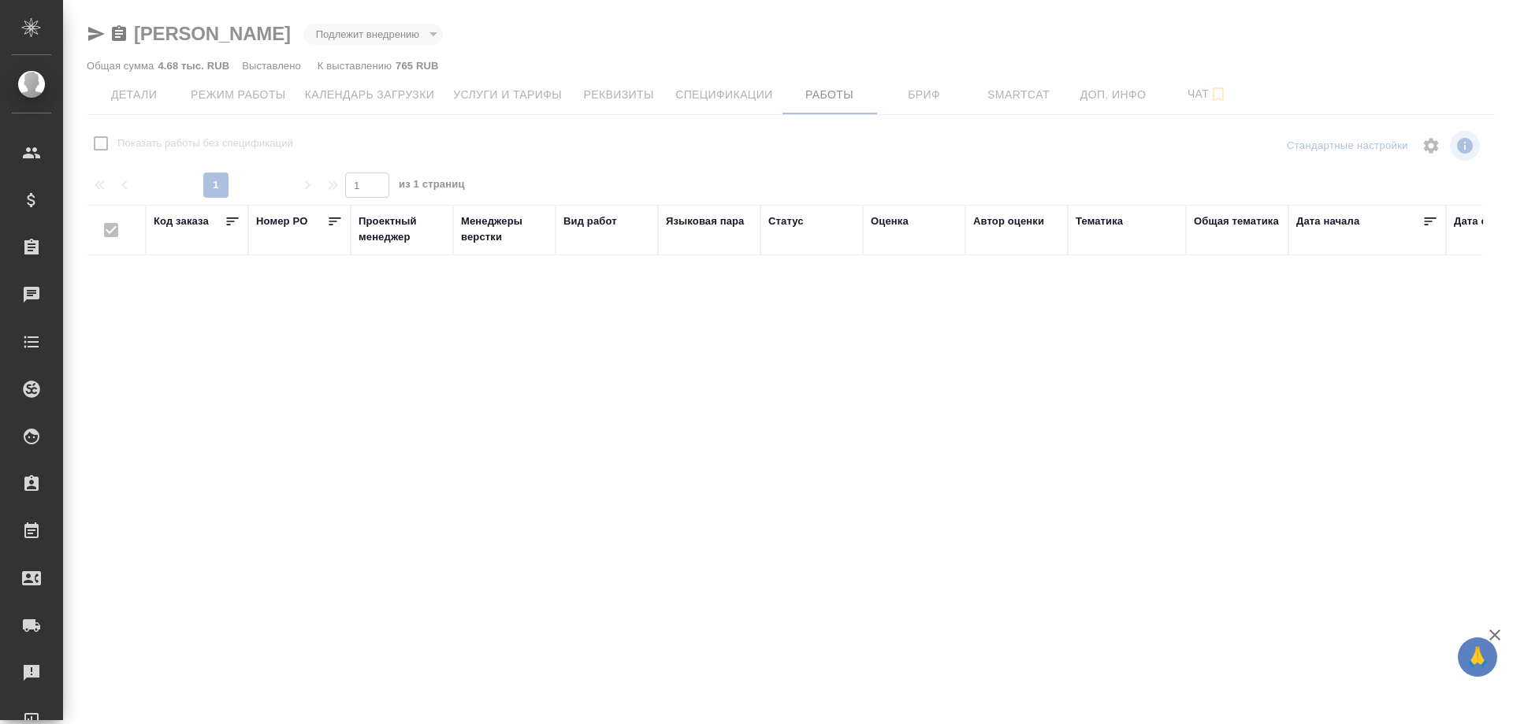
checkbox input "false"
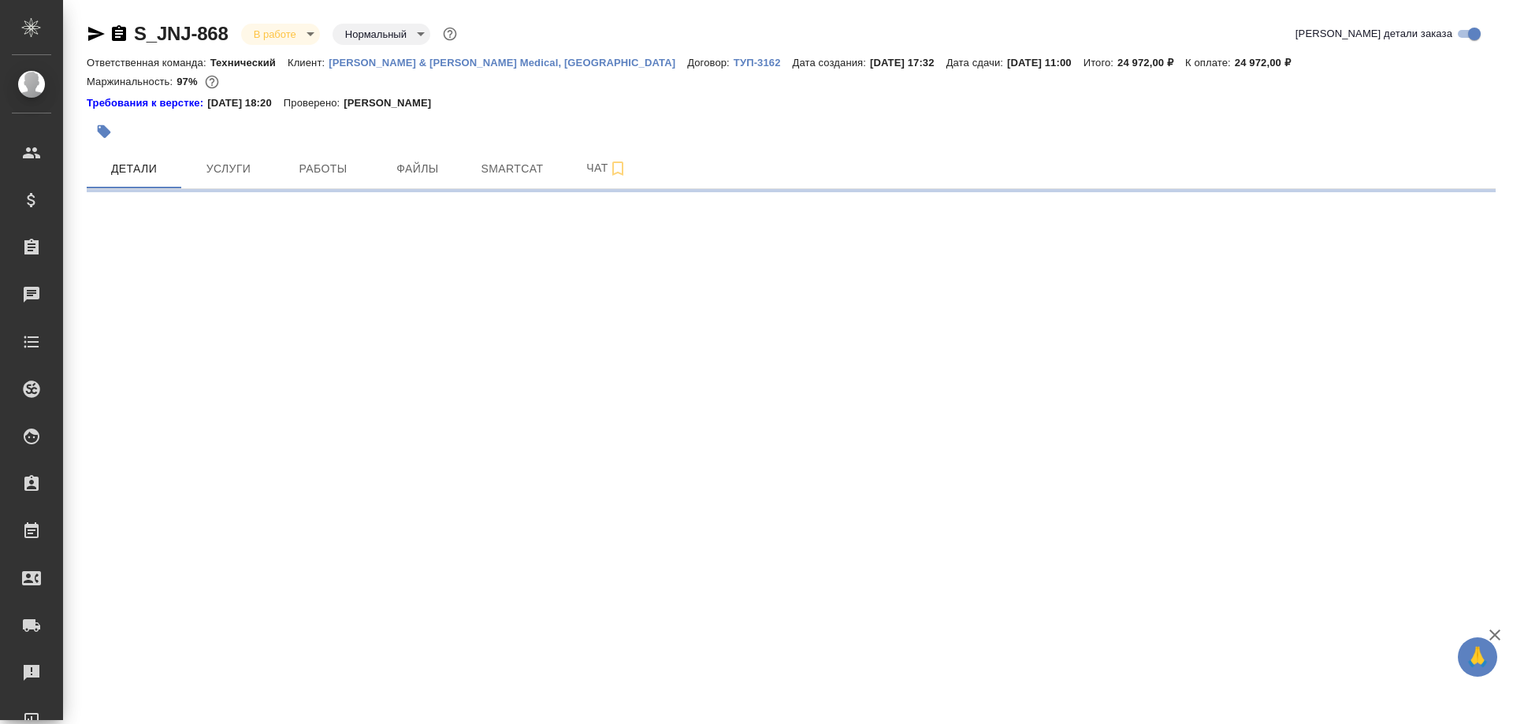
select select "RU"
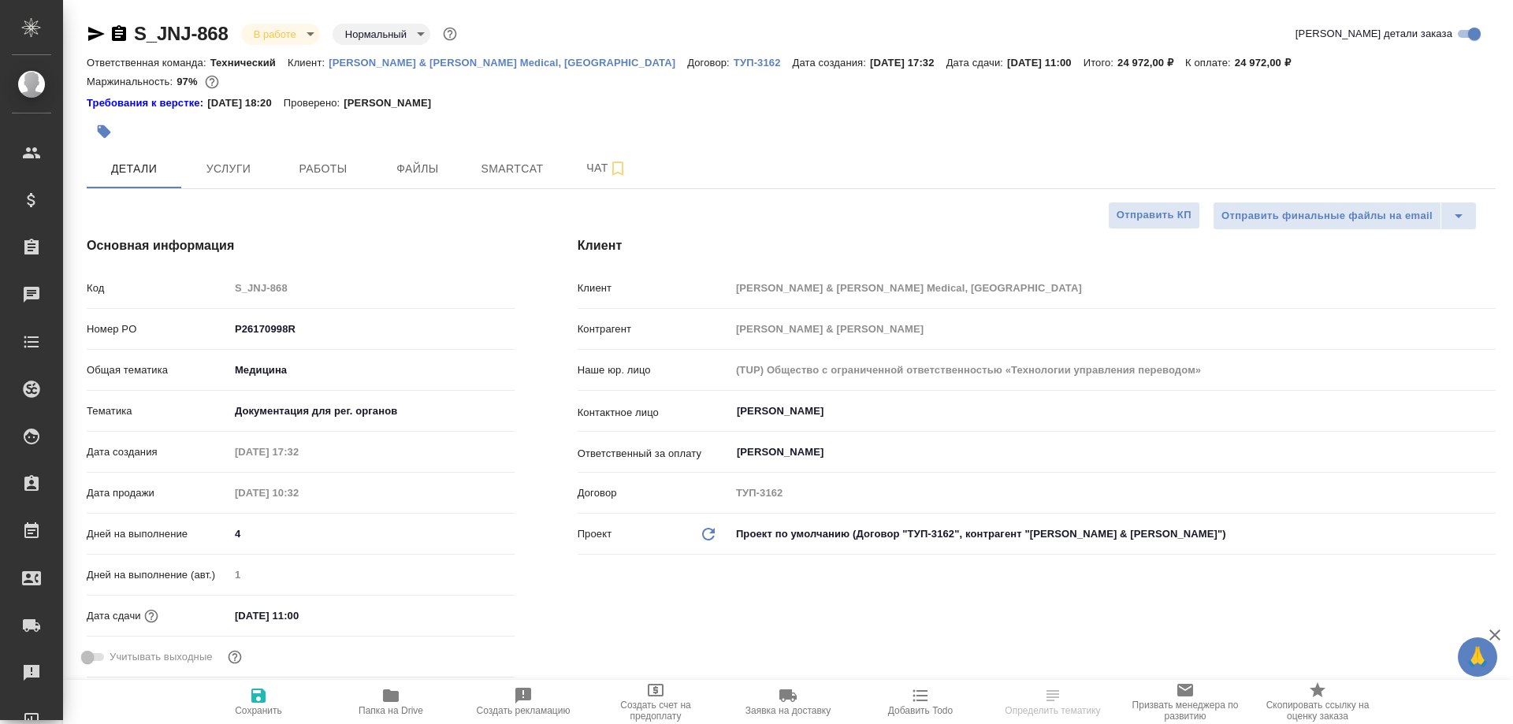
type textarea "x"
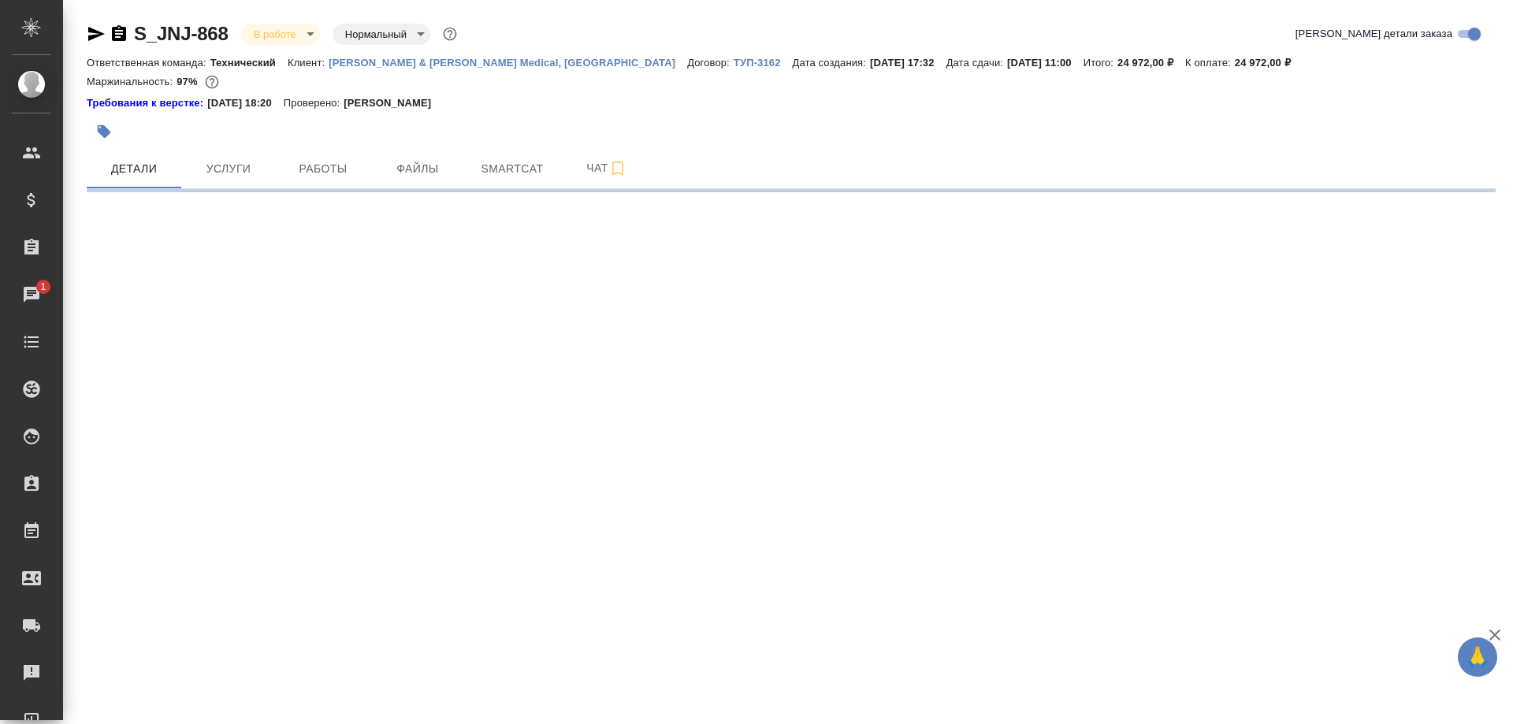
select select "RU"
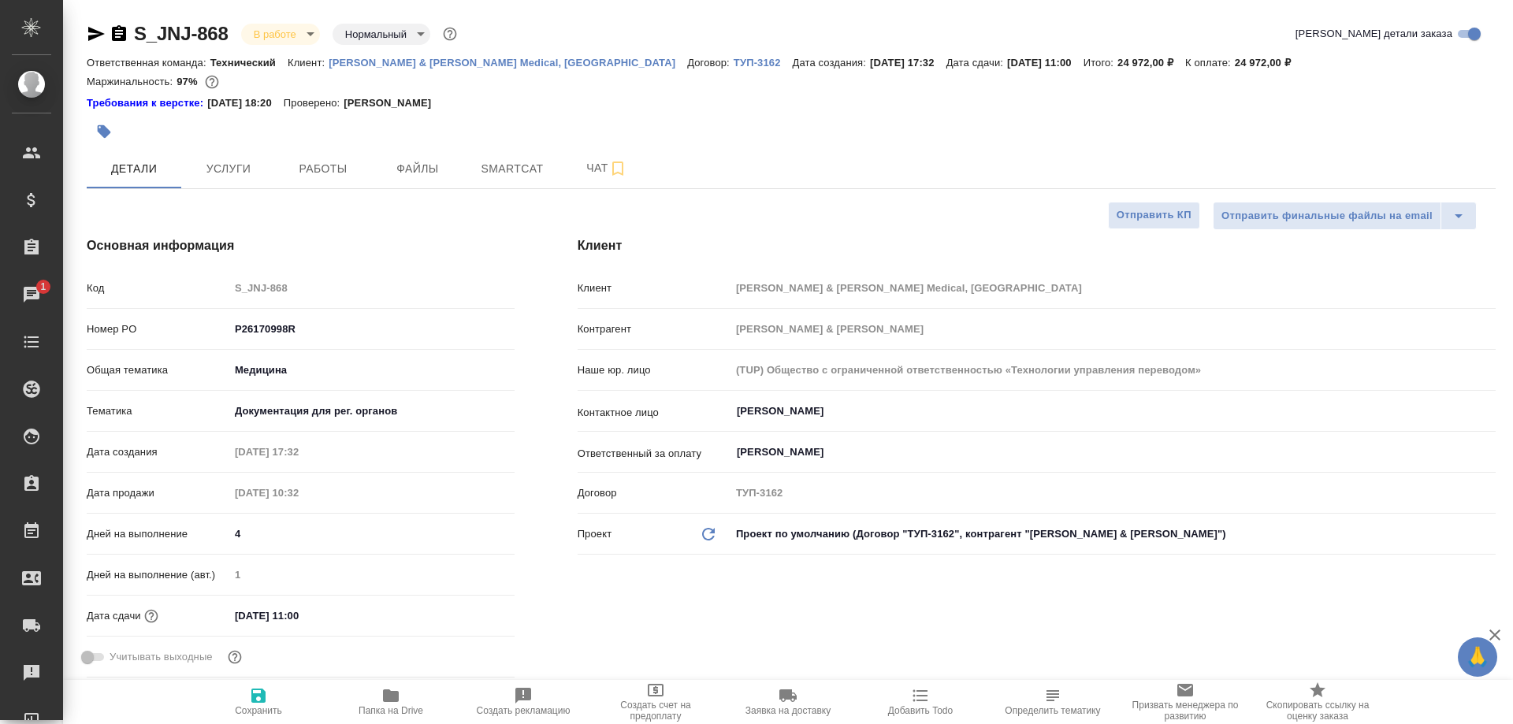
type textarea "x"
click at [399, 704] on icon "button" at bounding box center [390, 695] width 19 height 19
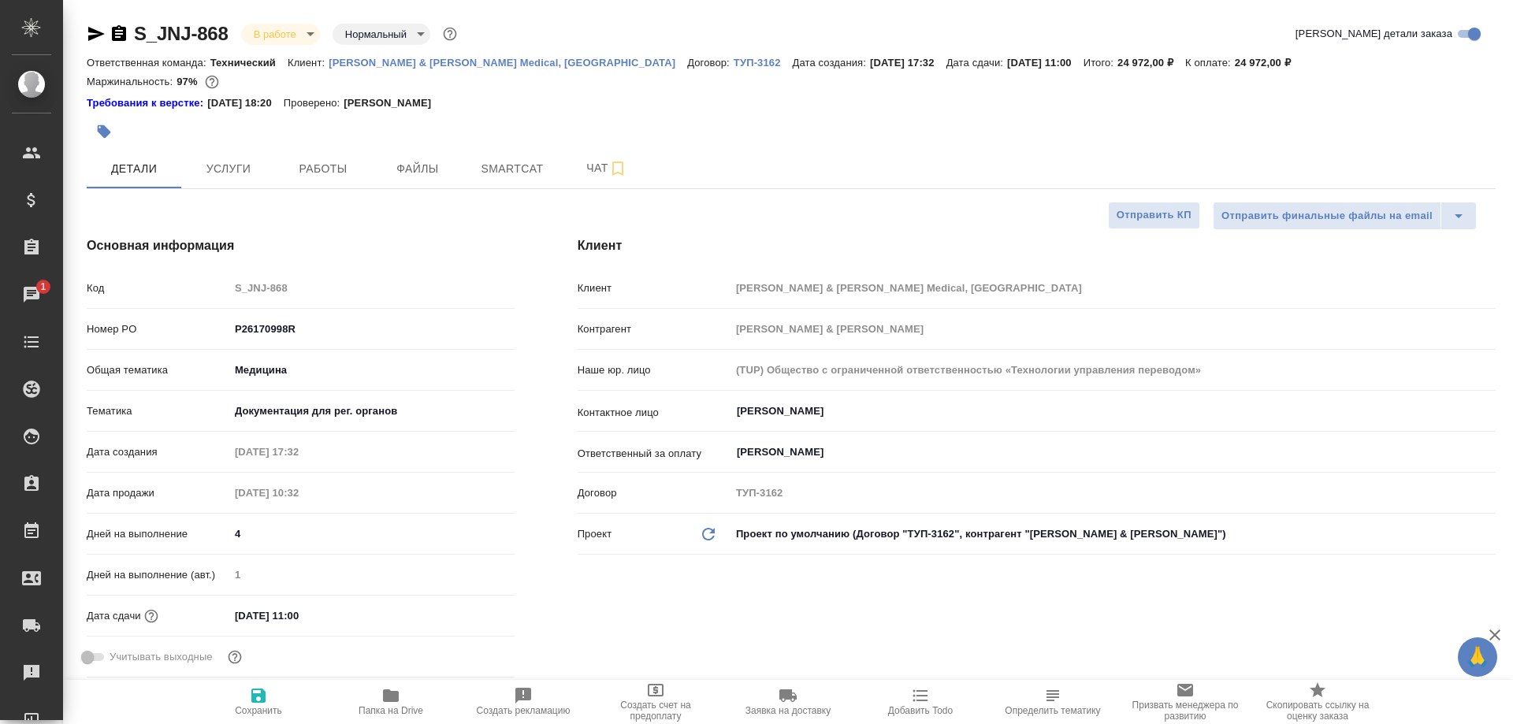
type textarea "x"
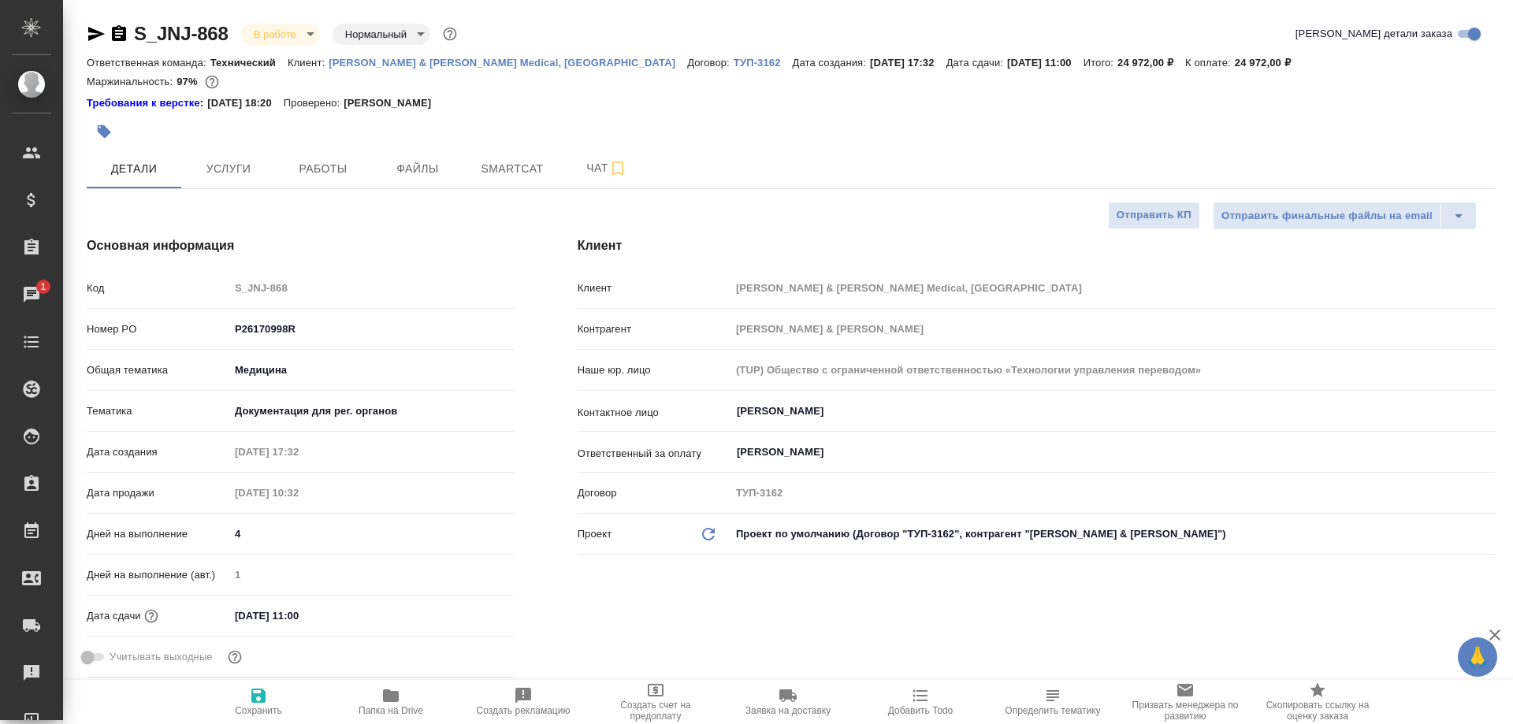
type textarea "x"
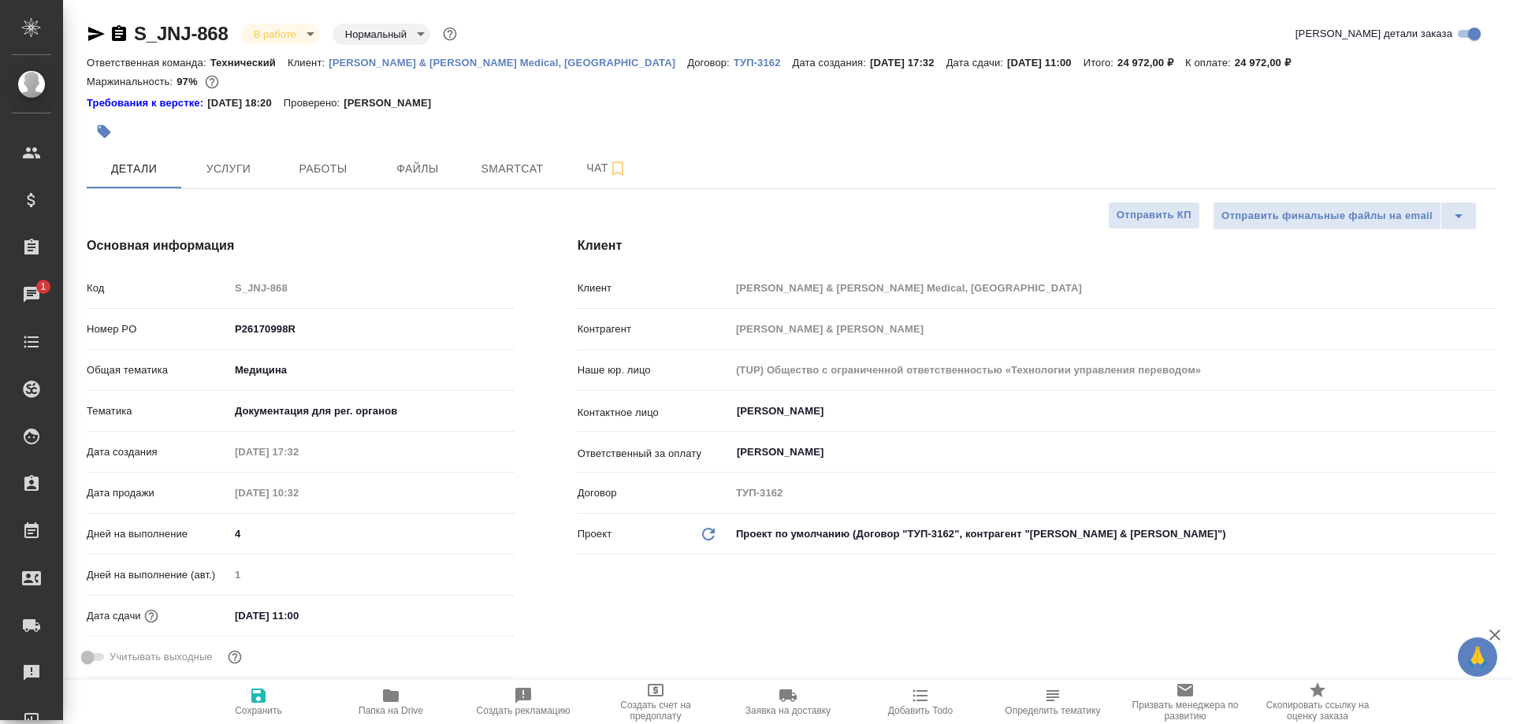
type textarea "x"
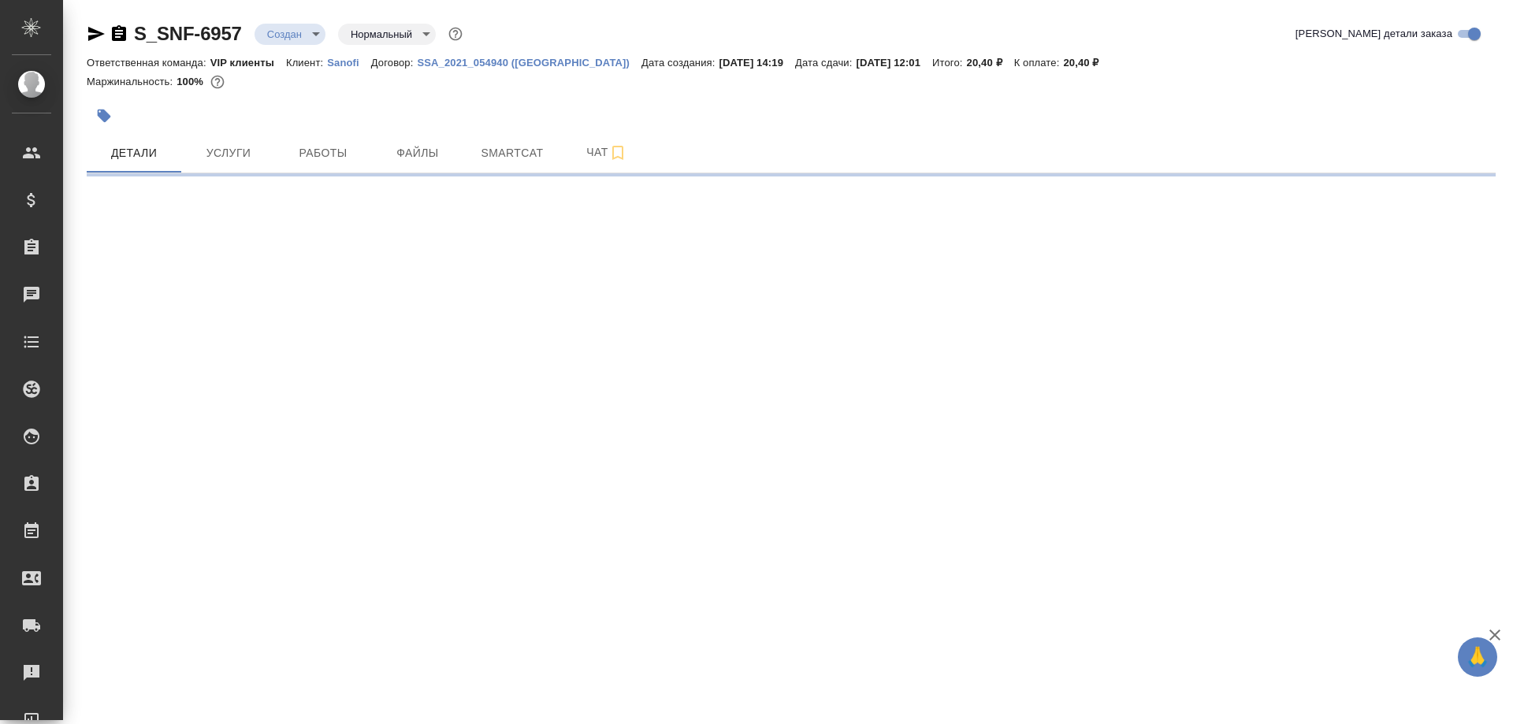
select select "RU"
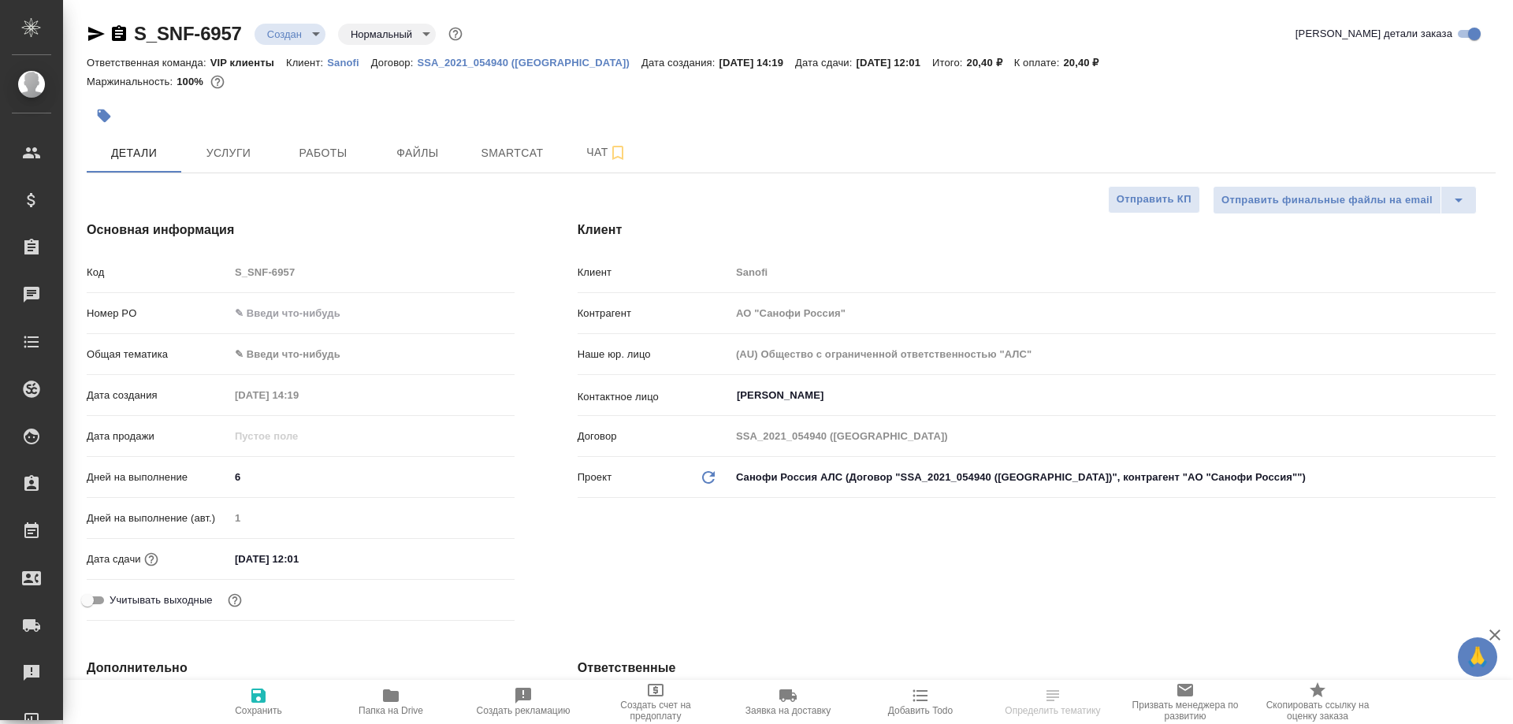
type textarea "x"
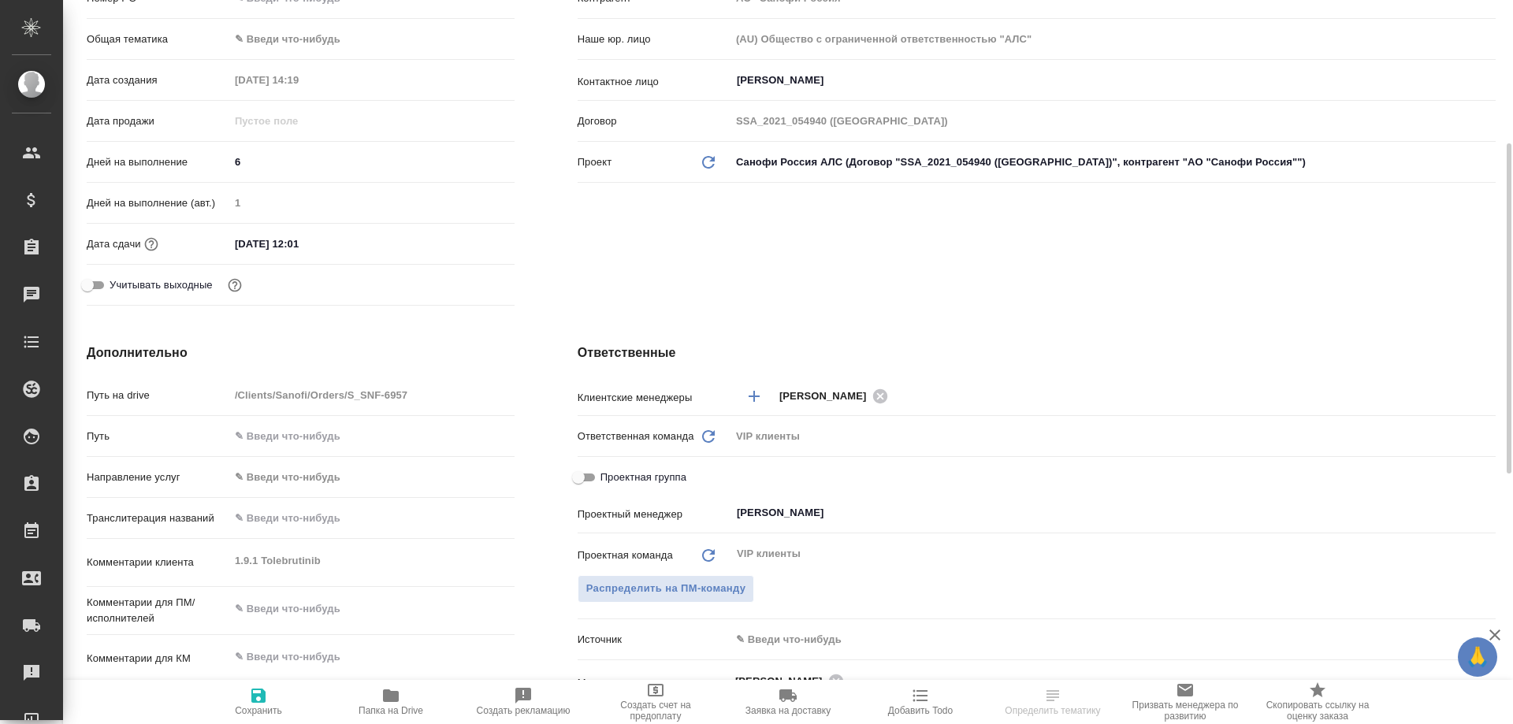
scroll to position [630, 0]
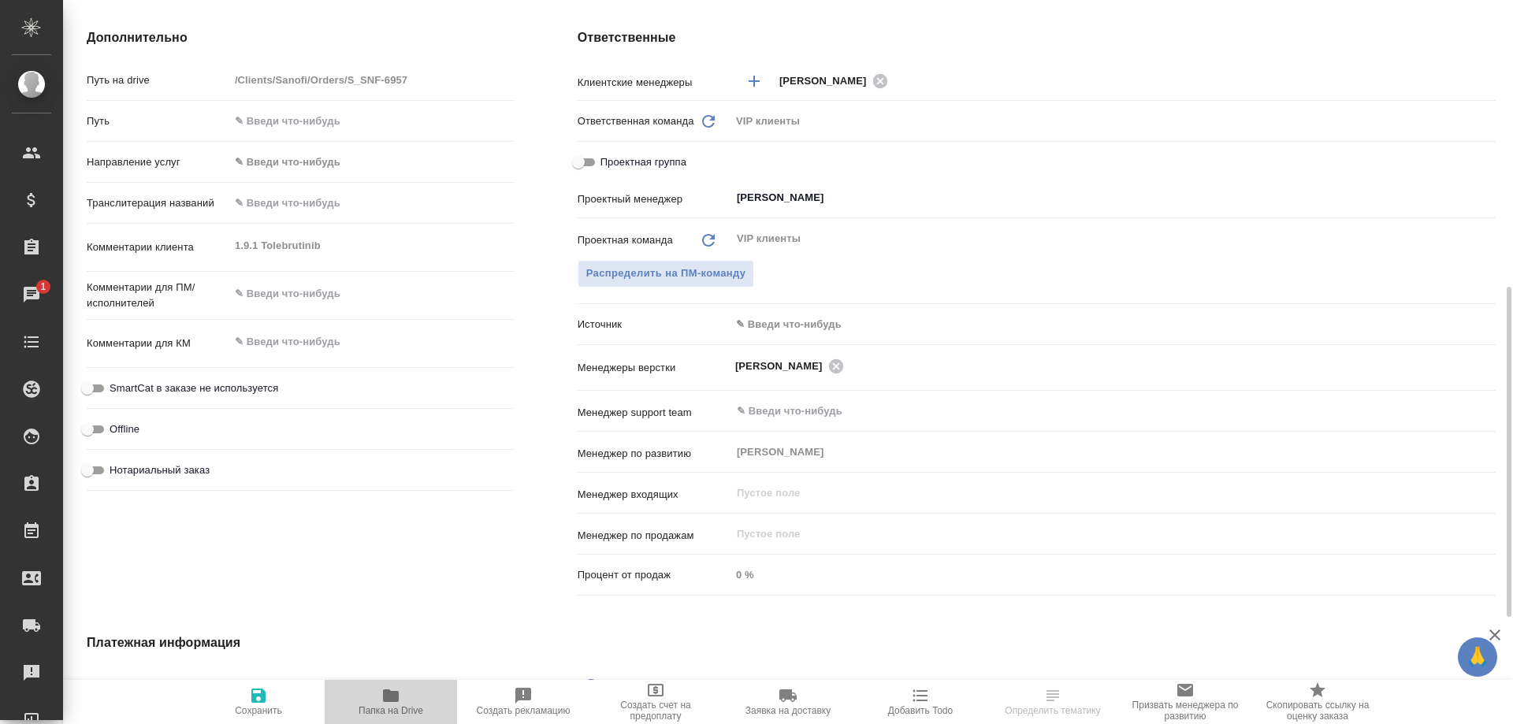
click at [399, 696] on icon "button" at bounding box center [391, 695] width 16 height 13
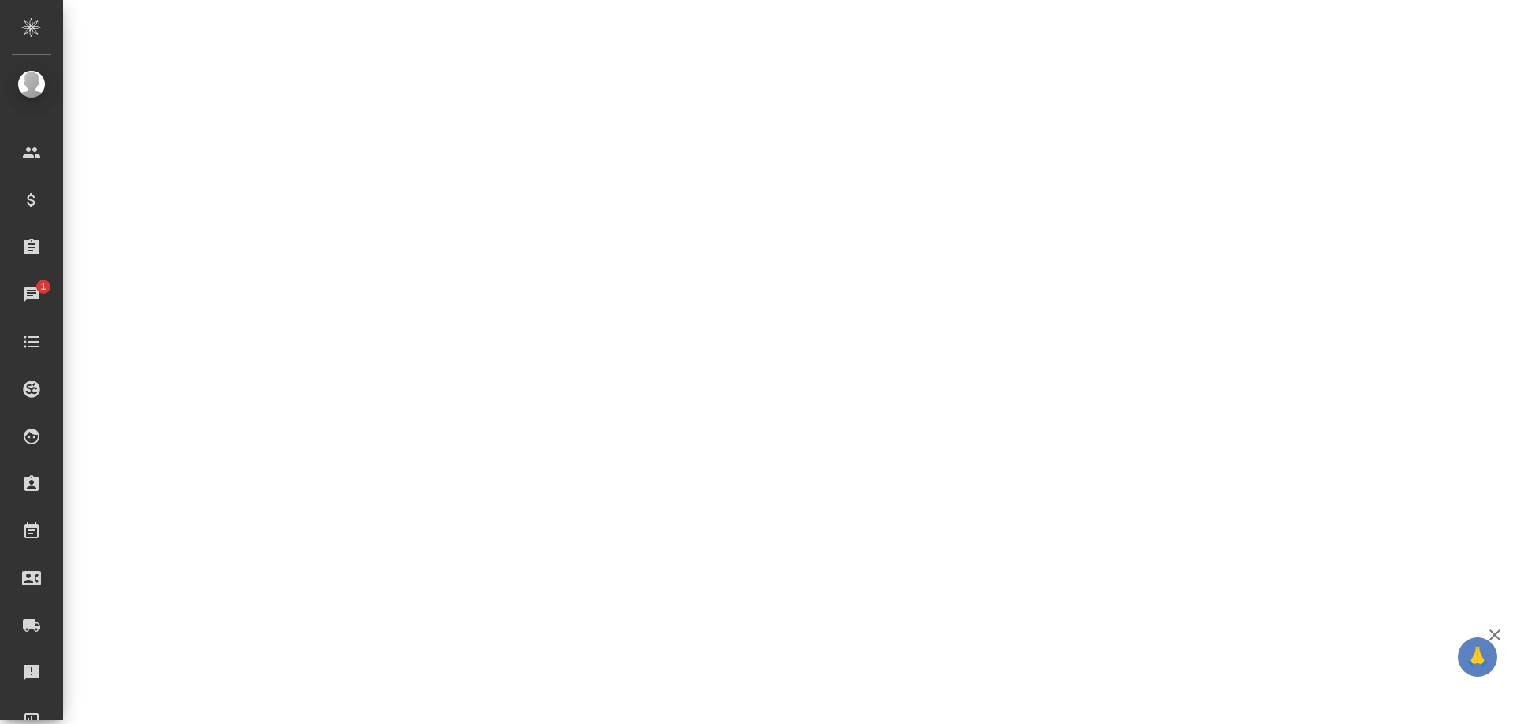
select select "RU"
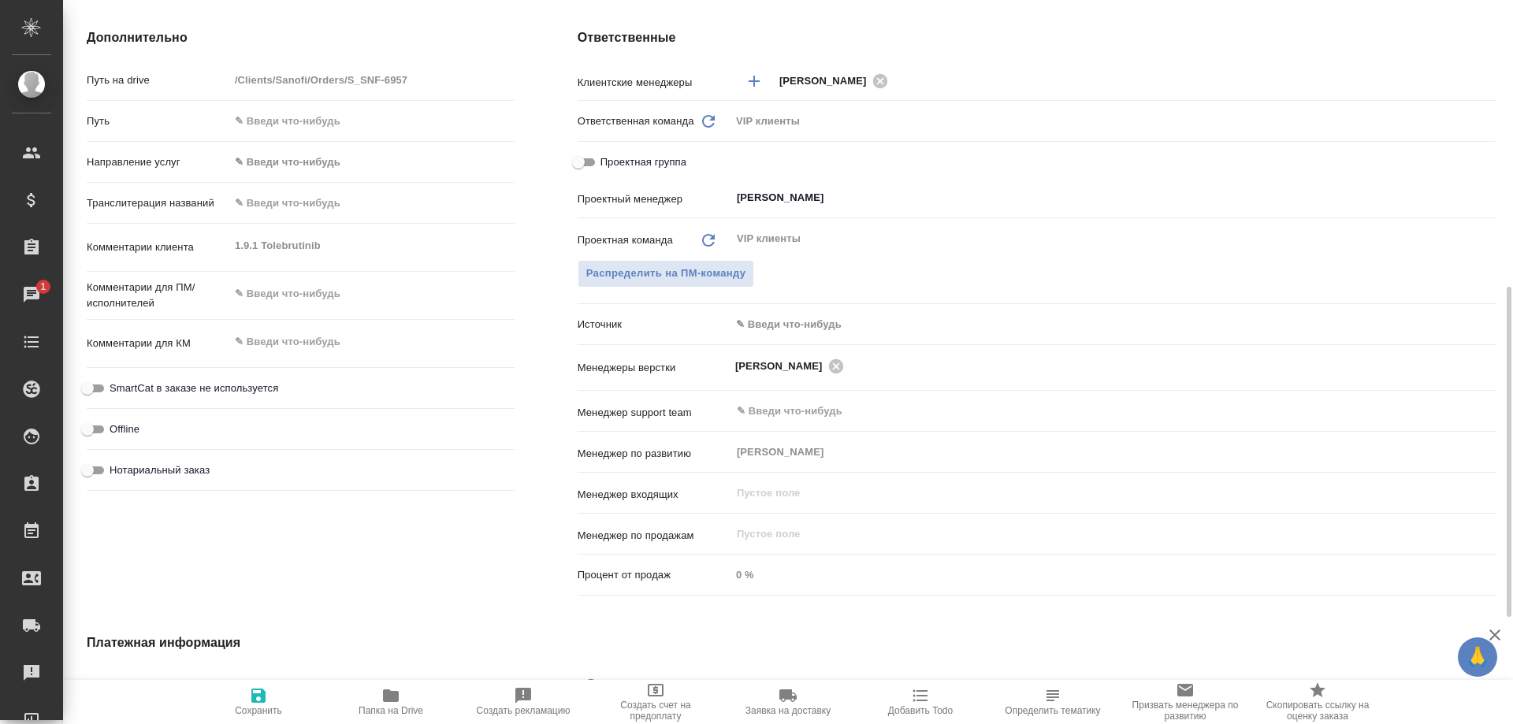
type textarea "x"
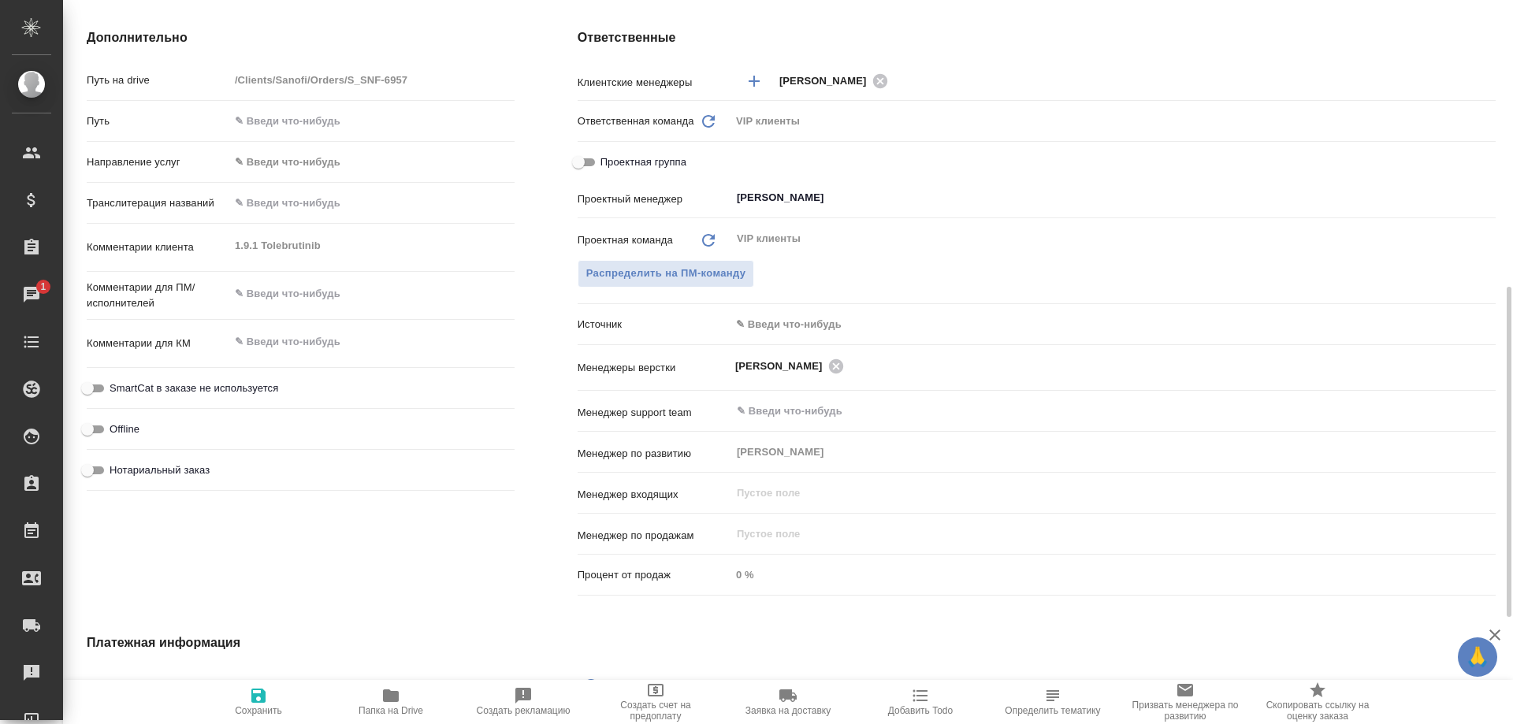
type textarea "x"
